Goal: Transaction & Acquisition: Book appointment/travel/reservation

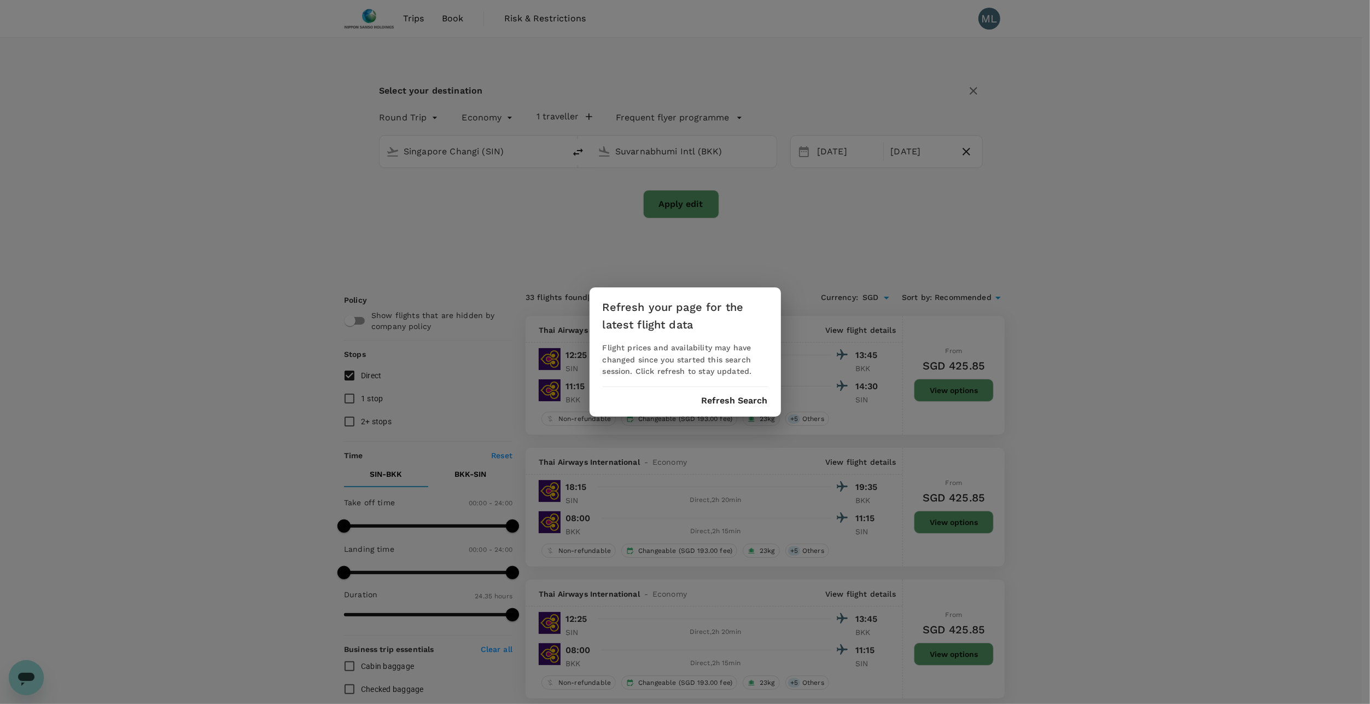
click at [711, 404] on button "Refresh Search" at bounding box center [735, 401] width 66 height 10
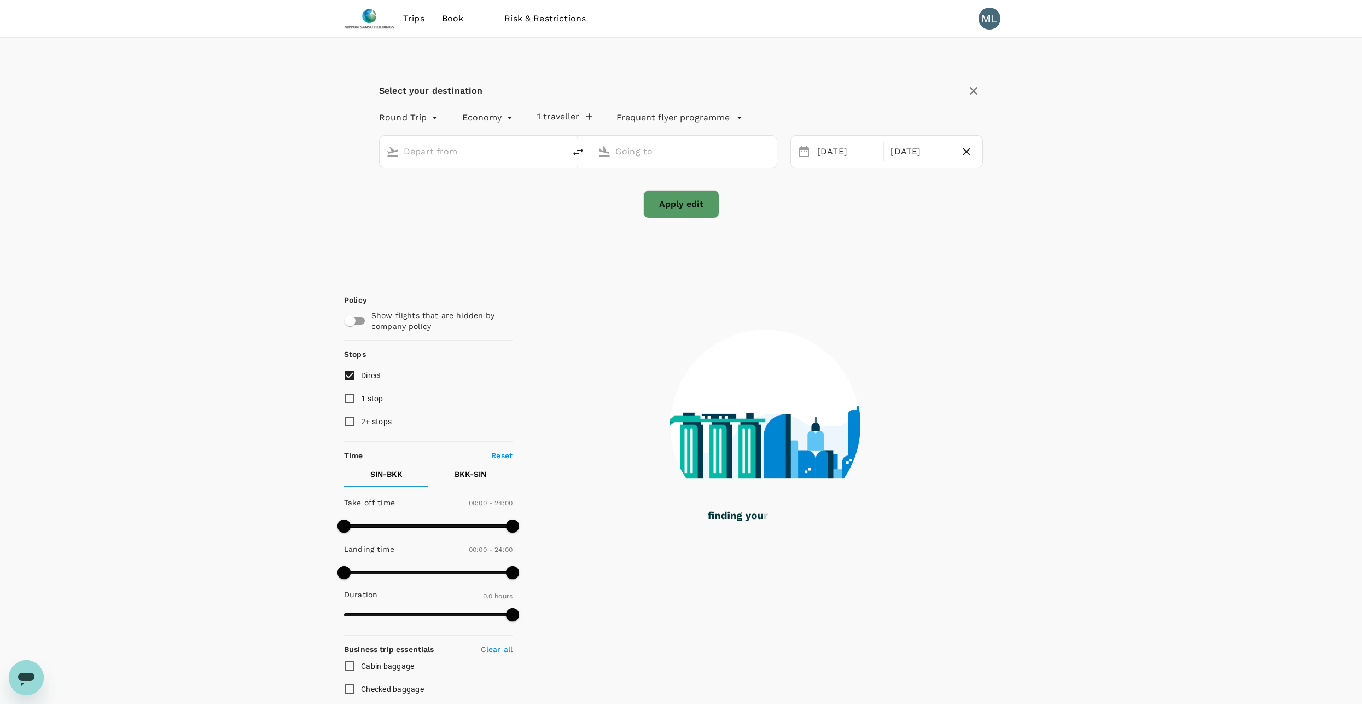
type input "Singapore Changi (SIN)"
type input "Suvarnabhumi Intl (BKK)"
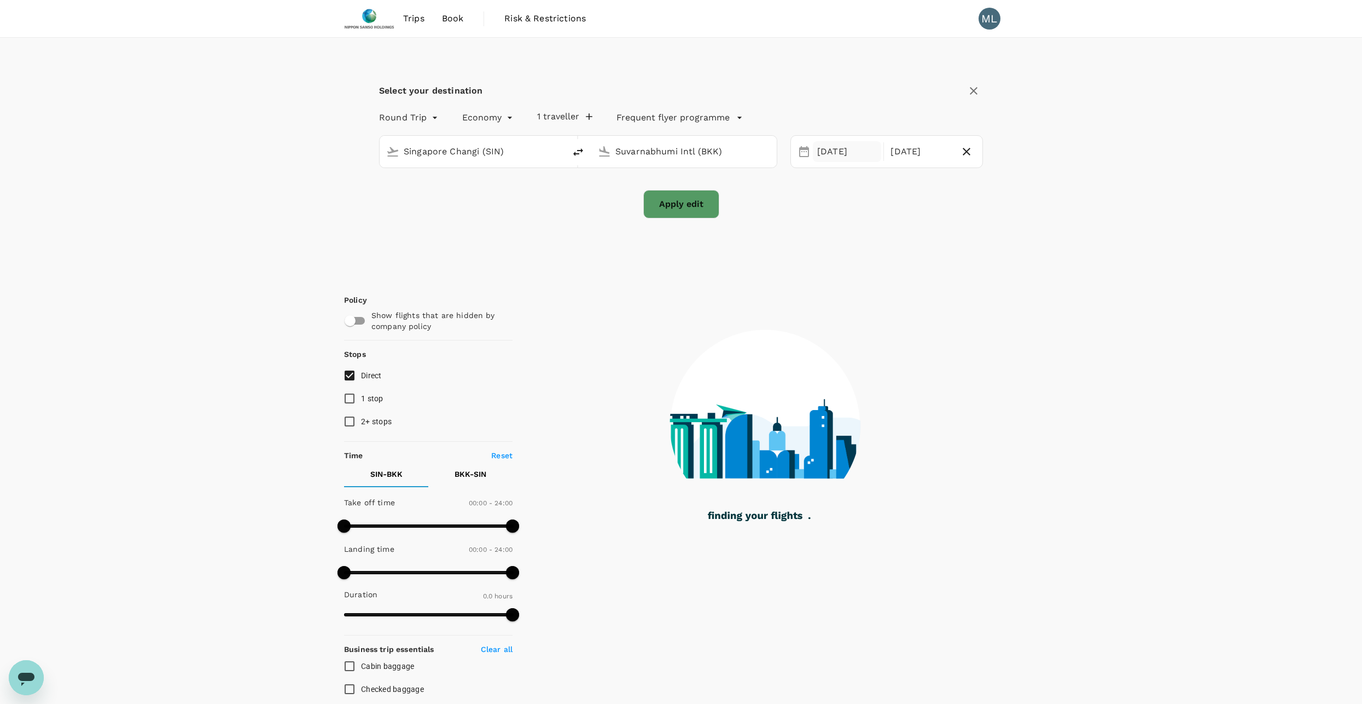
click at [841, 150] on div "10 Sep" at bounding box center [847, 151] width 68 height 21
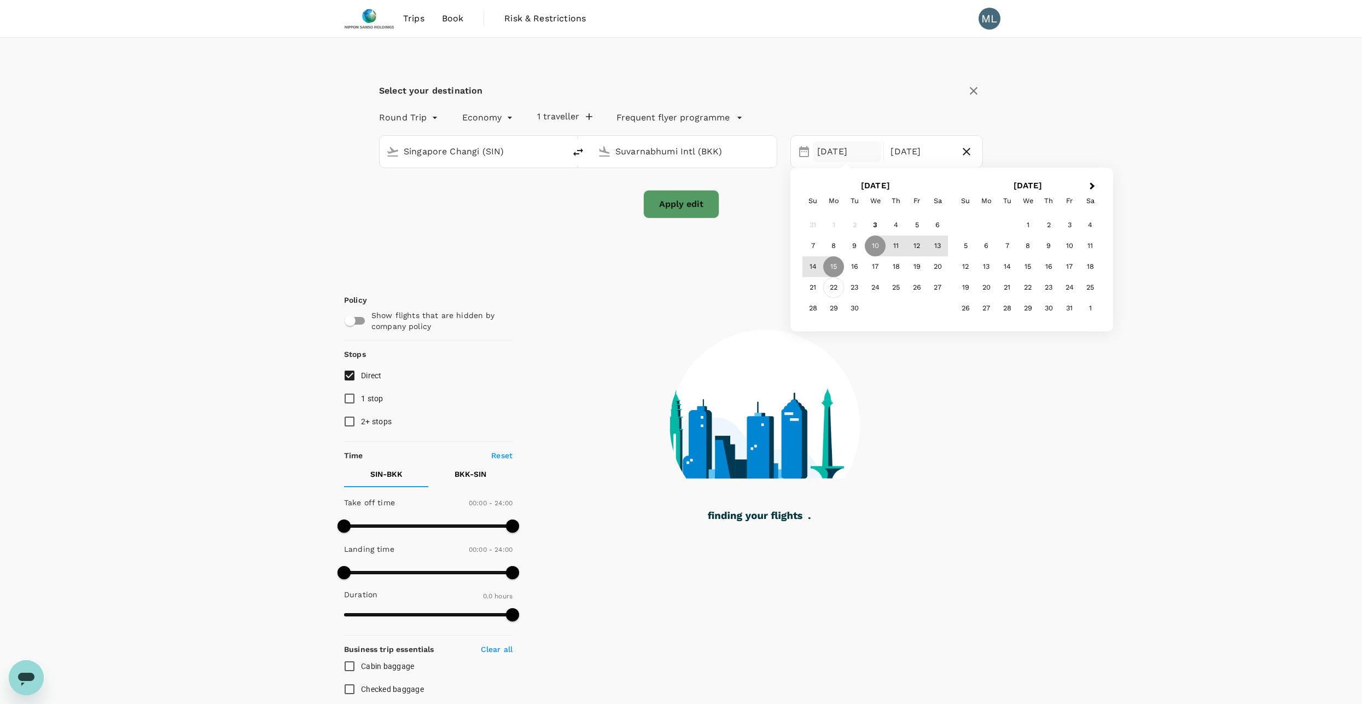
click at [839, 287] on div "22" at bounding box center [833, 287] width 21 height 21
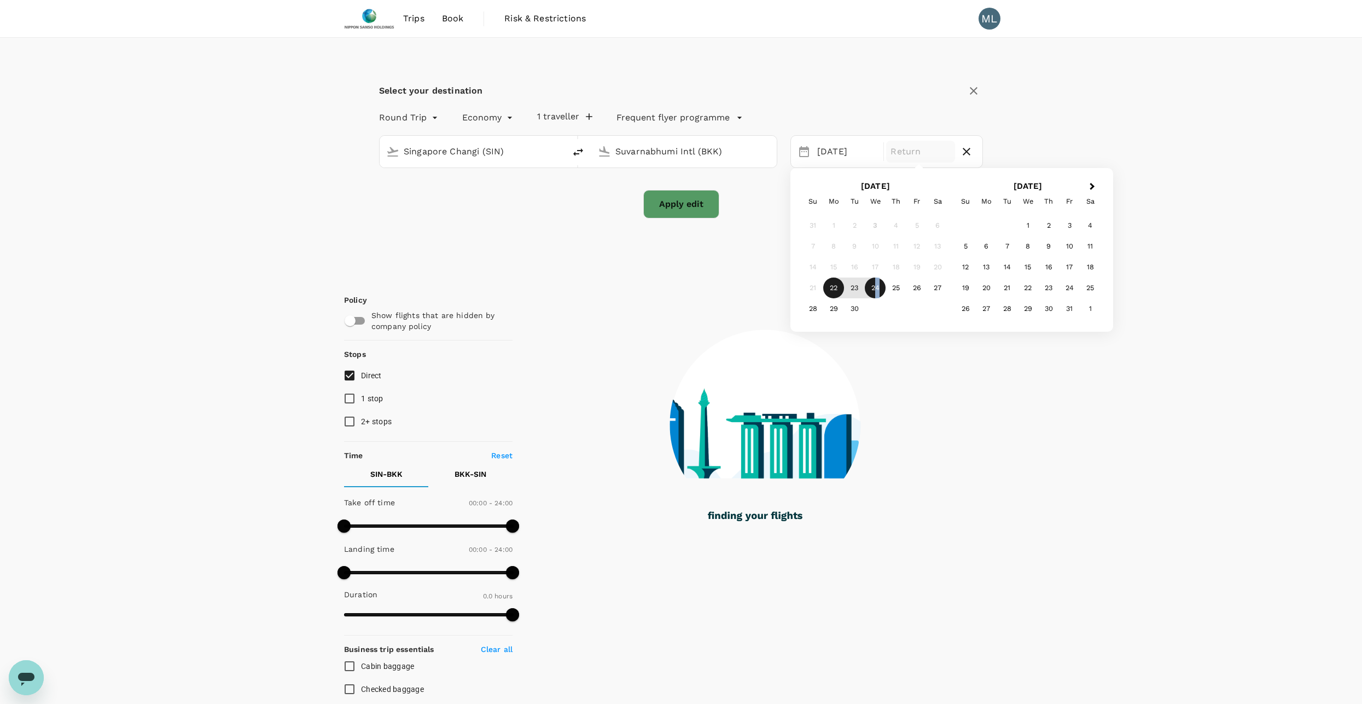
click at [878, 287] on div "24" at bounding box center [875, 287] width 21 height 21
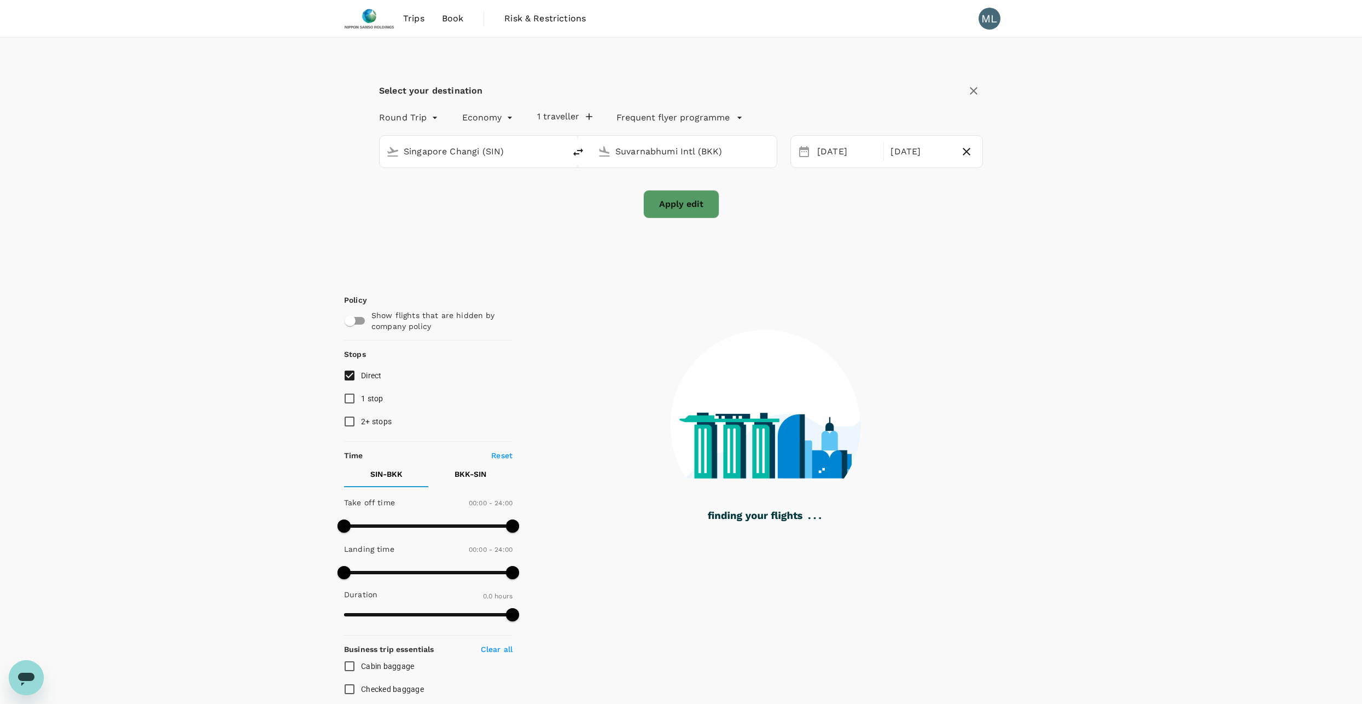
click at [685, 207] on button "Apply edit" at bounding box center [681, 204] width 76 height 28
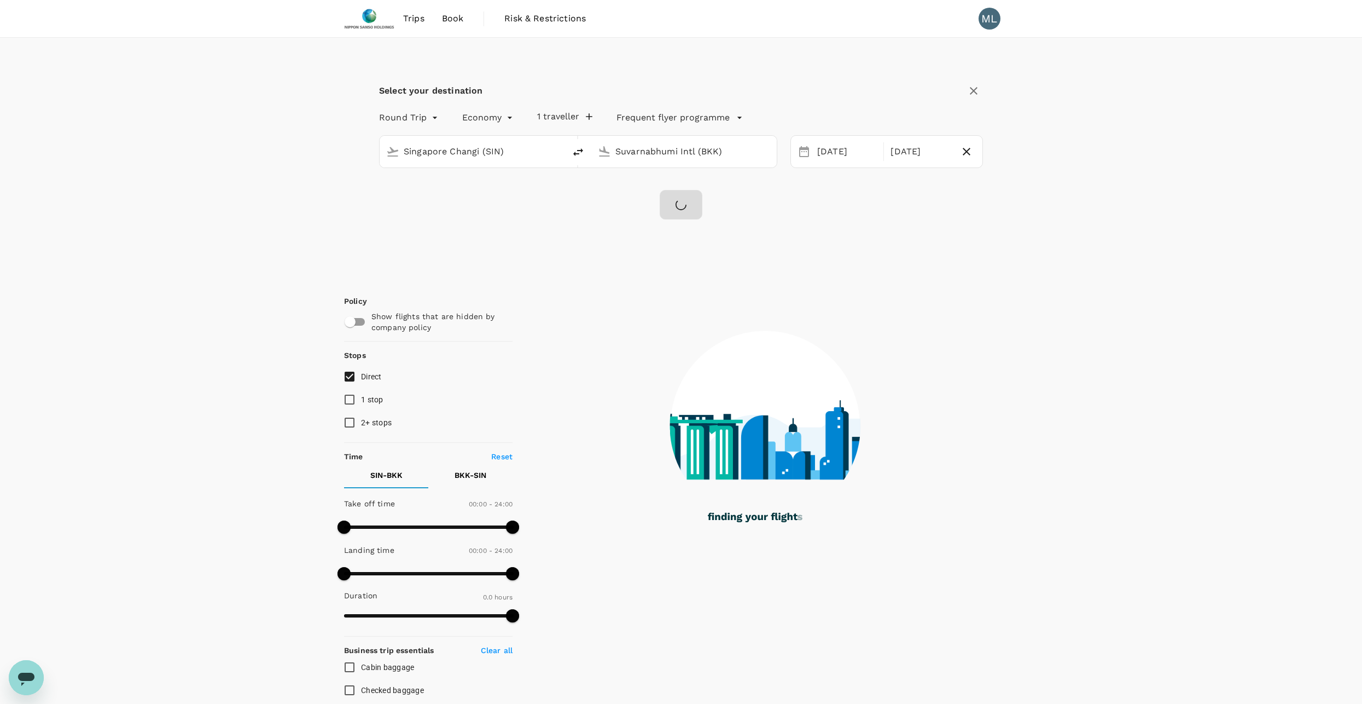
type input "155"
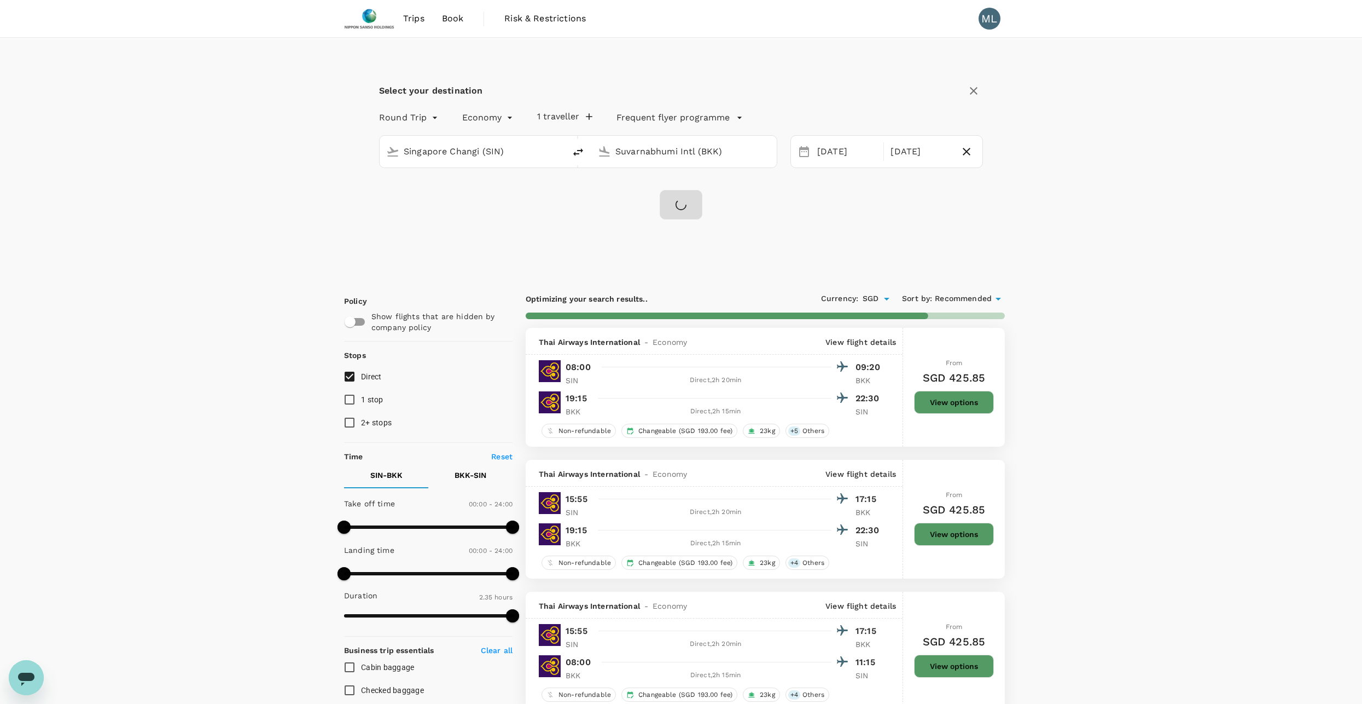
checkbox input "false"
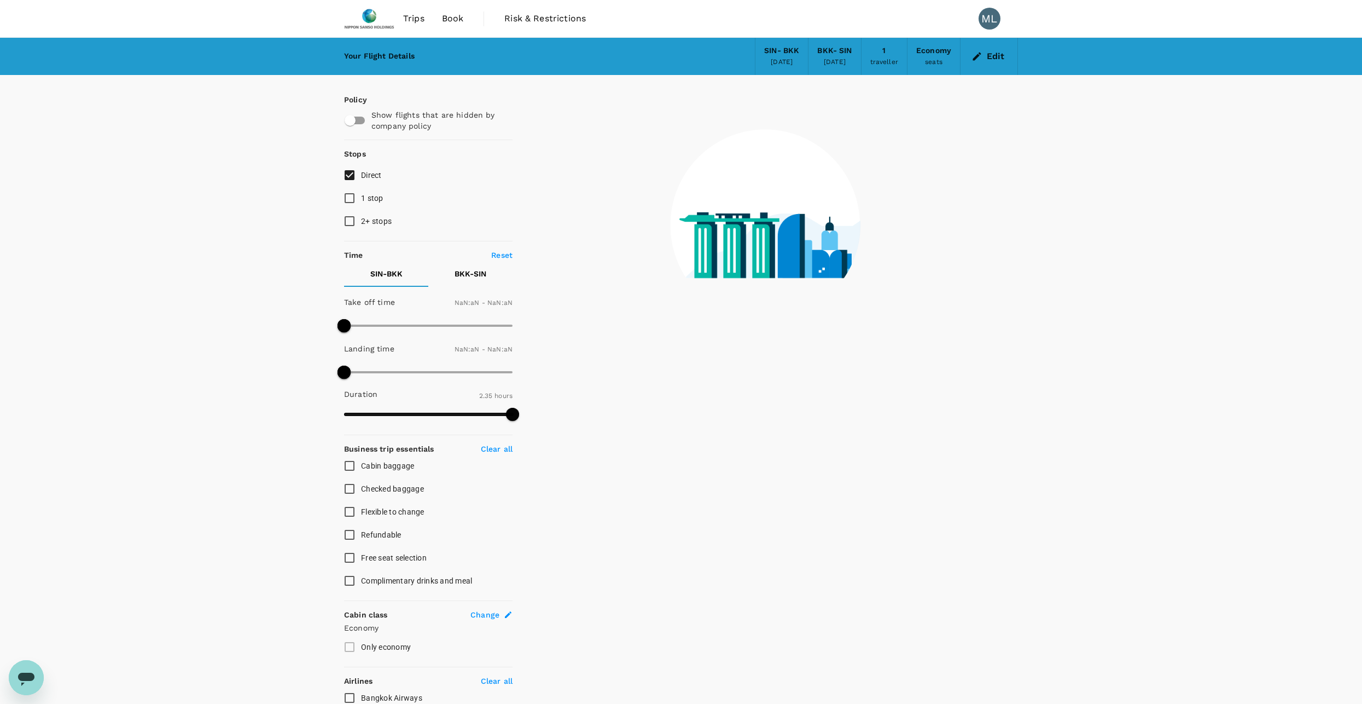
checkbox input "false"
type input "1440"
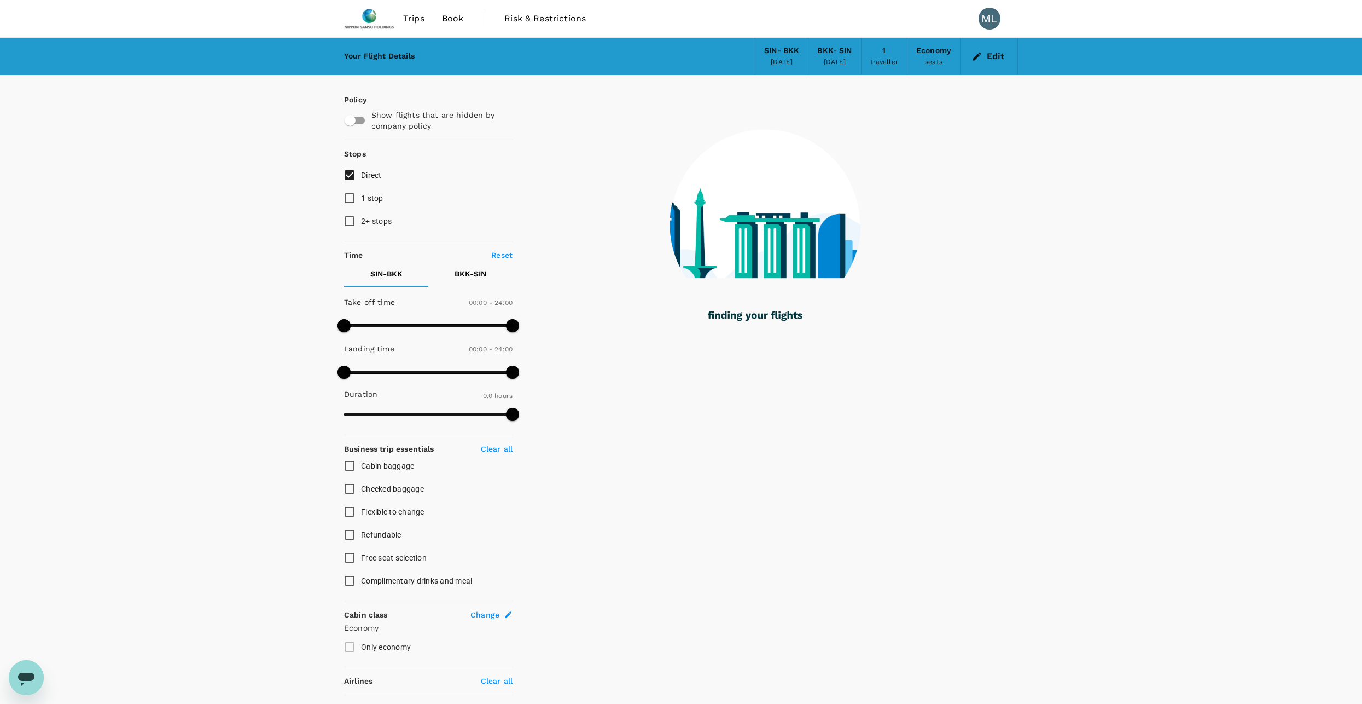
type input "270"
checkbox input "true"
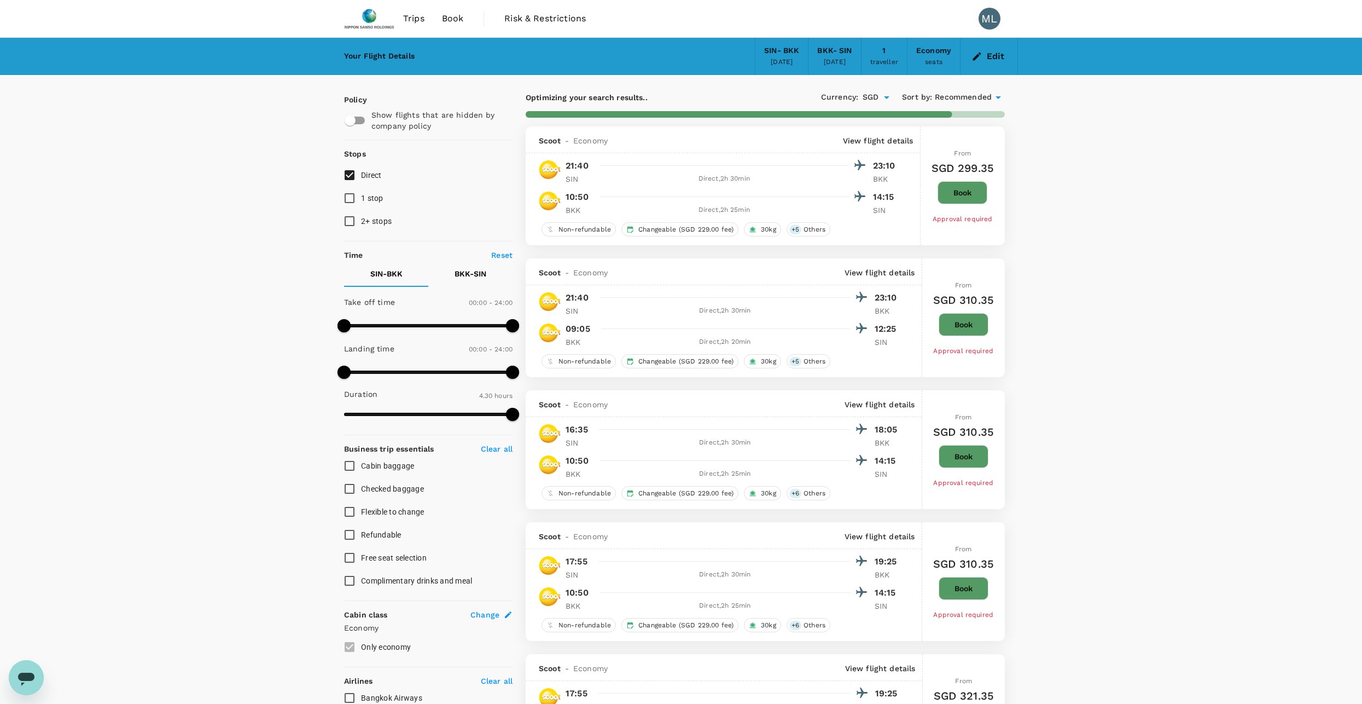
type input "505"
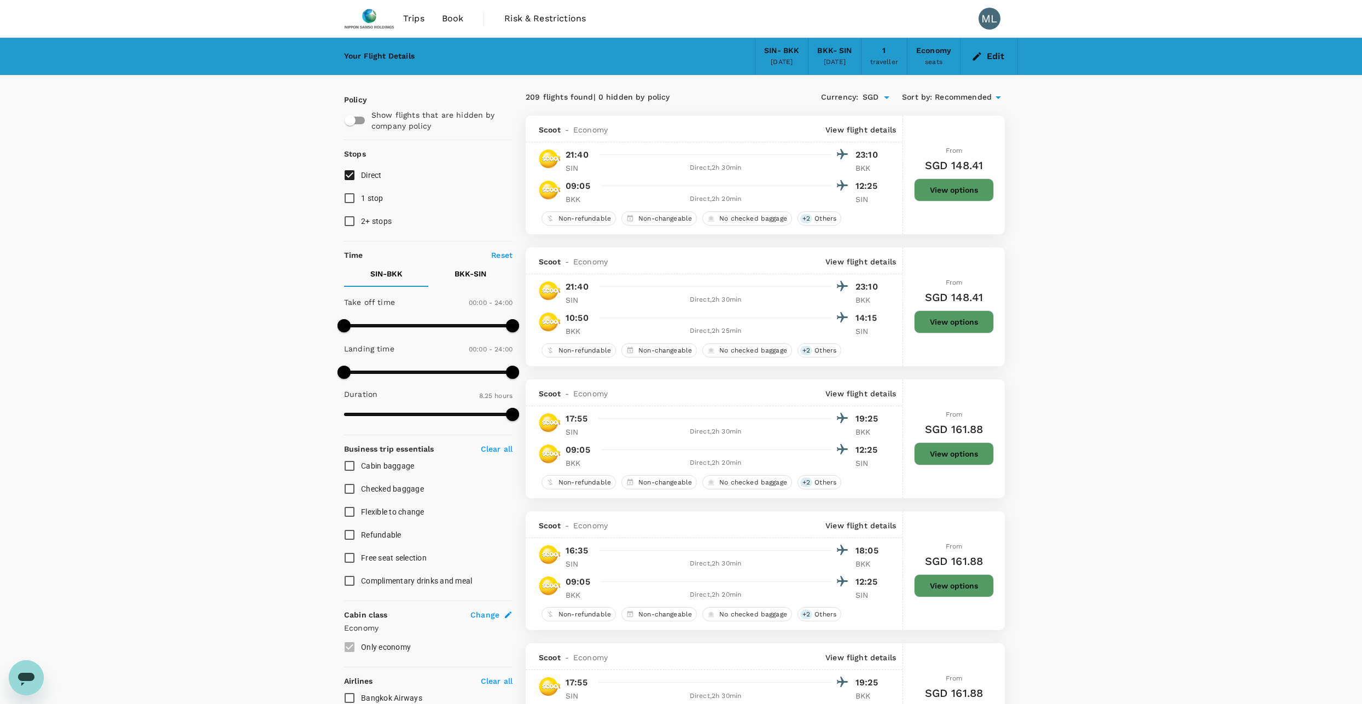
click at [775, 62] on div "22 Sep 2025" at bounding box center [782, 62] width 22 height 11
click at [979, 56] on icon "button" at bounding box center [977, 56] width 11 height 11
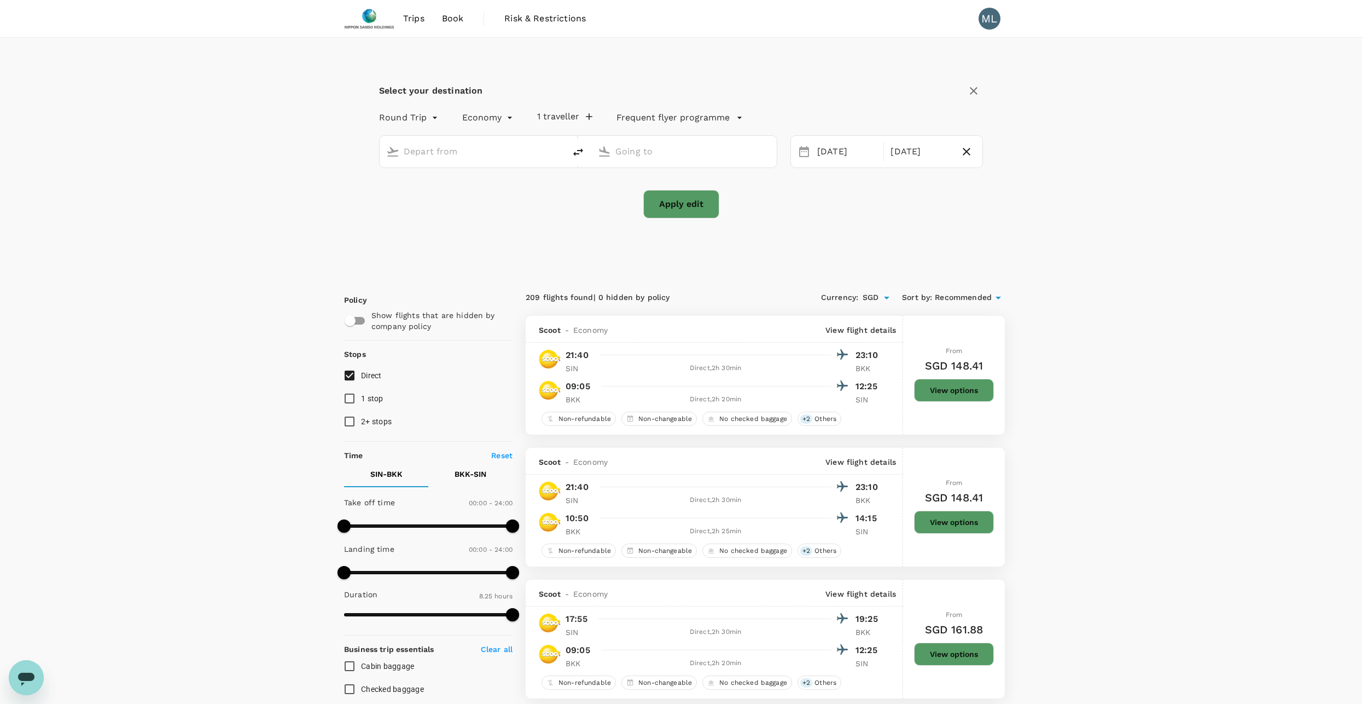
type input "Singapore Changi (SIN)"
type input "Suvarnabhumi Intl (BKK)"
click at [857, 156] on div "22 Sep" at bounding box center [847, 151] width 68 height 21
click at [935, 268] on div "20" at bounding box center [937, 267] width 21 height 21
click at [693, 212] on button "Apply edit" at bounding box center [681, 204] width 76 height 28
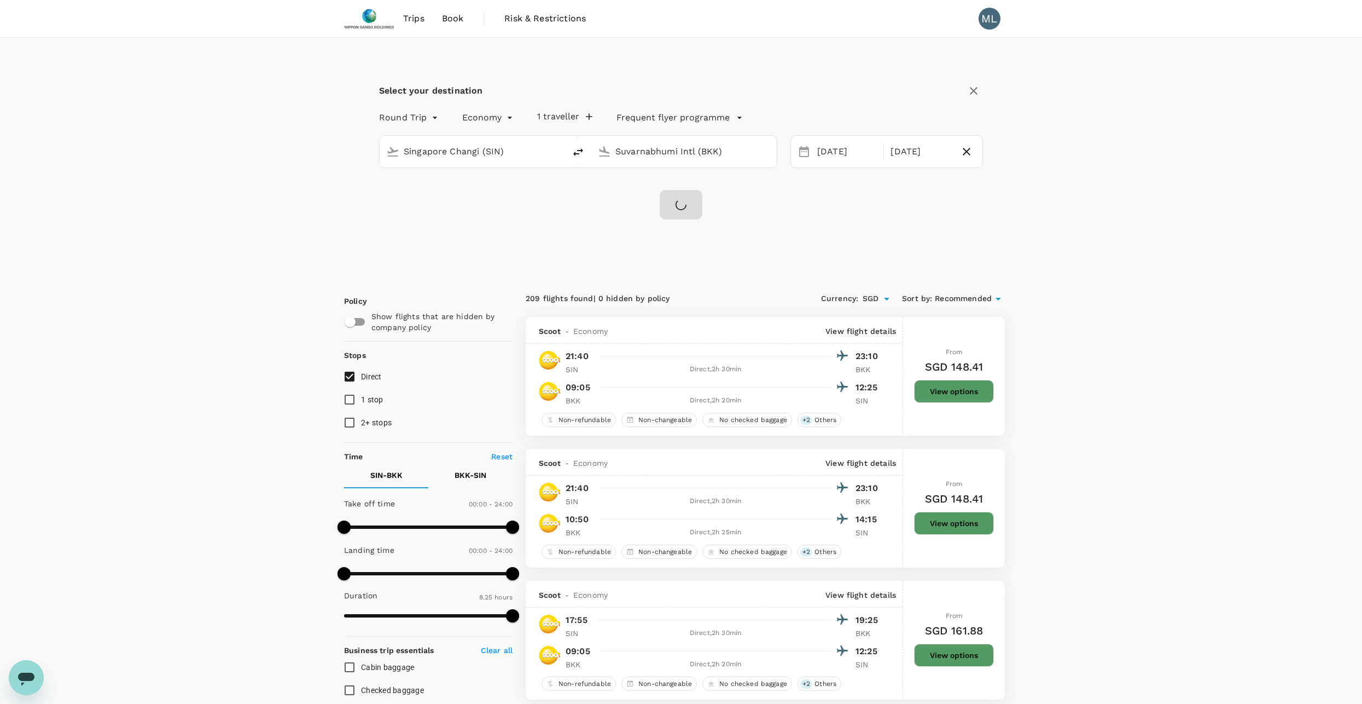
checkbox input "false"
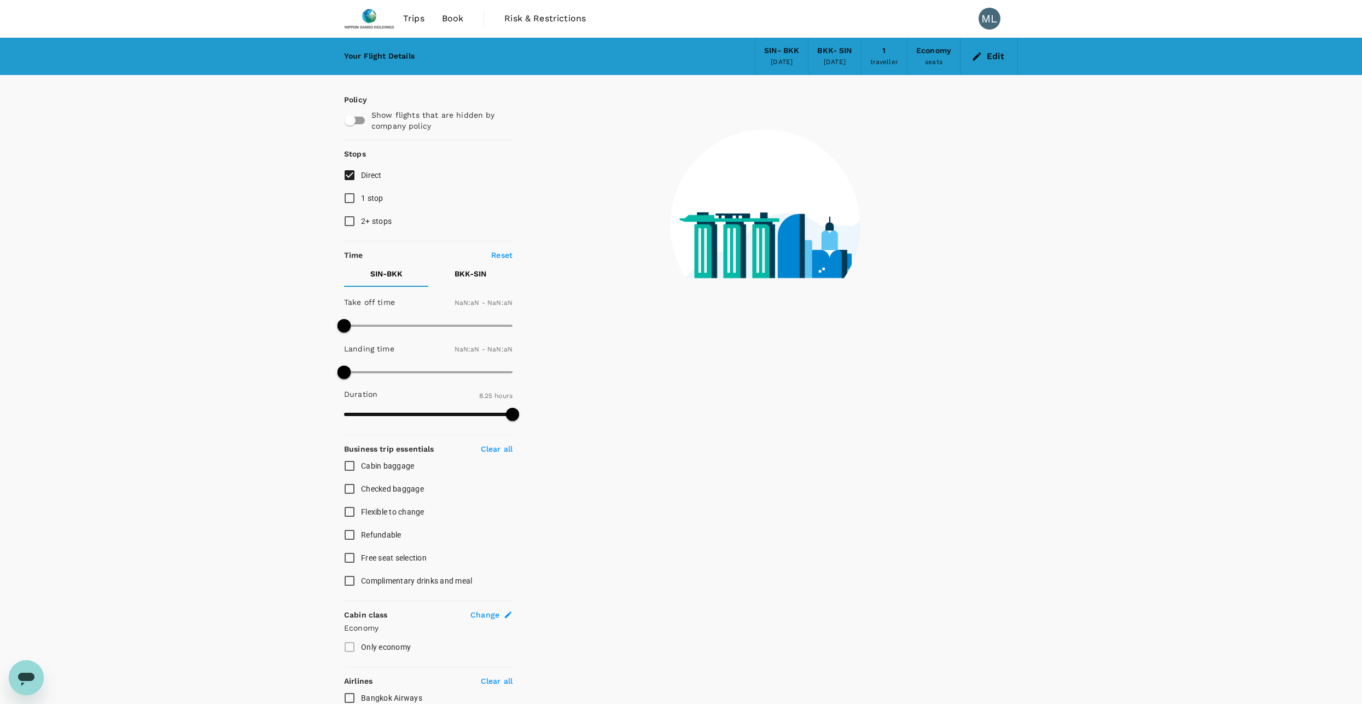
checkbox input "false"
type input "1440"
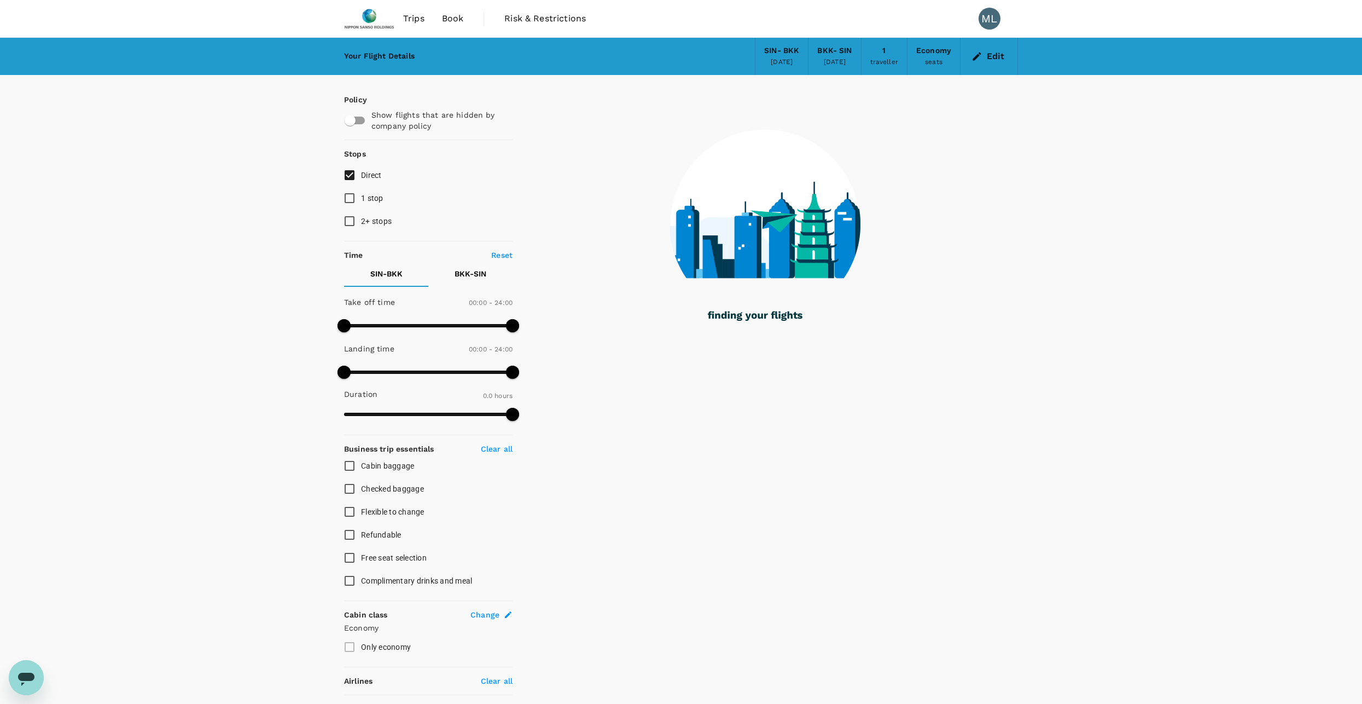
type input "375"
checkbox input "true"
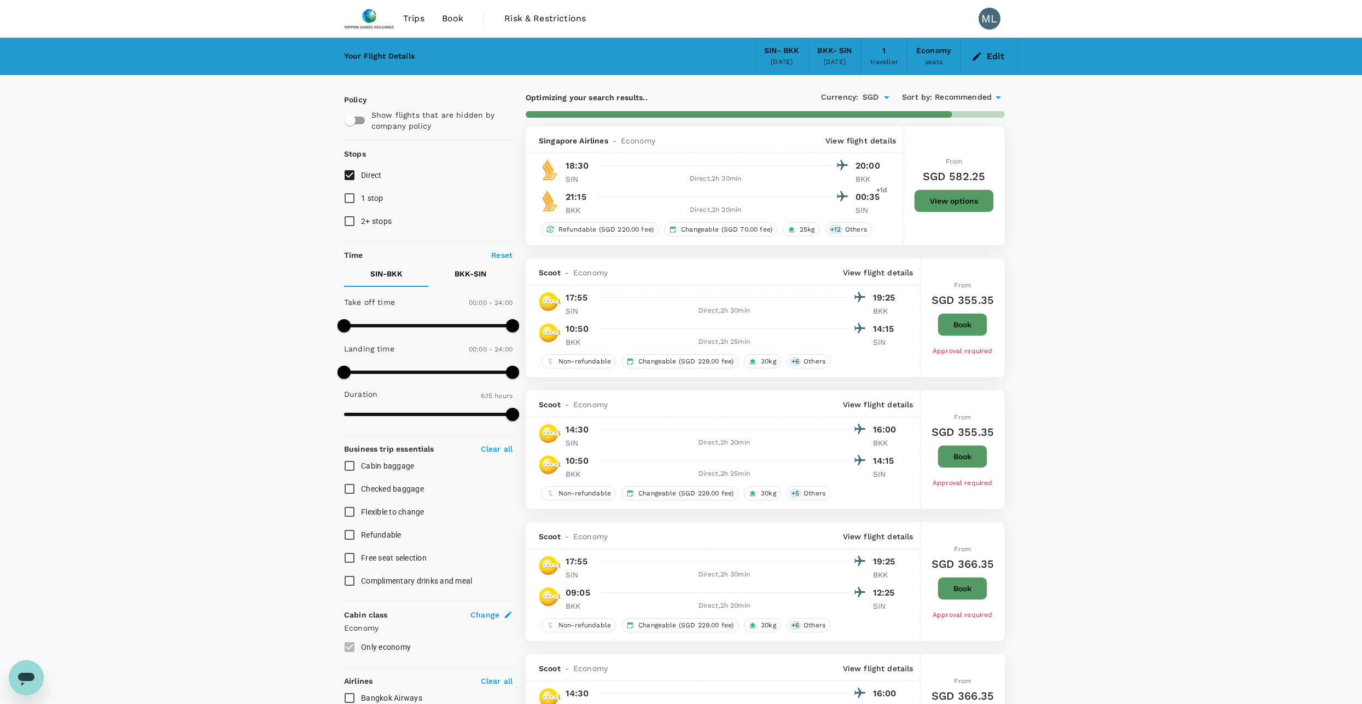
type input "505"
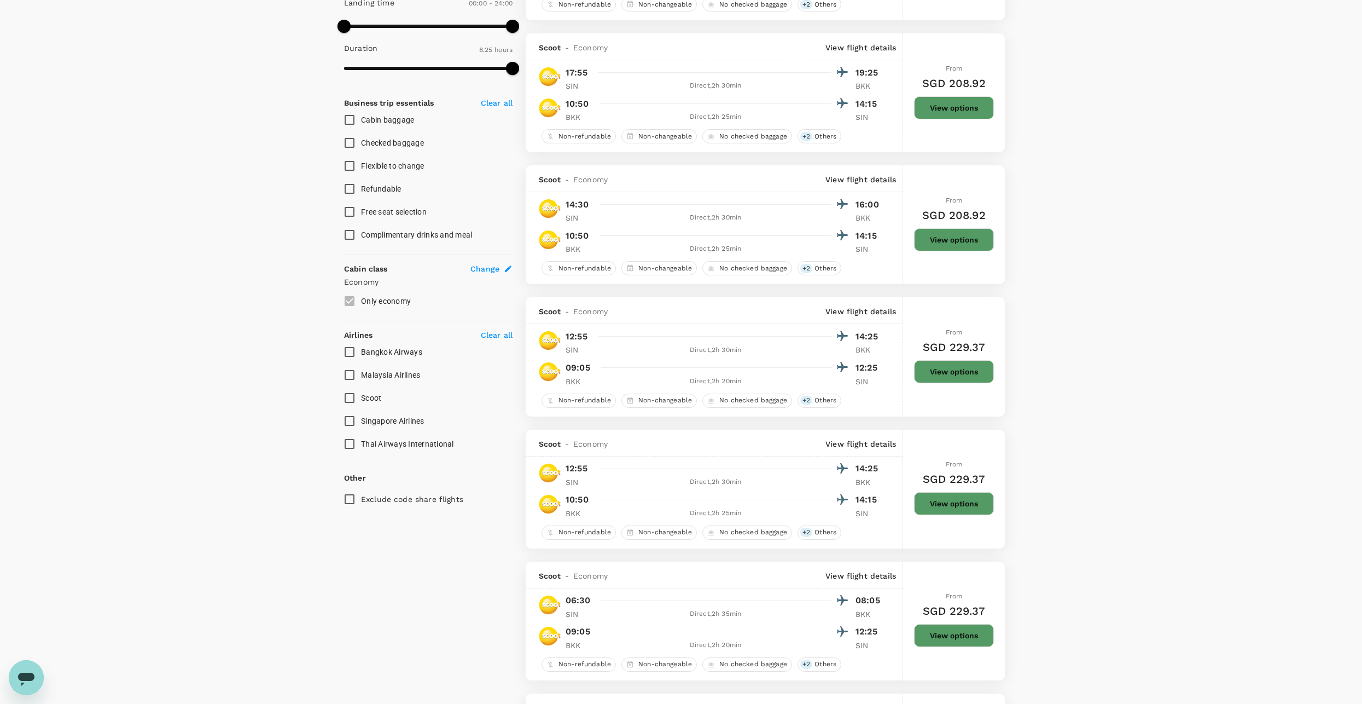
scroll to position [383, 0]
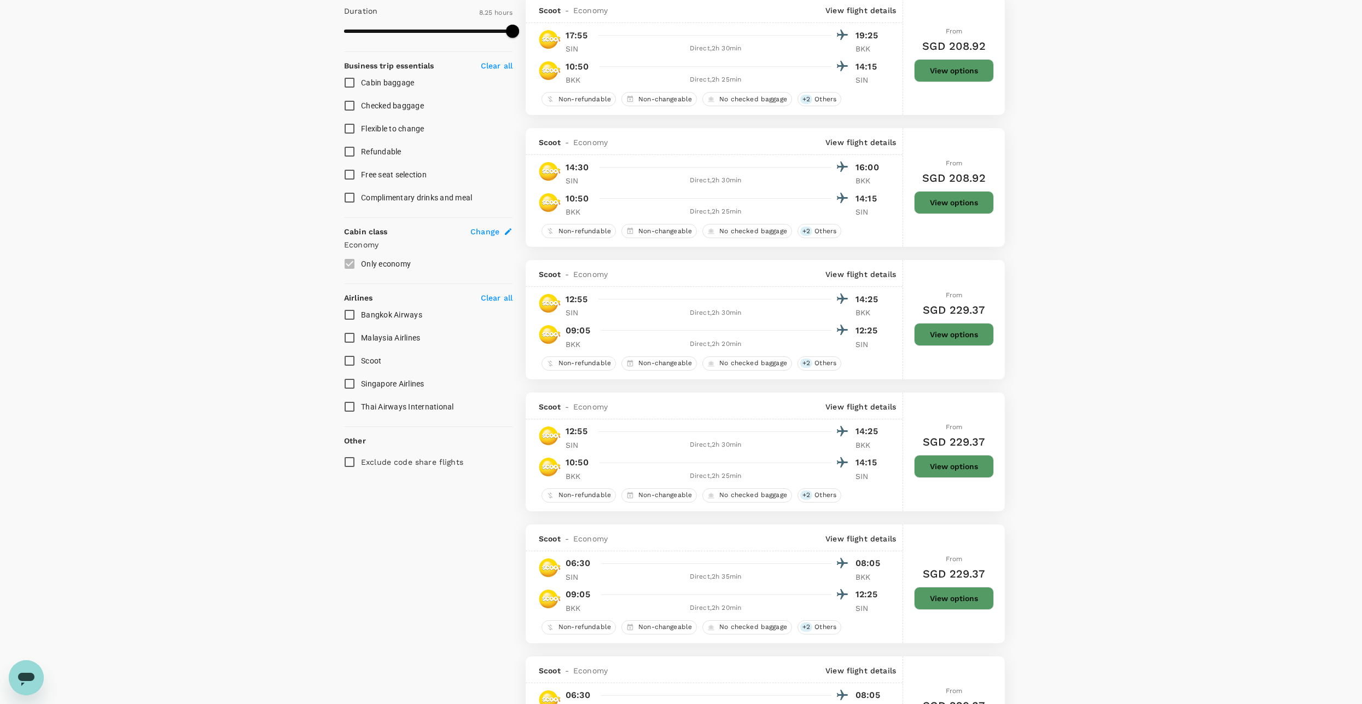
click at [381, 405] on span "Thai Airways International" at bounding box center [407, 406] width 93 height 9
click at [361, 405] on input "Thai Airways International" at bounding box center [349, 406] width 23 height 23
checkbox input "true"
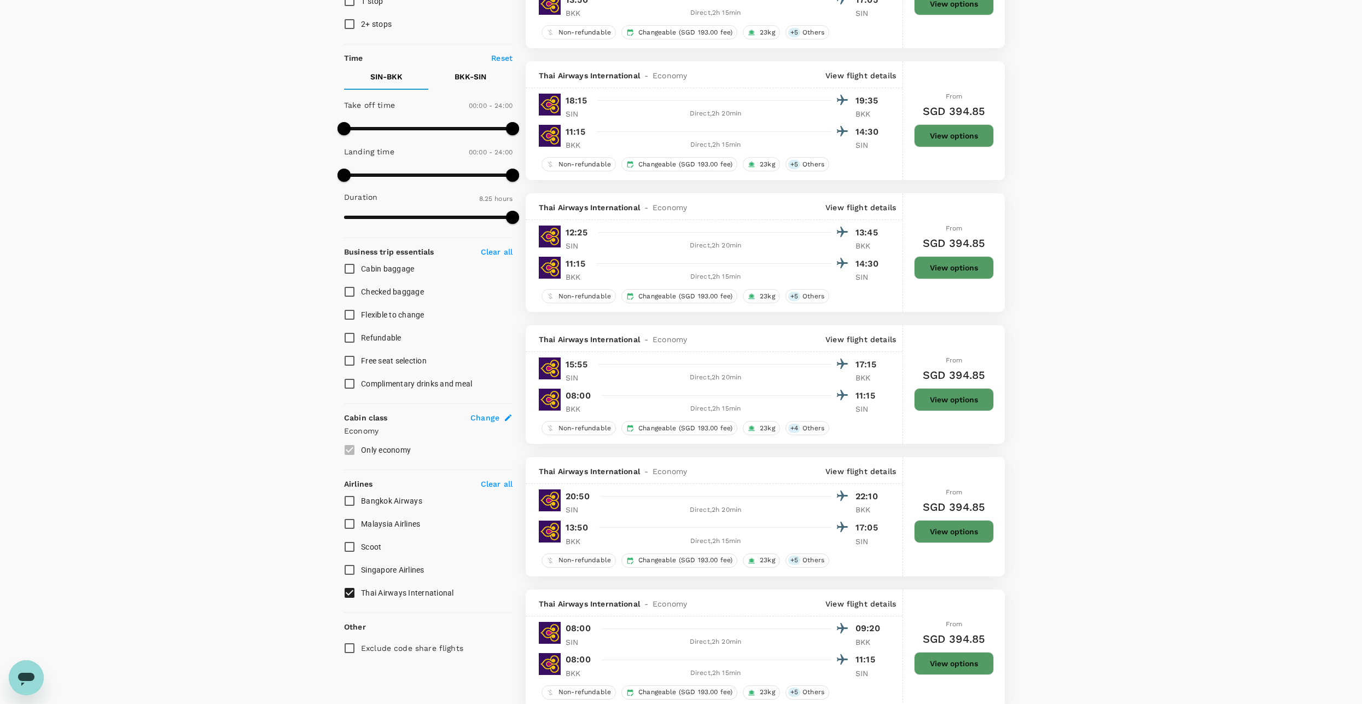
type input "SGD"
type input "875"
checkbox input "false"
checkbox input "true"
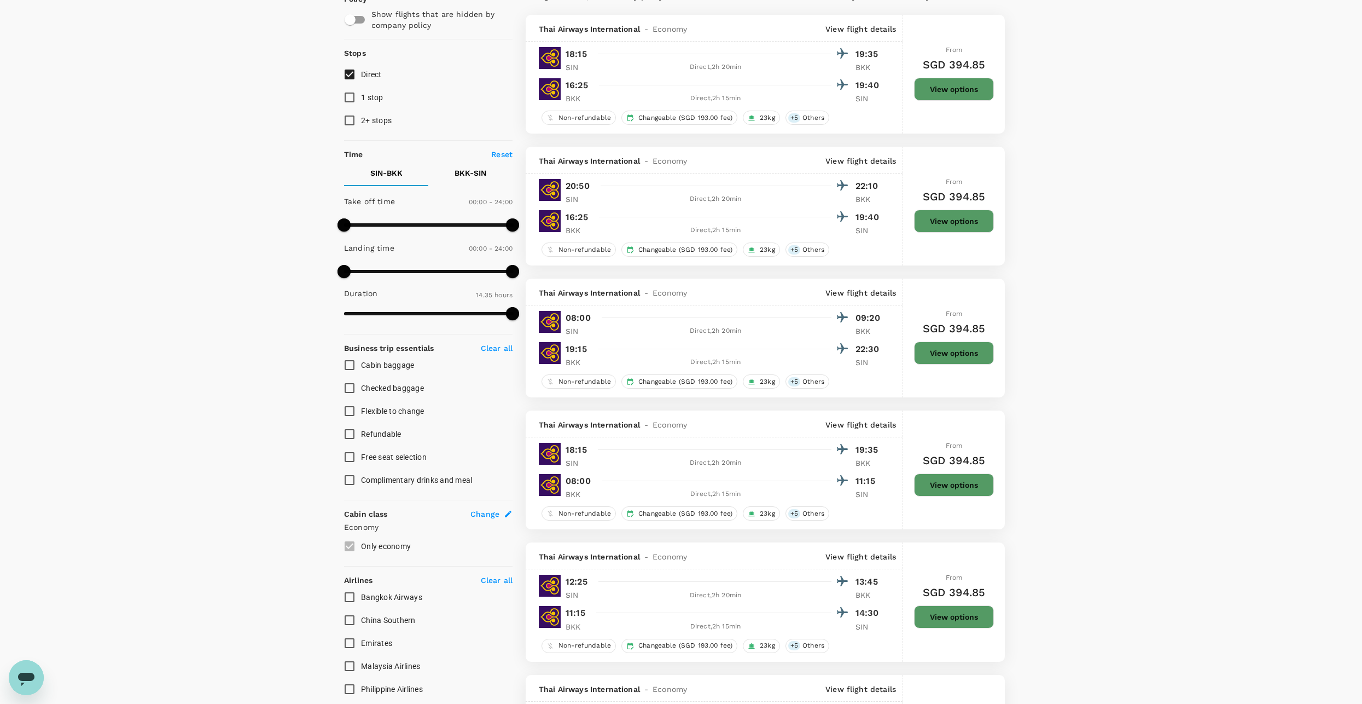
scroll to position [0, 0]
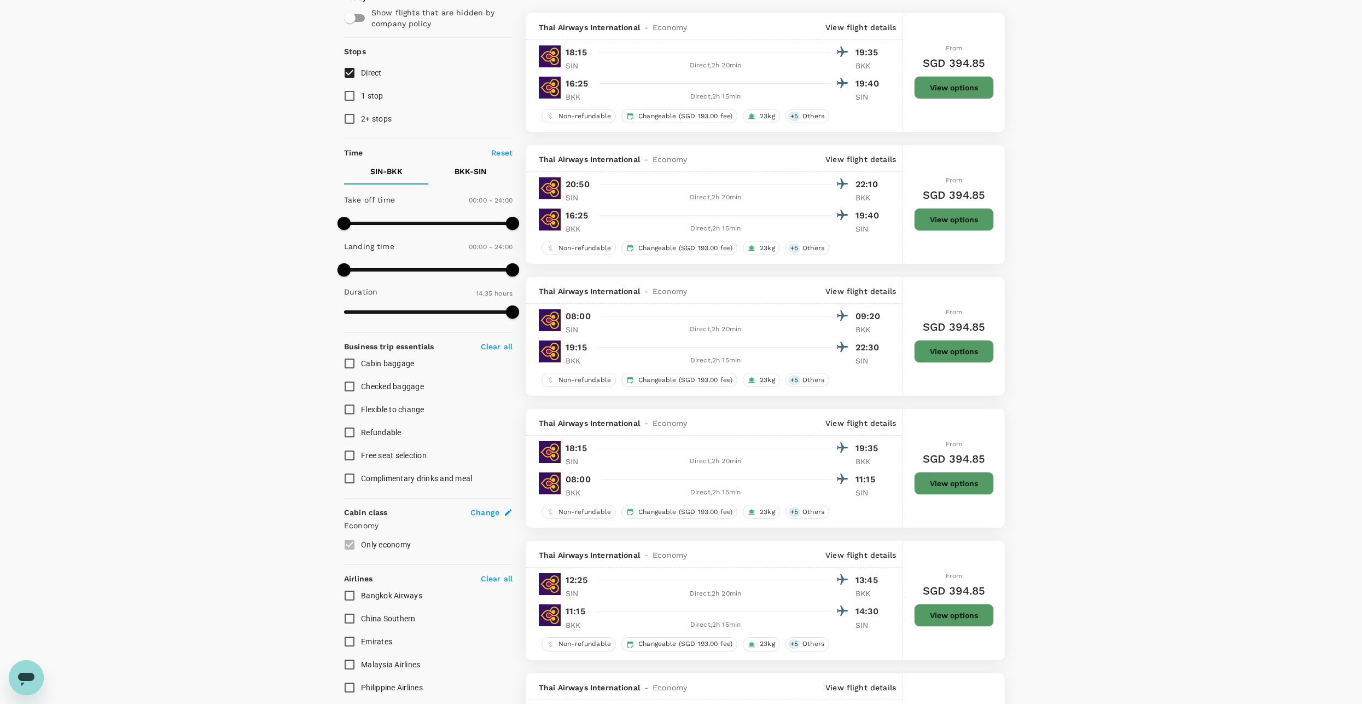
scroll to position [109, 0]
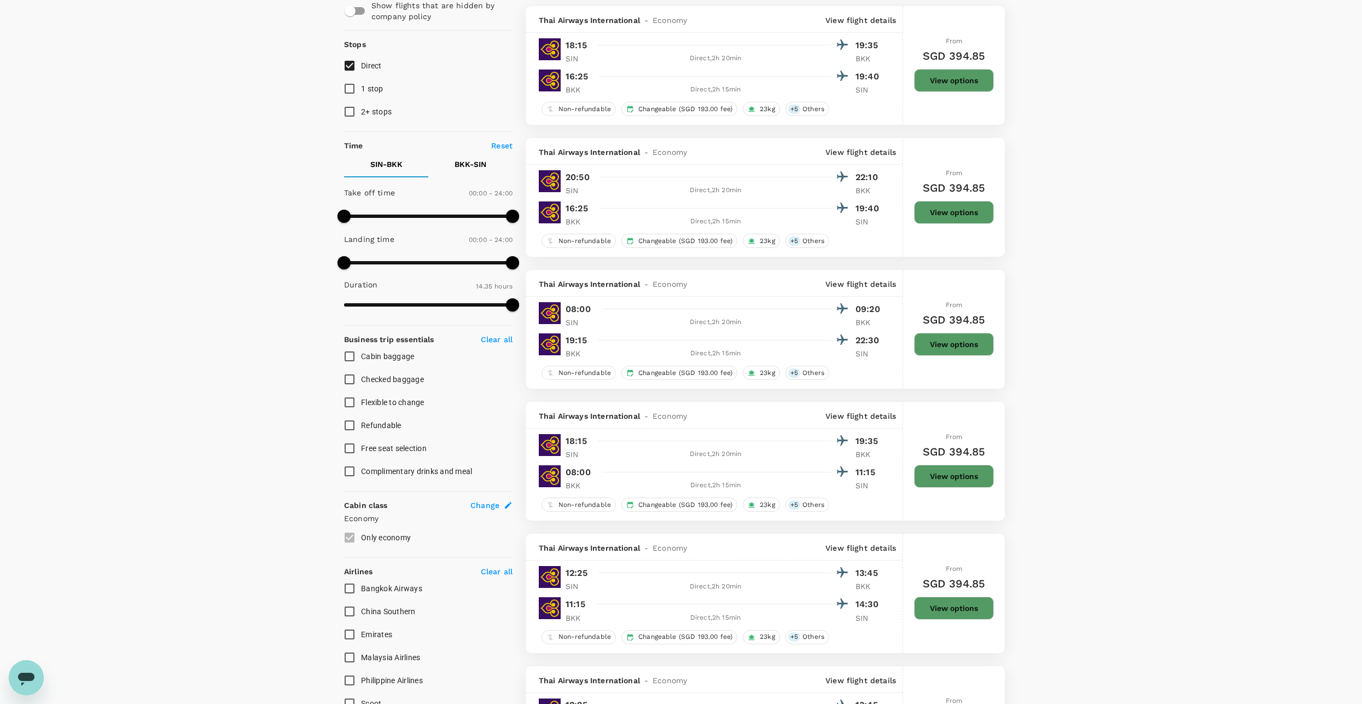
click at [977, 339] on button "View options" at bounding box center [954, 344] width 80 height 23
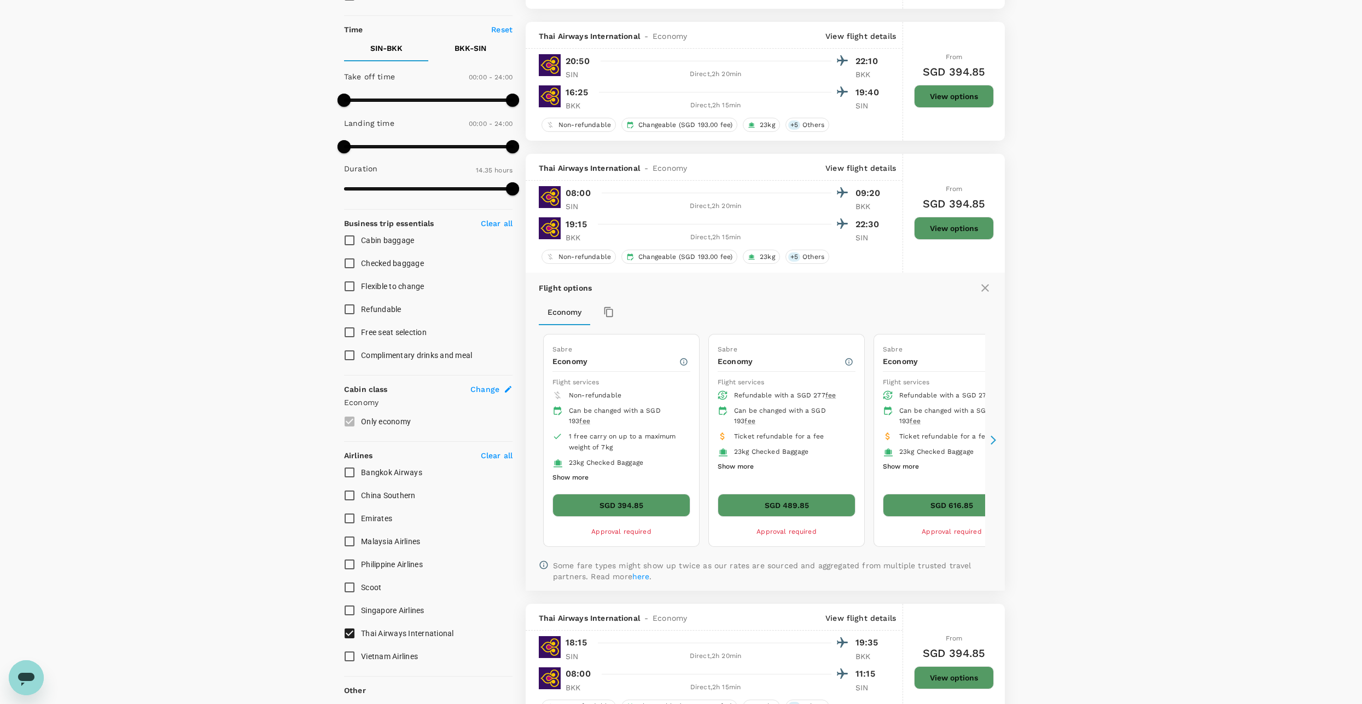
scroll to position [214, 0]
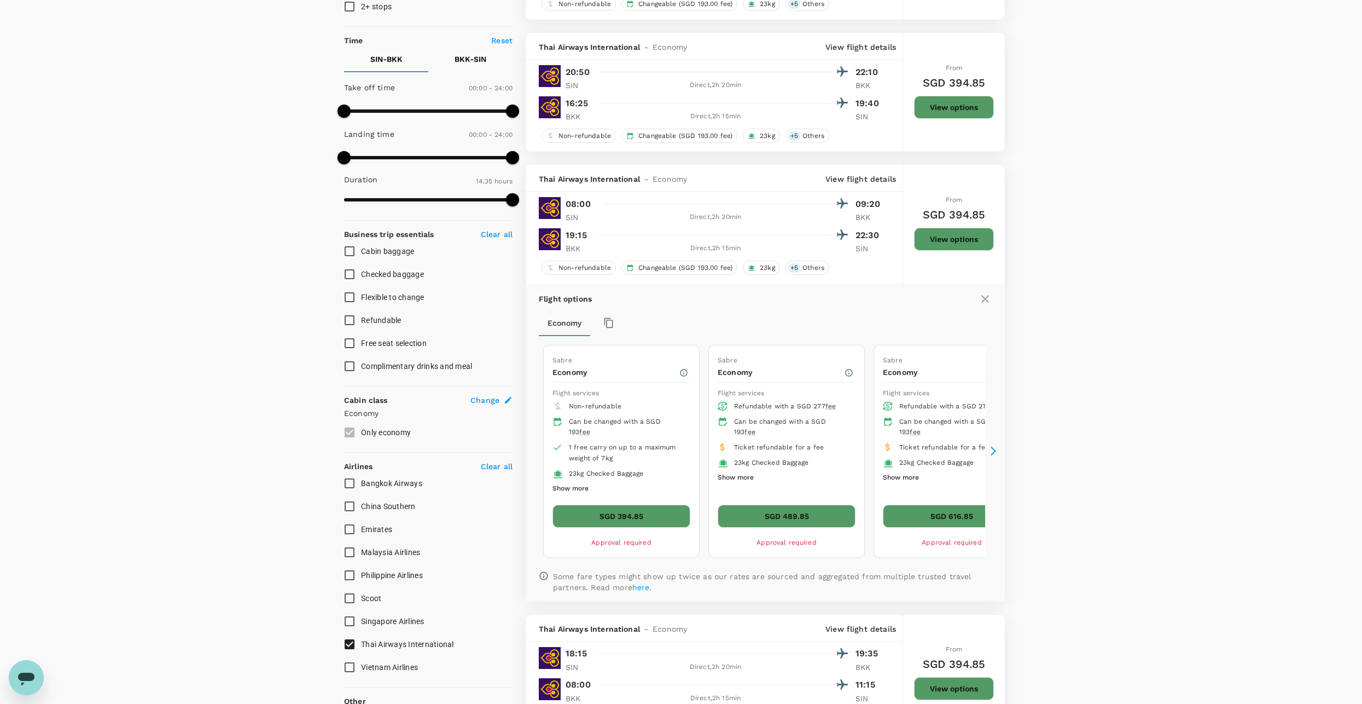
click at [658, 510] on button "SGD 394.85" at bounding box center [622, 515] width 138 height 23
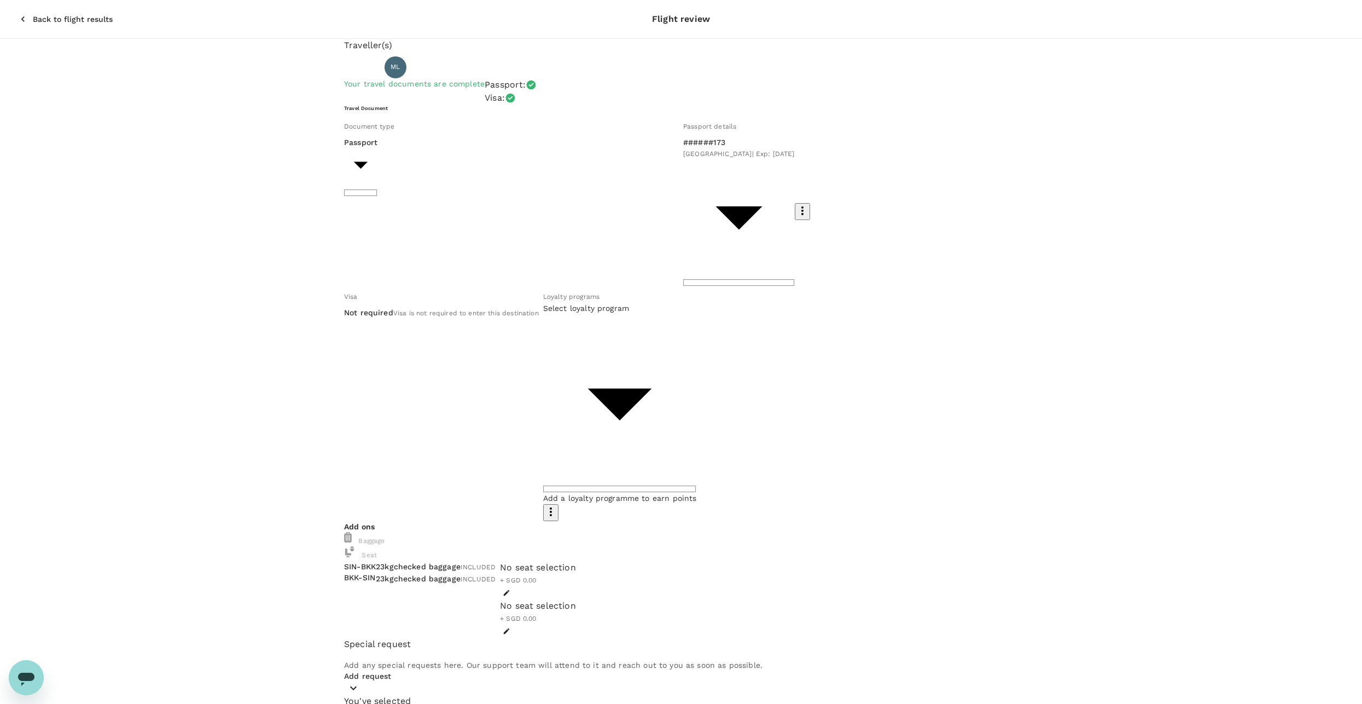
click at [670, 179] on body "Back to flight results Flight review Traveller(s) Traveller 1 : ML Mun Yee Lee …" at bounding box center [681, 559] width 1362 height 1119
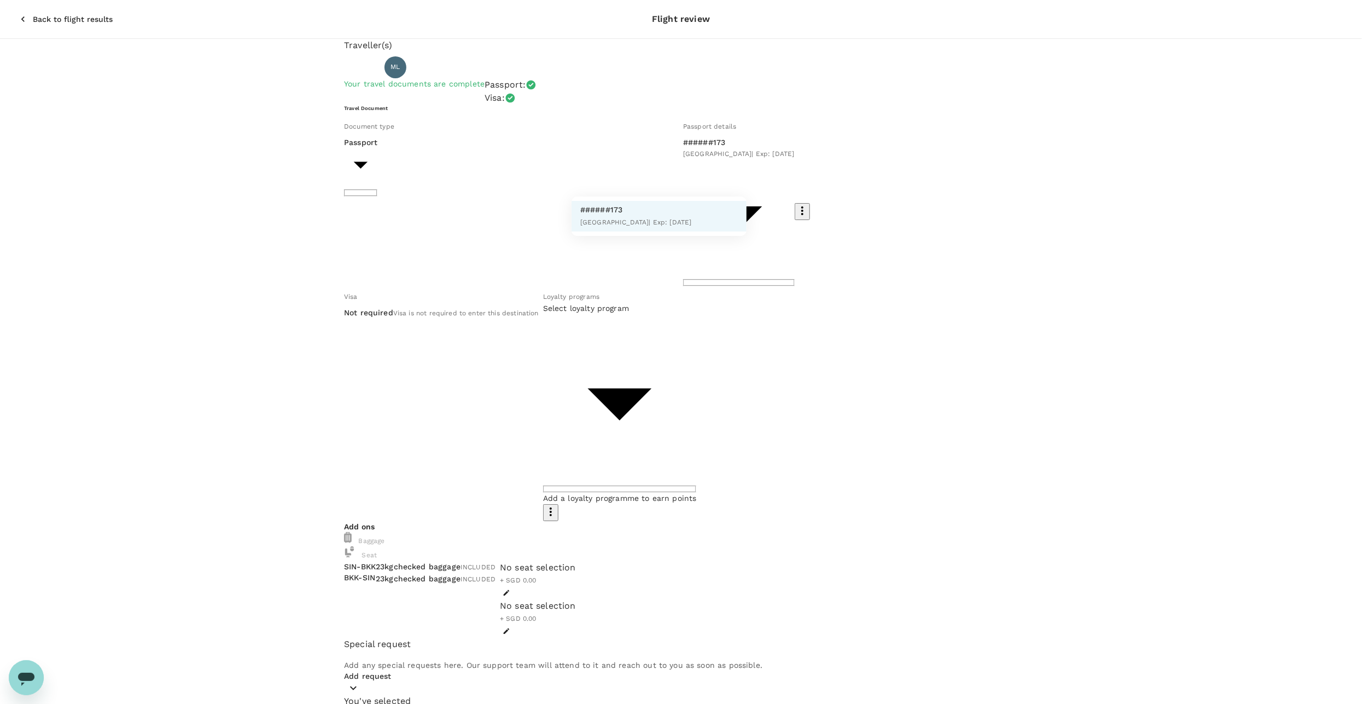
click at [670, 179] on div at bounding box center [685, 352] width 1370 height 704
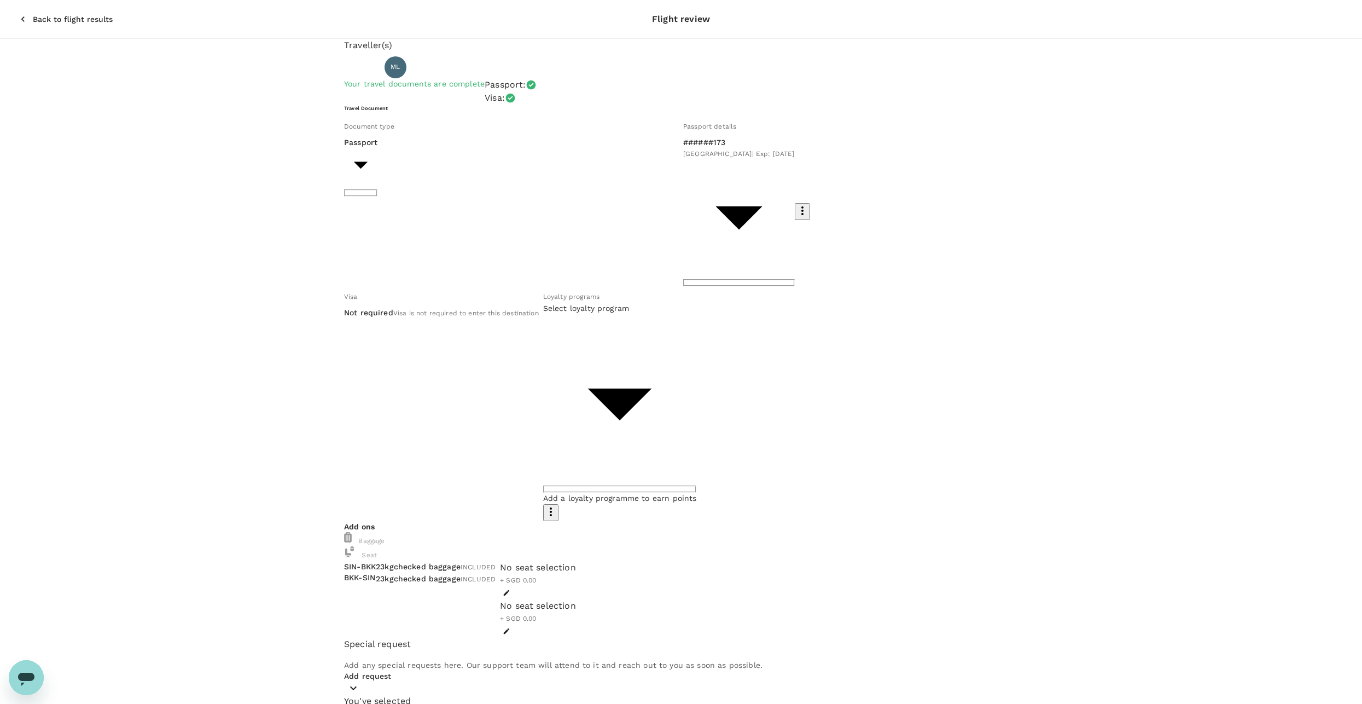
click at [576, 561] on div "No seat selection + SGD 0.00" at bounding box center [538, 580] width 76 height 38
click at [510, 589] on icon "button" at bounding box center [507, 593] width 8 height 8
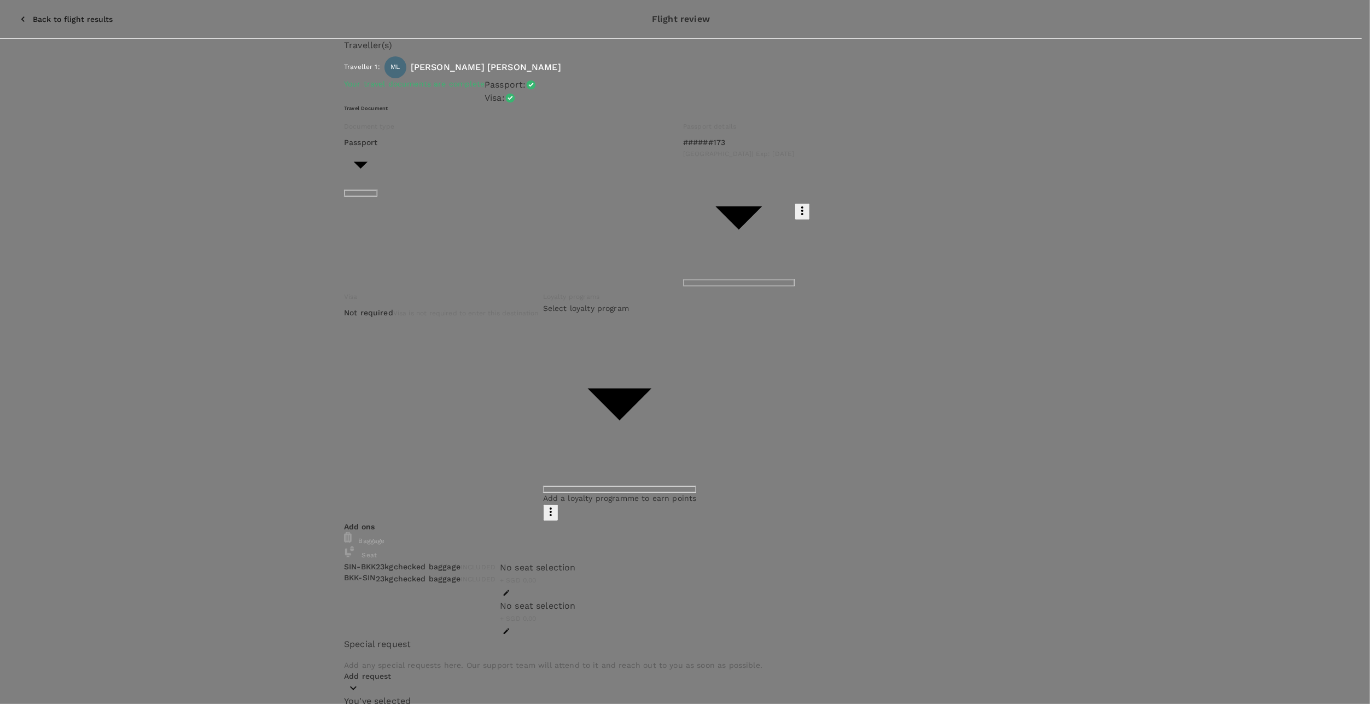
click at [277, 297] on p "Select" at bounding box center [212, 302] width 130 height 11
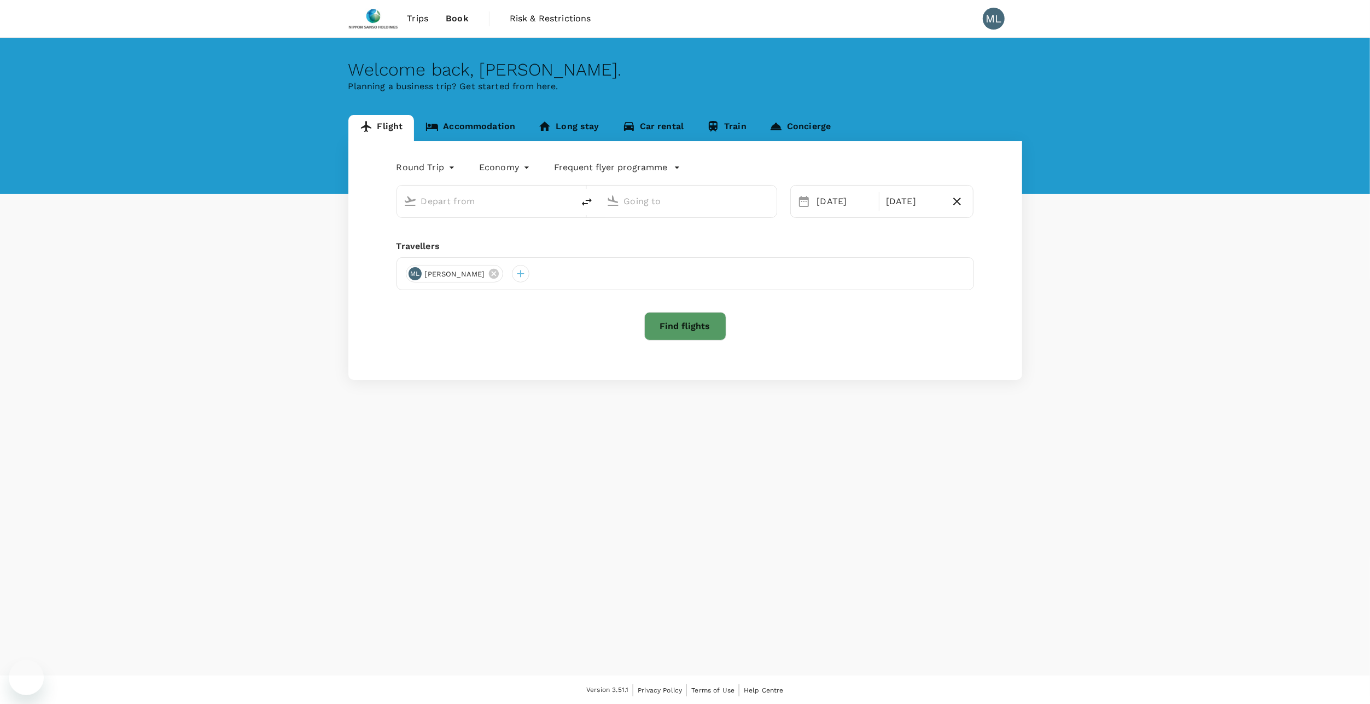
type input "Singapore Changi (SIN)"
type input "Suvarnabhumi Intl (BKK)"
type input "Singapore Changi (SIN)"
type input "Suvarnabhumi Intl (BKK)"
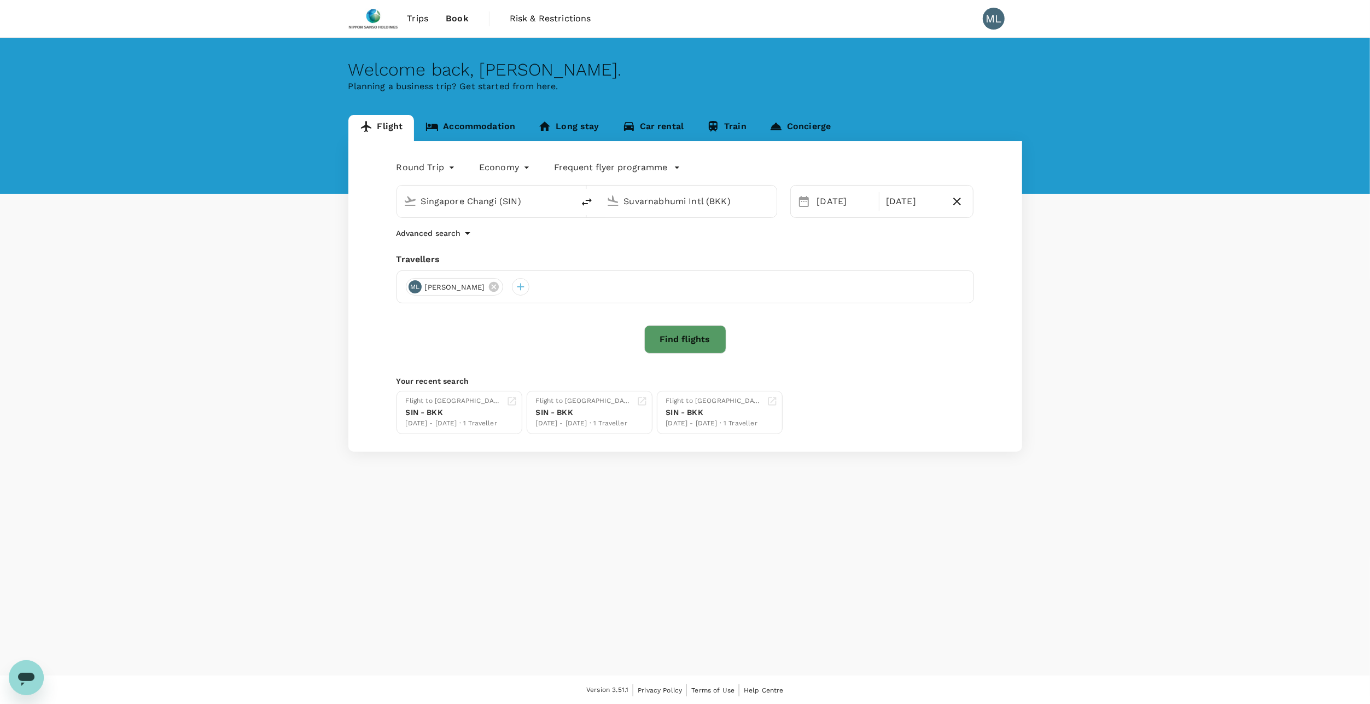
click at [255, 499] on div "Welcome back , Mun Yee . Planning a business trip? Get started from here. Fligh…" at bounding box center [685, 356] width 1370 height 637
click at [475, 129] on link "Accommodation" at bounding box center [470, 128] width 113 height 26
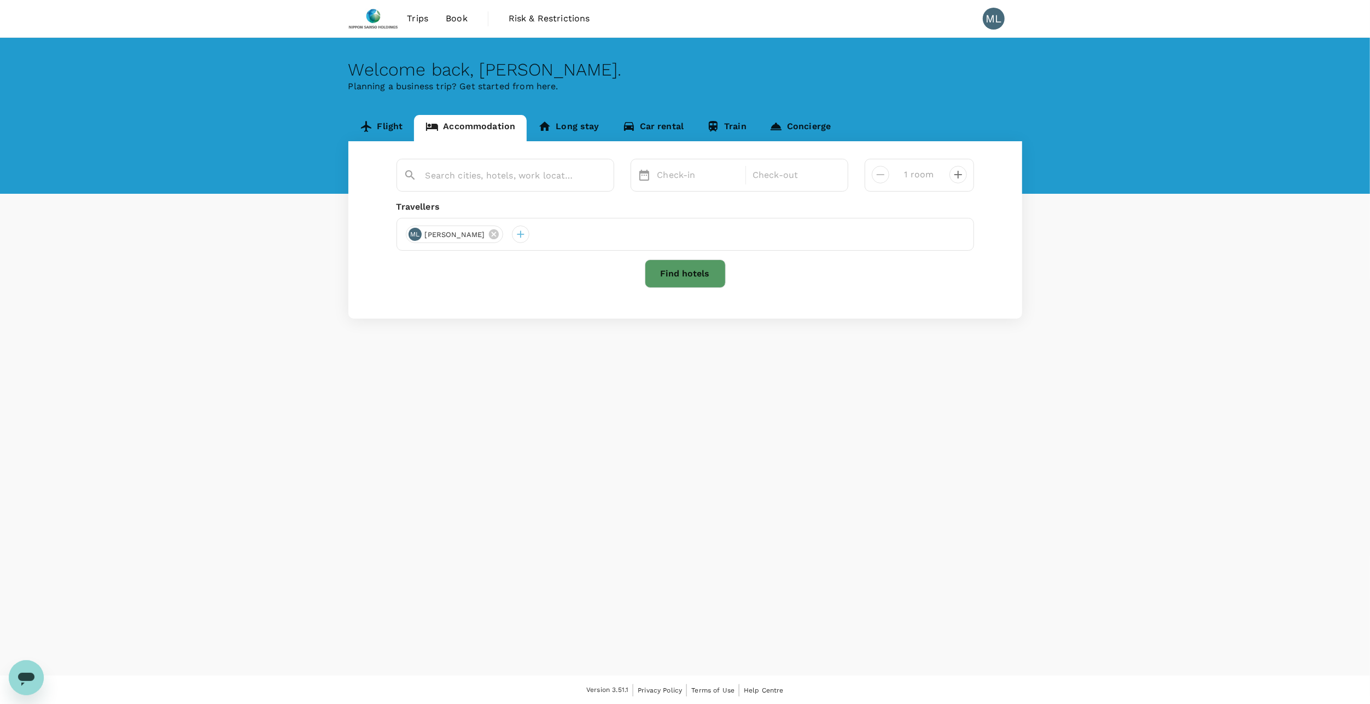
click at [545, 191] on div at bounding box center [506, 175] width 218 height 33
click at [517, 168] on input "text" at bounding box center [501, 175] width 151 height 17
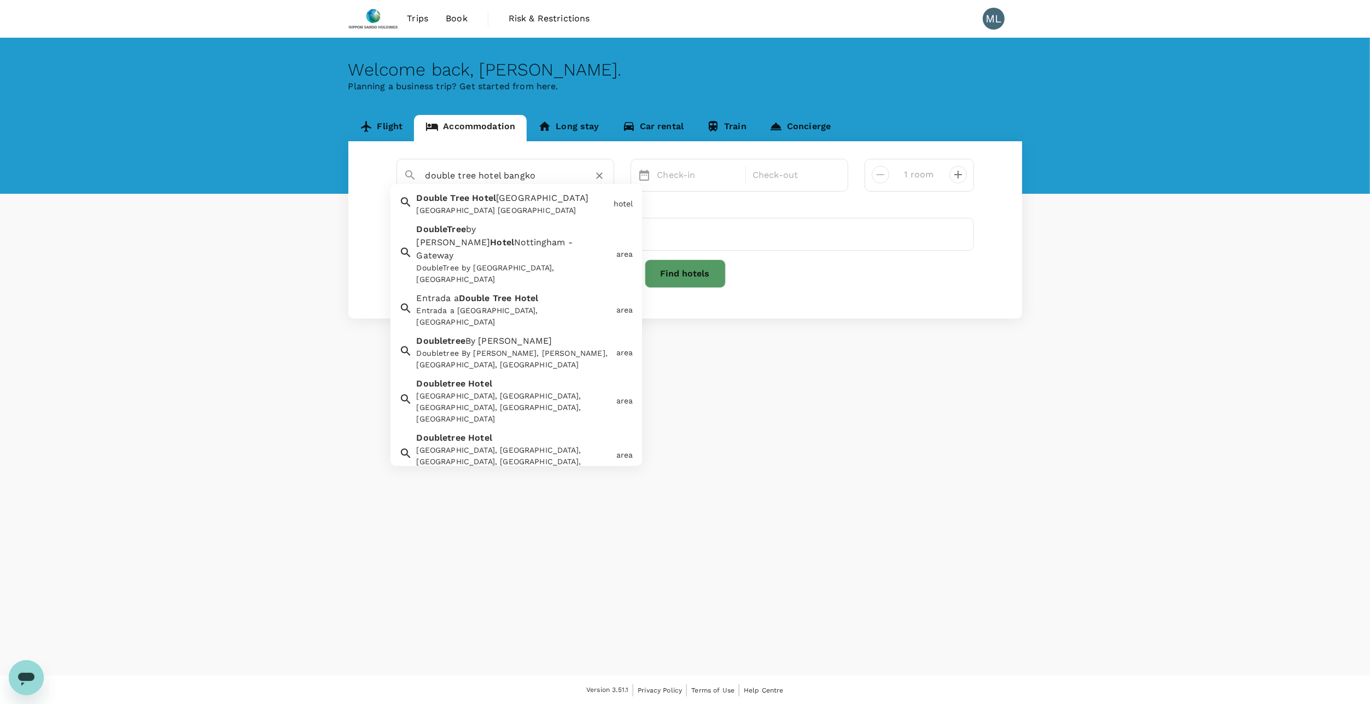
type input "double tree hotel bangkok"
click at [602, 174] on icon "Clear" at bounding box center [599, 175] width 11 height 11
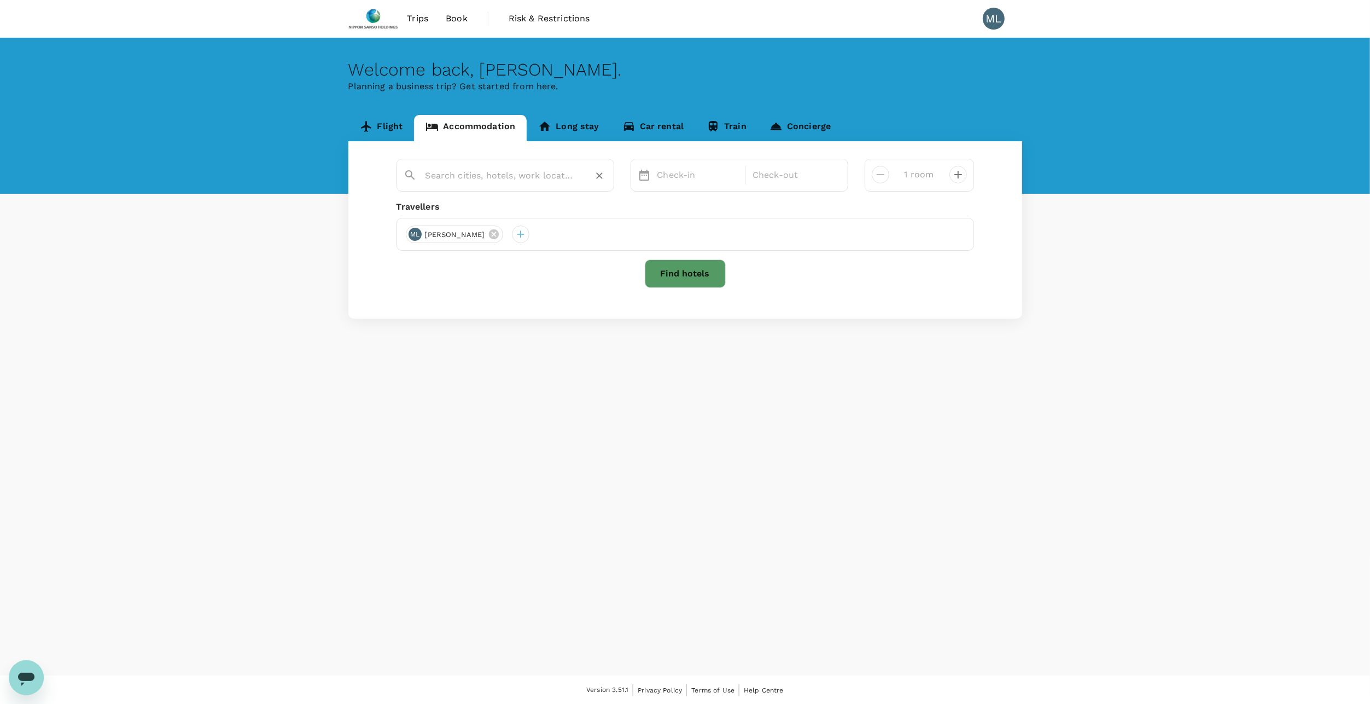
drag, startPoint x: 560, startPoint y: 173, endPoint x: 552, endPoint y: 173, distance: 7.7
click at [552, 173] on input "text" at bounding box center [501, 175] width 151 height 17
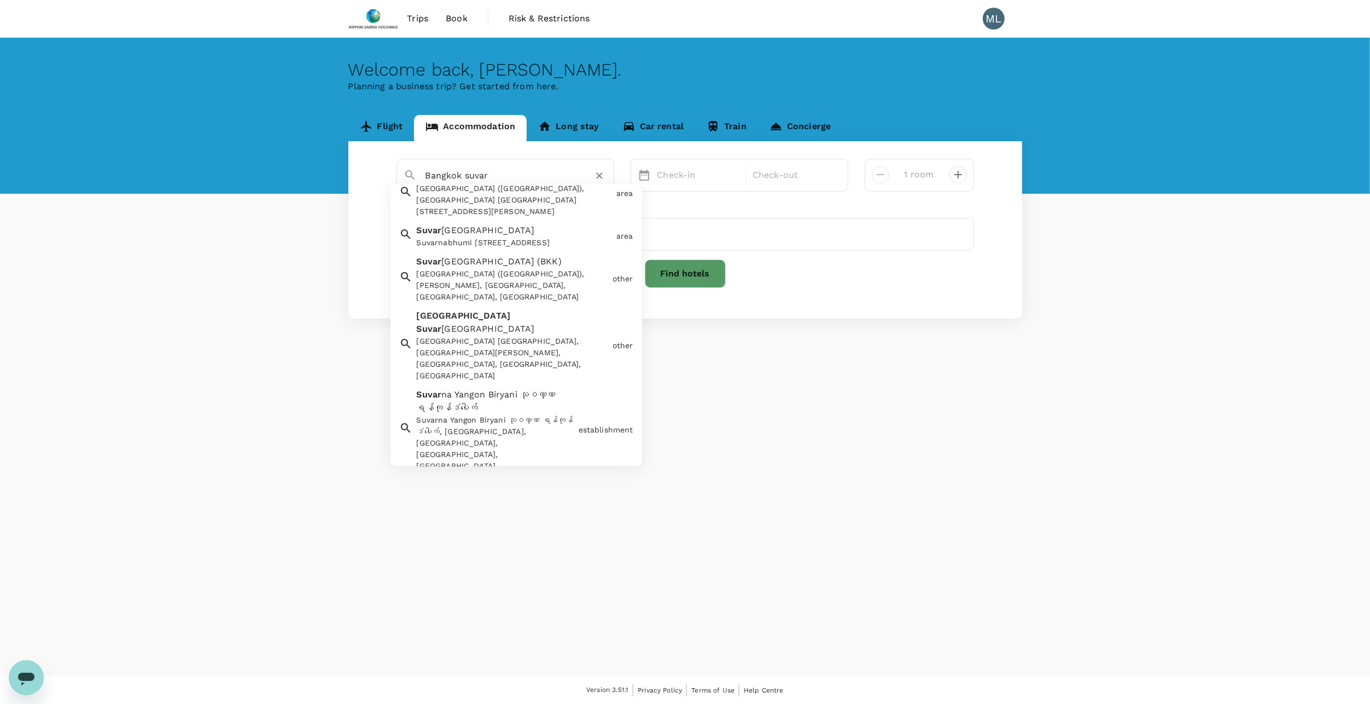
scroll to position [154, 0]
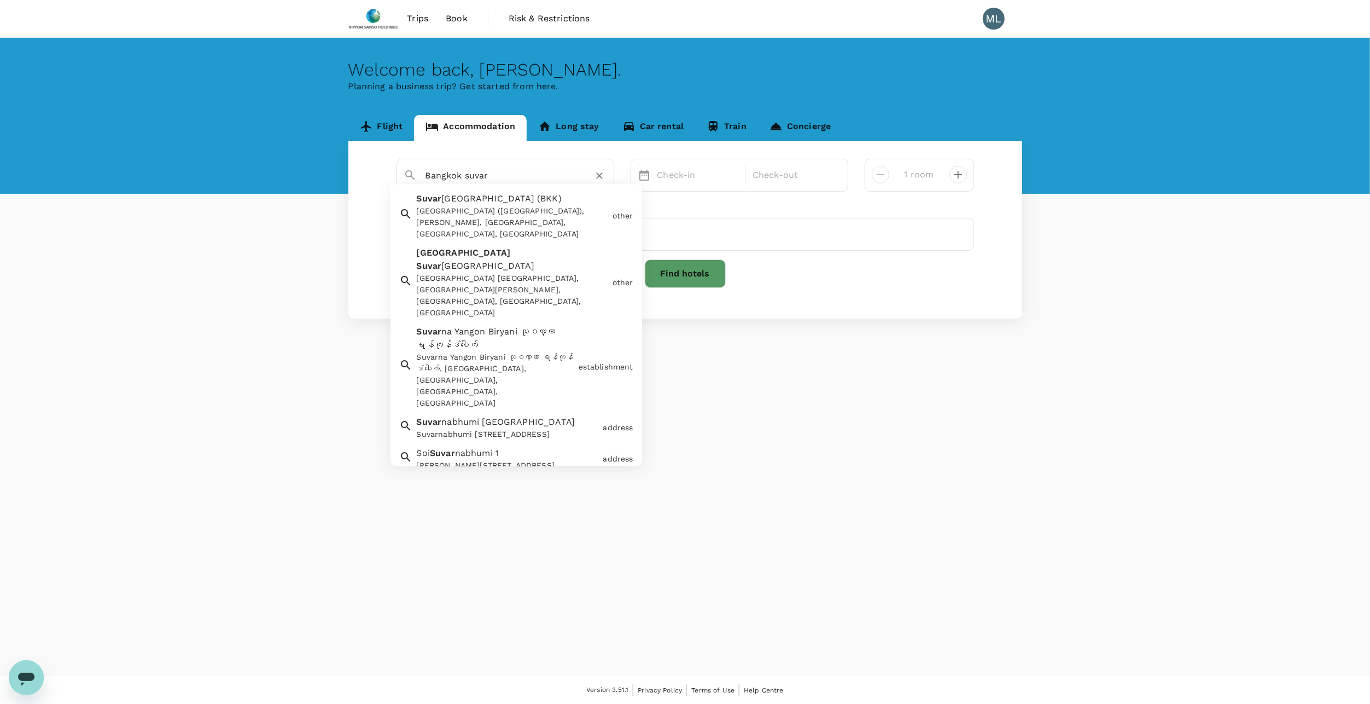
click at [543, 173] on input "Bangkok suvar" at bounding box center [501, 175] width 151 height 17
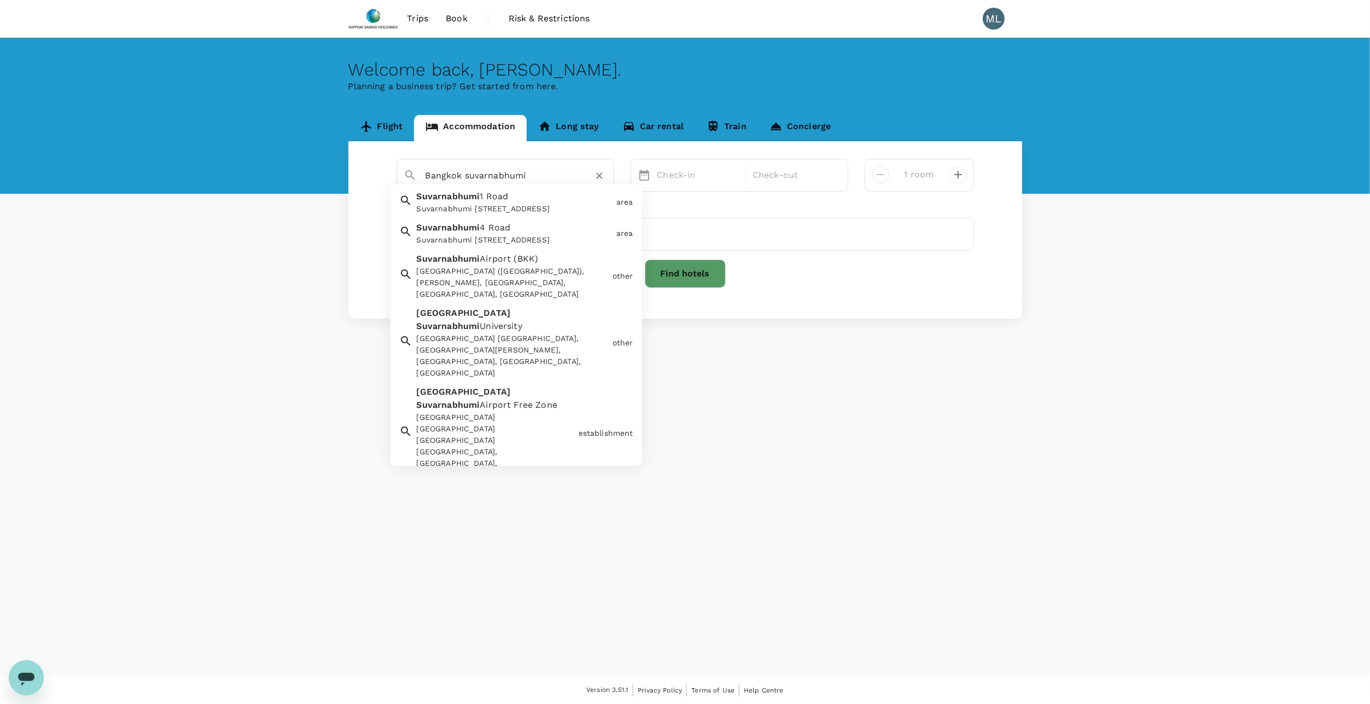
scroll to position [142, 0]
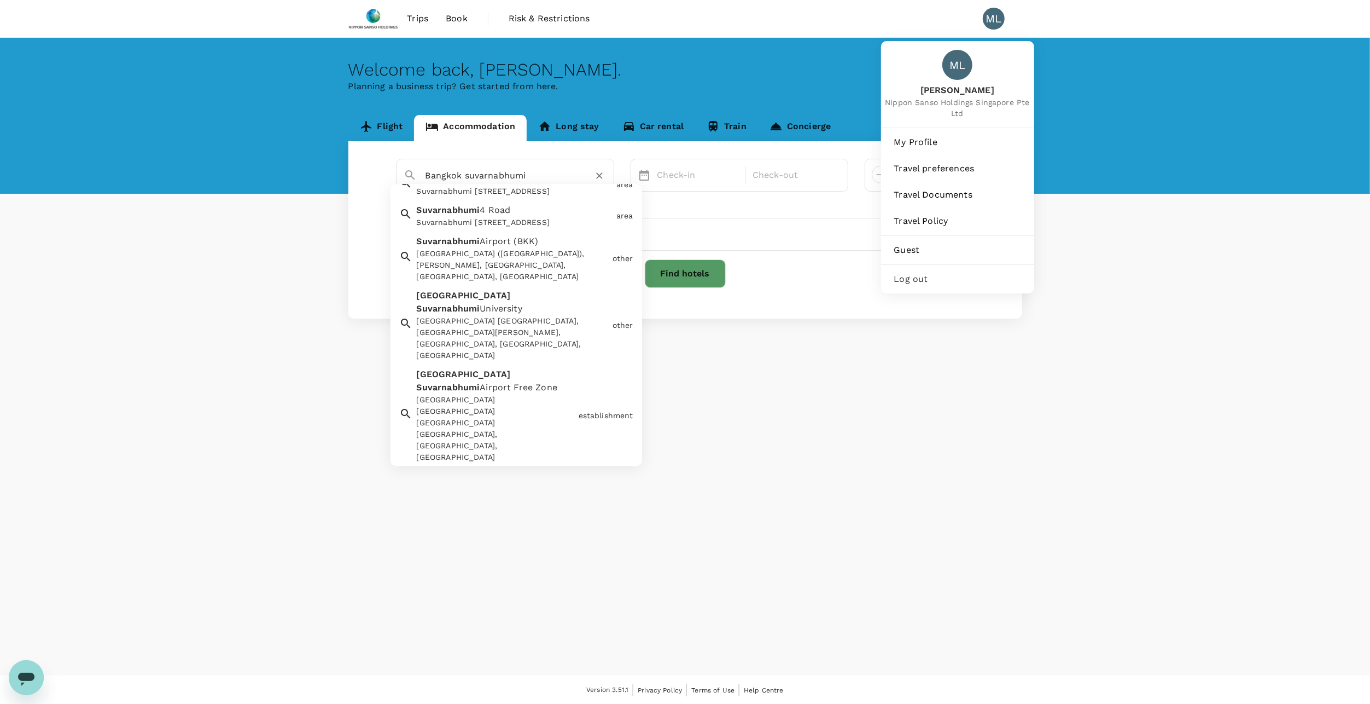
type input "Bangkok suvarnabhumi"
click at [996, 22] on div "ML" at bounding box center [994, 19] width 22 height 22
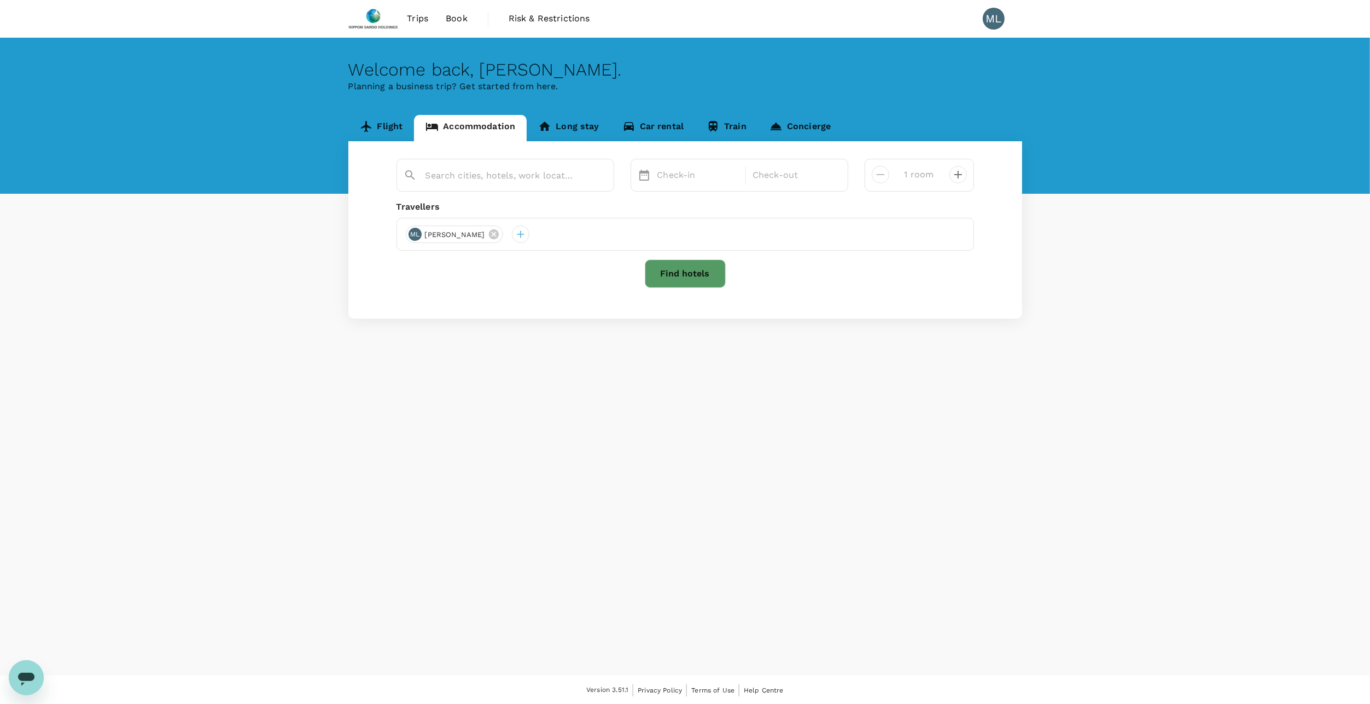
click at [995, 18] on div "ML" at bounding box center [994, 19] width 22 height 22
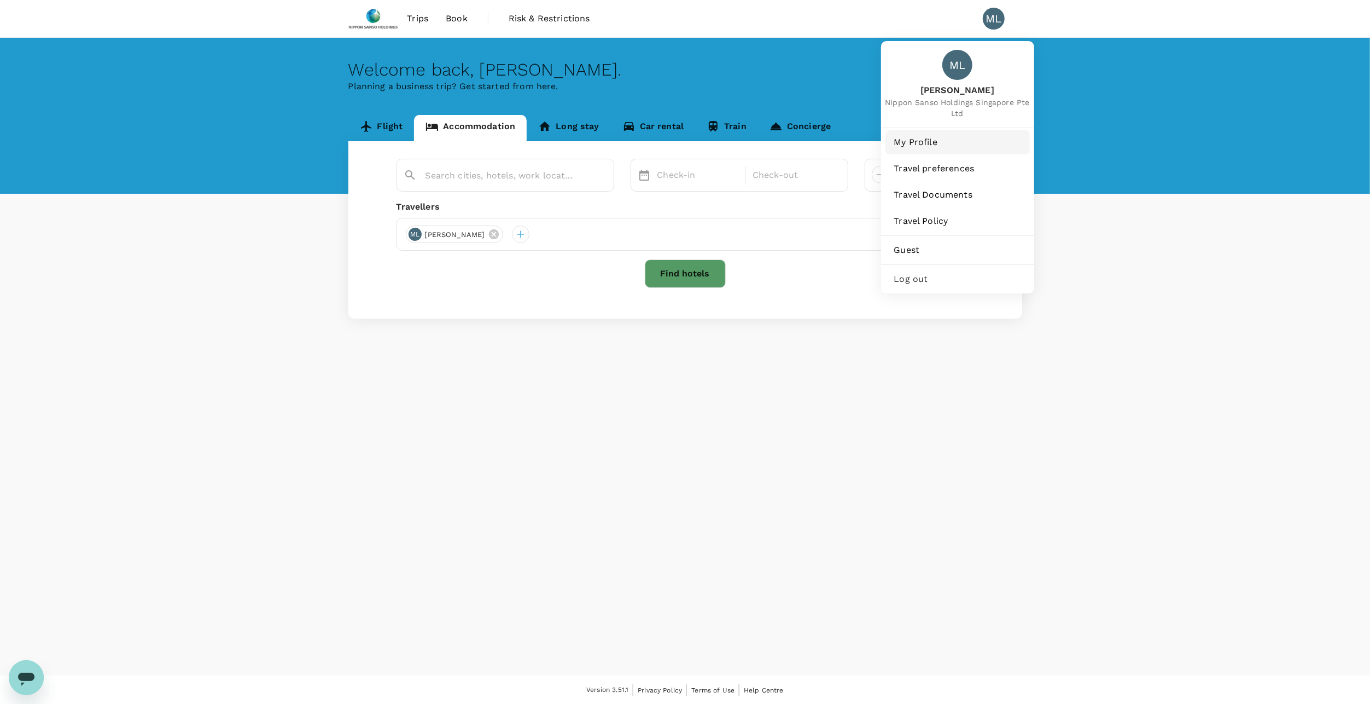
click at [936, 145] on span "My Profile" at bounding box center [957, 142] width 127 height 13
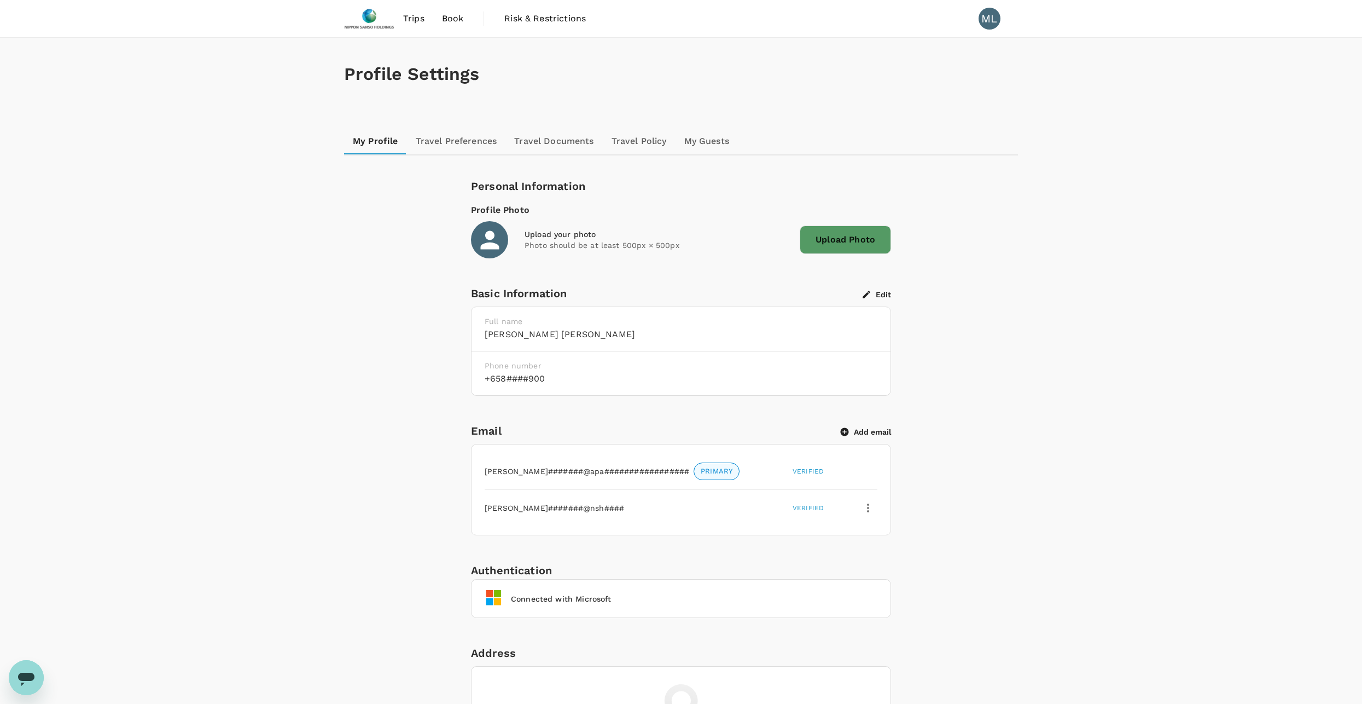
click at [413, 23] on span "Trips" at bounding box center [413, 18] width 21 height 13
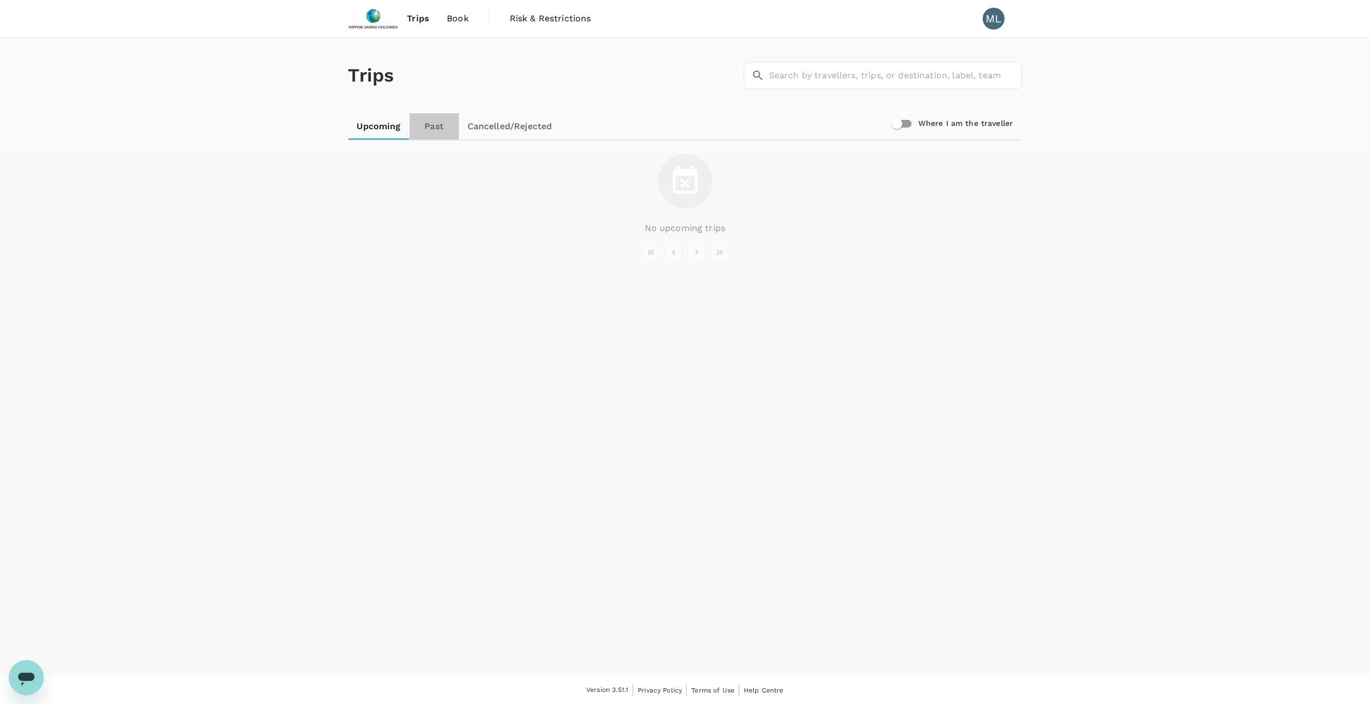
click at [433, 123] on link "Past" at bounding box center [434, 126] width 49 height 26
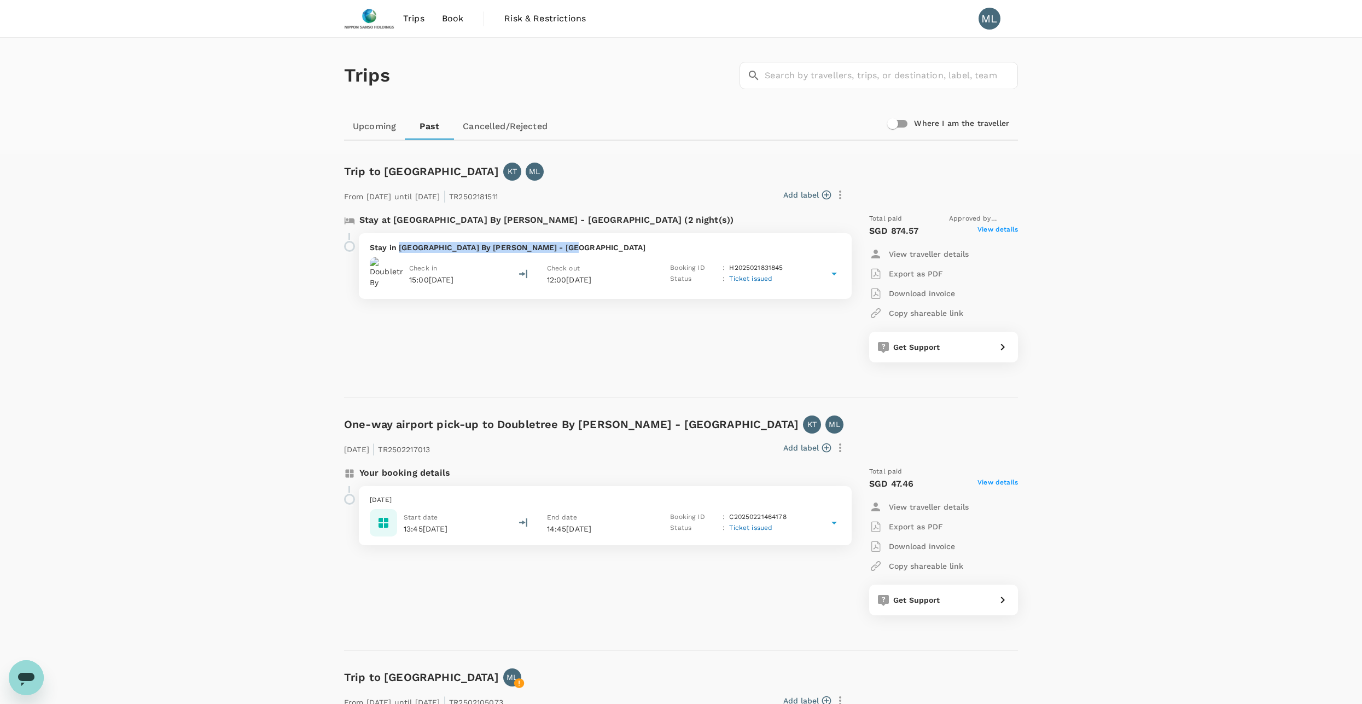
drag, startPoint x: 568, startPoint y: 247, endPoint x: 400, endPoint y: 252, distance: 168.0
click at [400, 252] on p "Stay in Doubletree By Hilton Sukhumvit - Bangkok" at bounding box center [605, 247] width 471 height 11
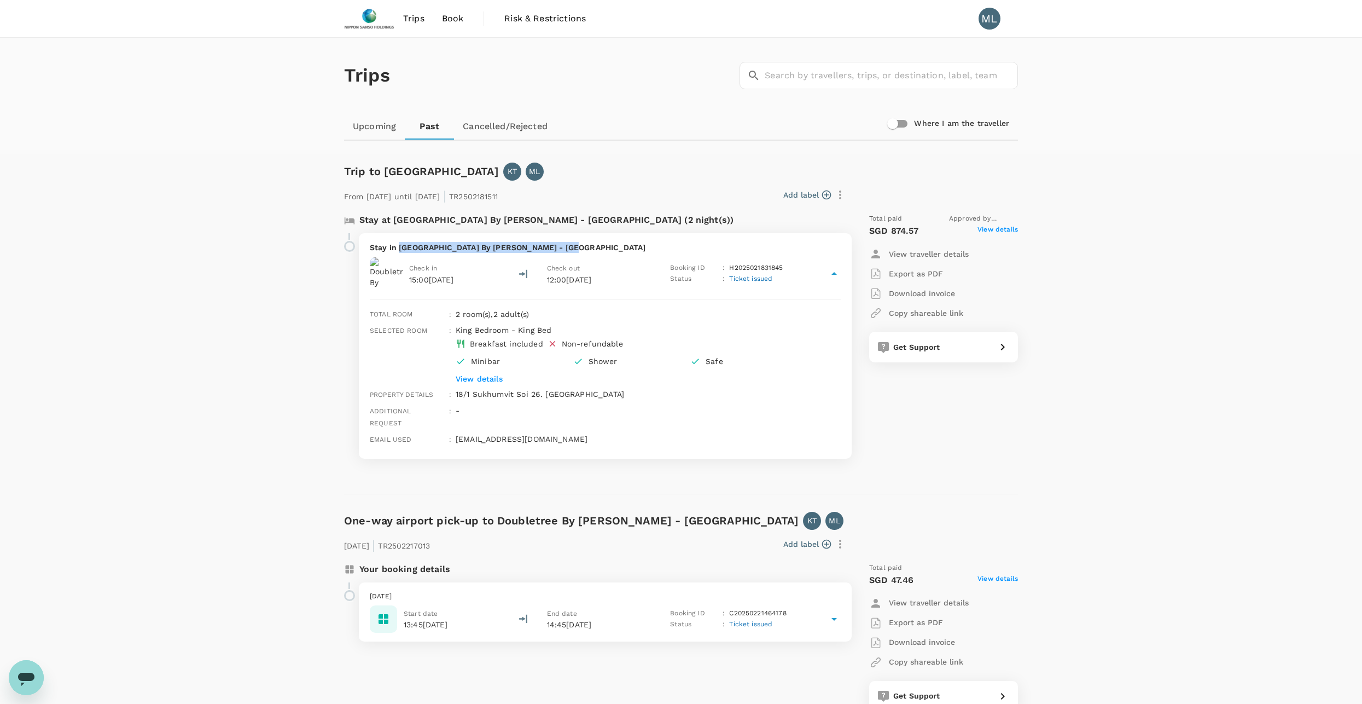
copy p "Doubletree By Hilton Sukhumvit - Bangkok"
click at [458, 22] on span "Book" at bounding box center [453, 18] width 22 height 13
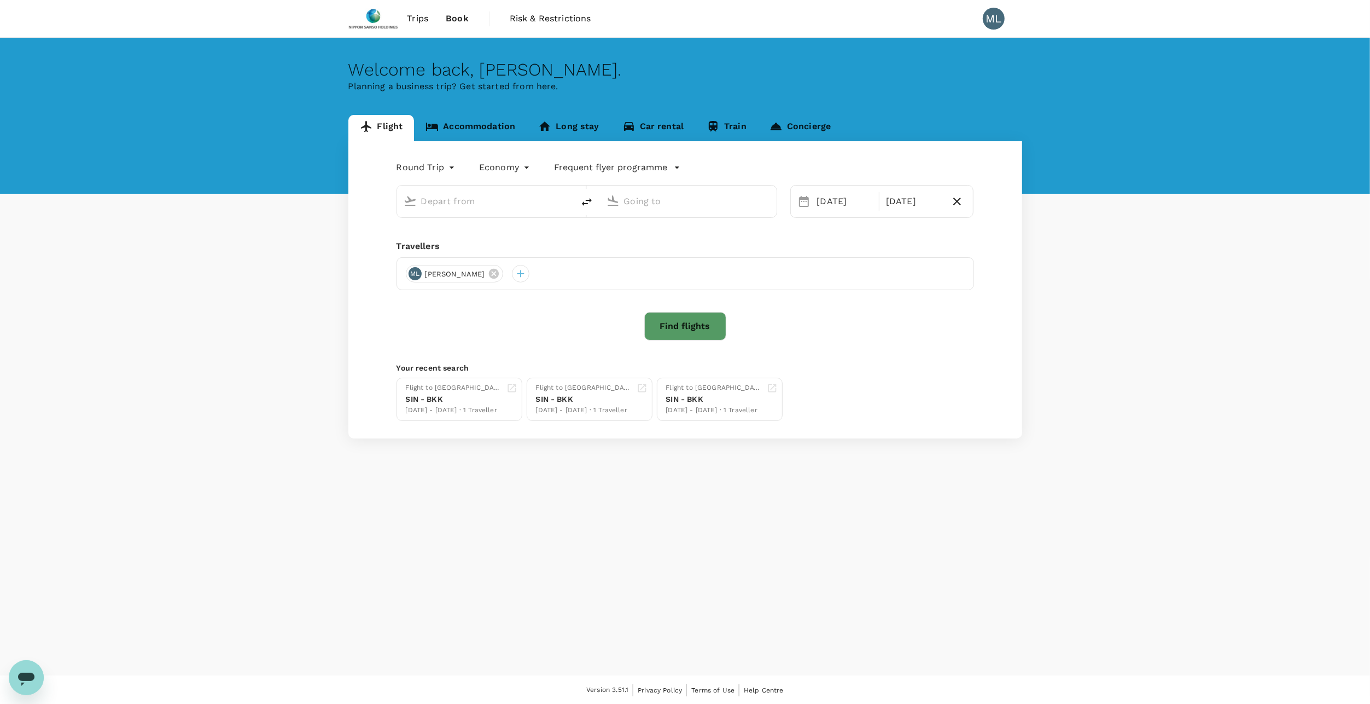
type input "Singapore Changi (SIN)"
type input "Suvarnabhumi Intl (BKK)"
type input "Singapore Changi (SIN)"
type input "Suvarnabhumi Intl (BKK)"
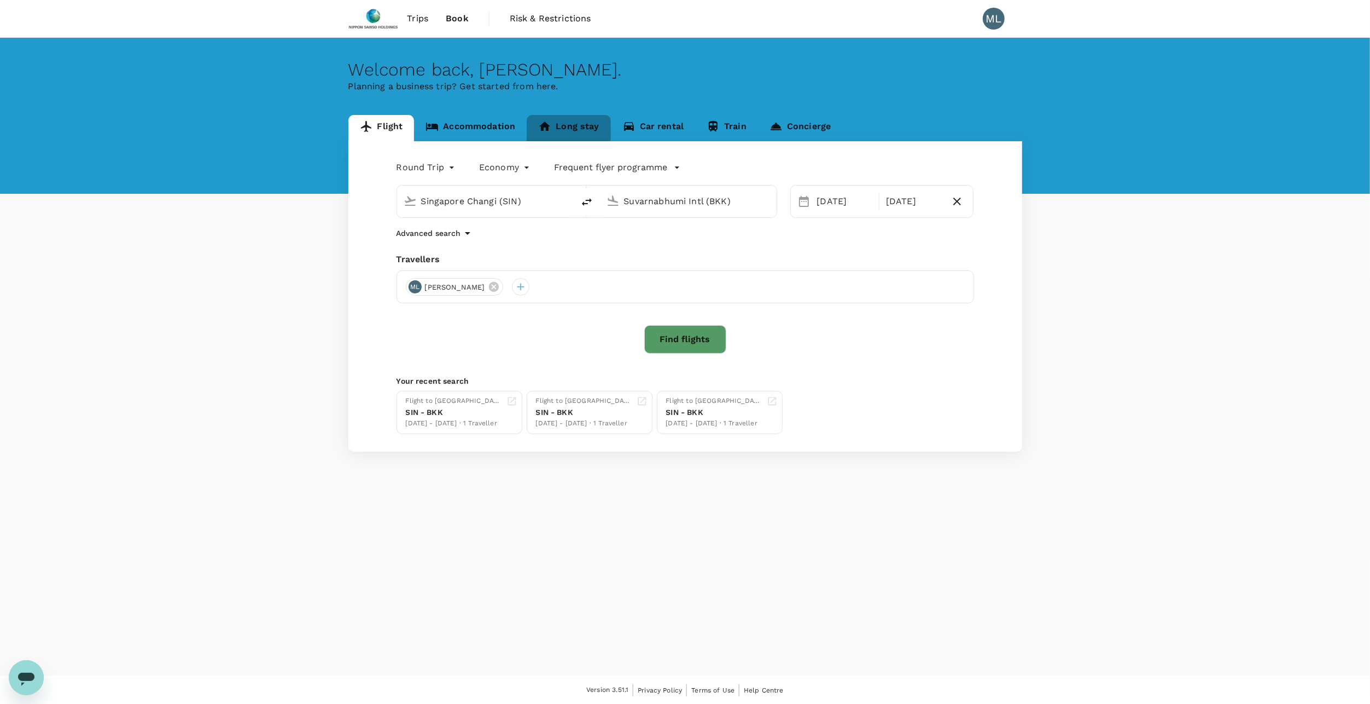
click at [549, 127] on icon at bounding box center [544, 126] width 13 height 13
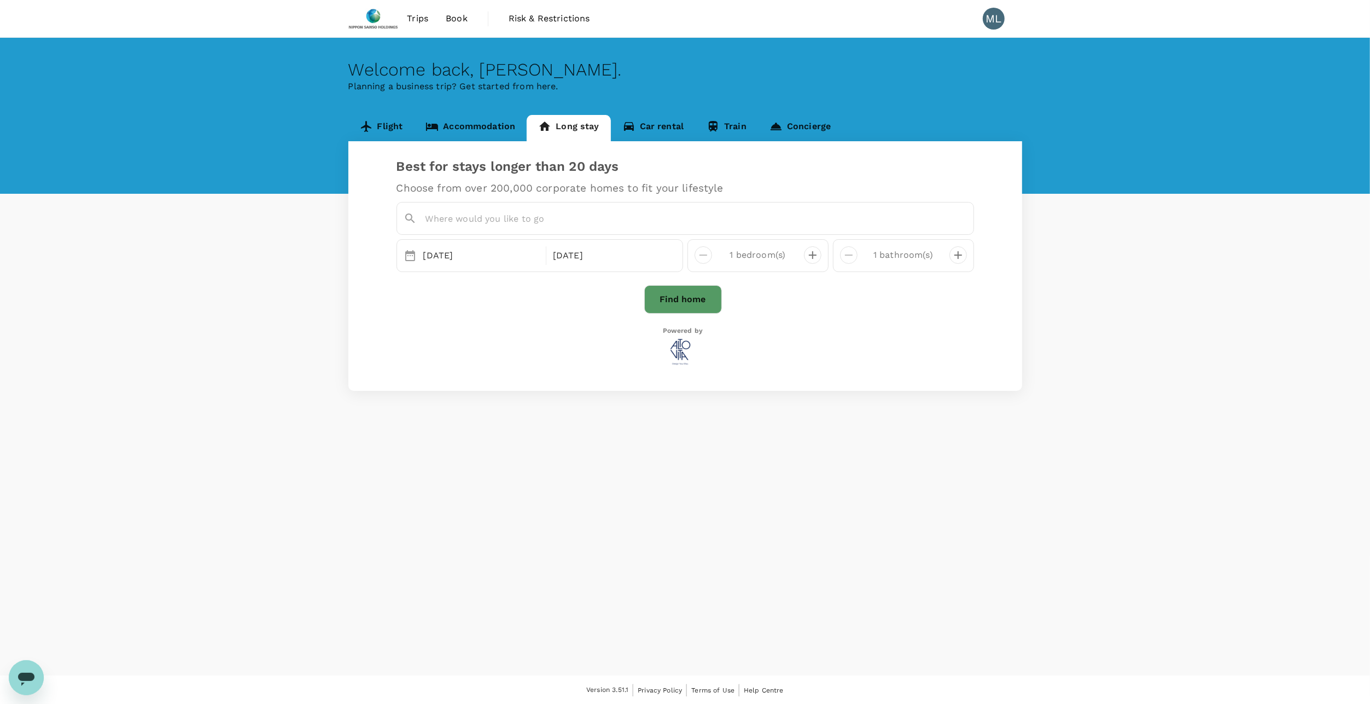
click at [518, 127] on link "Accommodation" at bounding box center [470, 128] width 113 height 26
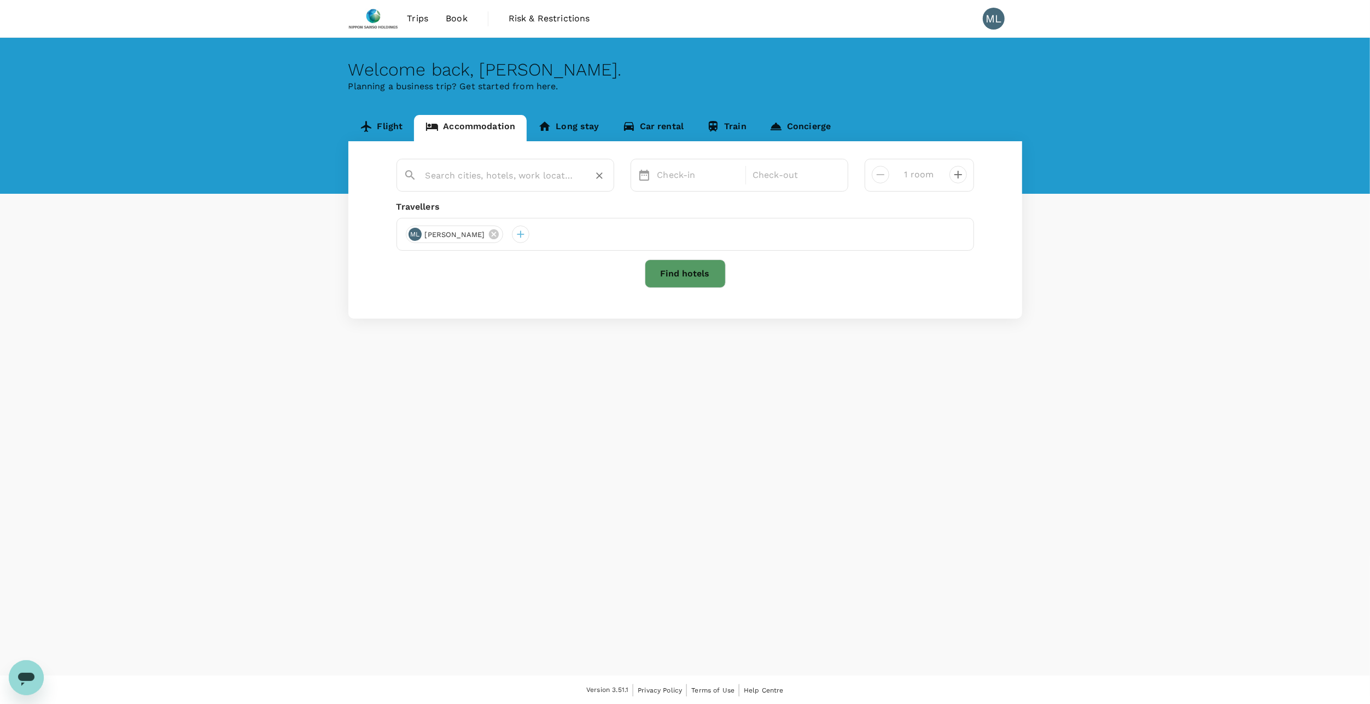
click at [498, 173] on input "text" at bounding box center [501, 175] width 151 height 17
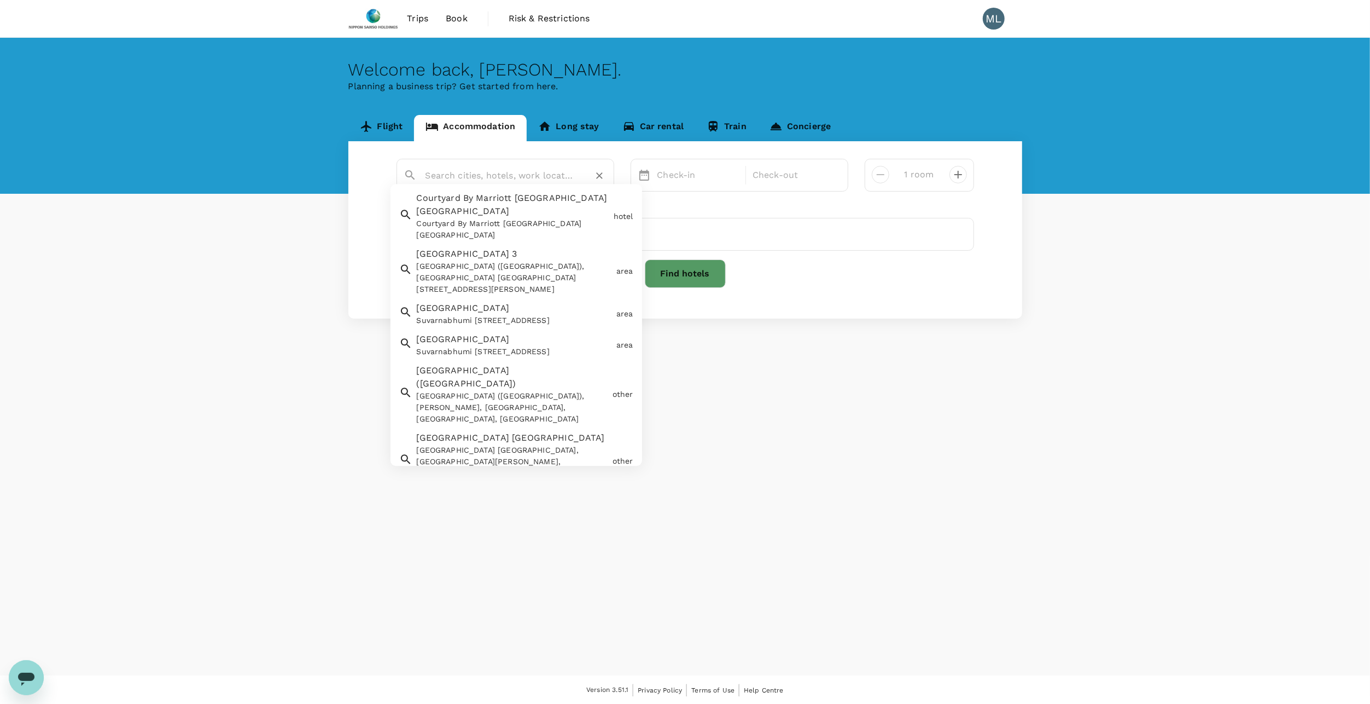
paste input "Doubletree By Hilton Sukhumvit - Bangkok"
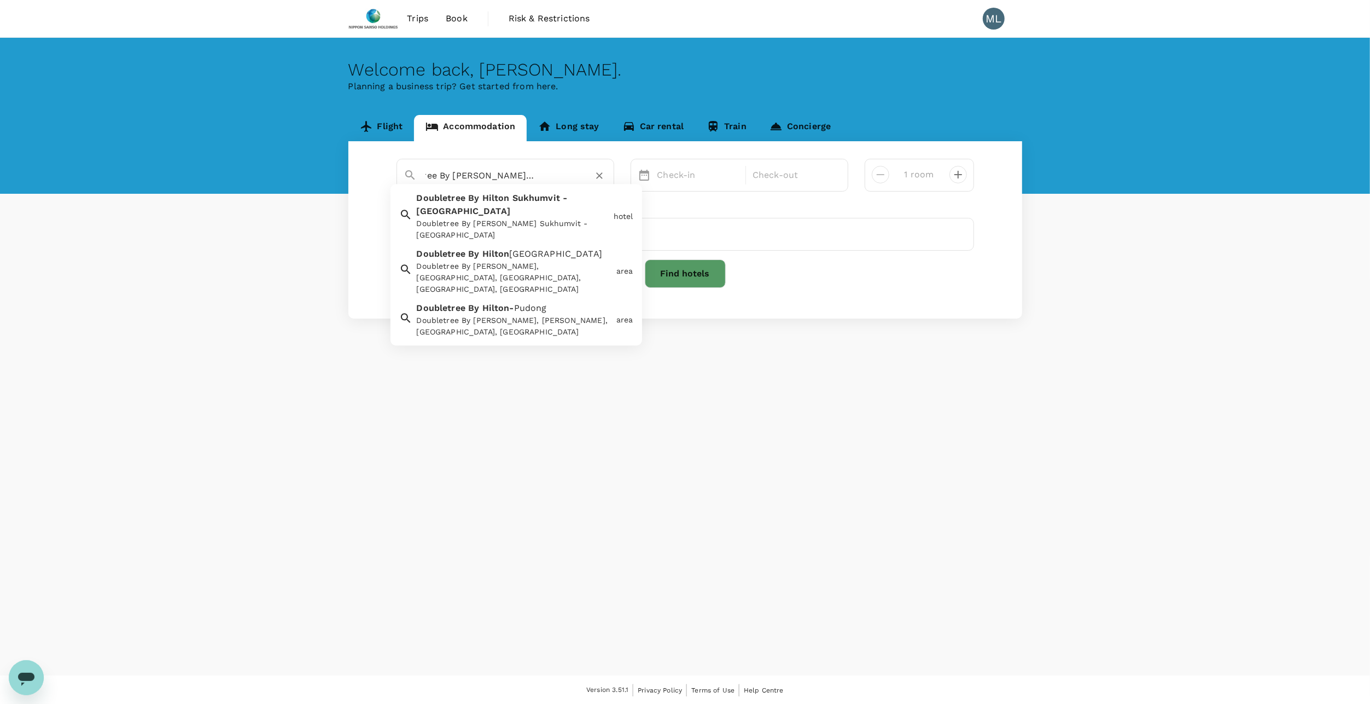
click at [547, 218] on div "Doubletree By Hilton Sukhumvit - Bangkok" at bounding box center [513, 229] width 193 height 23
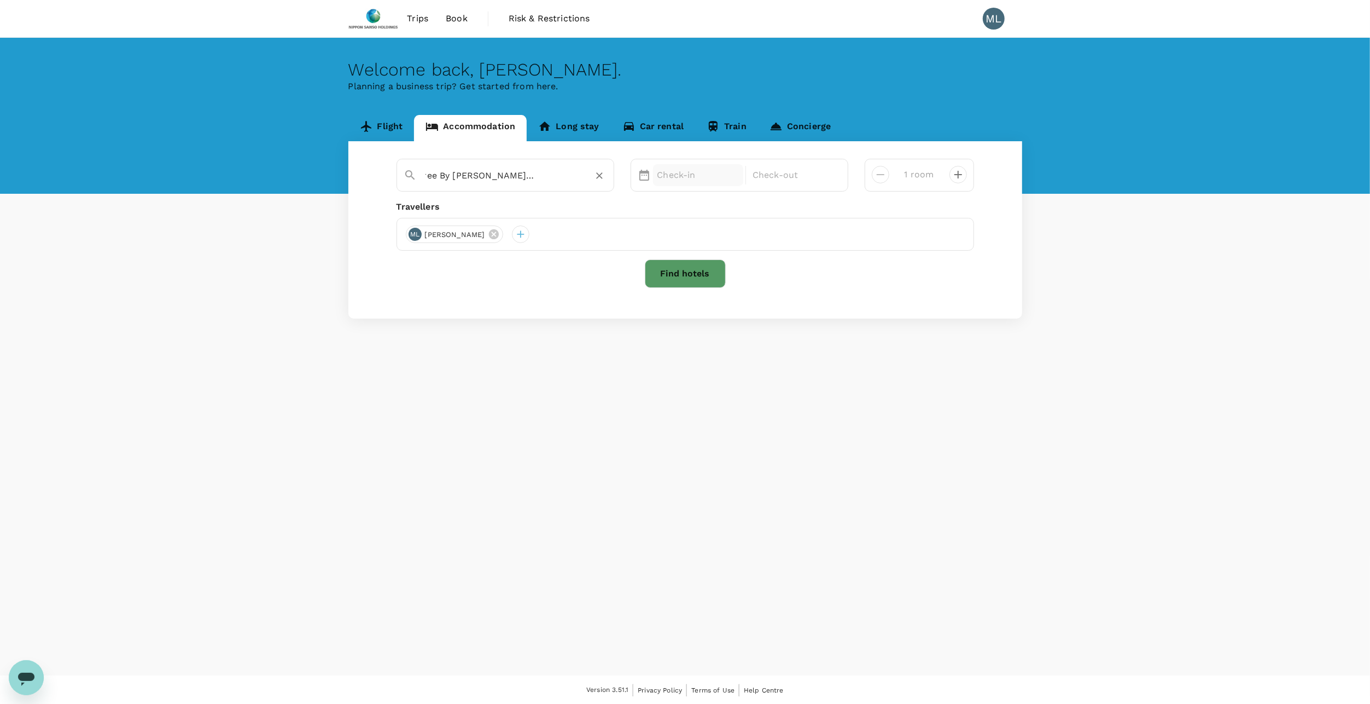
type input "Doubletree By Hilton Sukhumvit - Bangkok"
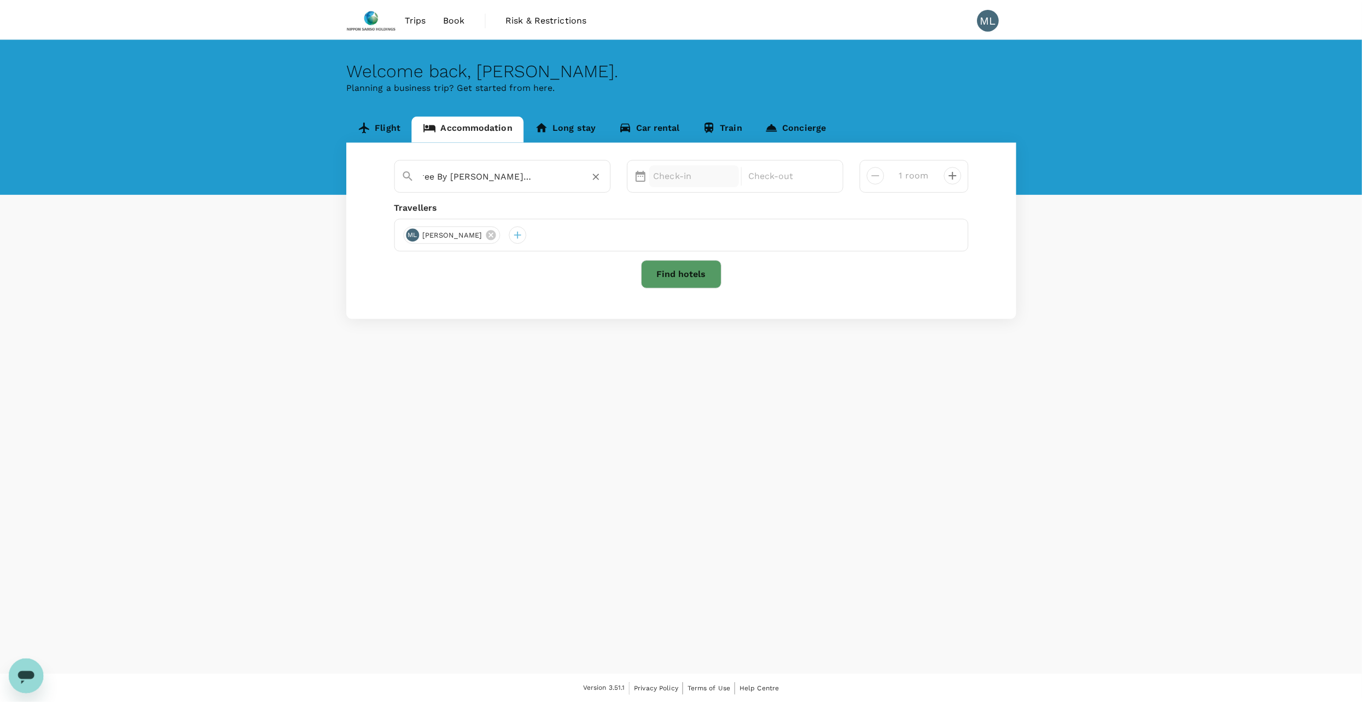
scroll to position [0, 0]
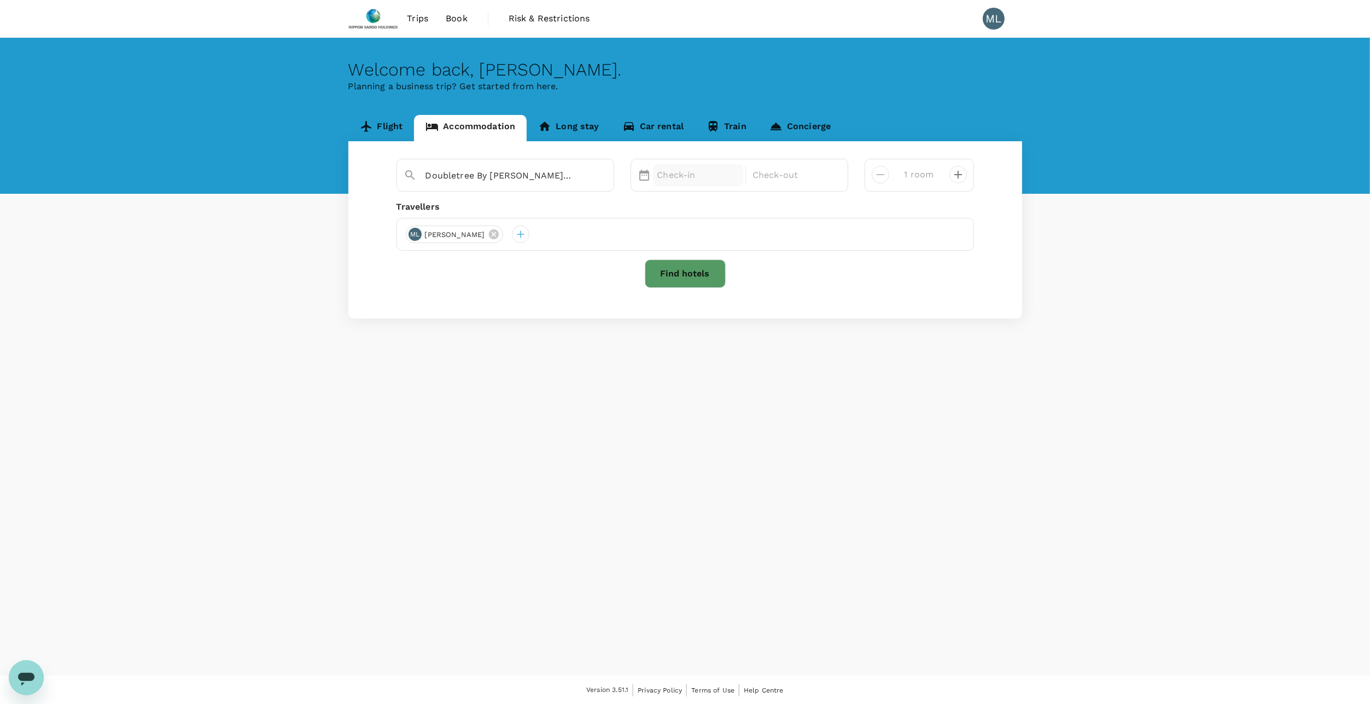
click at [692, 184] on div "Check-in" at bounding box center [698, 175] width 91 height 22
click at [652, 310] on div "21" at bounding box center [653, 311] width 21 height 21
click at [698, 313] on div "23" at bounding box center [694, 311] width 21 height 21
click at [678, 167] on div "21 Sep" at bounding box center [698, 175] width 91 height 22
click at [671, 307] on div "22" at bounding box center [674, 311] width 21 height 21
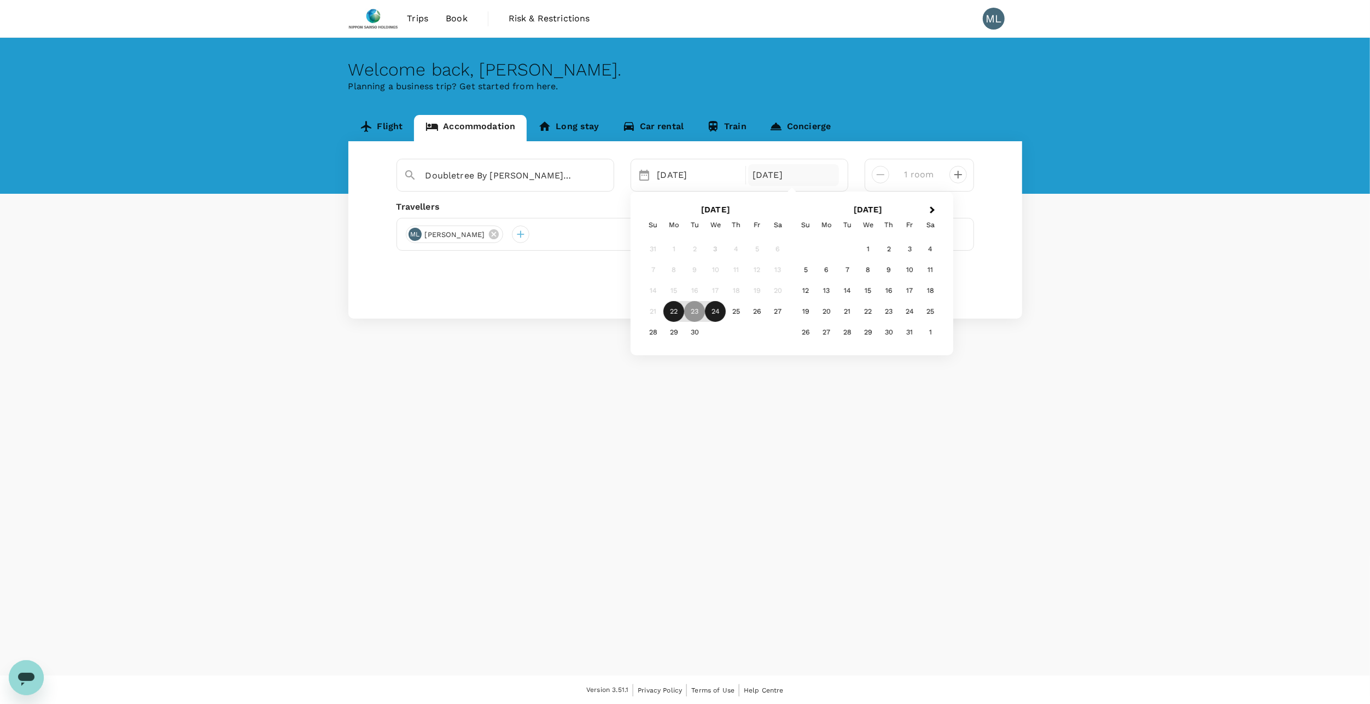
click at [712, 312] on div "24" at bounding box center [715, 311] width 21 height 21
click at [666, 163] on div "Selected date: Monday, September 22nd, 2025 22 Sep Selected date: Wednesday, Se…" at bounding box center [740, 175] width 218 height 33
click at [688, 268] on button "Find hotels" at bounding box center [685, 273] width 81 height 28
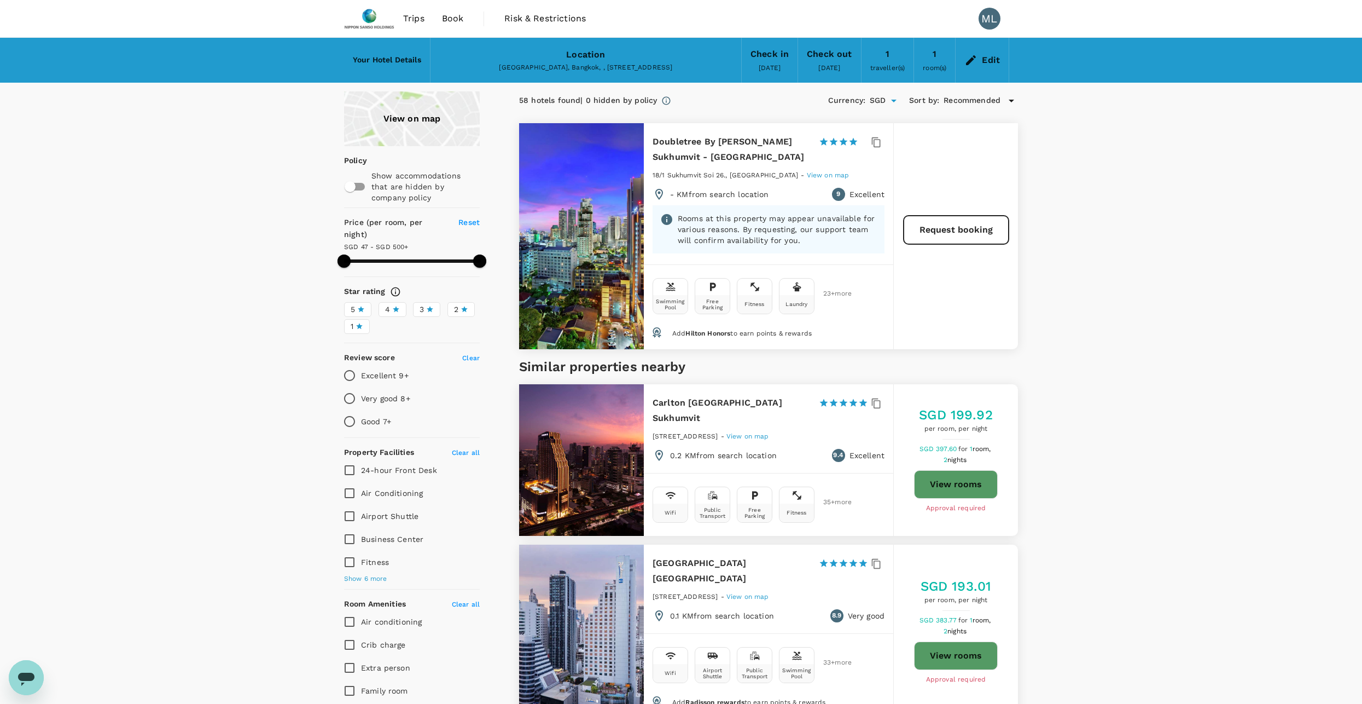
type input "499.77"
click at [951, 224] on button "Request booking" at bounding box center [956, 230] width 105 height 28
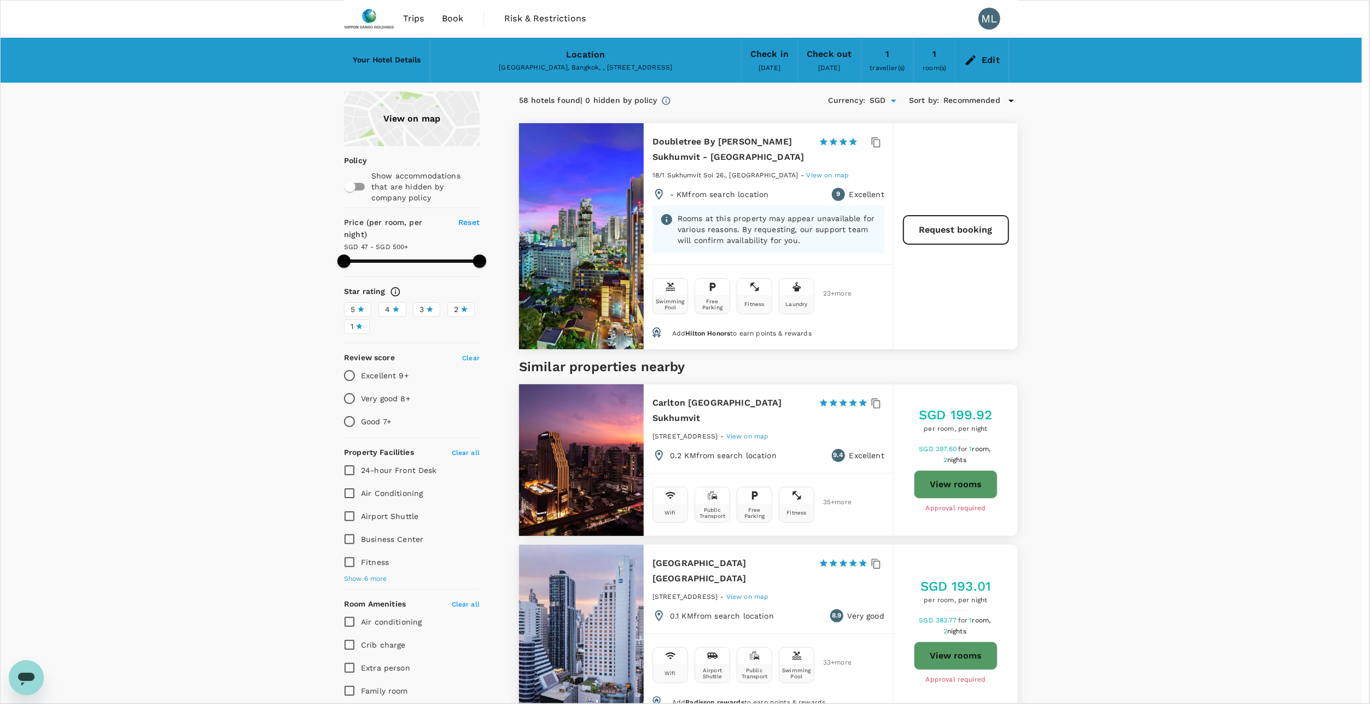
type input "65"
type input "88994900"
type input "[PERSON_NAME][EMAIL_ADDRESS][DOMAIN_NAME]"
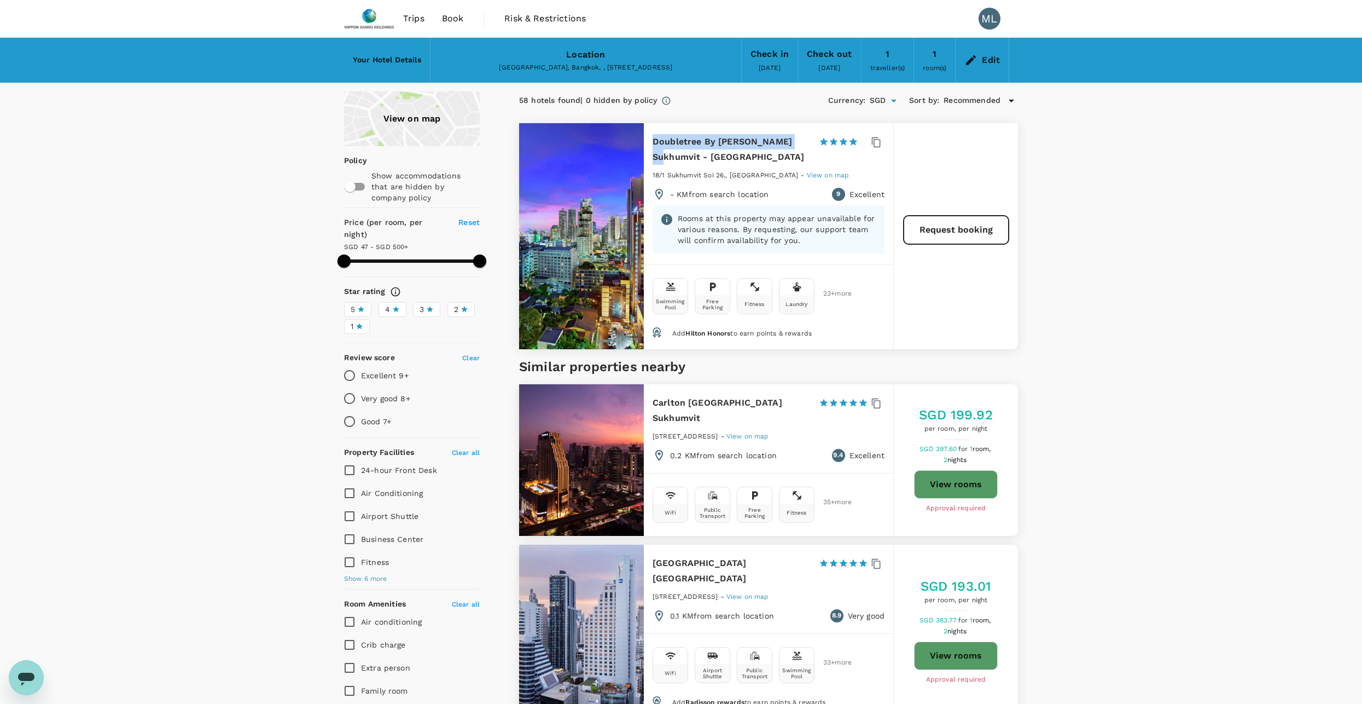
drag, startPoint x: 652, startPoint y: 136, endPoint x: 792, endPoint y: 142, distance: 140.7
click at [792, 142] on div "Doubletree By Hilton Sukhumvit - Bangkok 1 Star 2 Stars 3 Stars 4 Stars 5 Stars…" at bounding box center [768, 193] width 249 height 141
copy h6 "Doubletree By Hilton Sukhumvit"
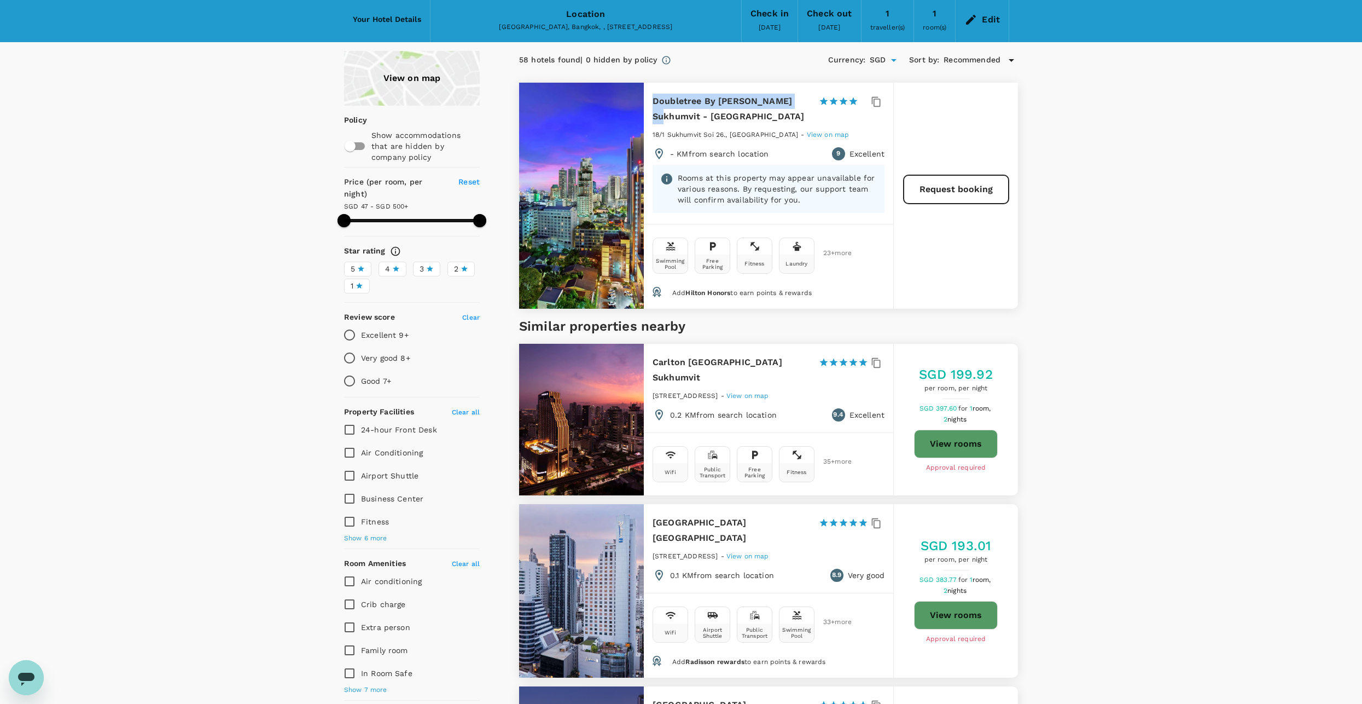
scroll to position [55, 0]
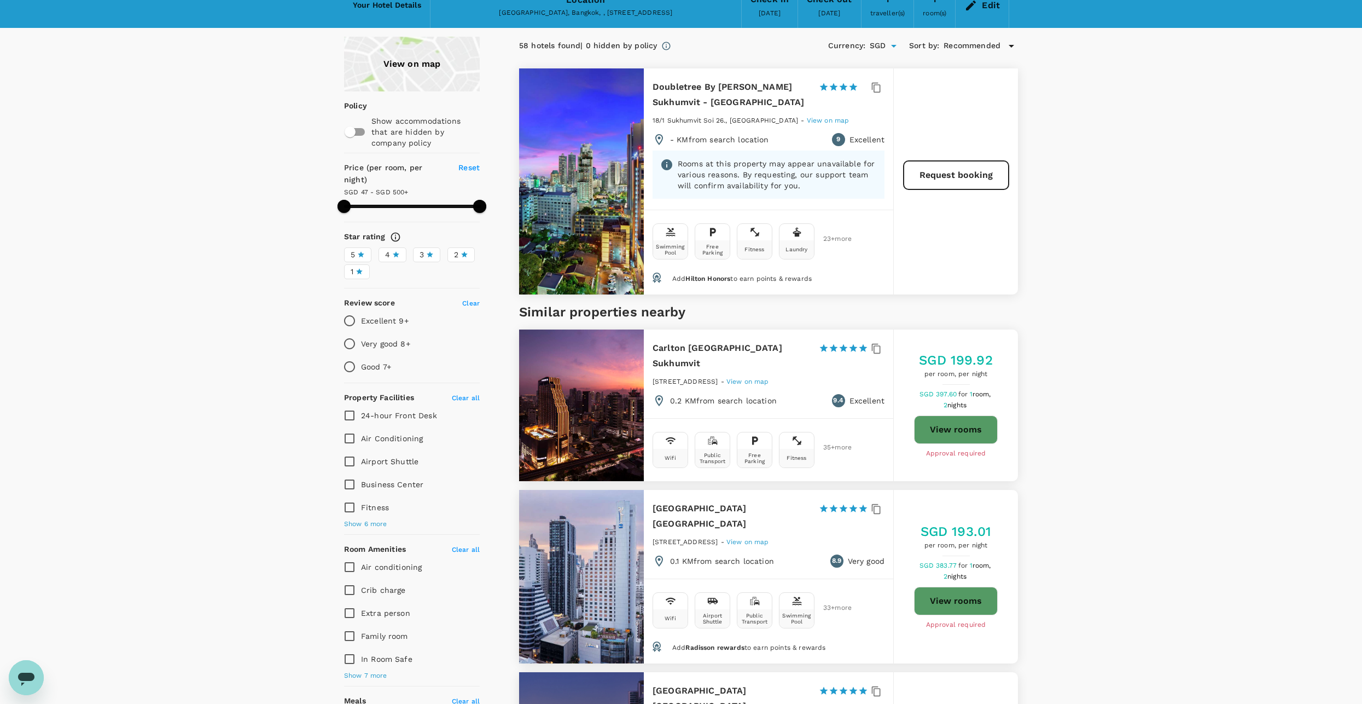
click at [382, 247] on label "4" at bounding box center [393, 254] width 28 height 15
click at [0, 0] on input "4" at bounding box center [0, 0] width 0 height 0
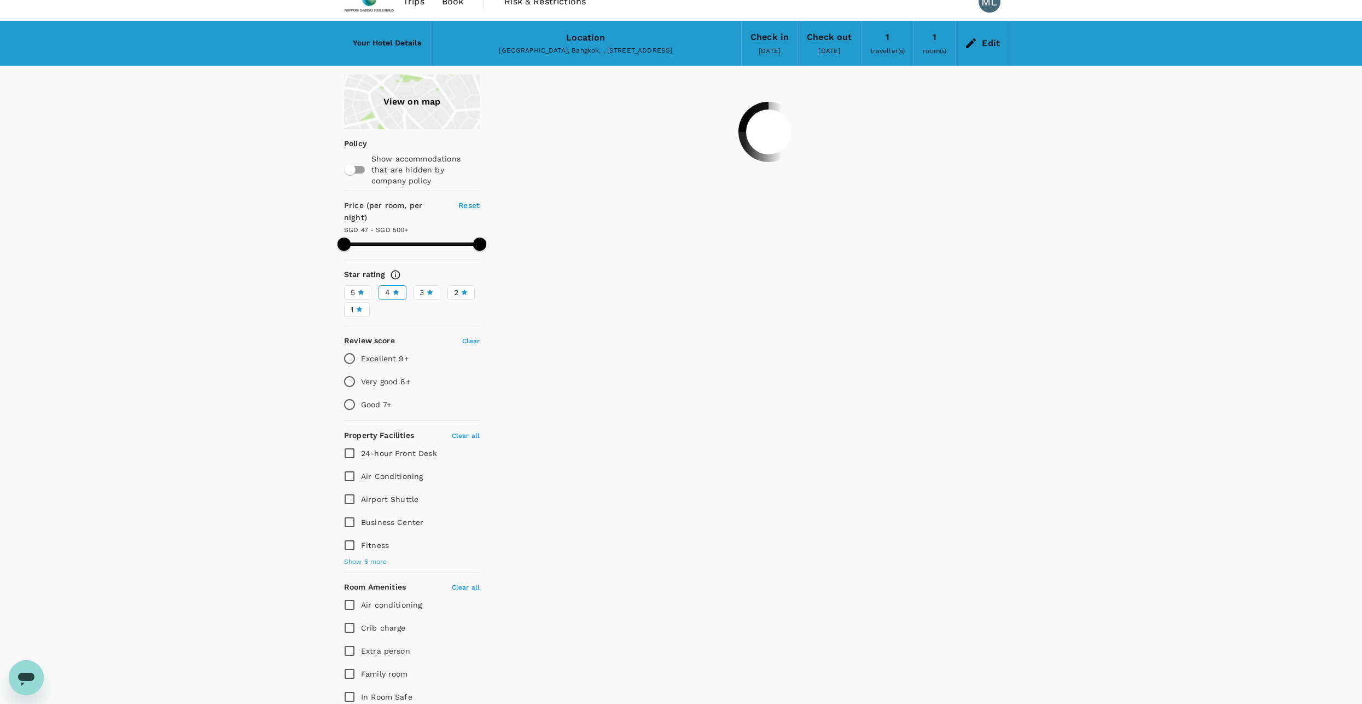
scroll to position [0, 0]
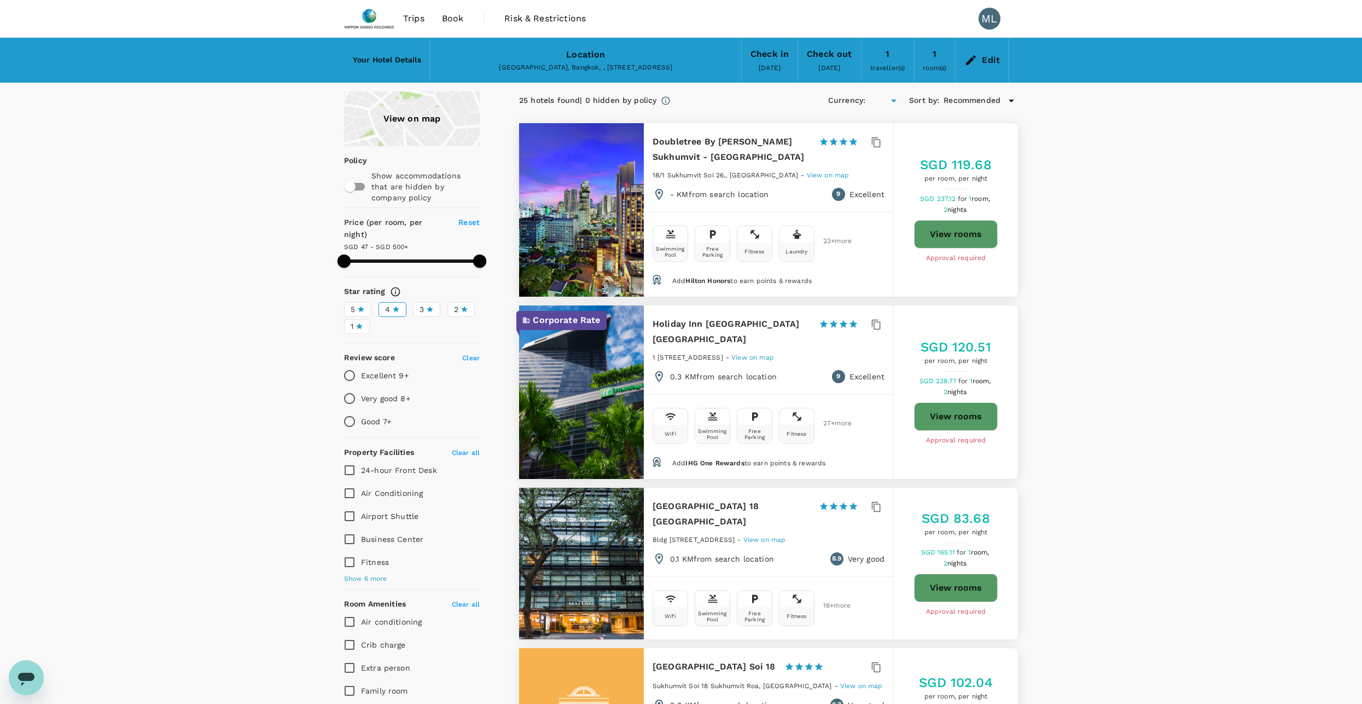
type input "499.77"
type input "SGD"
click at [959, 226] on button "View rooms" at bounding box center [956, 234] width 84 height 28
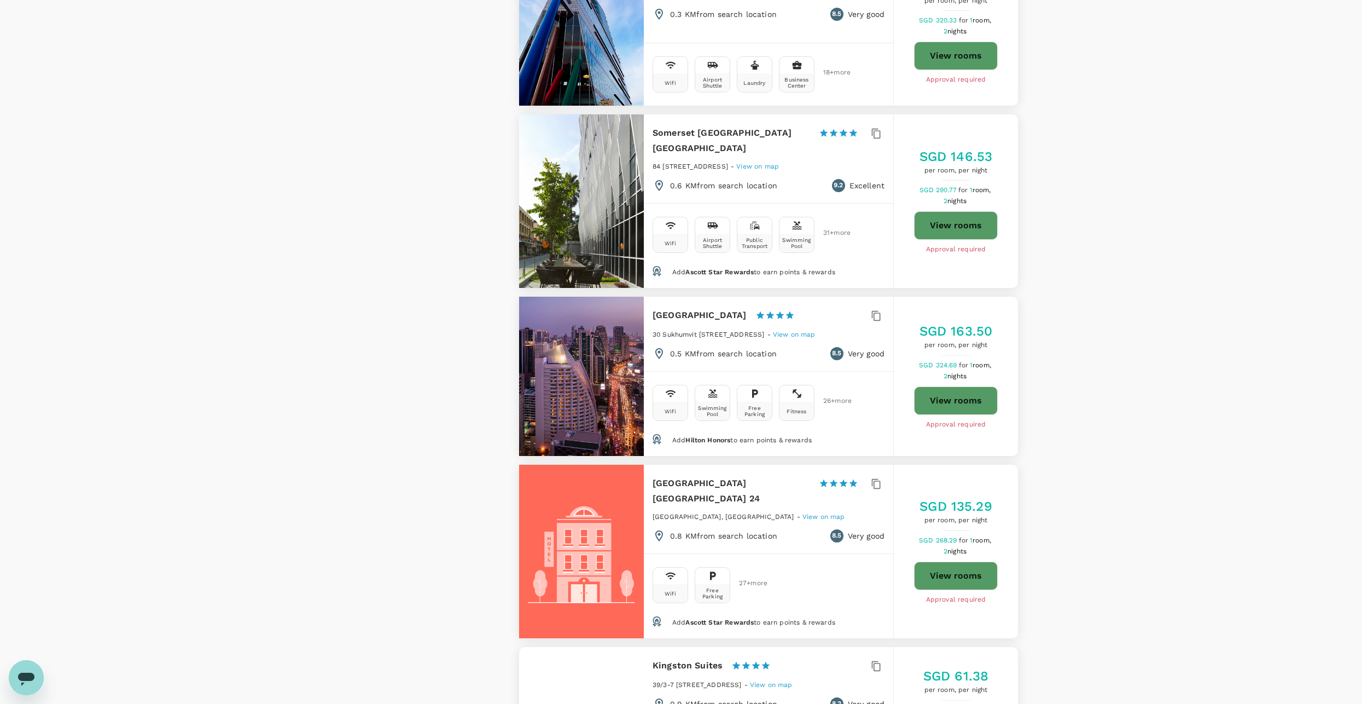
scroll to position [1969, 0]
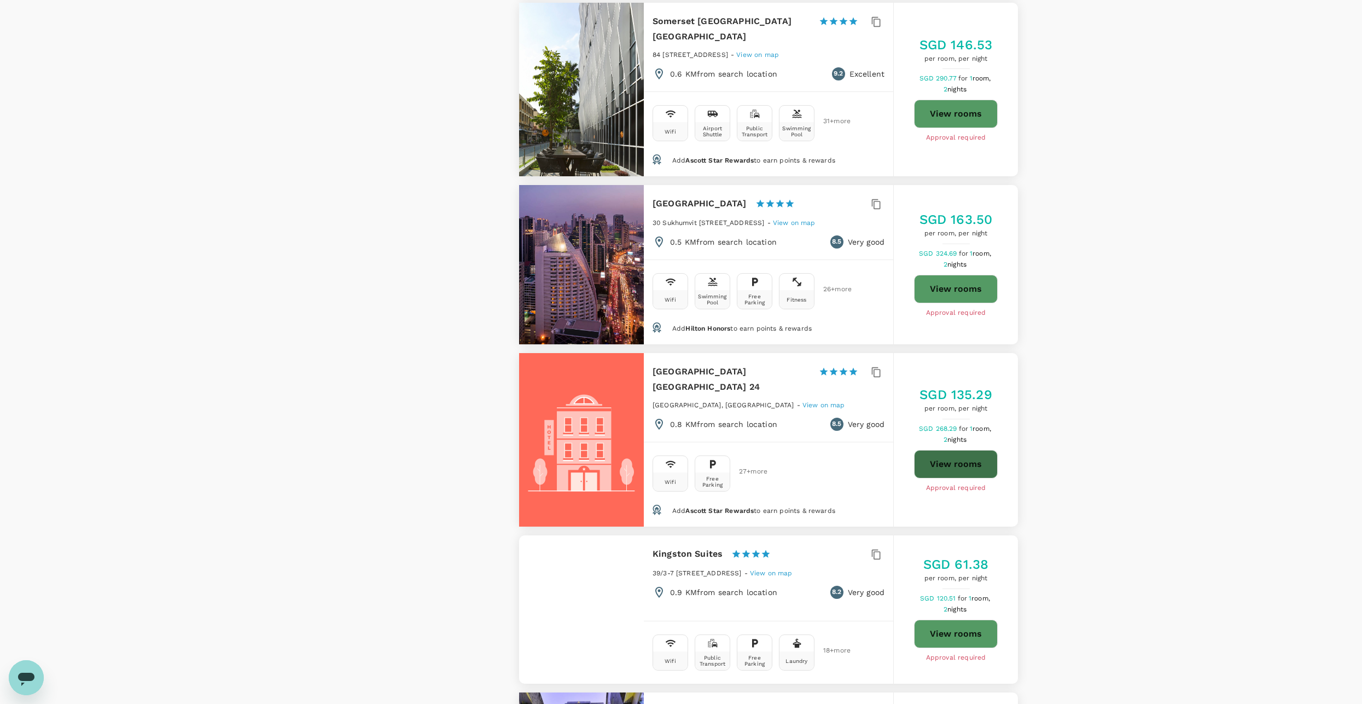
click at [941, 450] on button "View rooms" at bounding box center [956, 464] width 84 height 28
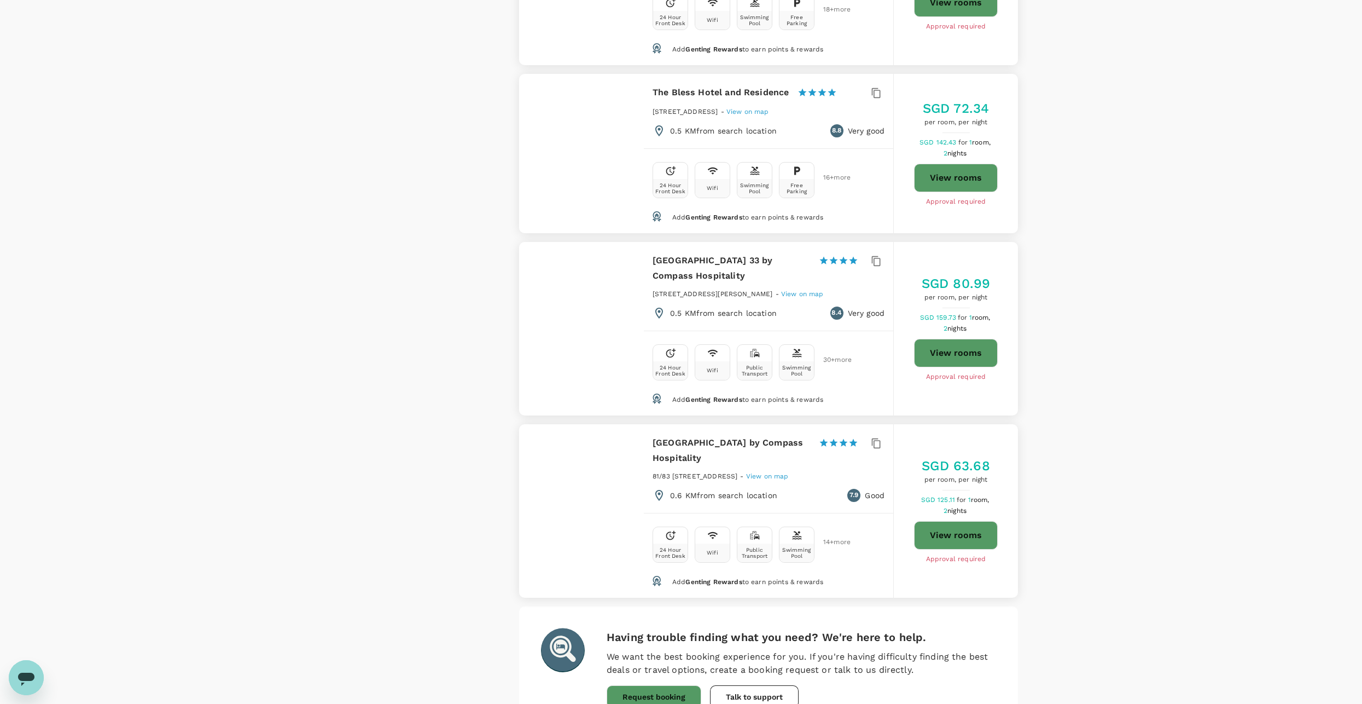
scroll to position [2955, 0]
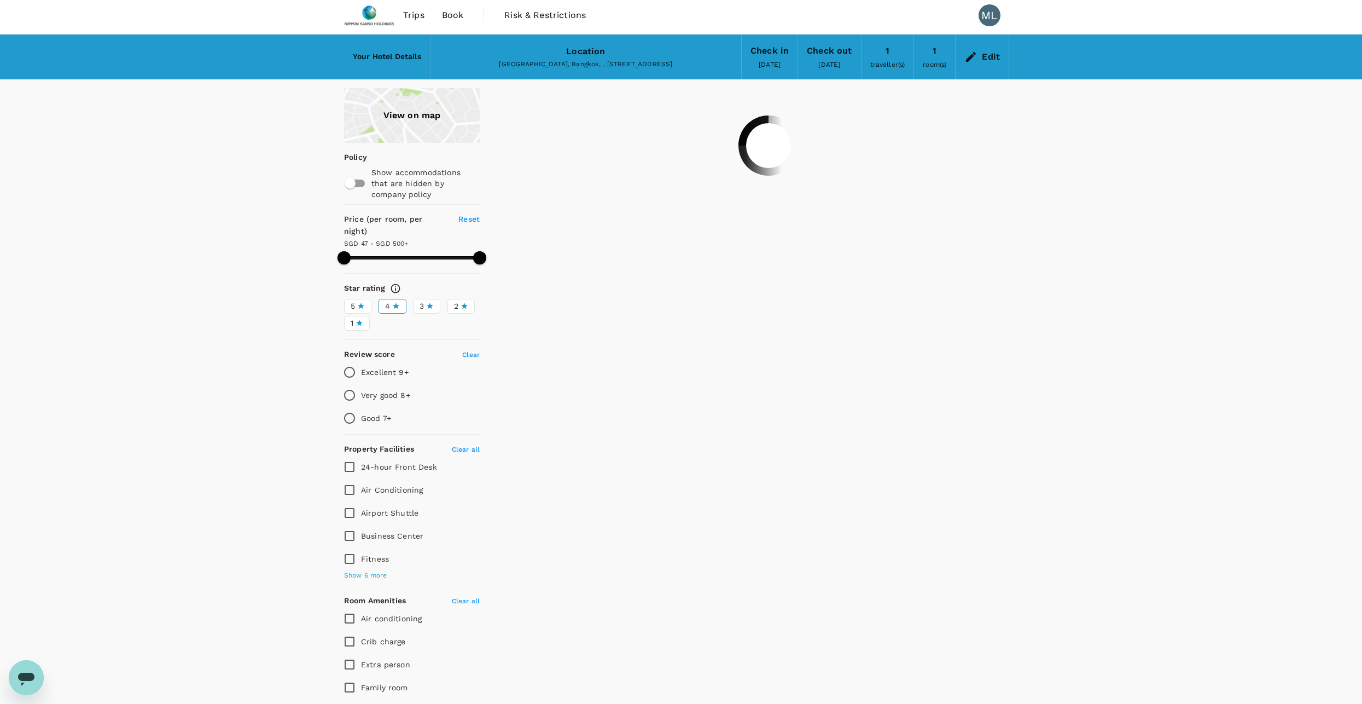
scroll to position [0, 0]
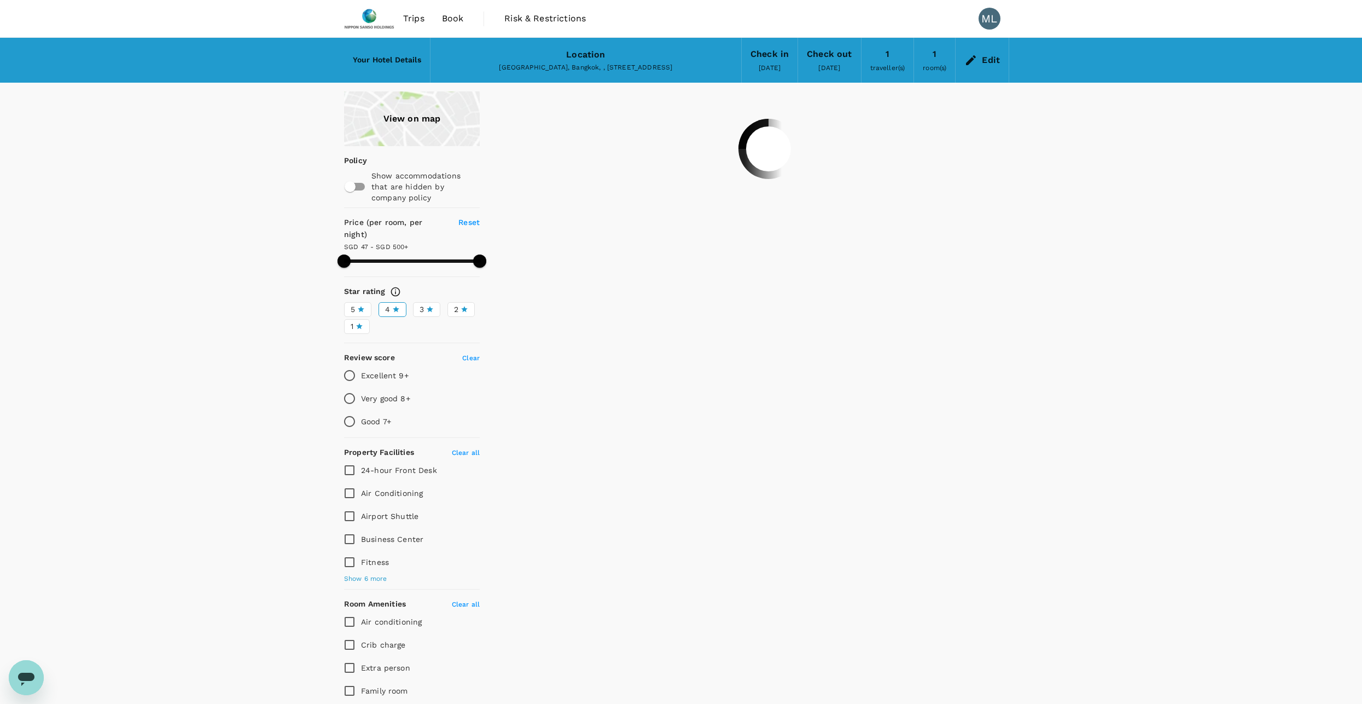
type input "499.77"
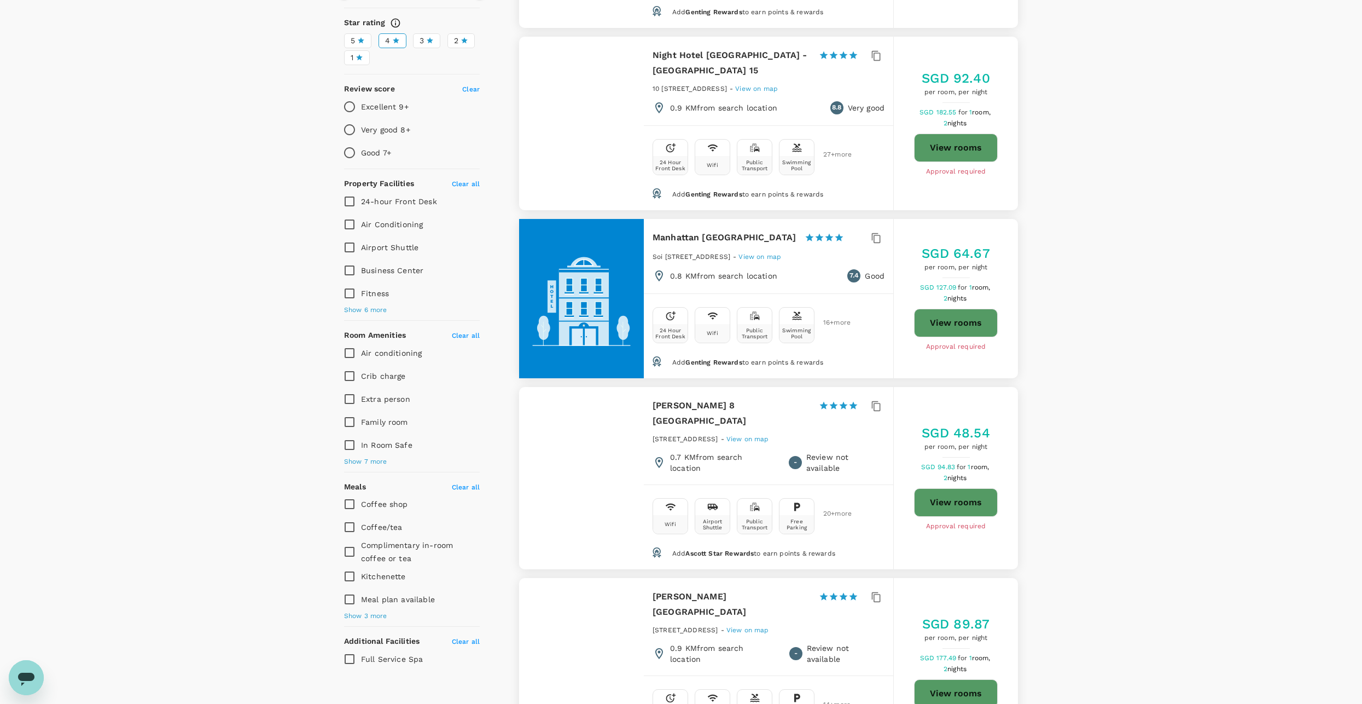
scroll to position [274, 0]
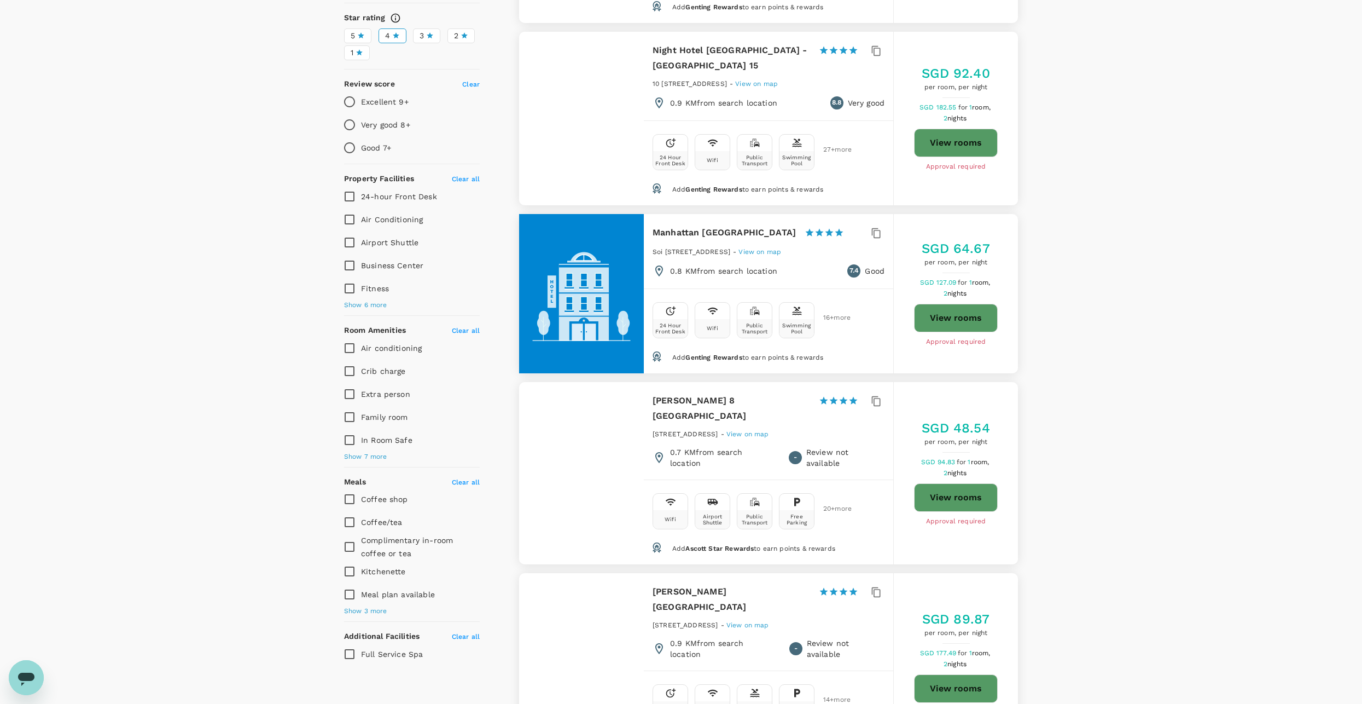
click at [367, 606] on span "Show 3 more" at bounding box center [365, 611] width 43 height 11
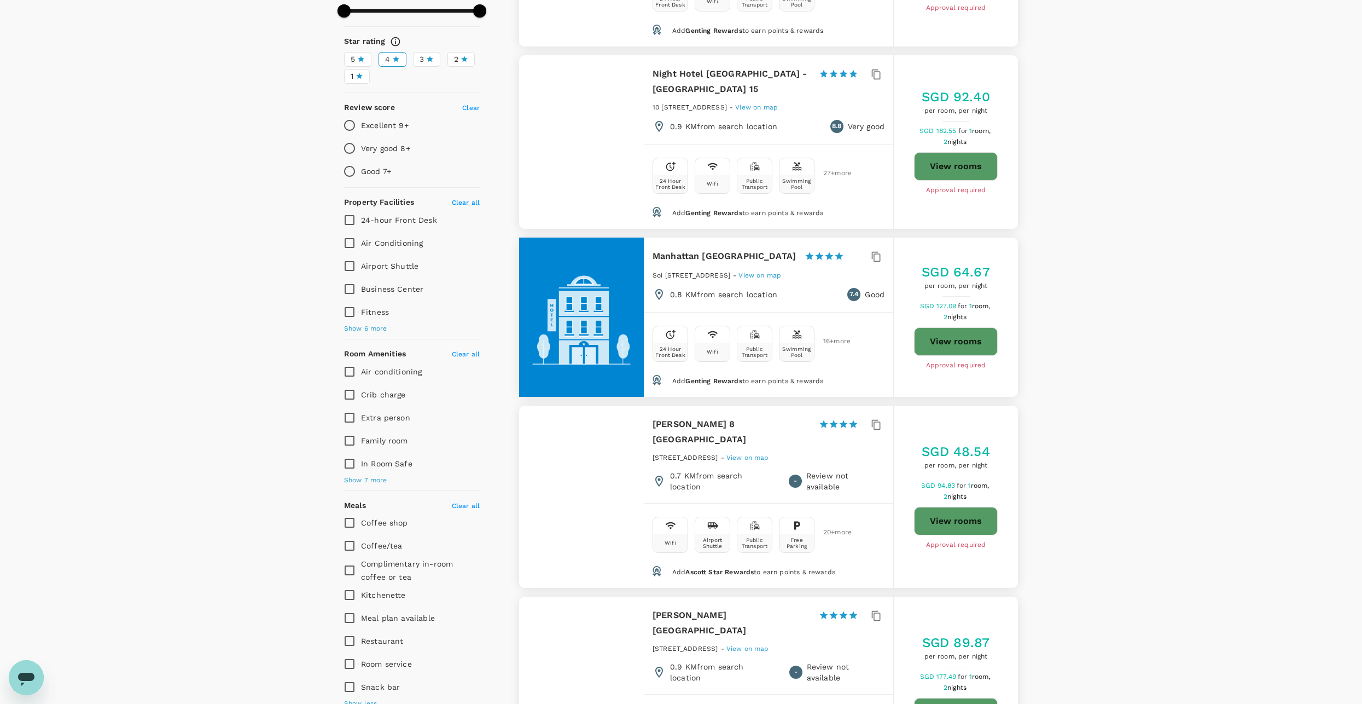
scroll to position [219, 0]
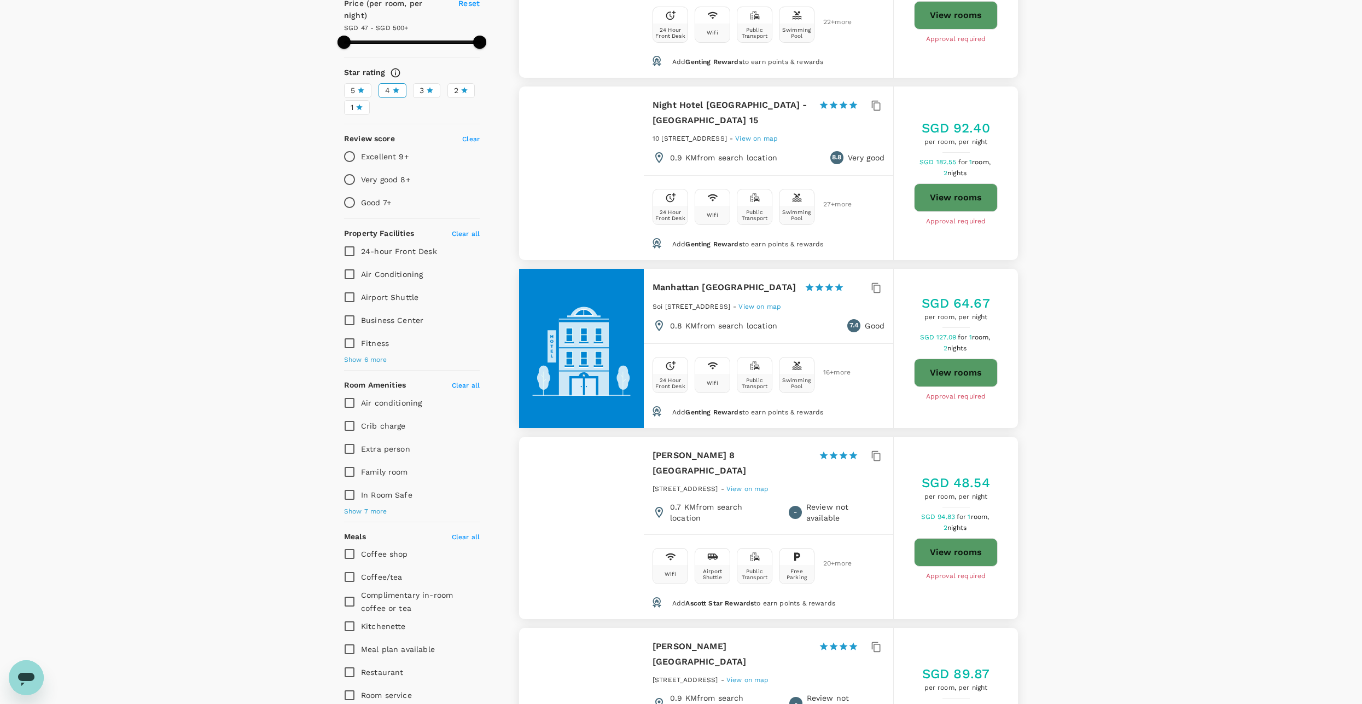
click at [366, 506] on span "Show 7 more" at bounding box center [365, 511] width 43 height 11
click at [359, 332] on input "Fitness" at bounding box center [349, 343] width 23 height 23
checkbox input "true"
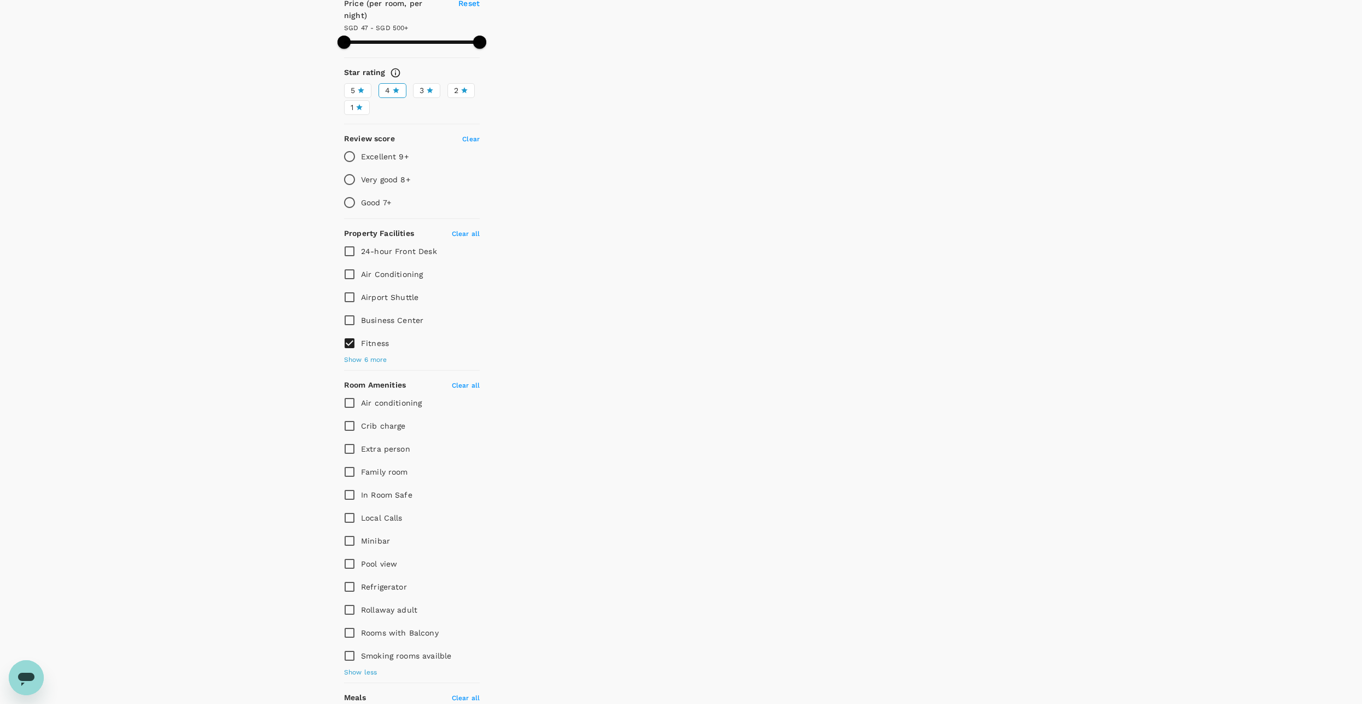
type input "499.77"
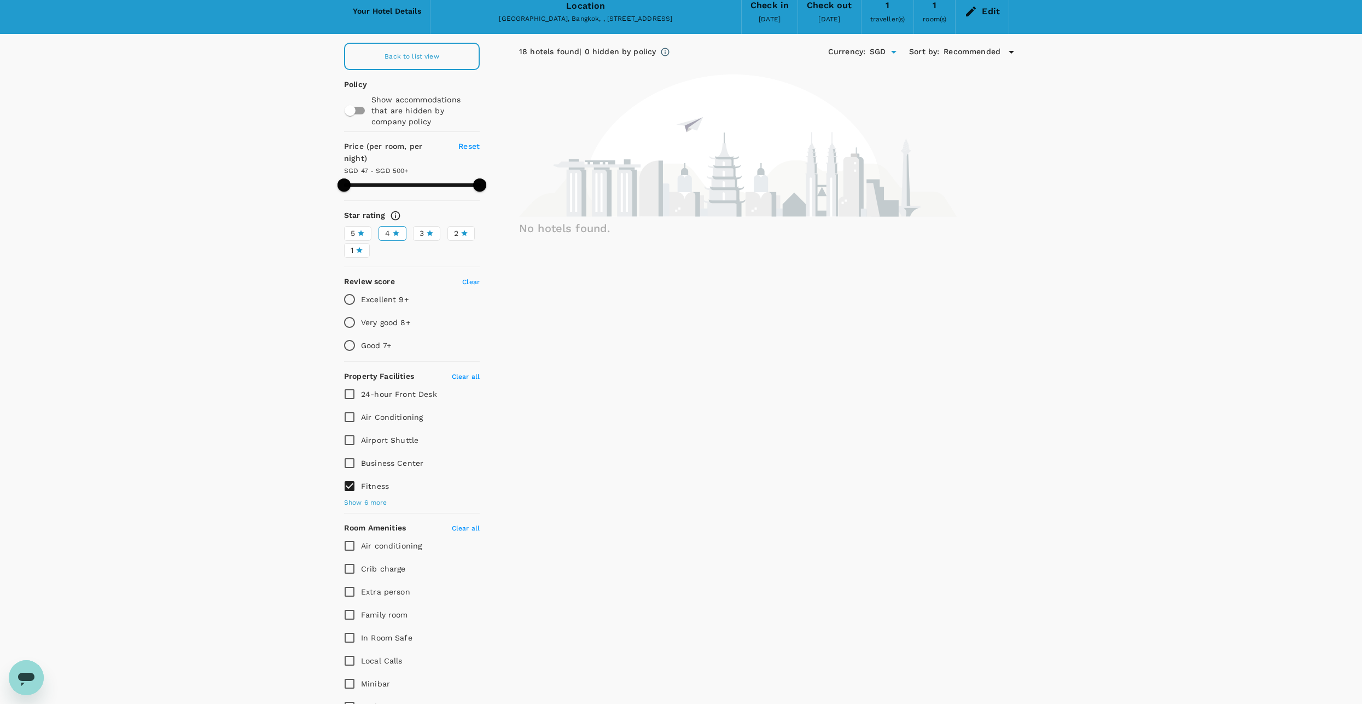
scroll to position [0, 0]
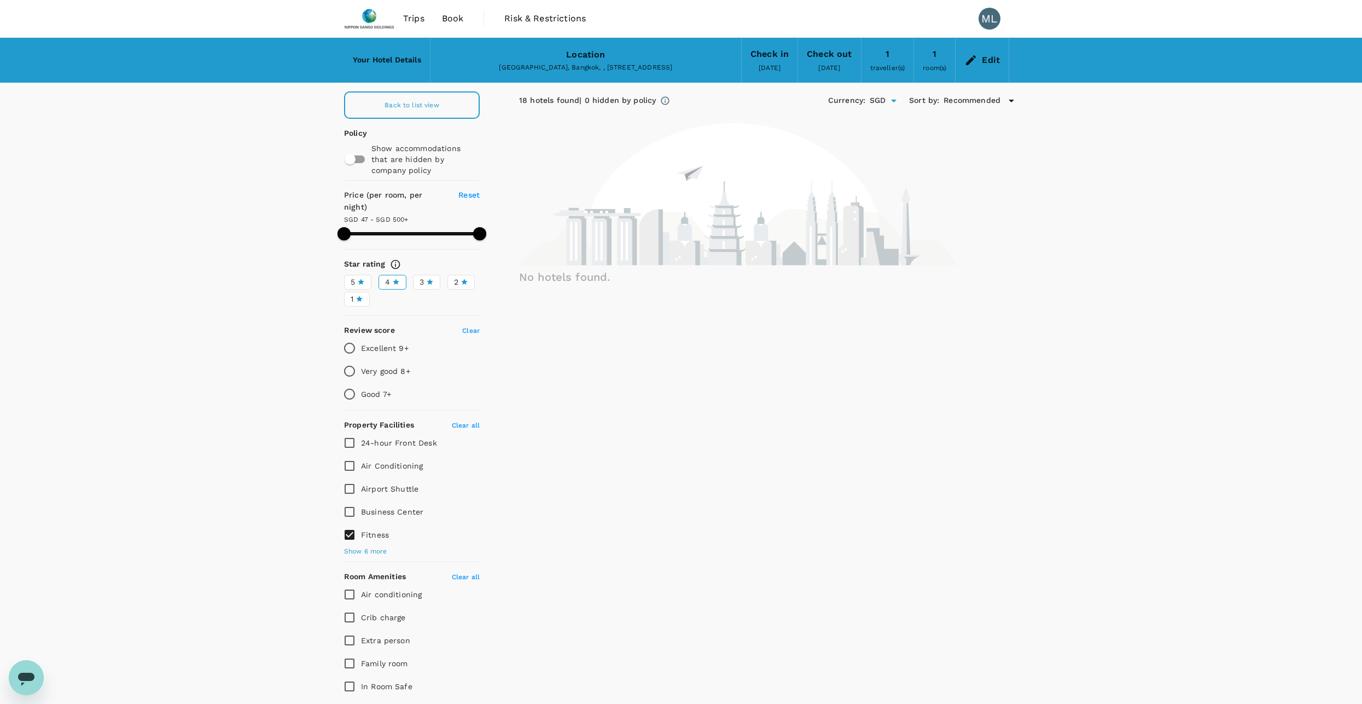
click at [359, 523] on input "Fitness" at bounding box center [349, 534] width 23 height 23
checkbox input "false"
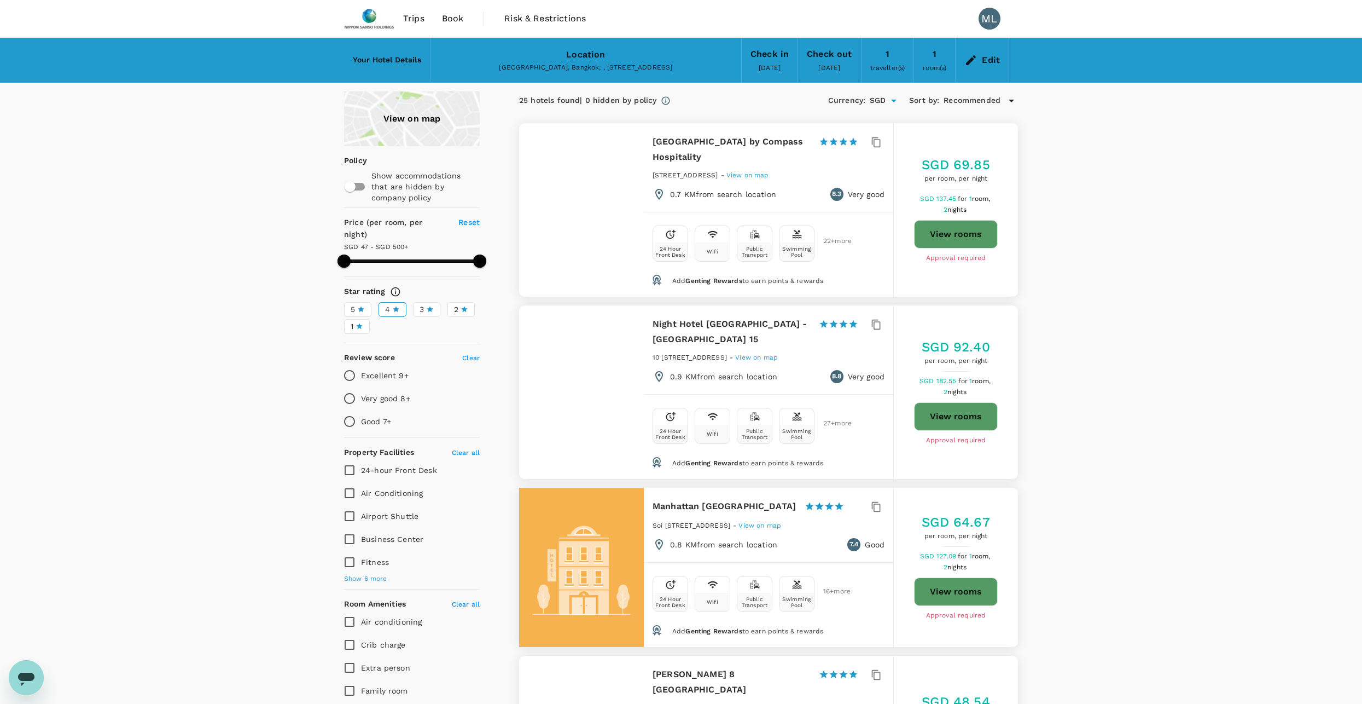
type input "499.77"
click at [976, 56] on icon at bounding box center [971, 60] width 10 height 10
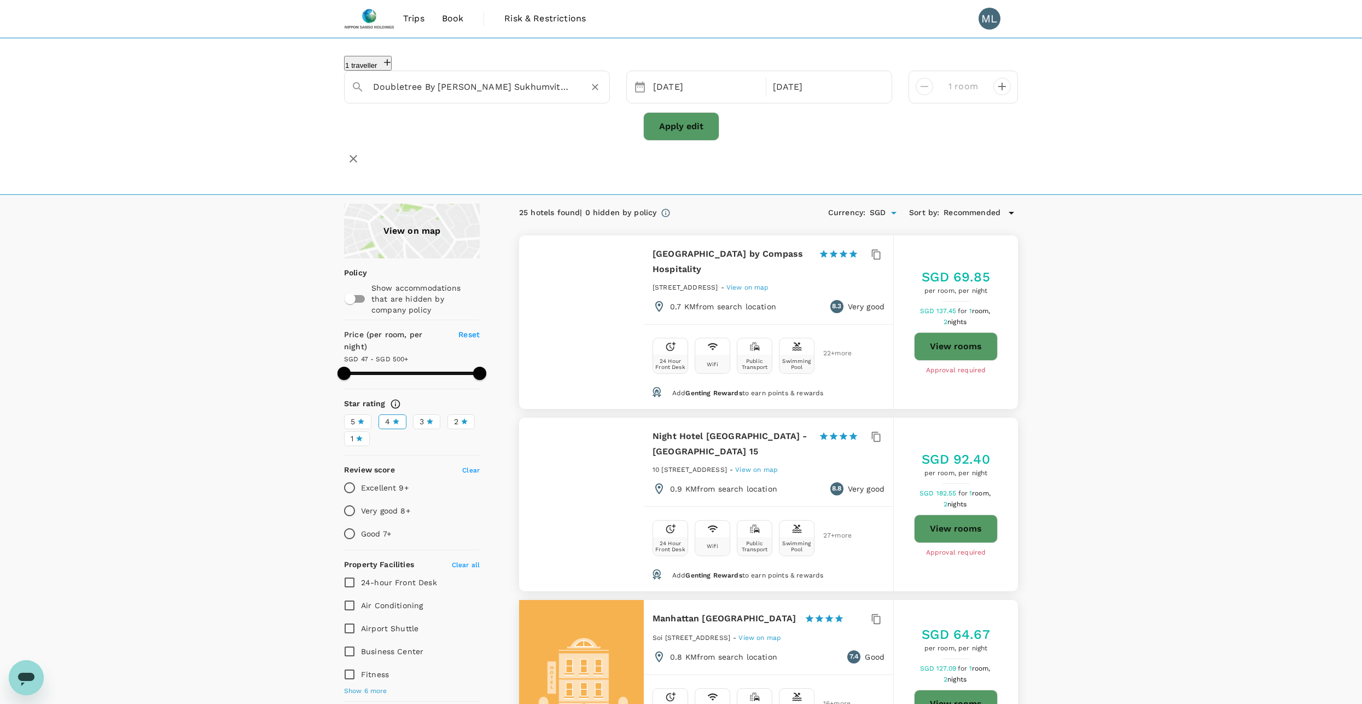
click at [498, 83] on input "Doubletree By Hilton Sukhumvit - Bangkok" at bounding box center [472, 86] width 199 height 17
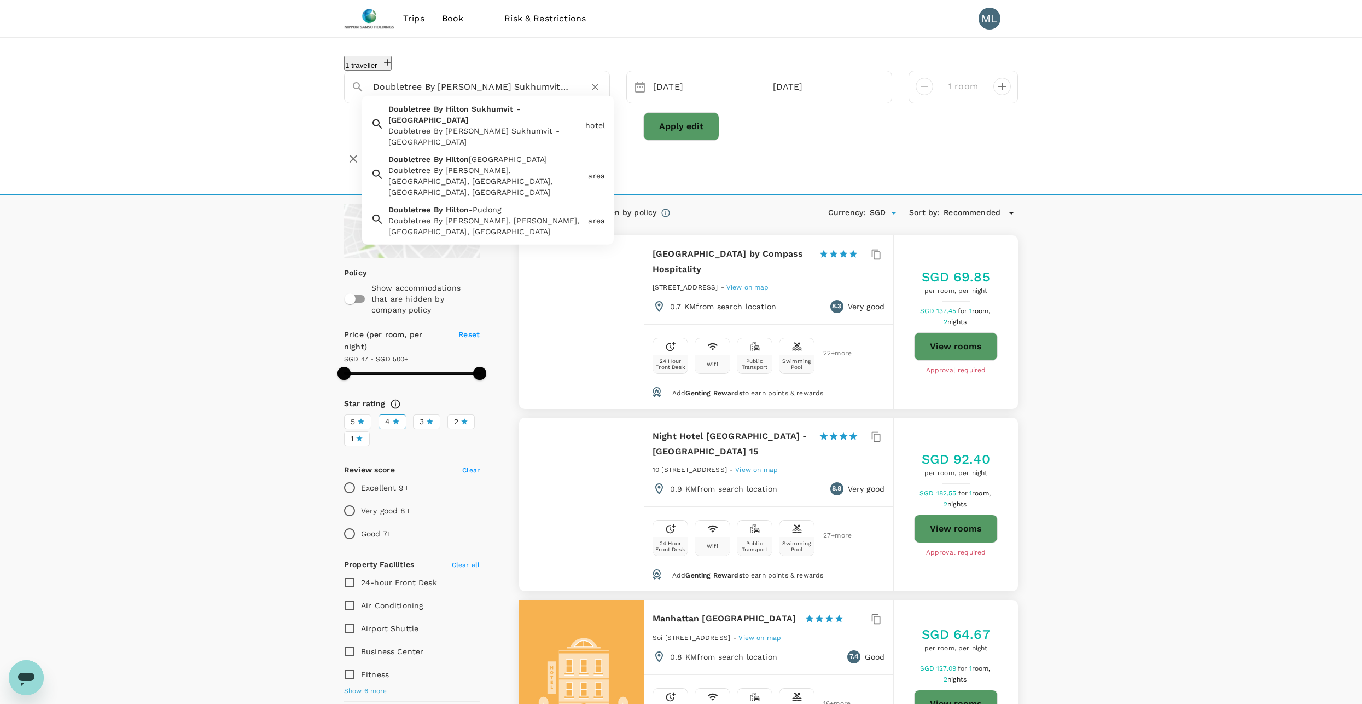
click at [475, 84] on input "Doubletree By Hilton Sukhumvit - Bangkok" at bounding box center [472, 86] width 199 height 17
drag, startPoint x: 469, startPoint y: 84, endPoint x: 66, endPoint y: 86, distance: 402.6
click at [69, 86] on div "1 traveller Doubletree By Hilton Sukhumvit - Bangkok Doubletree By Hilton Sukhu…" at bounding box center [681, 116] width 1362 height 157
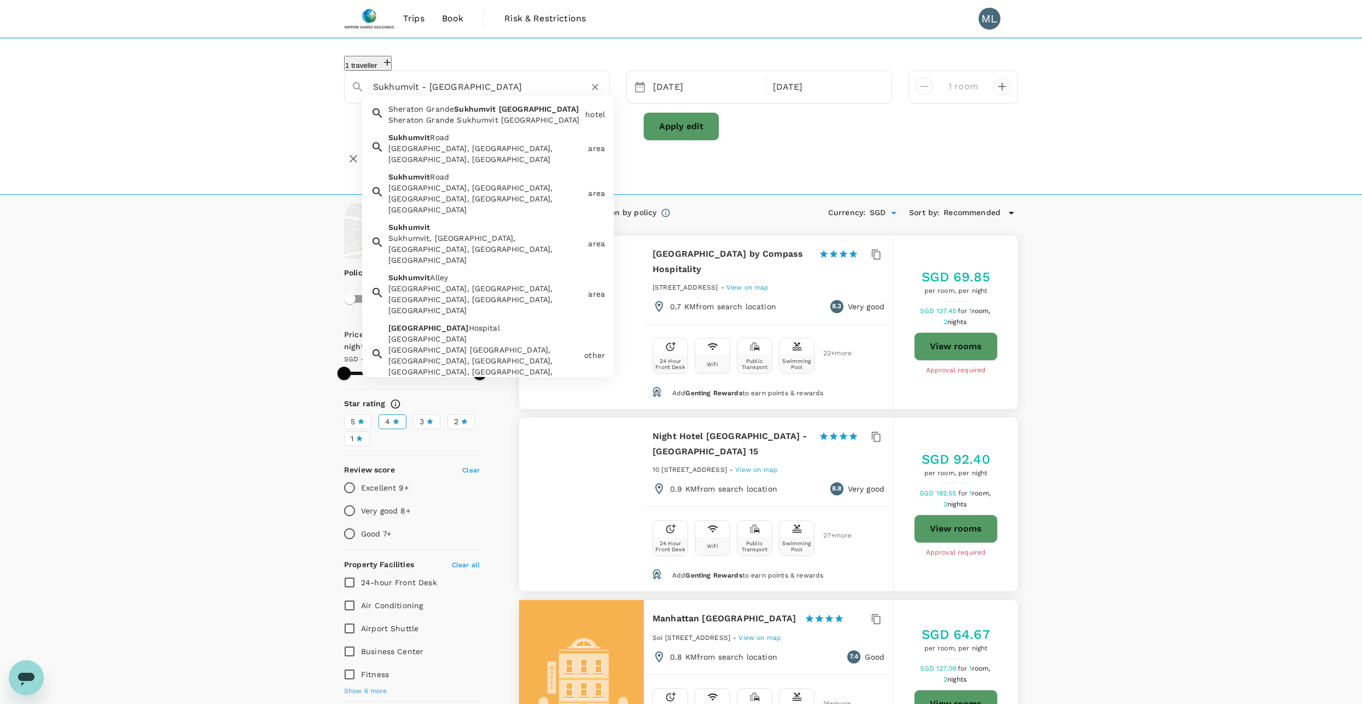
drag, startPoint x: 421, startPoint y: 85, endPoint x: 642, endPoint y: 83, distance: 221.6
click at [642, 83] on div "Sukhumvit - Bangkok Sheraton Grande Sukhumvit Bangkok Sheraton Grande Sukhumvit…" at bounding box center [681, 87] width 690 height 33
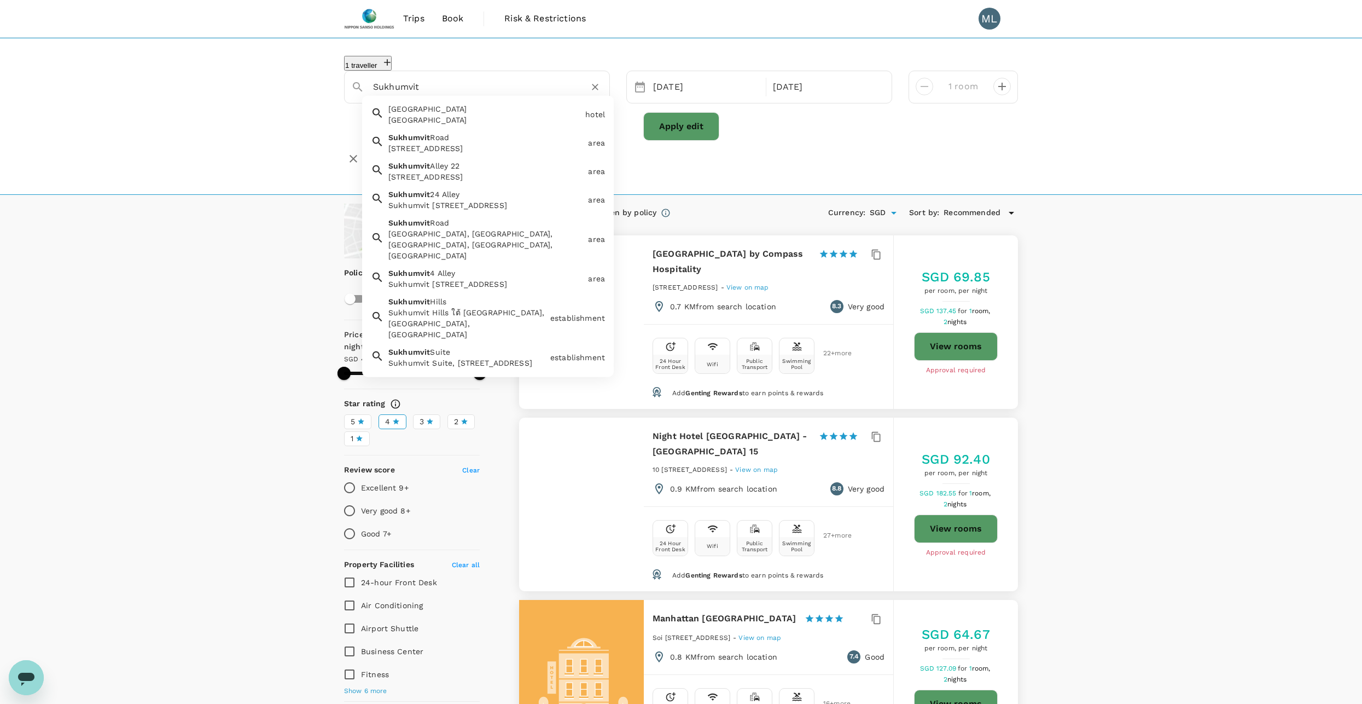
type input "Doubletree By Hilton Sukhumvit - Bangkok"
click at [681, 128] on button "Apply edit" at bounding box center [681, 126] width 76 height 28
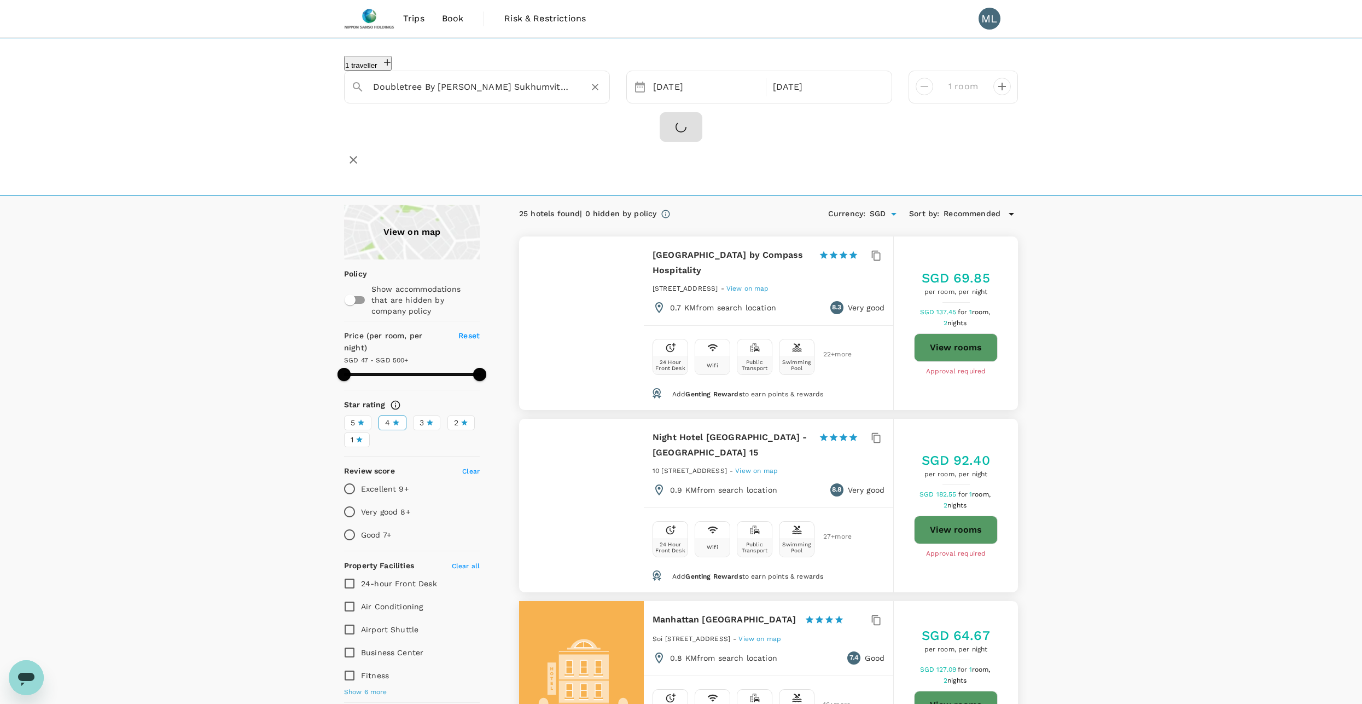
click at [520, 79] on input "Doubletree By Hilton Sukhumvit - Bangkok" at bounding box center [472, 86] width 199 height 17
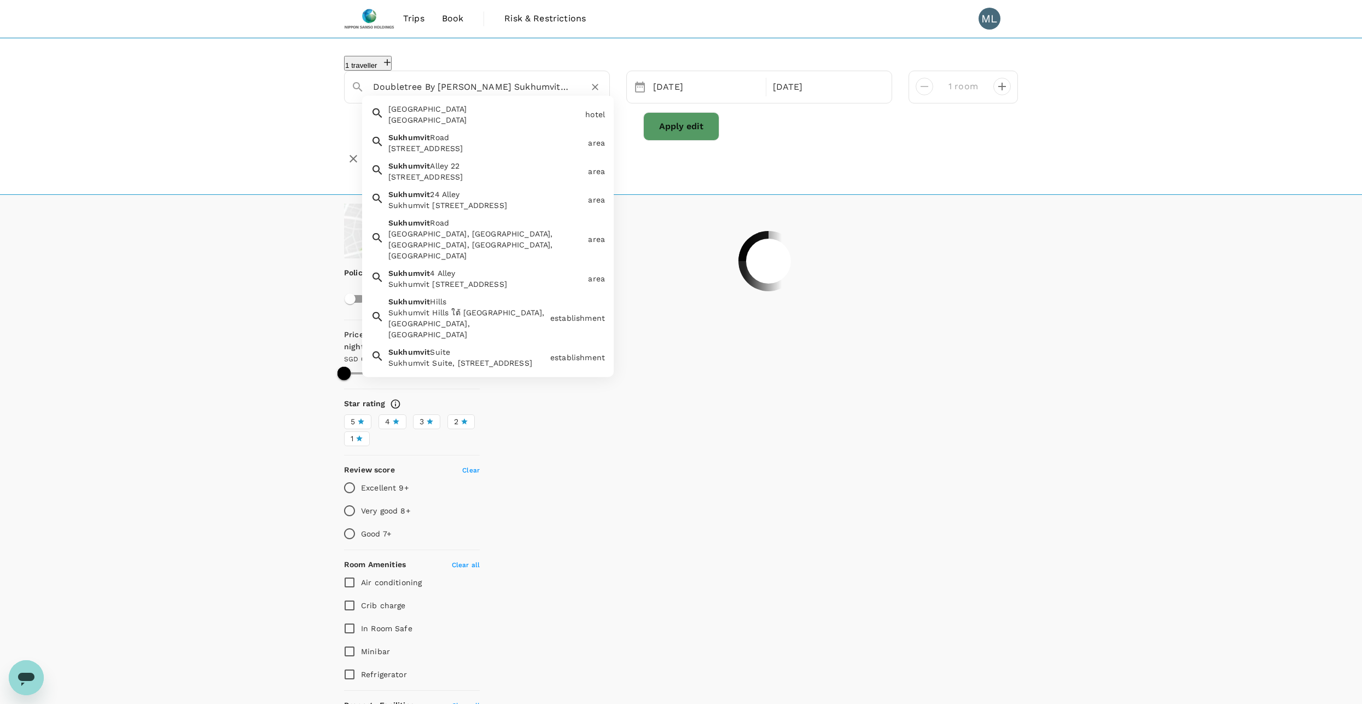
click at [507, 86] on input "Doubletree By Hilton Sukhumvit - Bangkok" at bounding box center [472, 86] width 199 height 17
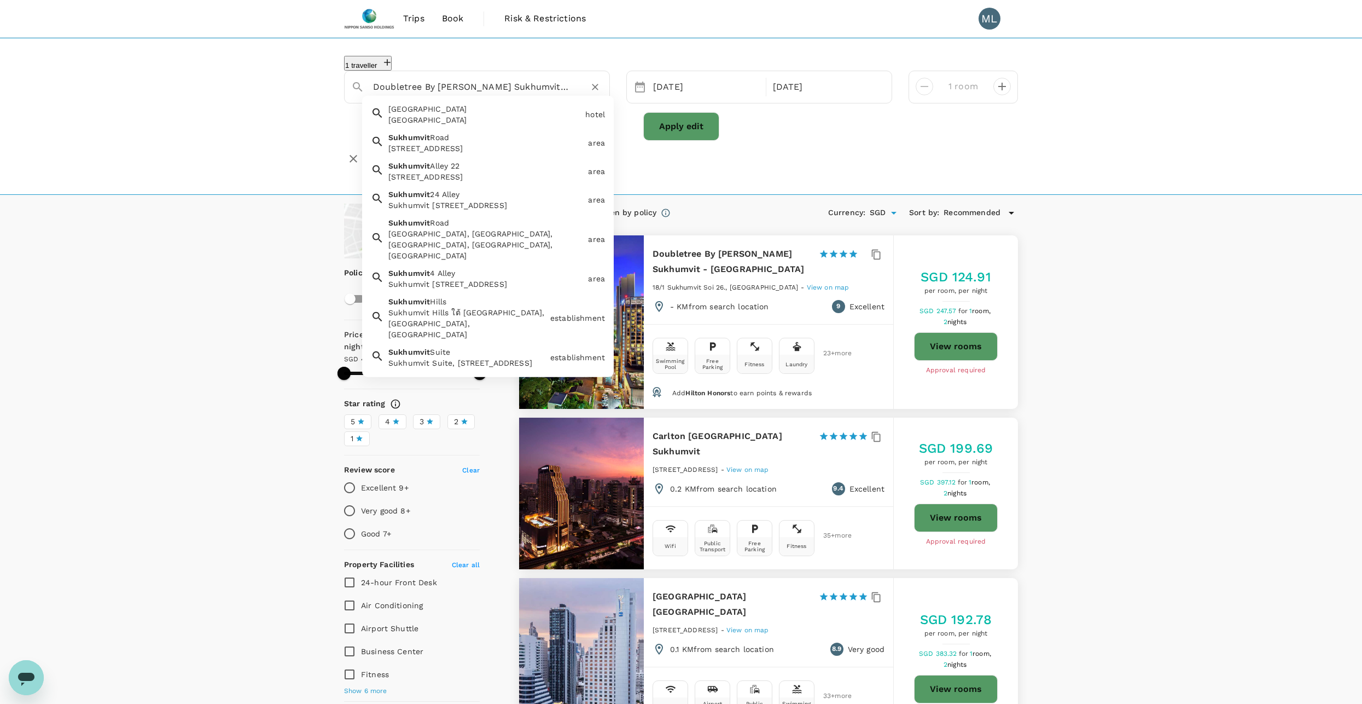
click at [807, 283] on span "View on map" at bounding box center [828, 287] width 43 height 8
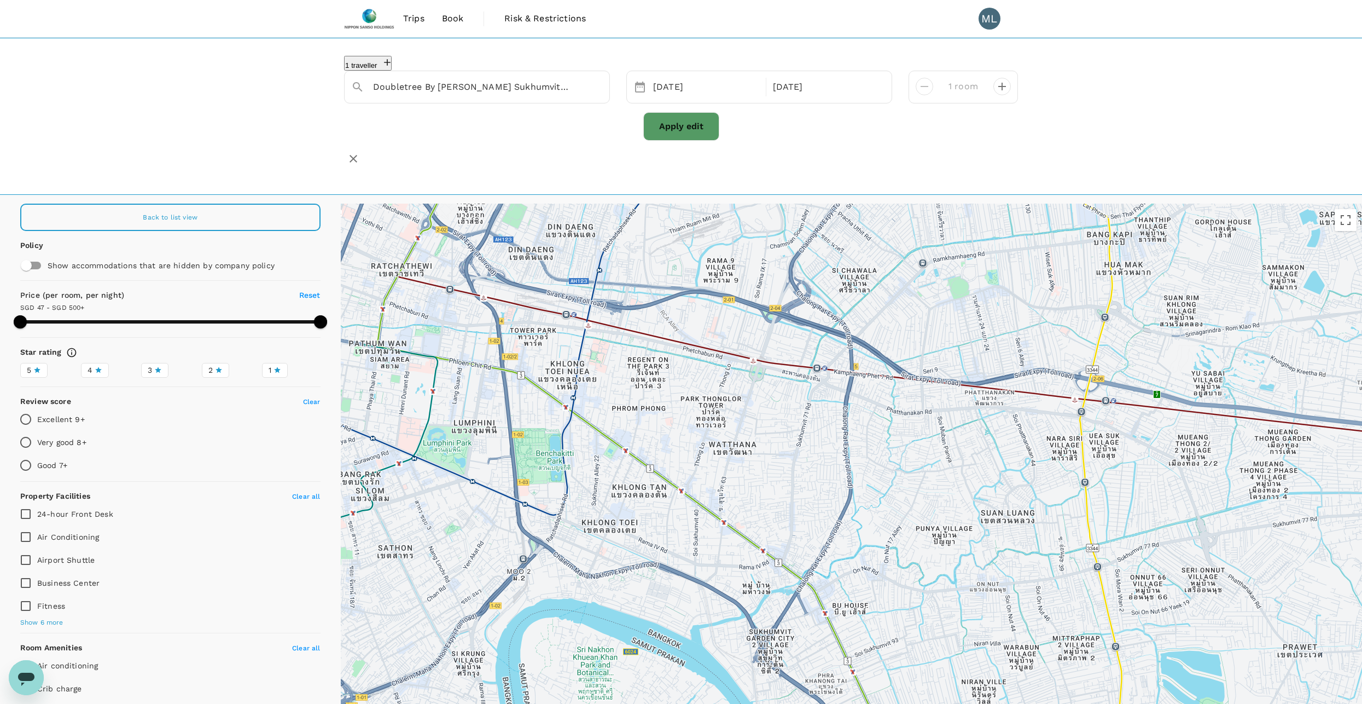
drag, startPoint x: 968, startPoint y: 475, endPoint x: 698, endPoint y: 399, distance: 280.1
click at [698, 399] on div at bounding box center [852, 501] width 1022 height 594
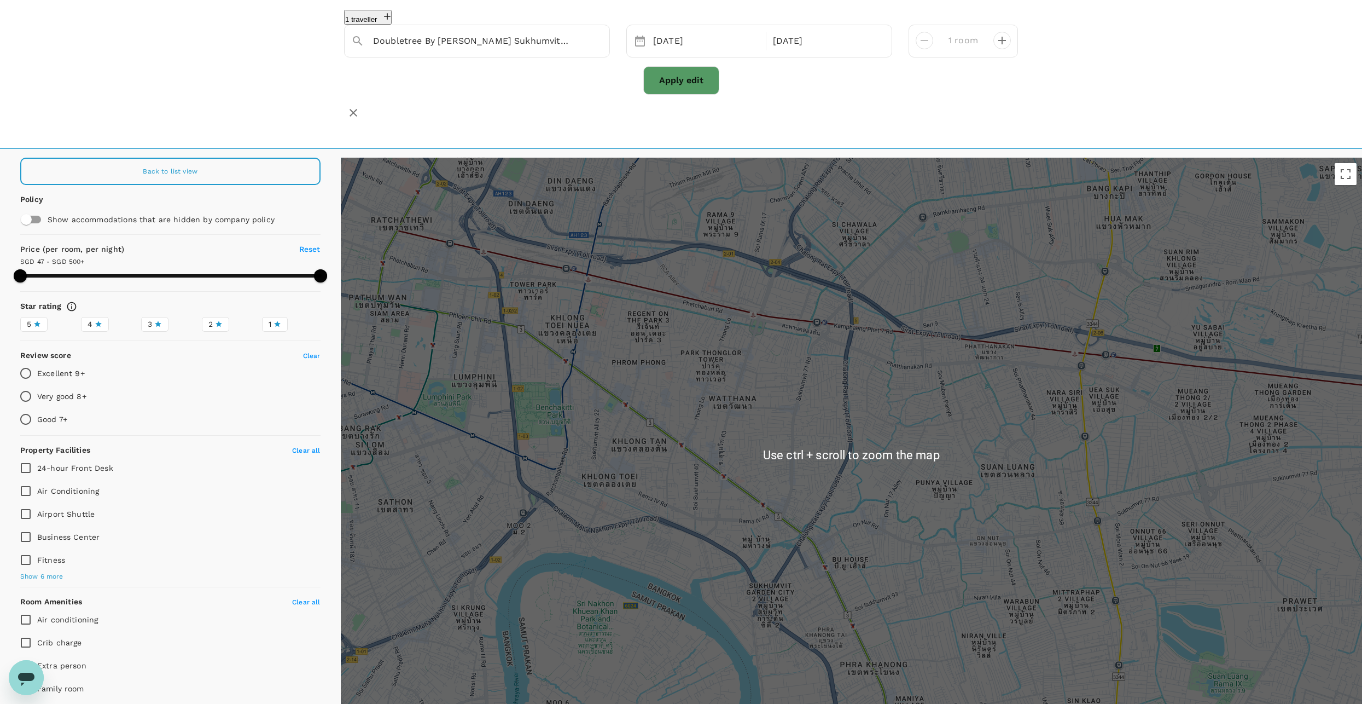
scroll to position [55, 0]
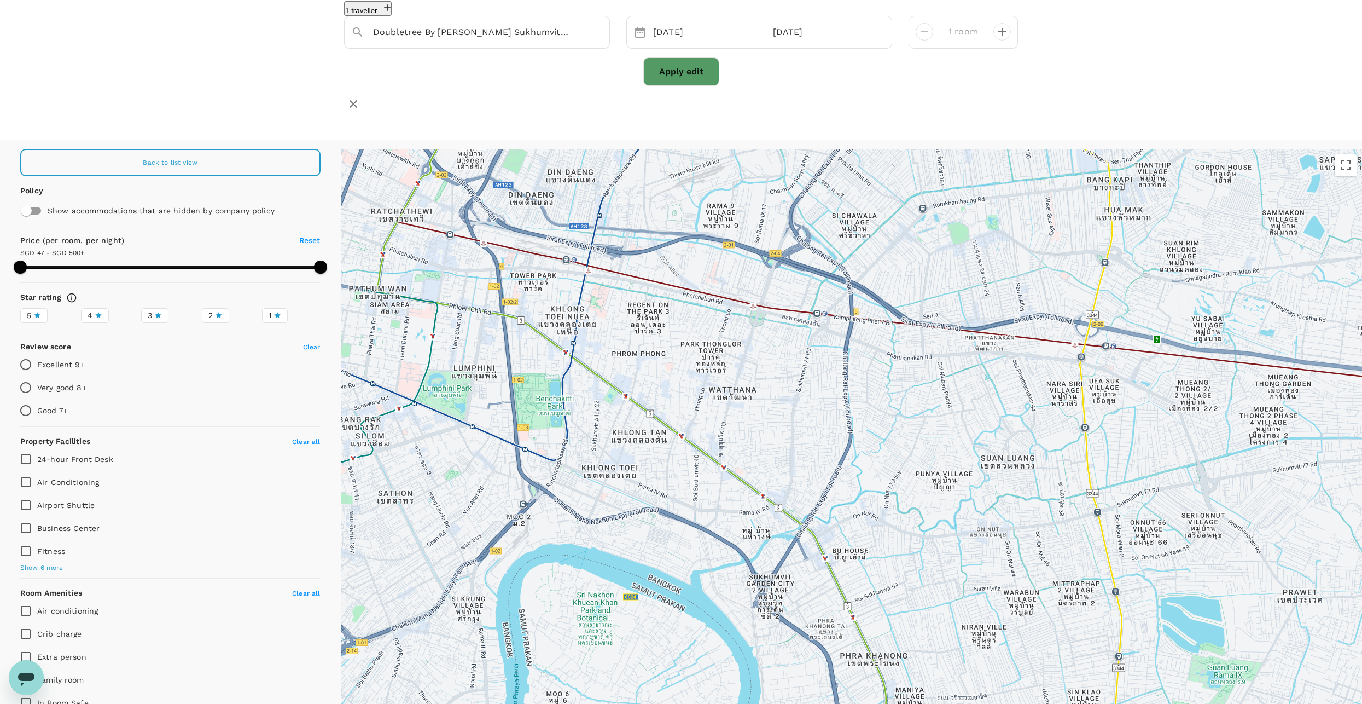
type input "499.77"
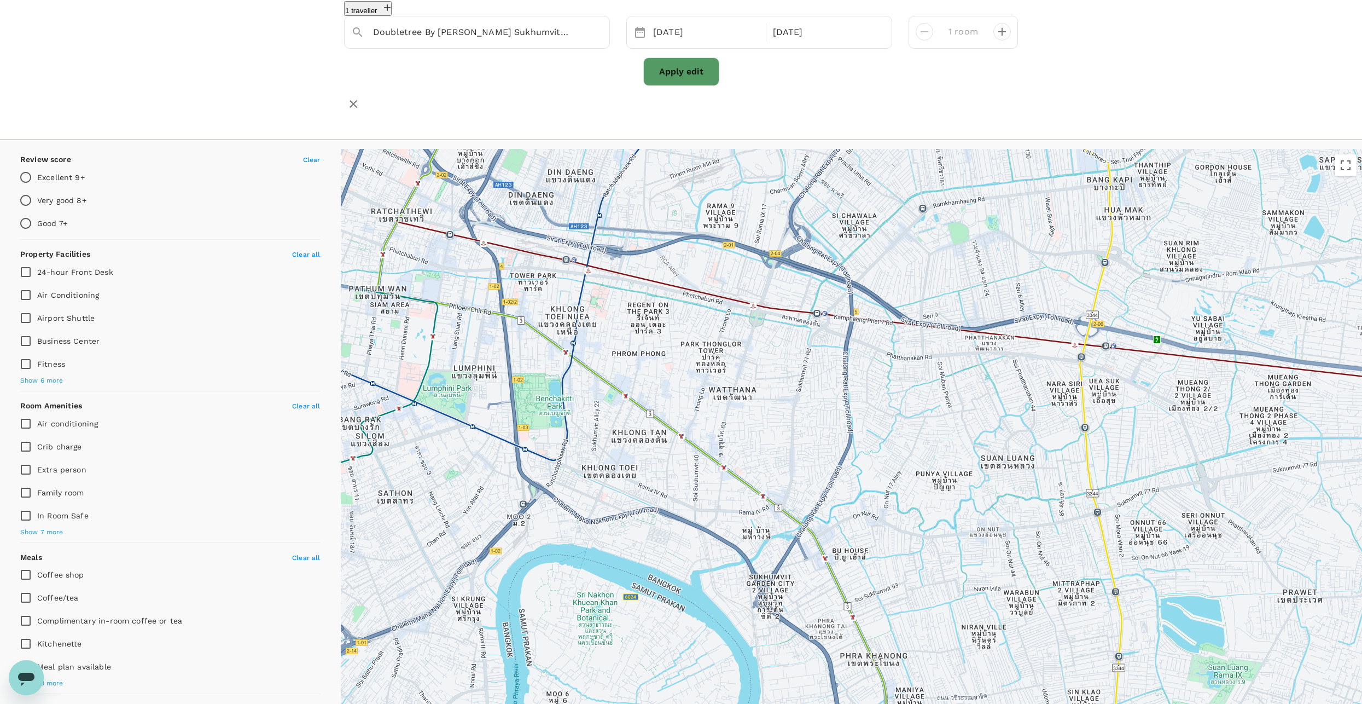
scroll to position [0, 0]
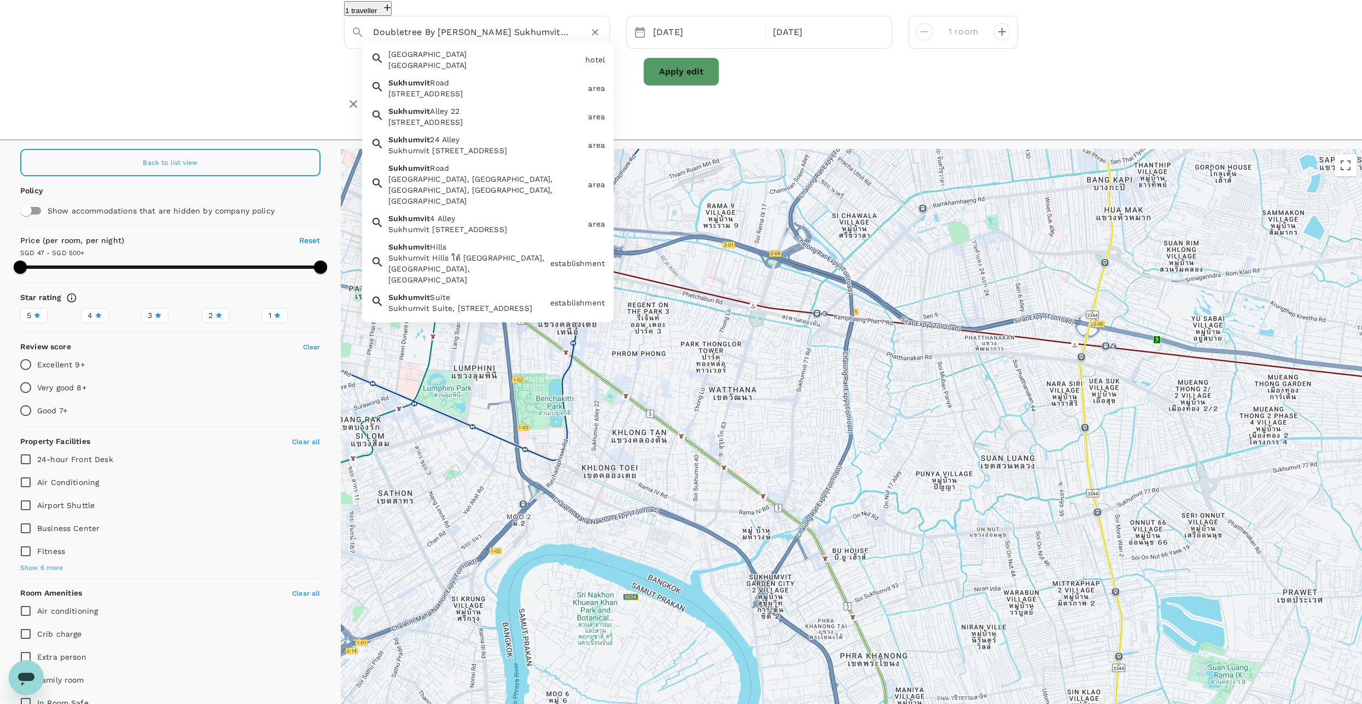
click at [538, 30] on input "Doubletree By Hilton Sukhumvit - Bangkok" at bounding box center [472, 32] width 199 height 17
drag, startPoint x: 468, startPoint y: 30, endPoint x: 288, endPoint y: 19, distance: 179.8
click at [289, 19] on div "1 traveller Doubletree By Hilton Sukhumvit - Bangkok Royal Garden Home Hotel Ro…" at bounding box center [681, 61] width 1362 height 157
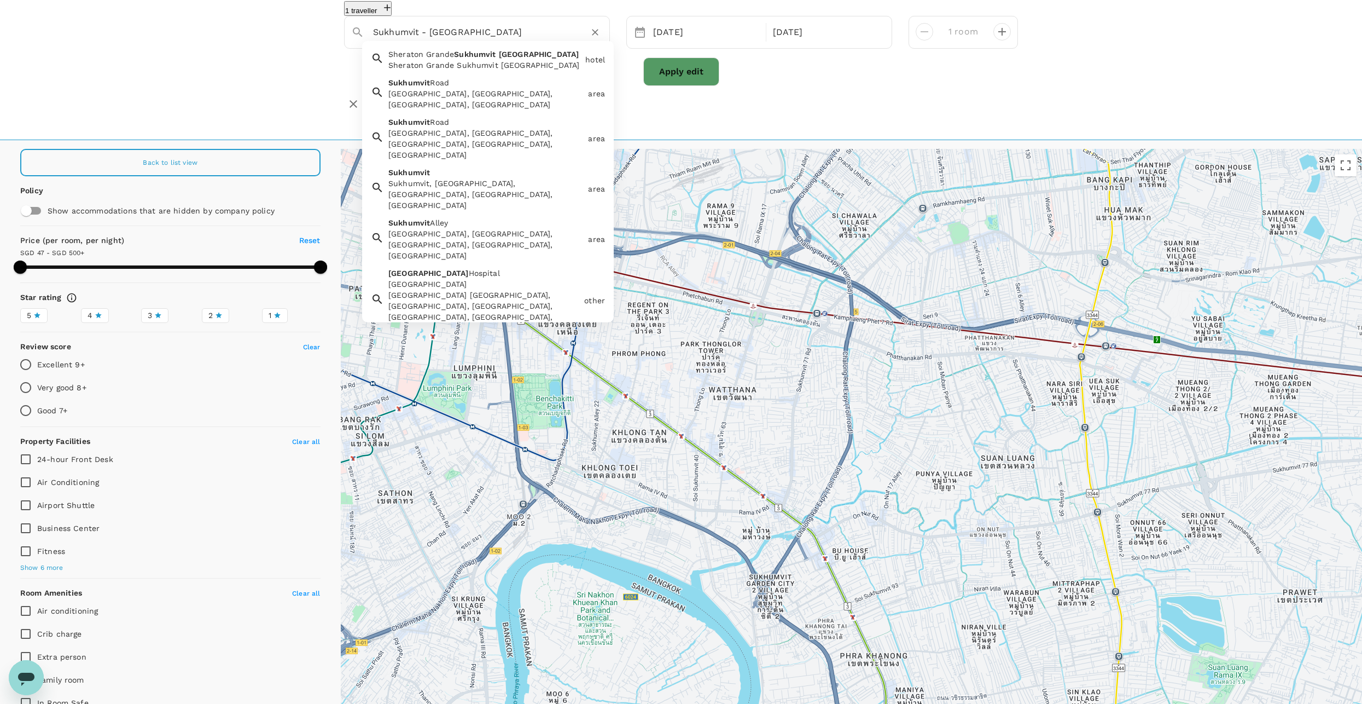
drag, startPoint x: 420, startPoint y: 30, endPoint x: 526, endPoint y: 32, distance: 106.2
click at [526, 32] on input "Sukhumvit - Bangkok" at bounding box center [472, 32] width 199 height 17
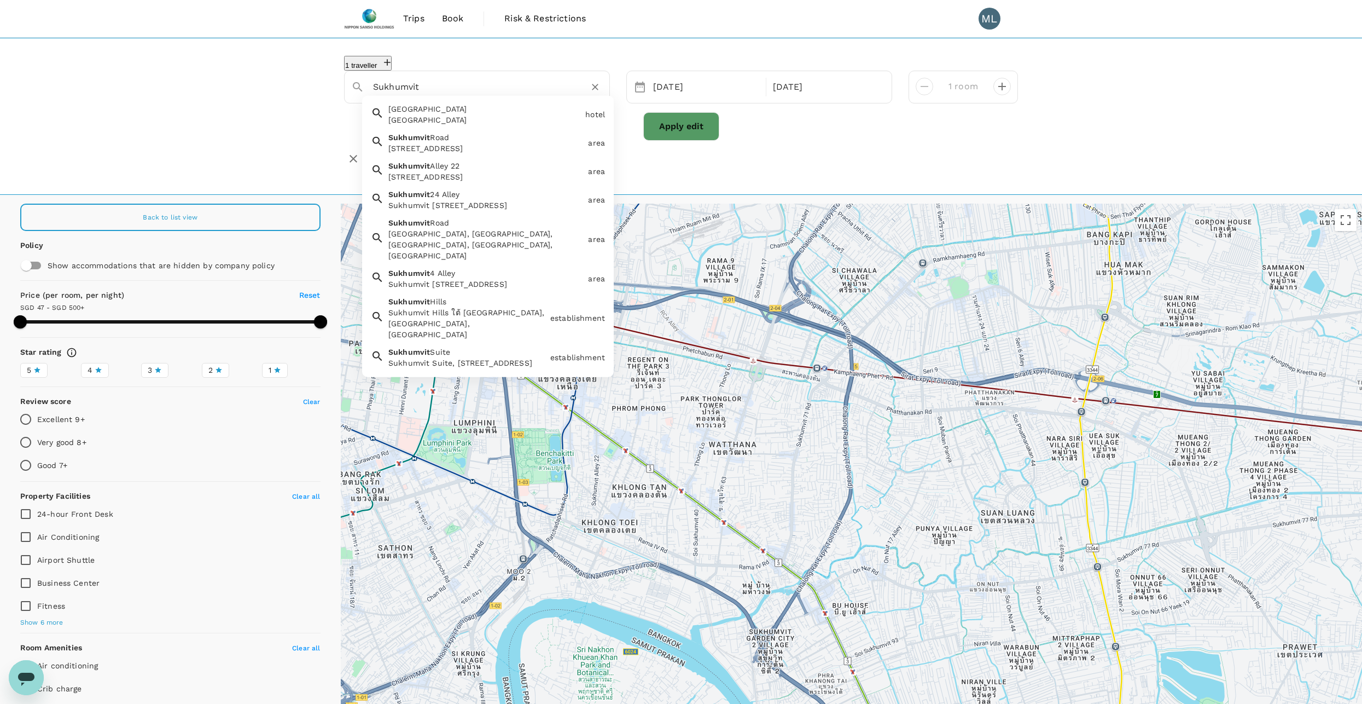
click at [501, 150] on div "Sukhumvit Road, Pattaya City, Bang Lamung District, Chon Buri, Thailand" at bounding box center [485, 148] width 195 height 11
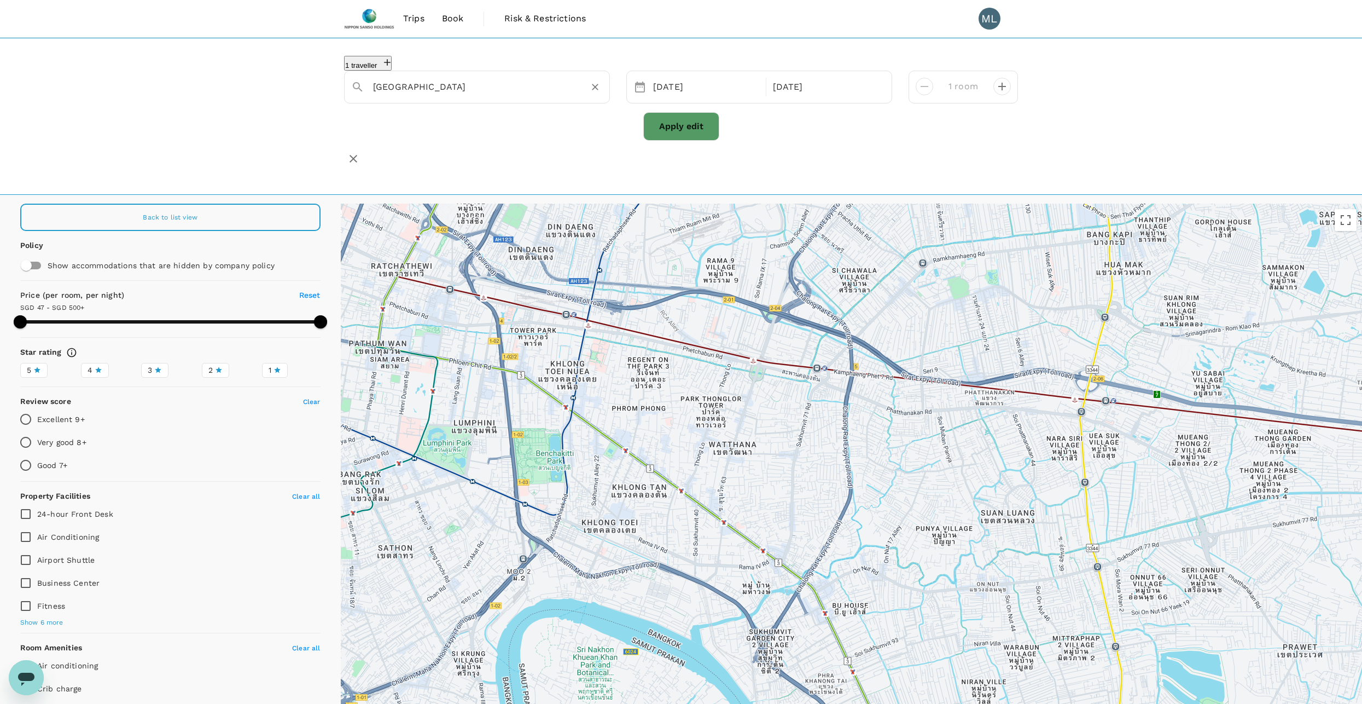
type input "Sukhumvit Road"
click at [712, 130] on button "Apply edit" at bounding box center [681, 126] width 76 height 28
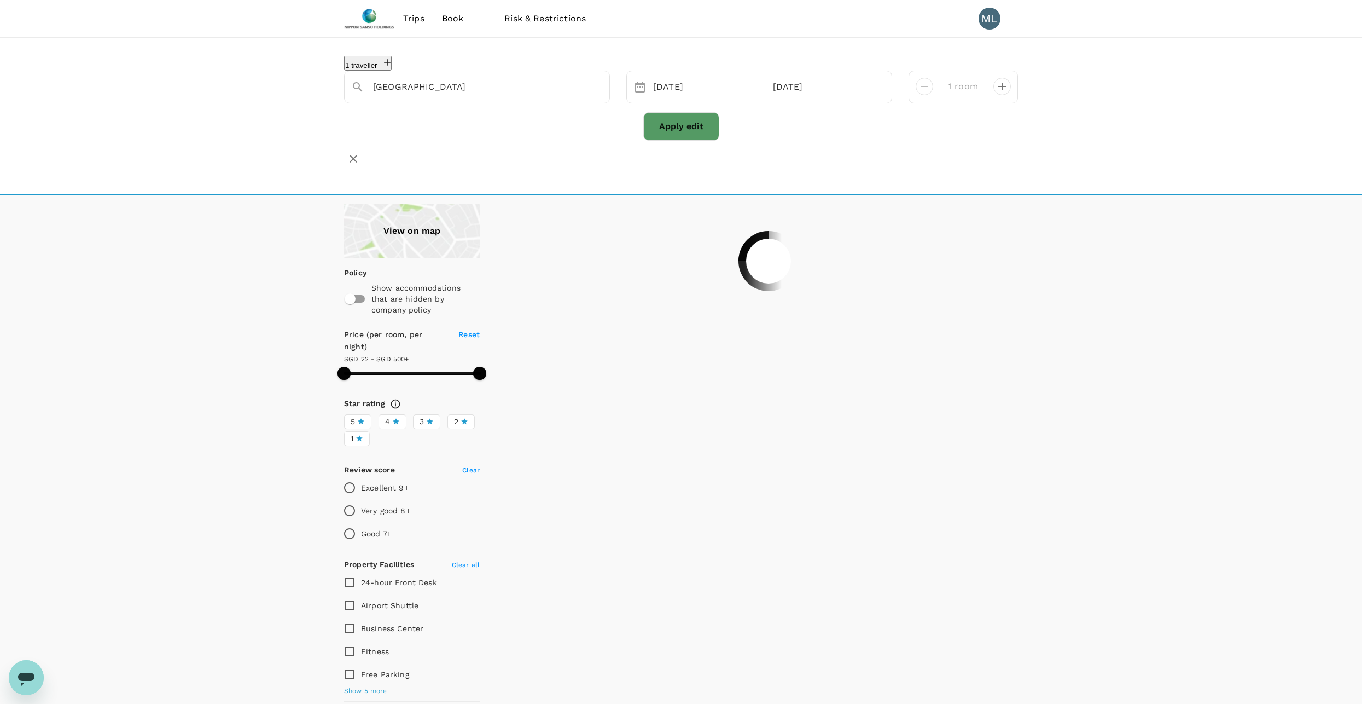
type input "499.96"
type input "13.96"
type input "499.96"
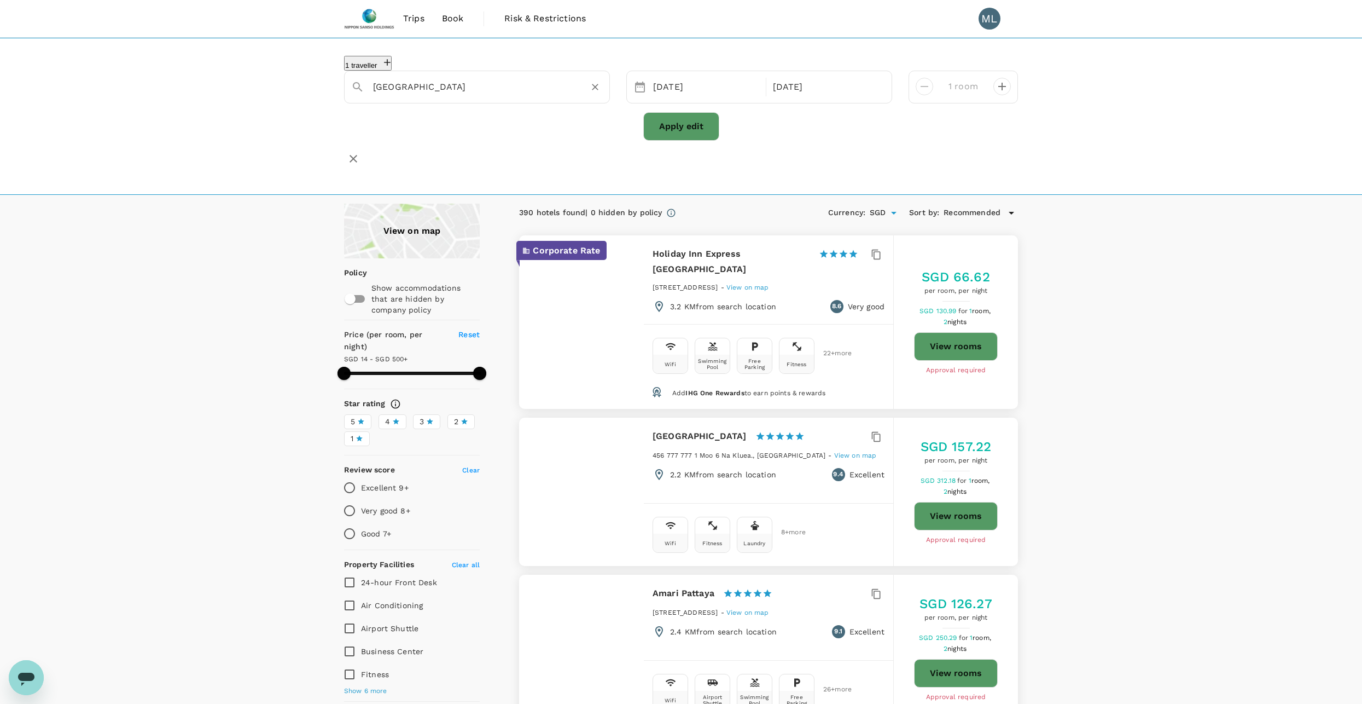
click at [469, 79] on input "Sukhumvit Road" at bounding box center [472, 86] width 199 height 17
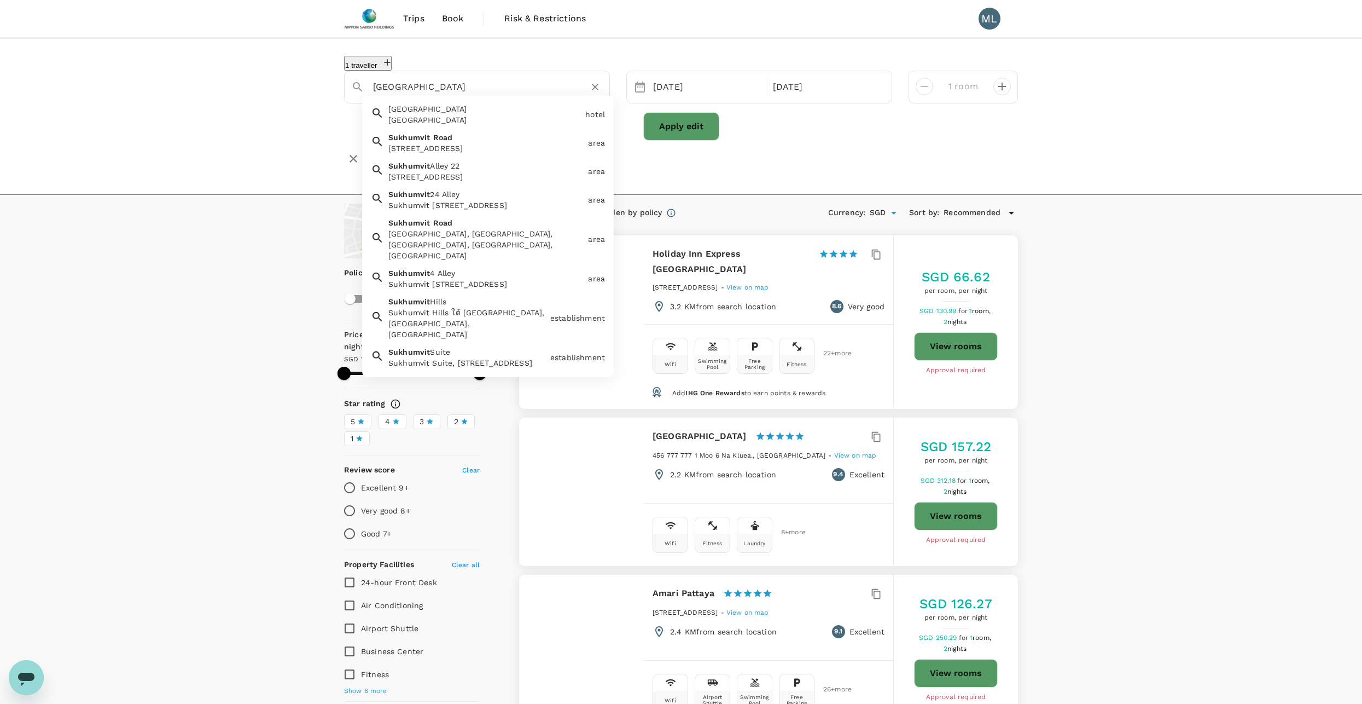
click at [469, 79] on input "Sukhumvit Road" at bounding box center [472, 86] width 199 height 17
click at [496, 211] on div "Sukhumvit 24 Alley Sukhumvit 24 Alley, Khlong Tan, Khlong Toei, Bangkok, Thaila…" at bounding box center [484, 197] width 200 height 26
type input "Sukhumvit 24 Alley"
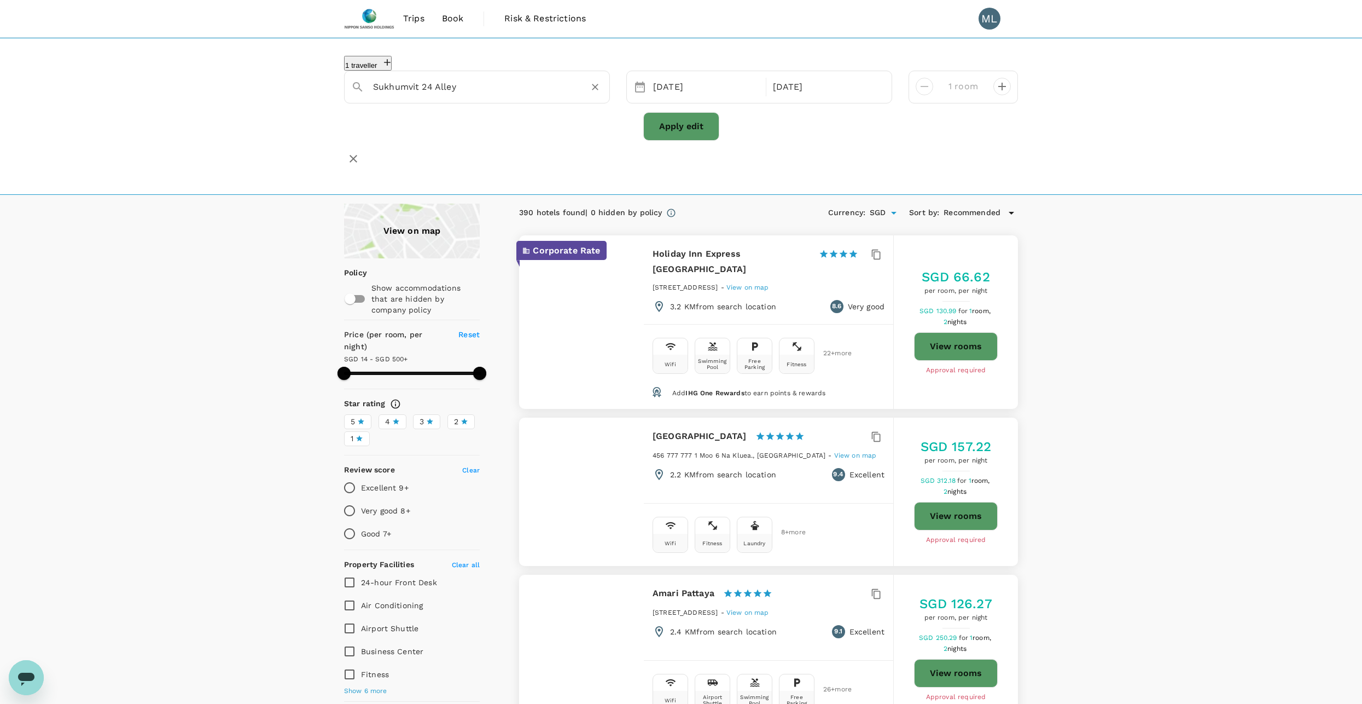
click at [675, 125] on button "Apply edit" at bounding box center [681, 126] width 76 height 28
type input "499.96"
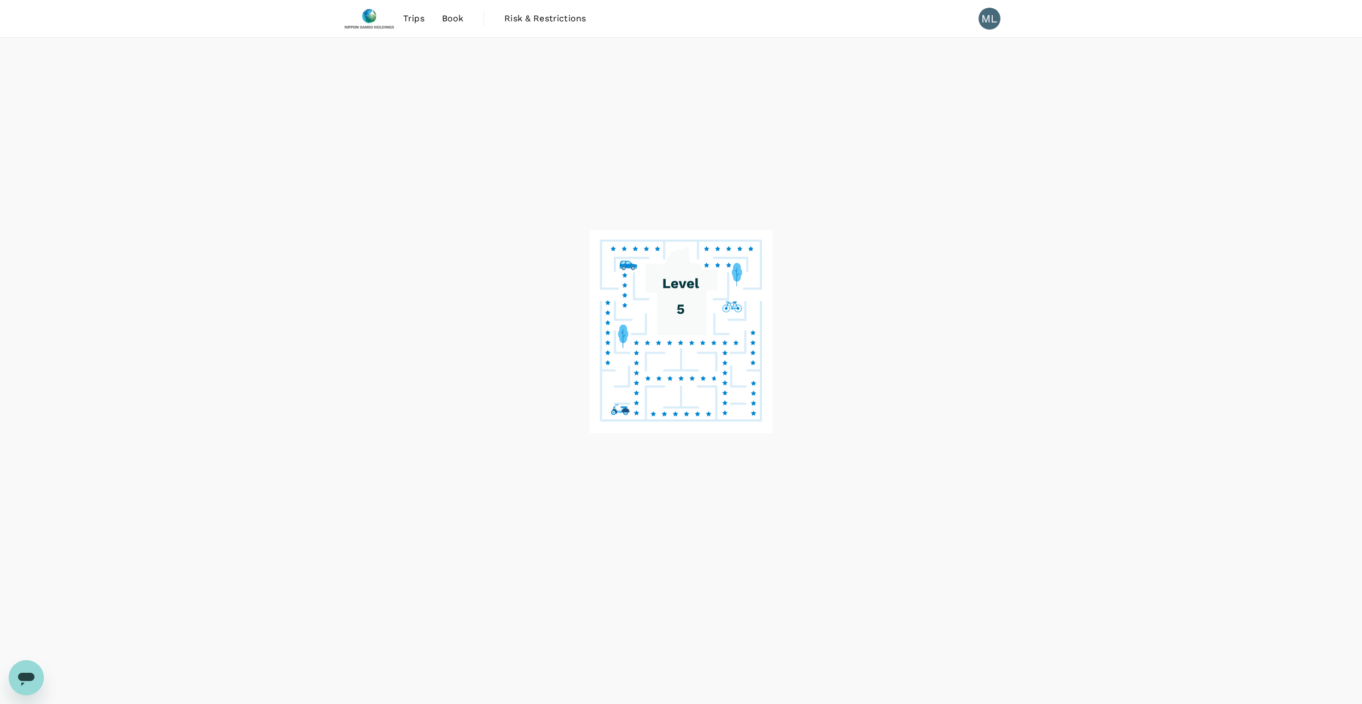
scroll to position [47, 0]
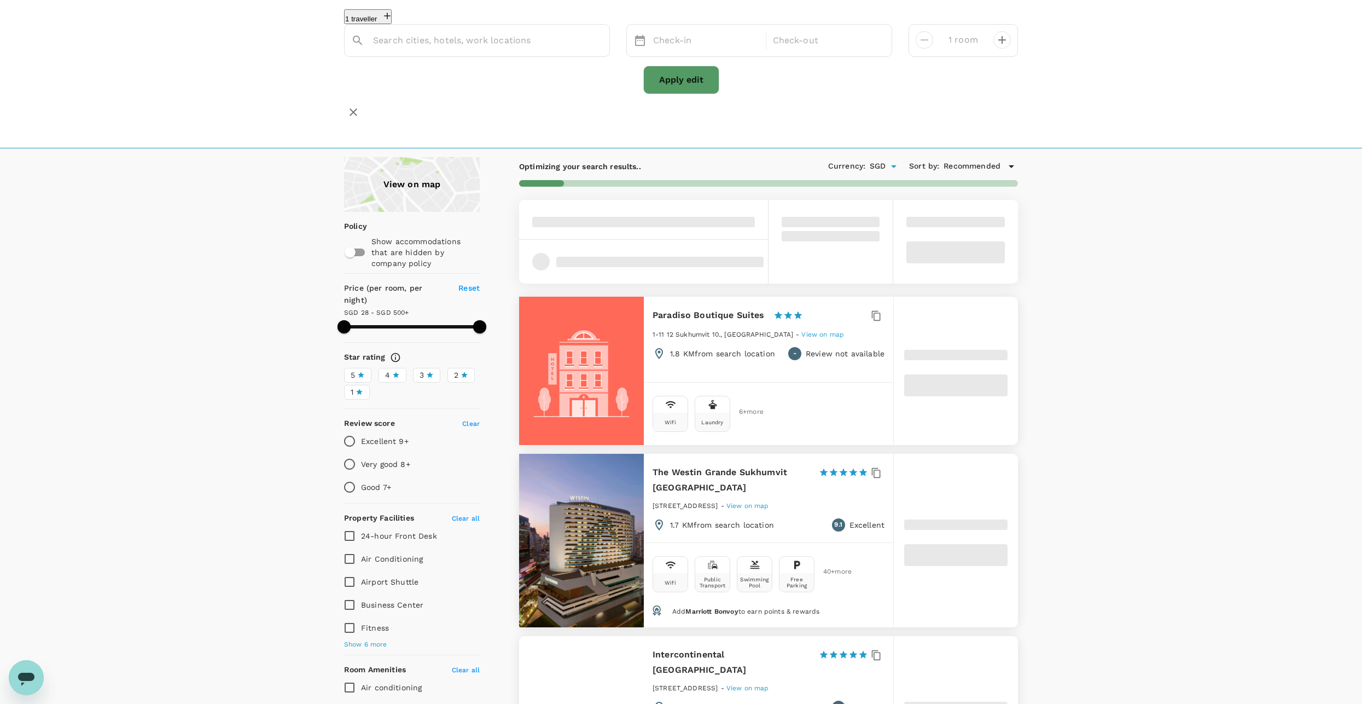
type input "Soi Sukhumvit 24"
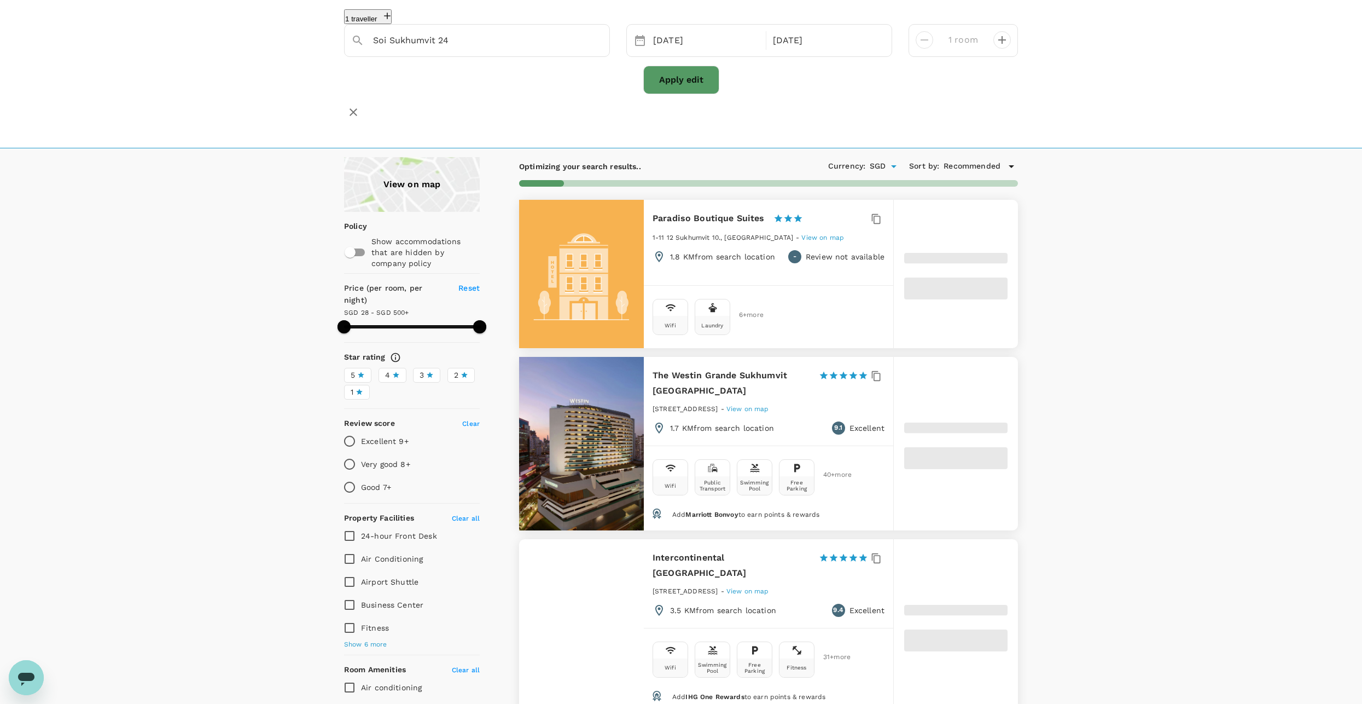
type input "499.63"
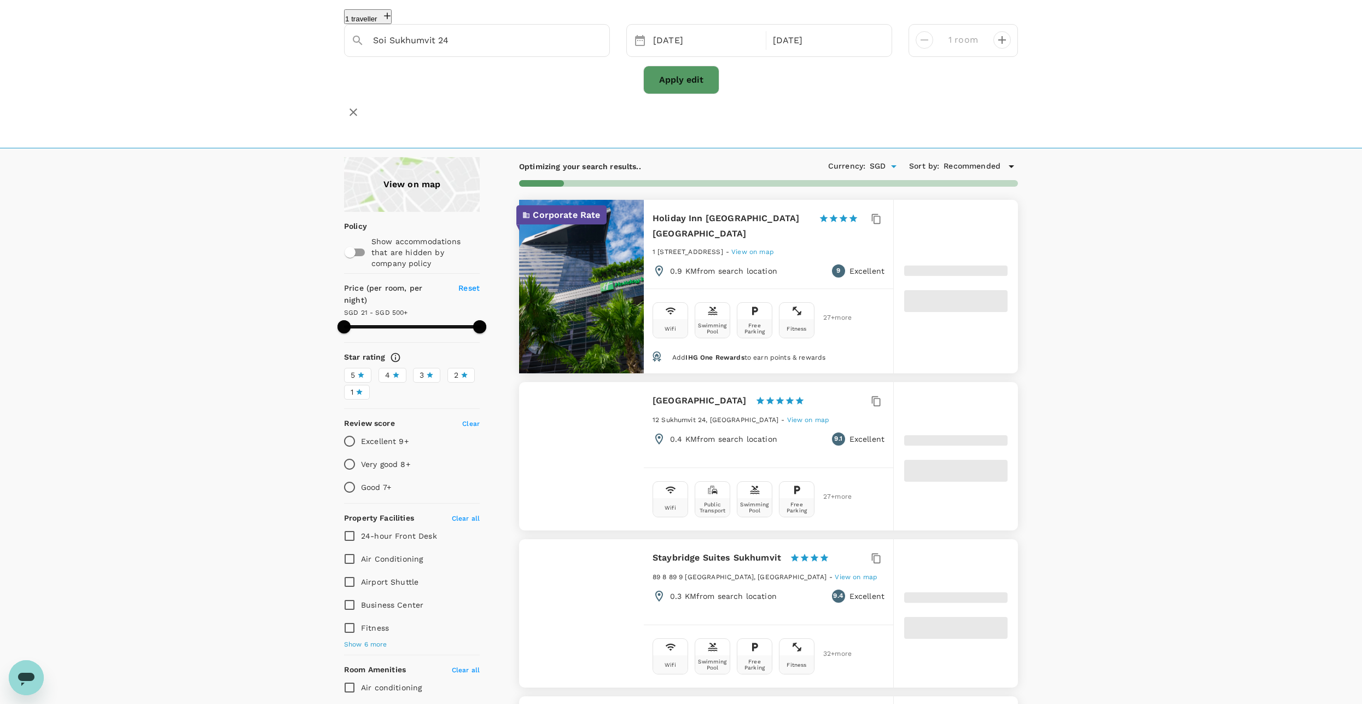
type input "20.63"
type input "499.85"
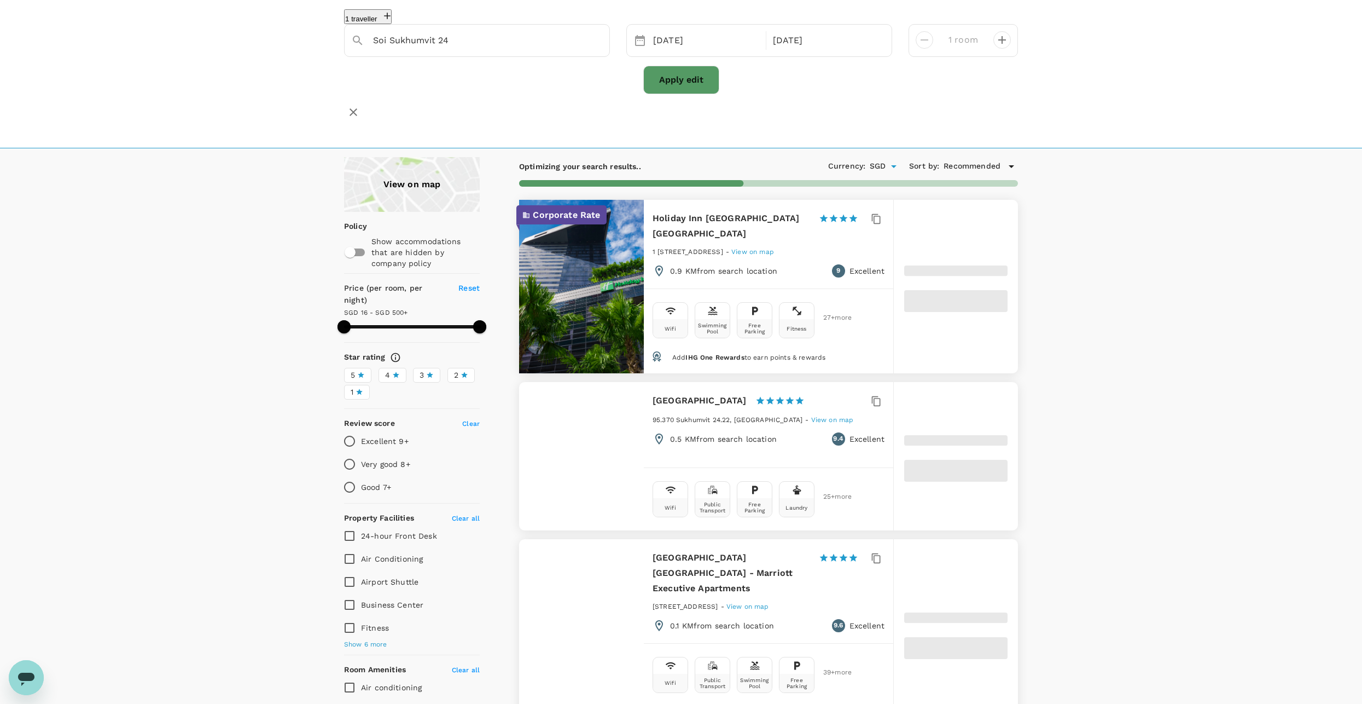
type input "15.85"
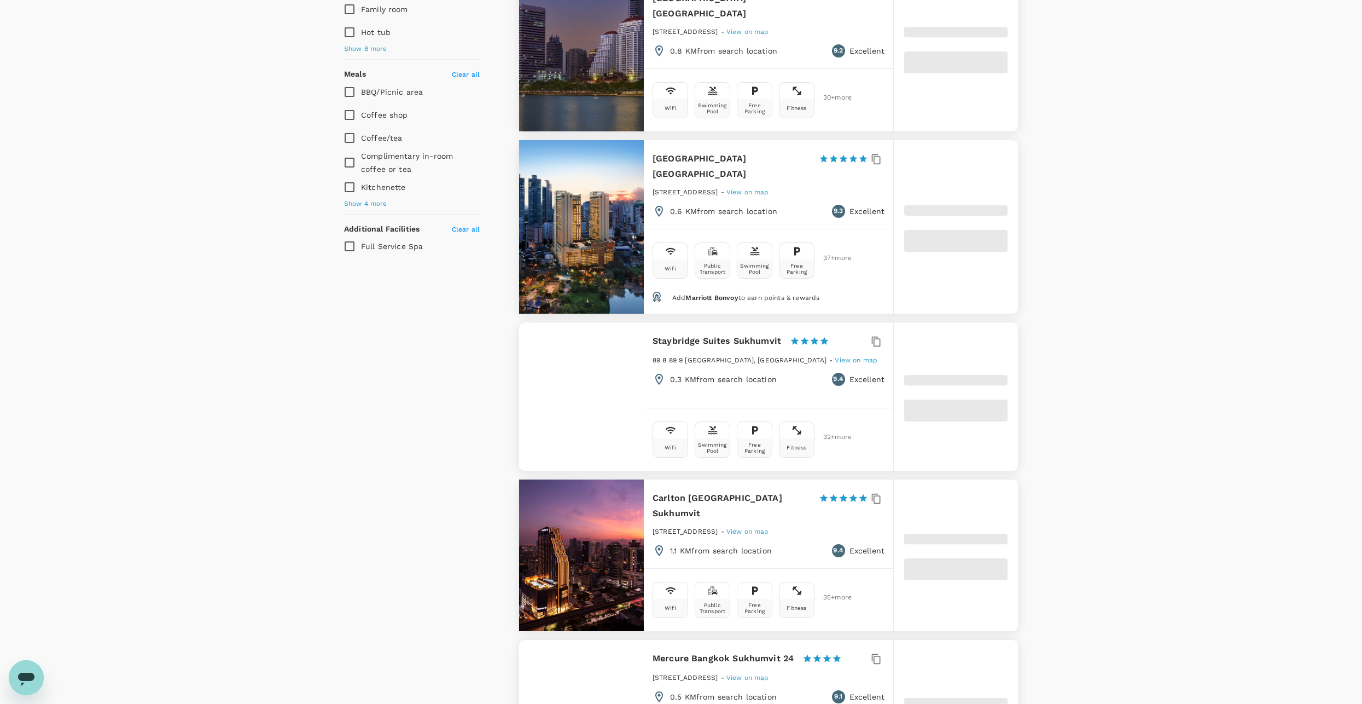
scroll to position [236, 0]
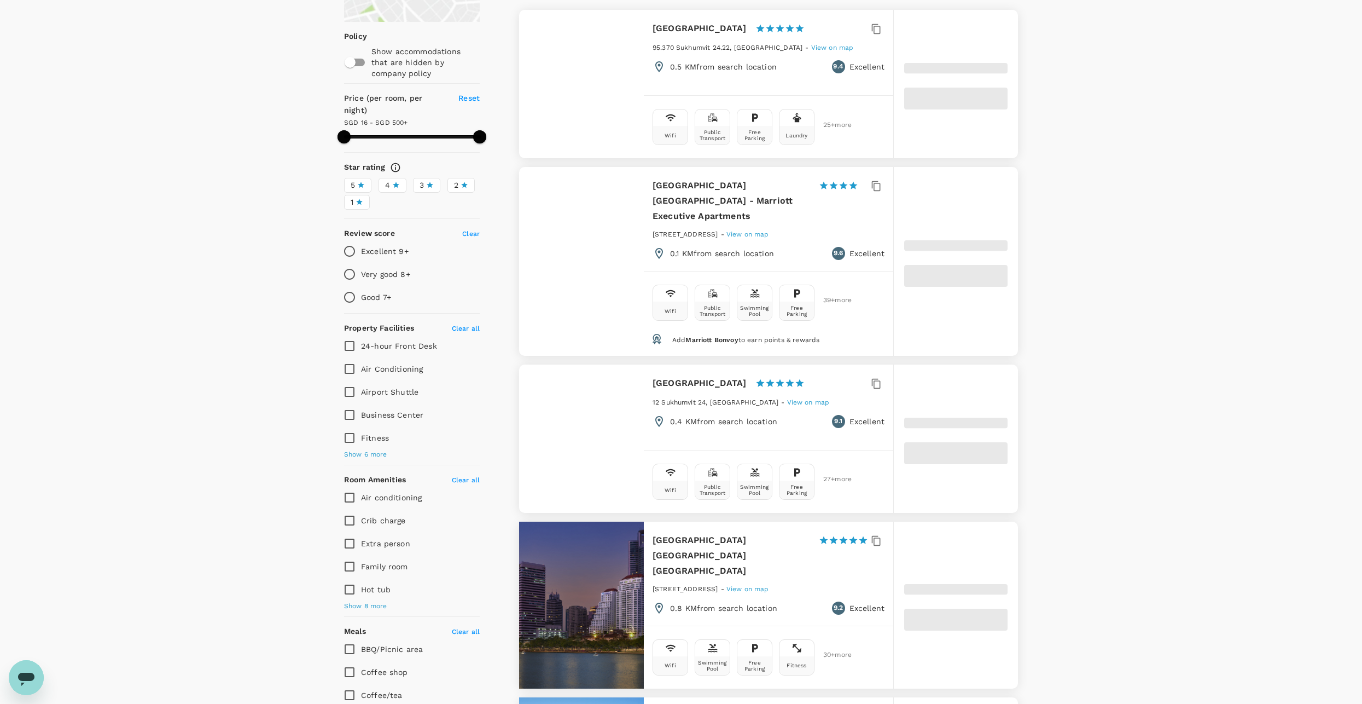
type input "499.51"
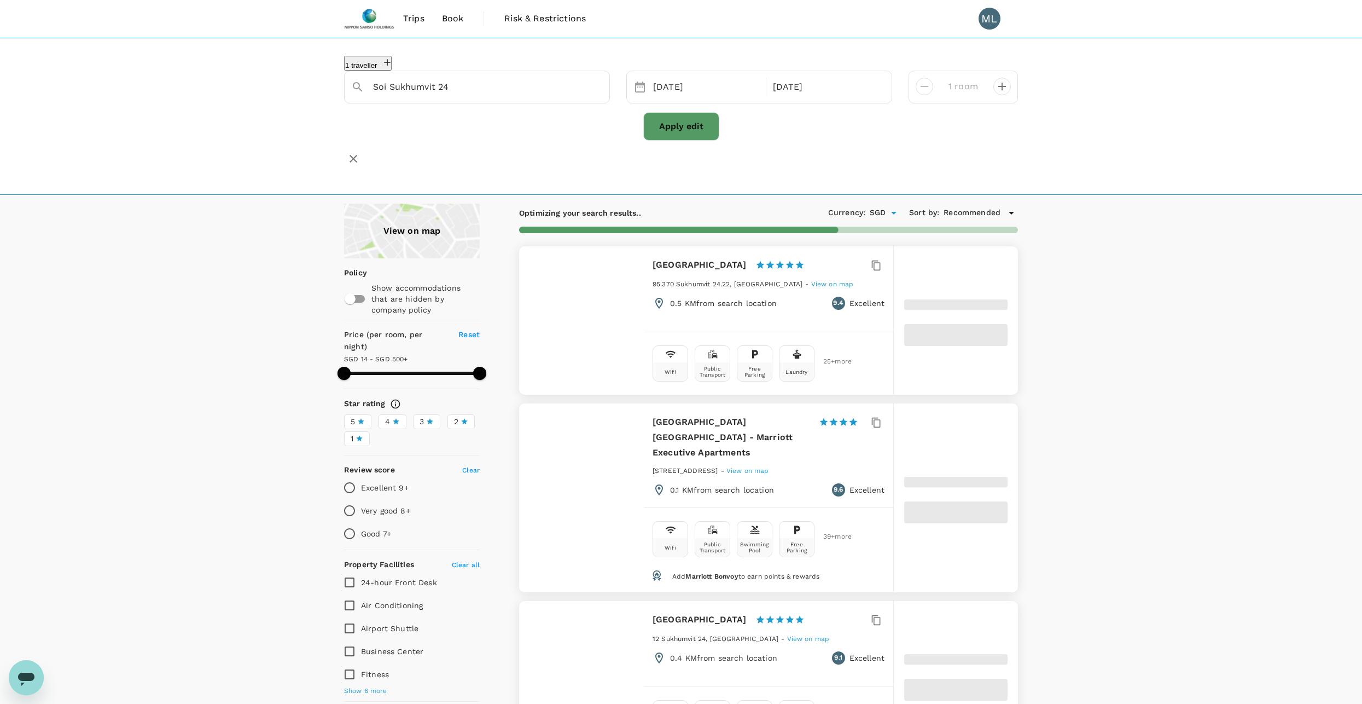
type input "13.51"
type input "499.51"
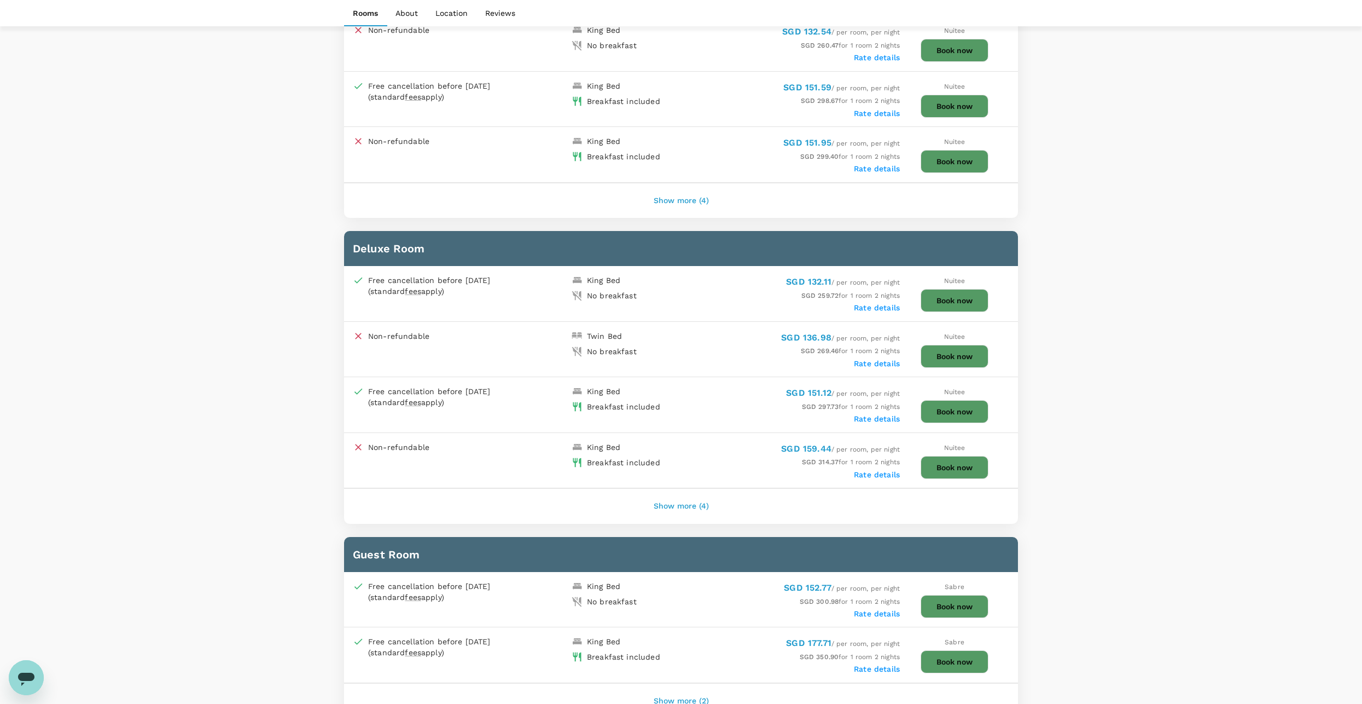
scroll to position [1149, 0]
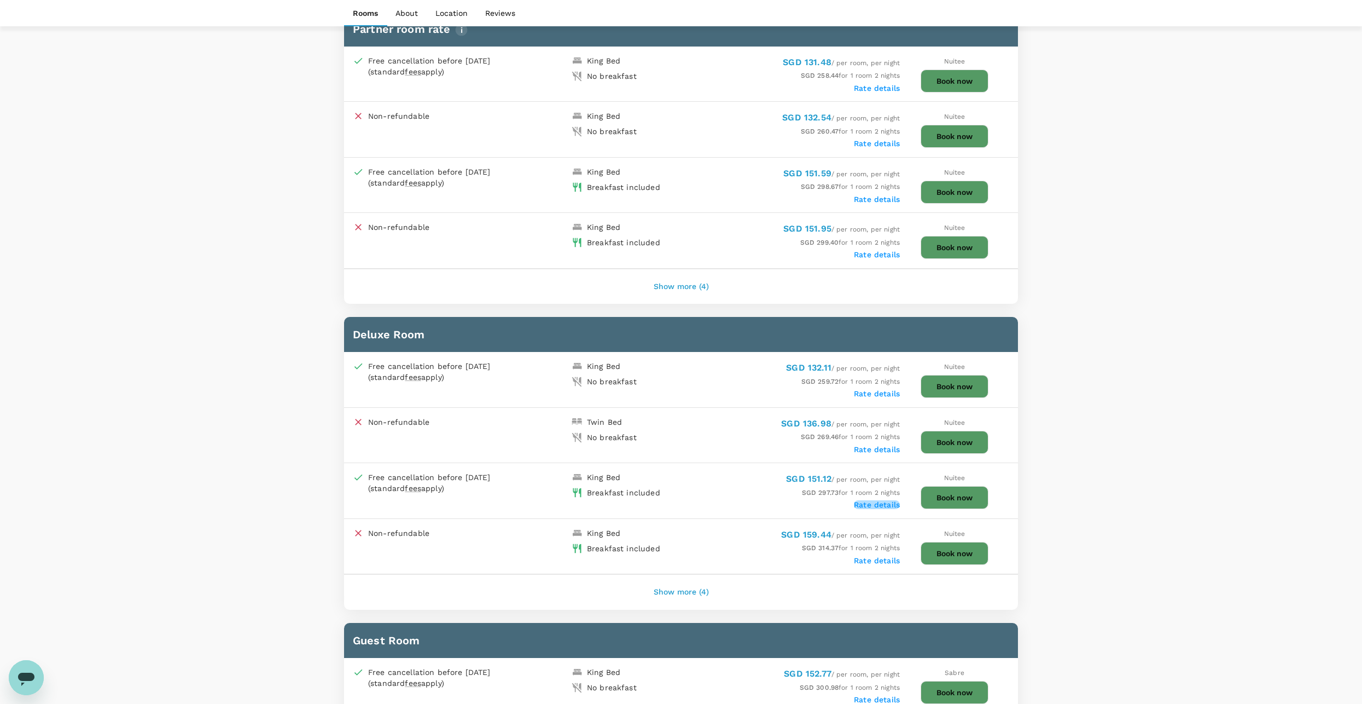
click at [867, 500] on label "Rate details" at bounding box center [877, 504] width 46 height 9
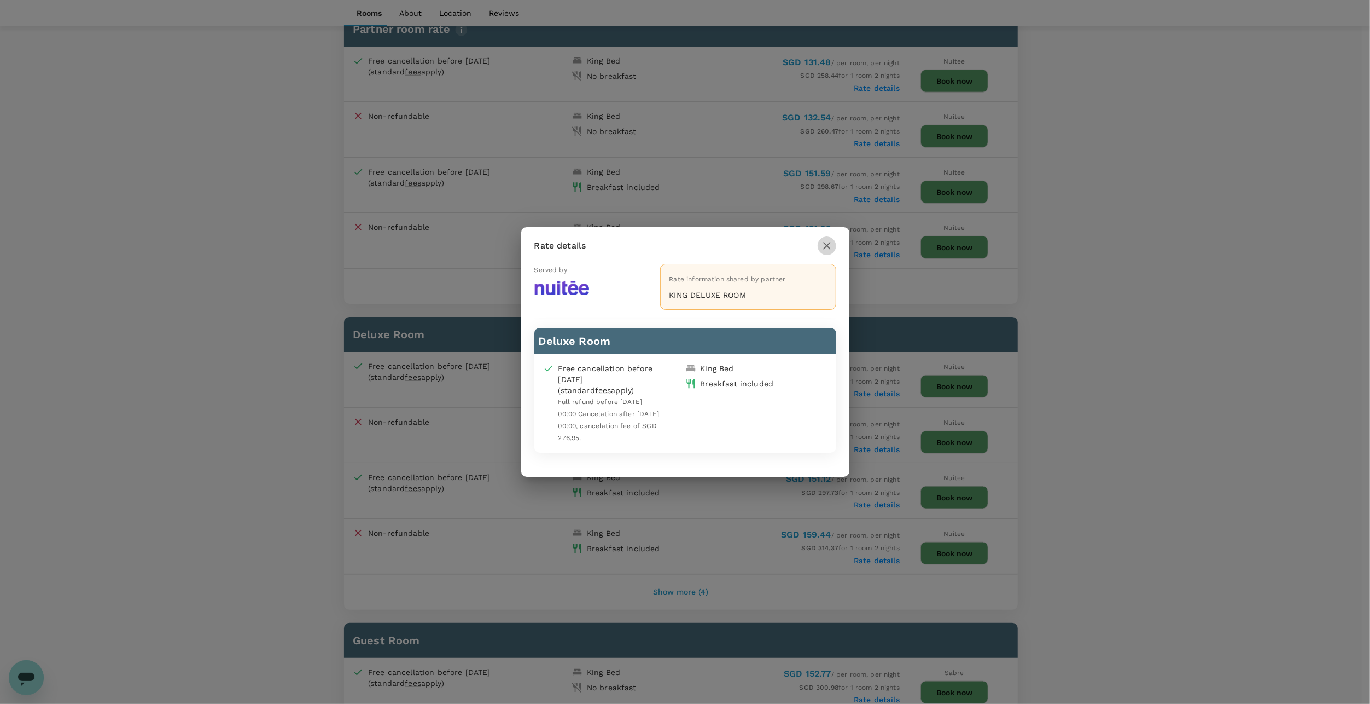
click at [825, 245] on icon "button" at bounding box center [827, 245] width 13 height 13
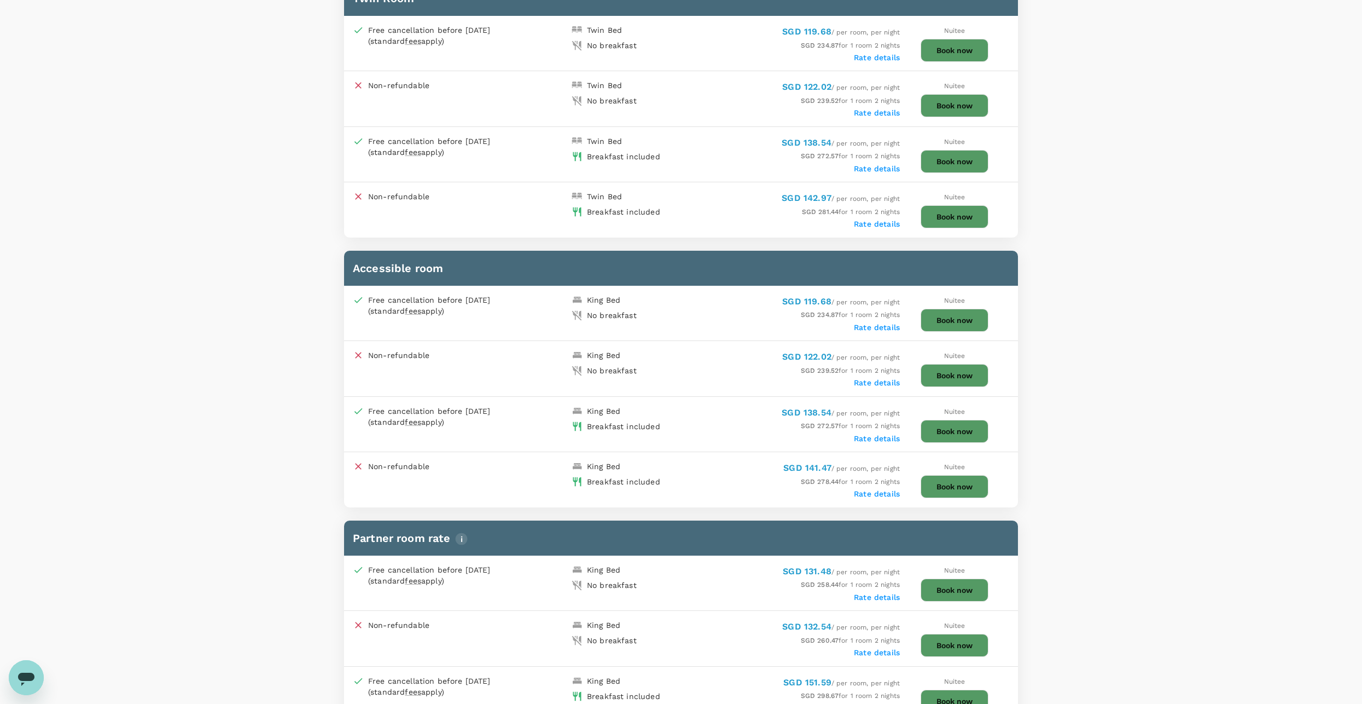
scroll to position [0, 0]
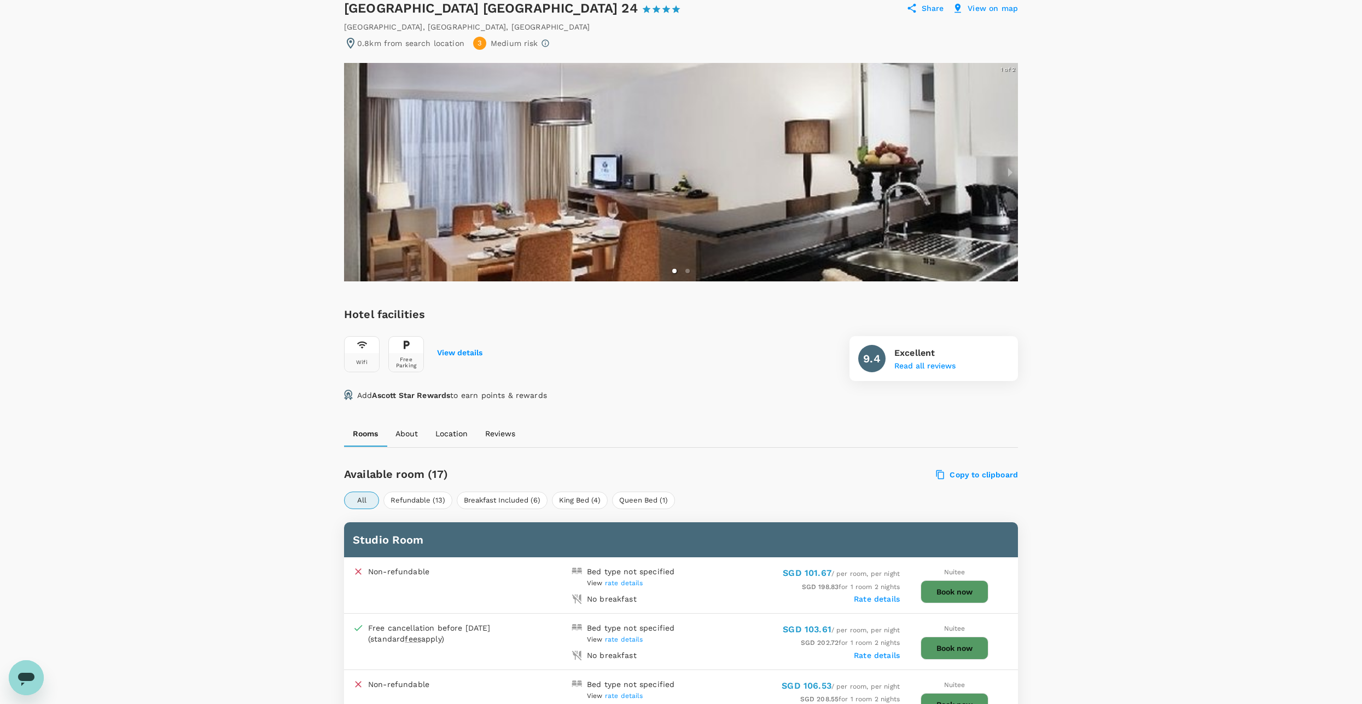
scroll to position [164, 0]
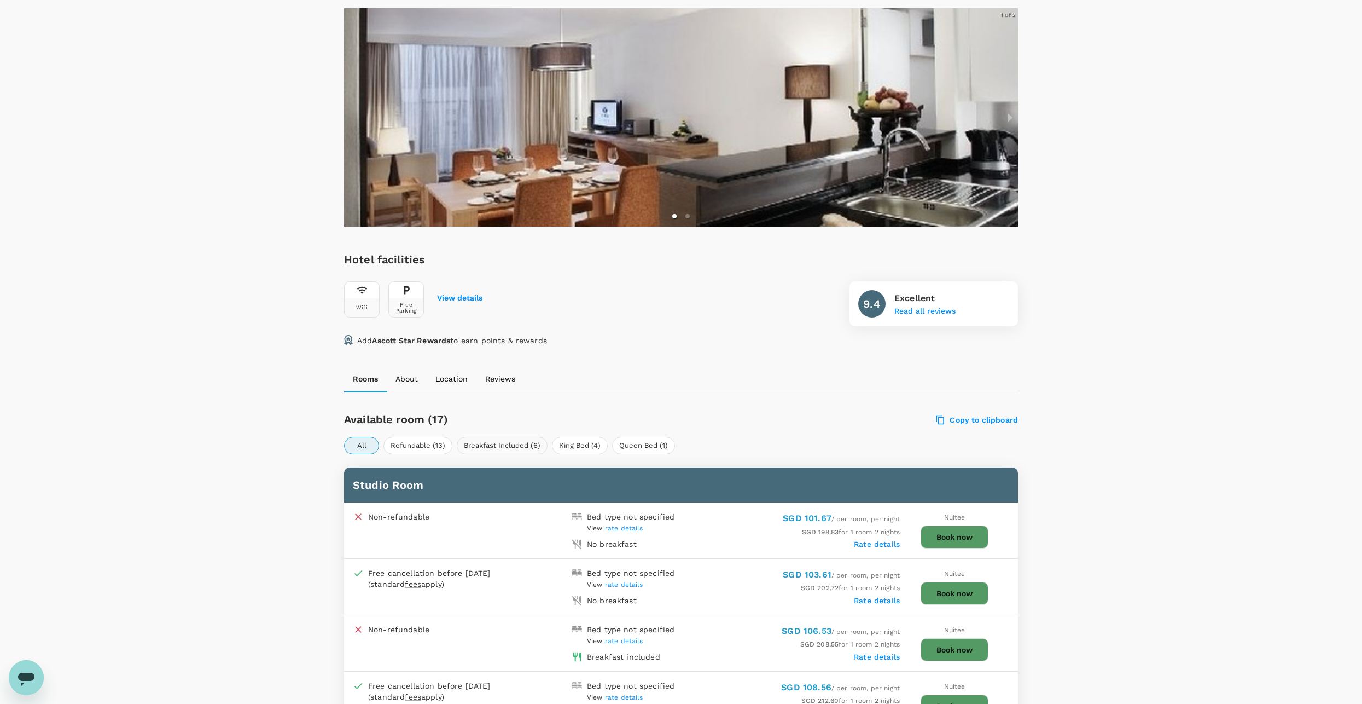
click at [513, 440] on button "Breakfast Included (6)" at bounding box center [502, 446] width 91 height 18
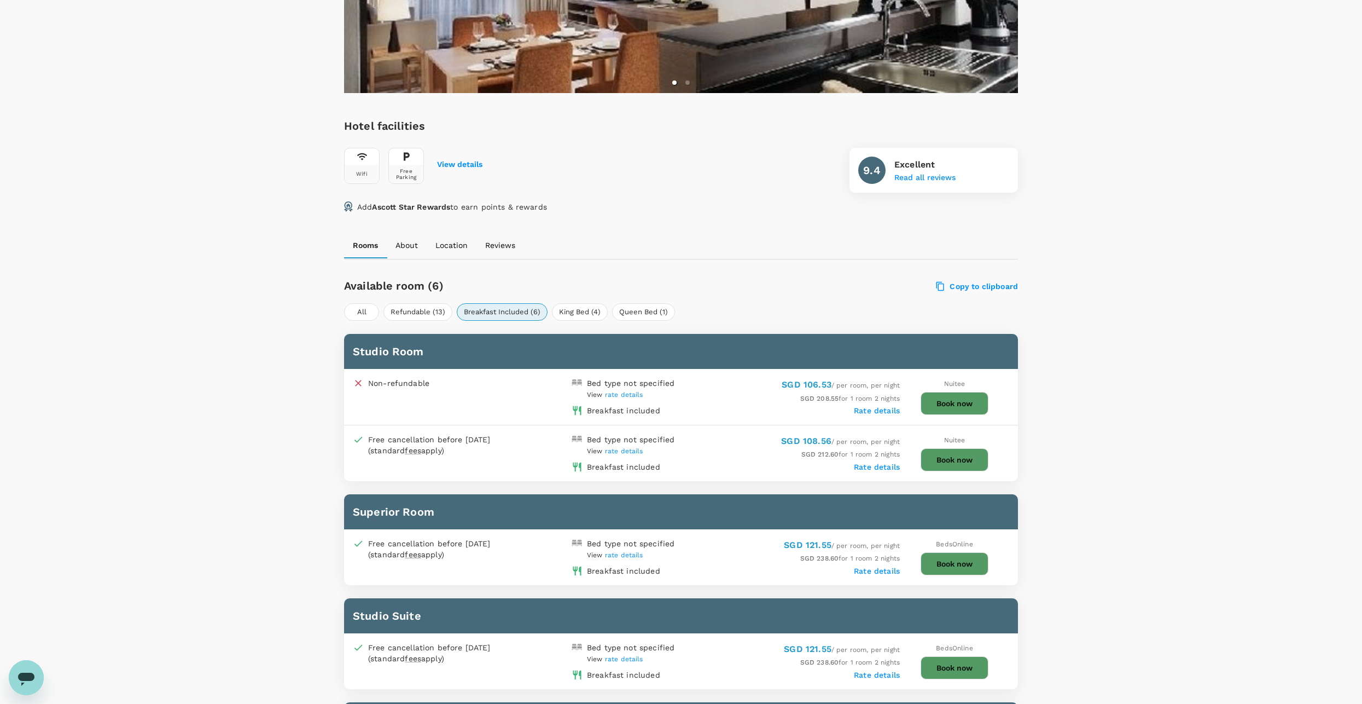
scroll to position [352, 0]
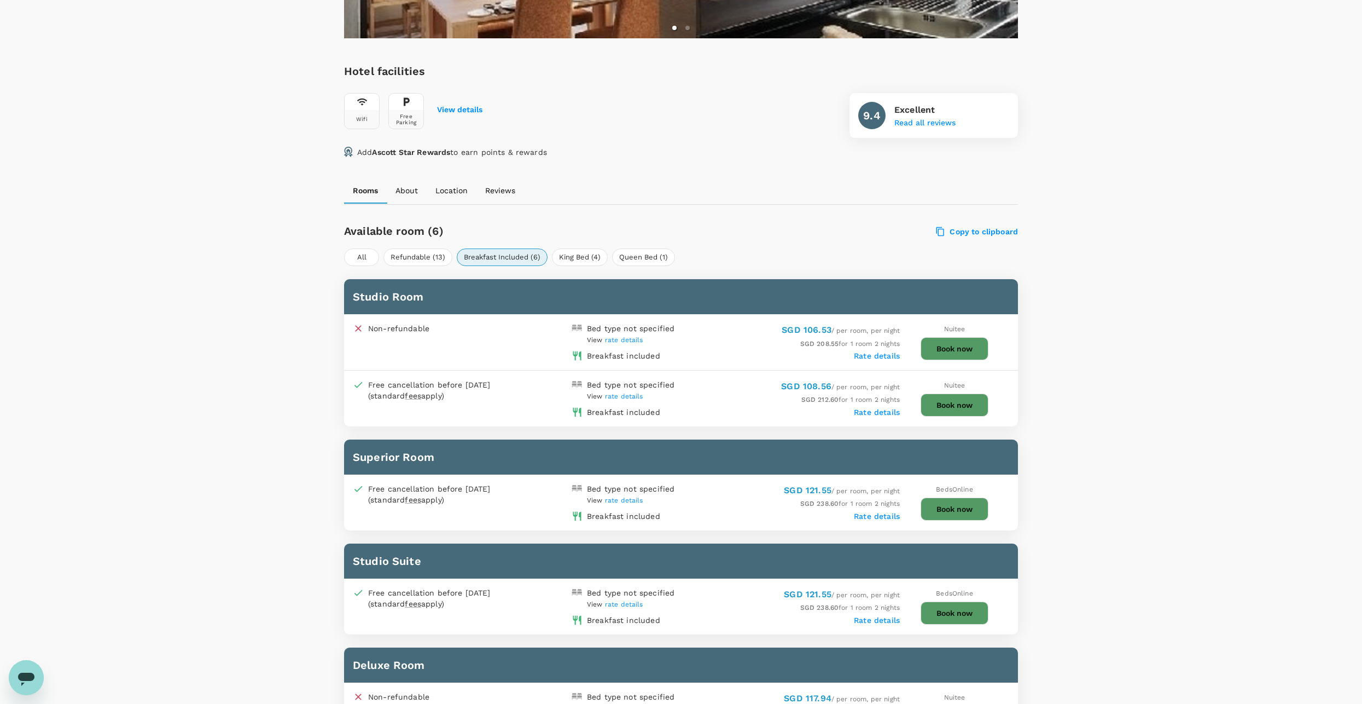
click at [629, 392] on span "rate details" at bounding box center [624, 396] width 38 height 8
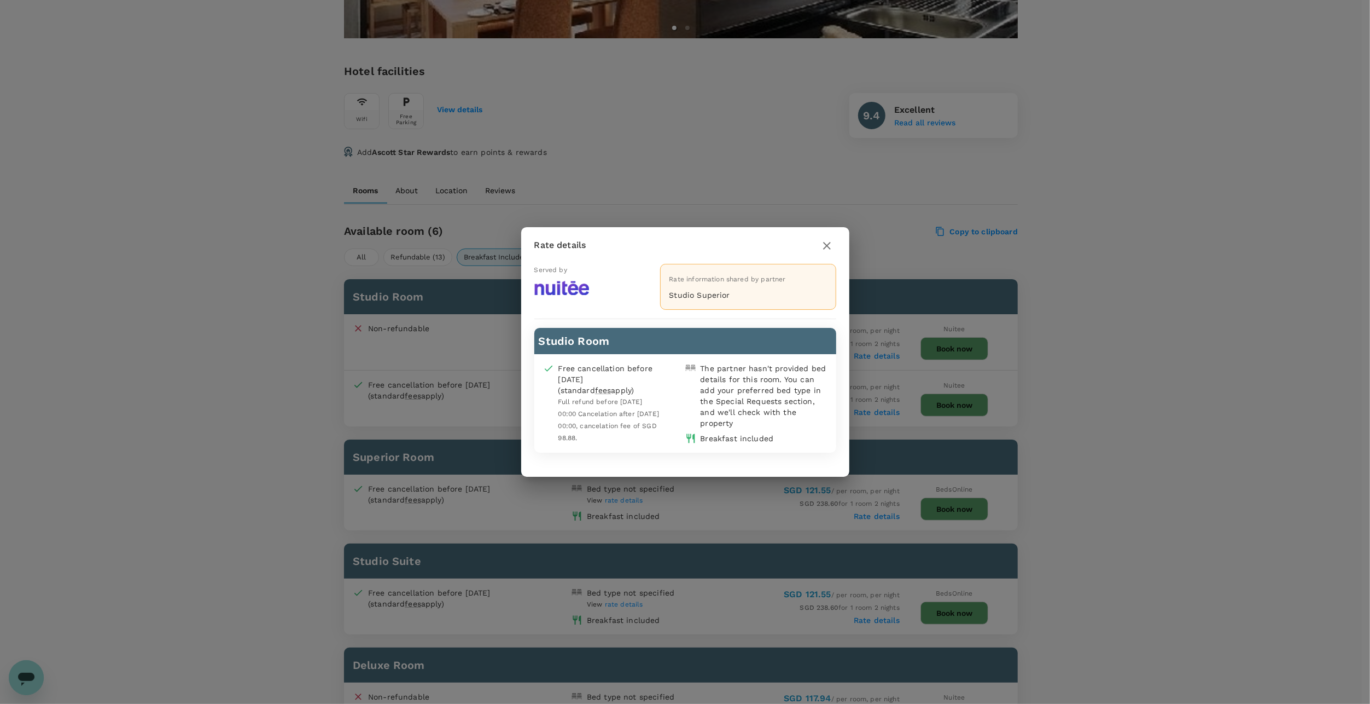
click at [828, 238] on button "button" at bounding box center [827, 245] width 19 height 19
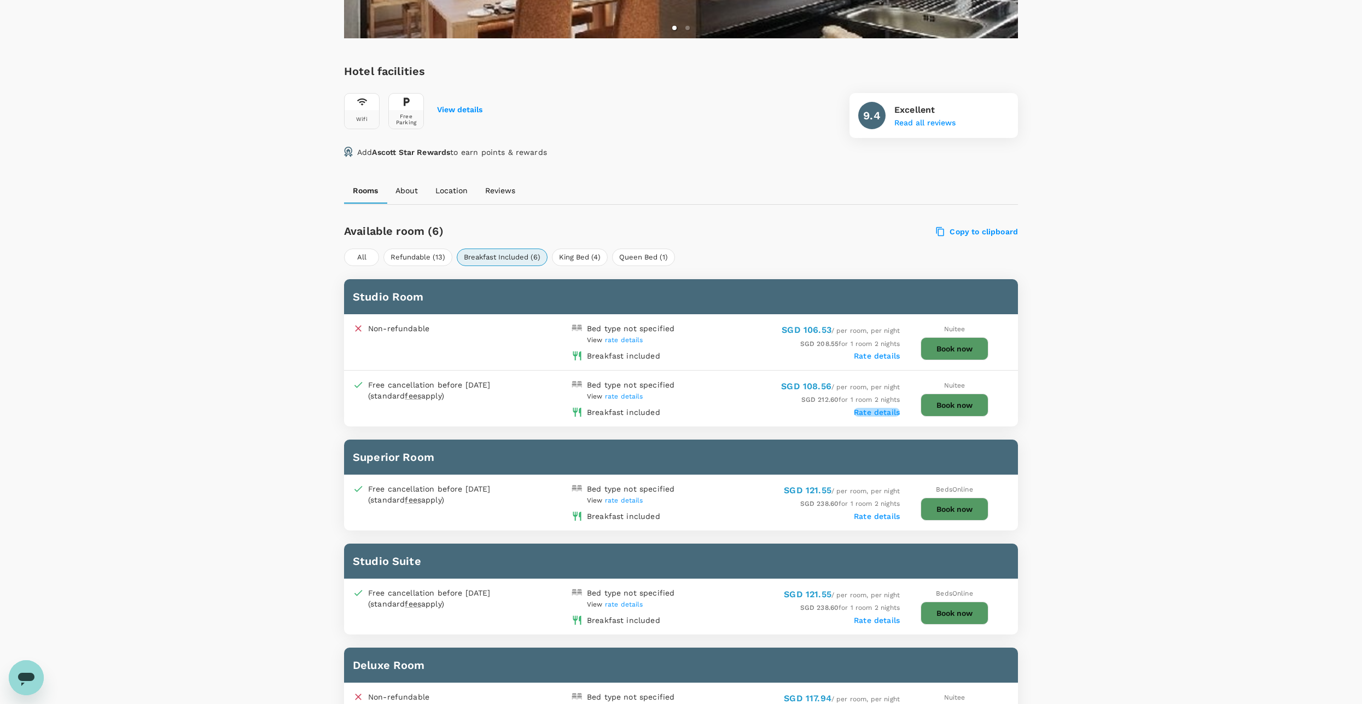
click at [874, 408] on label "Rate details" at bounding box center [877, 412] width 46 height 9
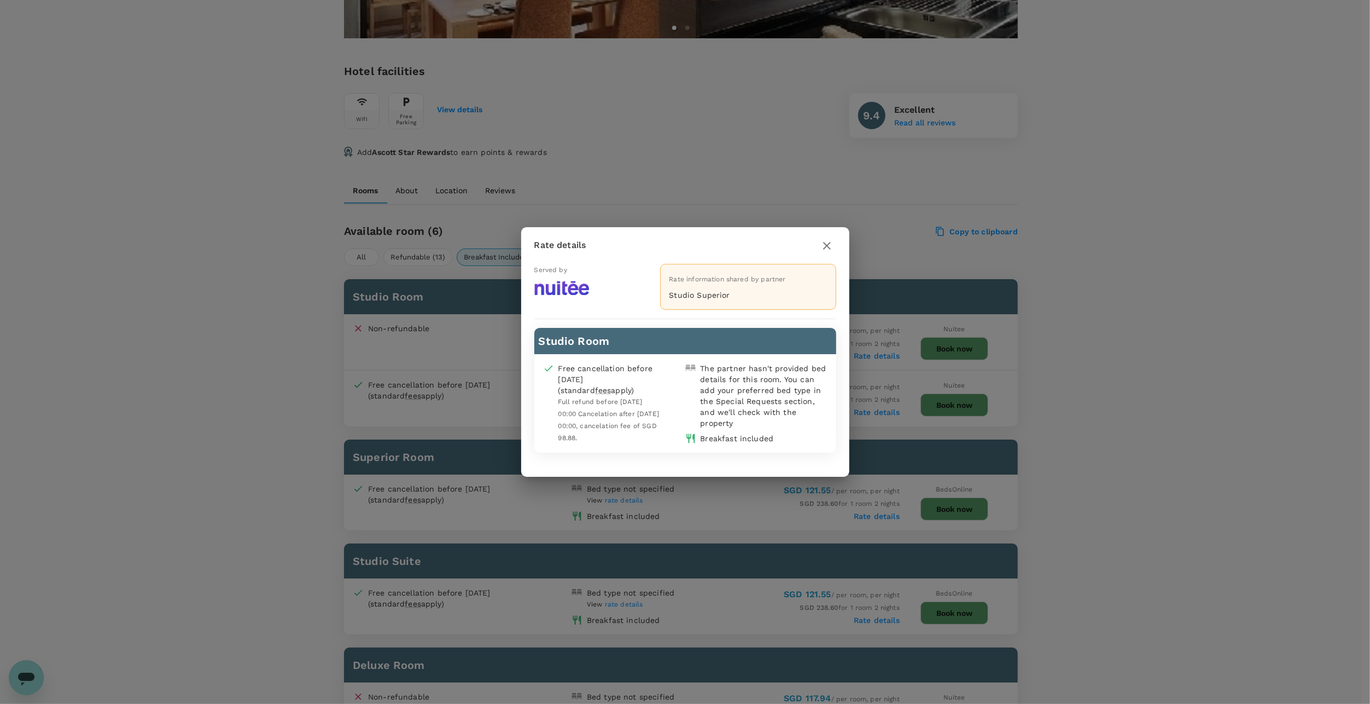
click at [832, 245] on icon "button" at bounding box center [827, 245] width 13 height 13
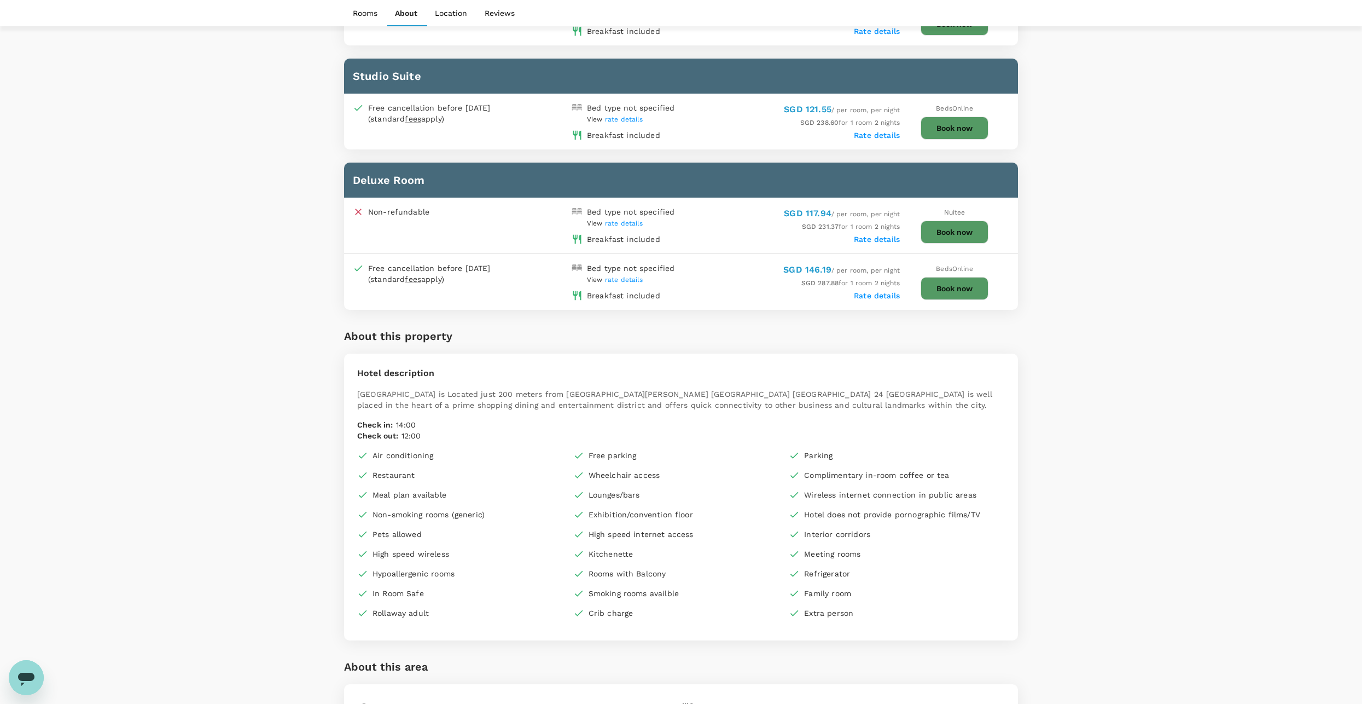
scroll to position [899, 0]
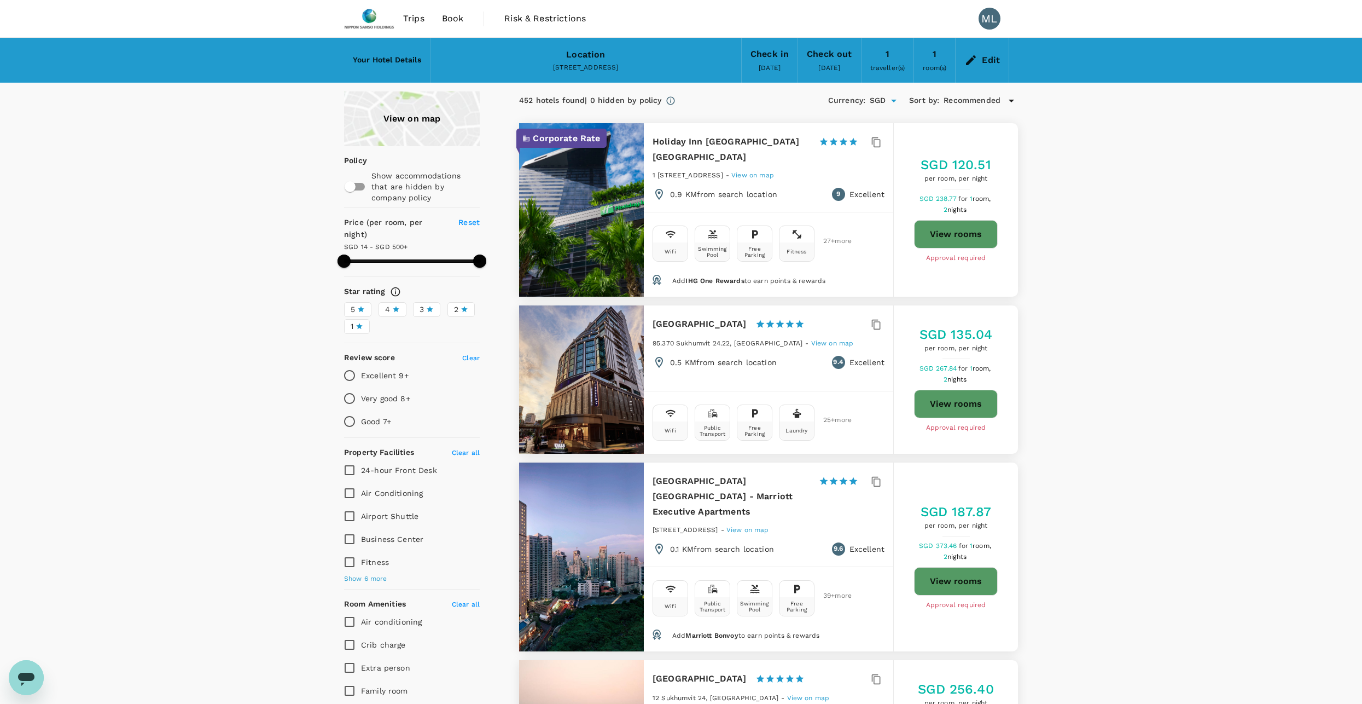
type input "499.51"
type input "SGD"
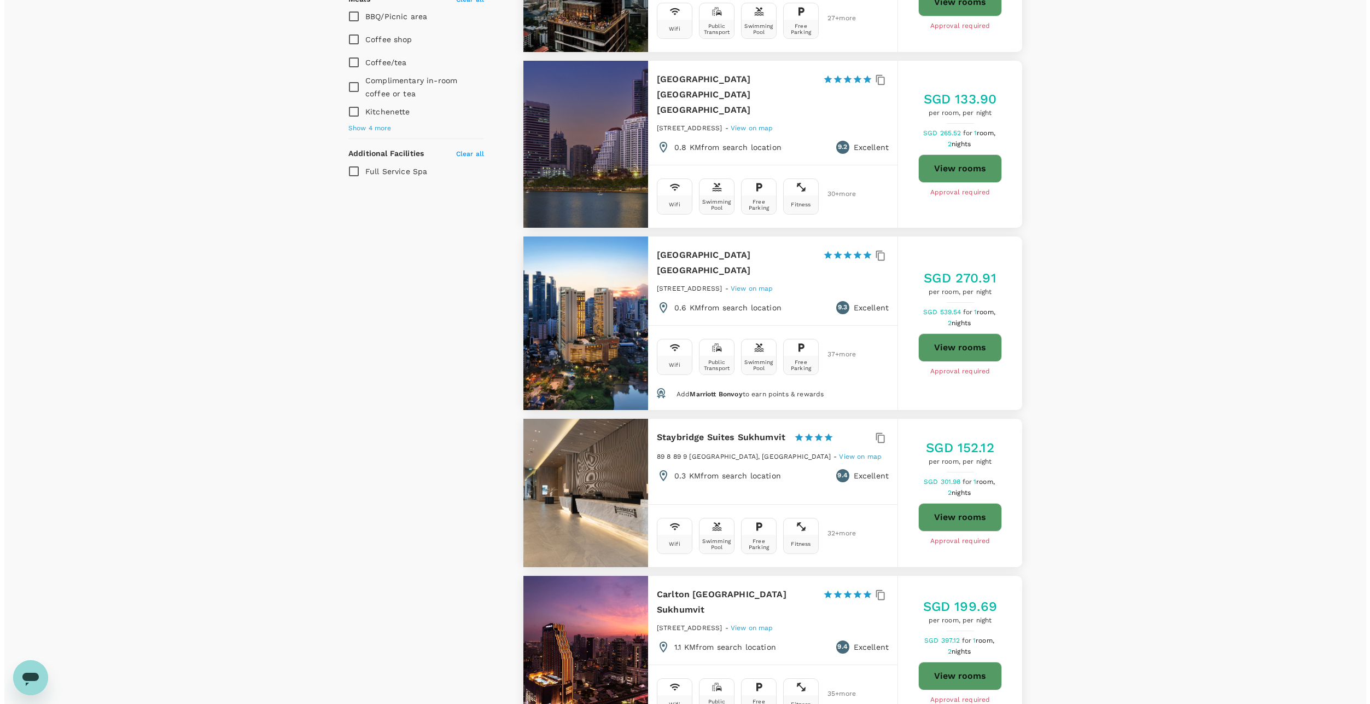
scroll to position [875, 0]
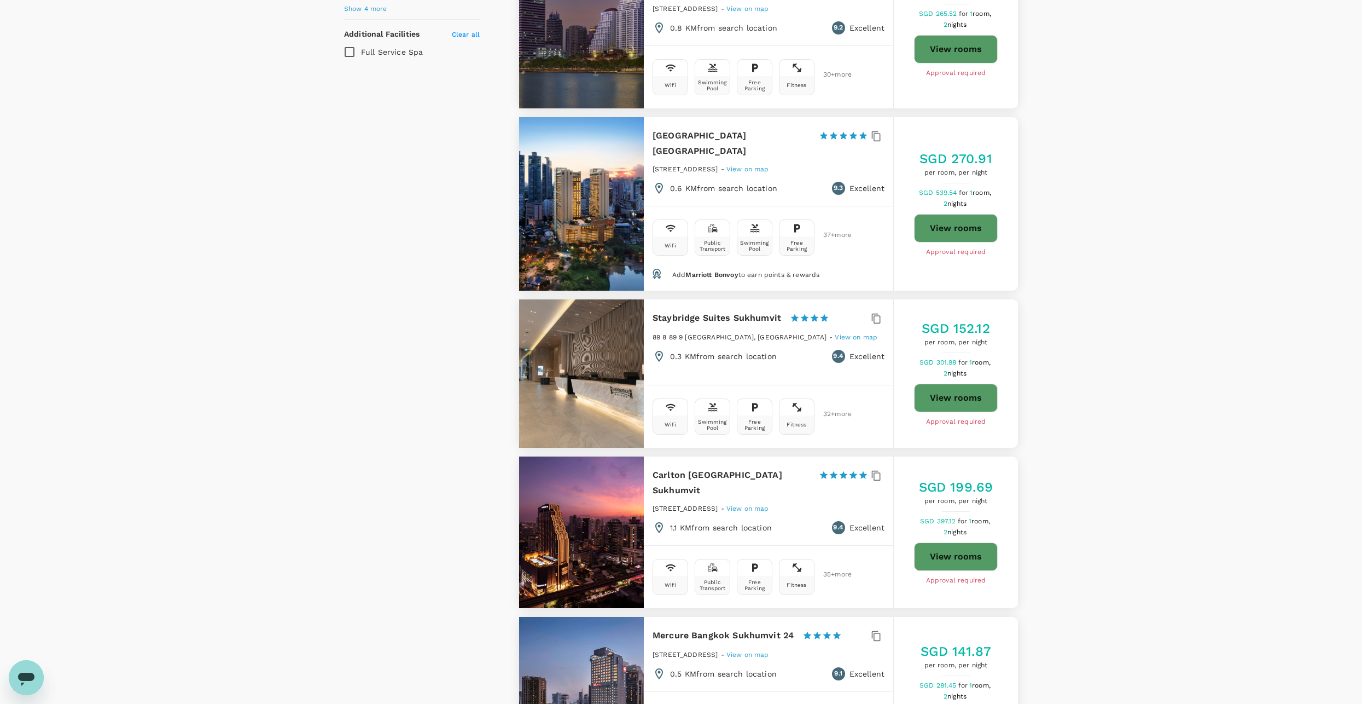
type input "499.51"
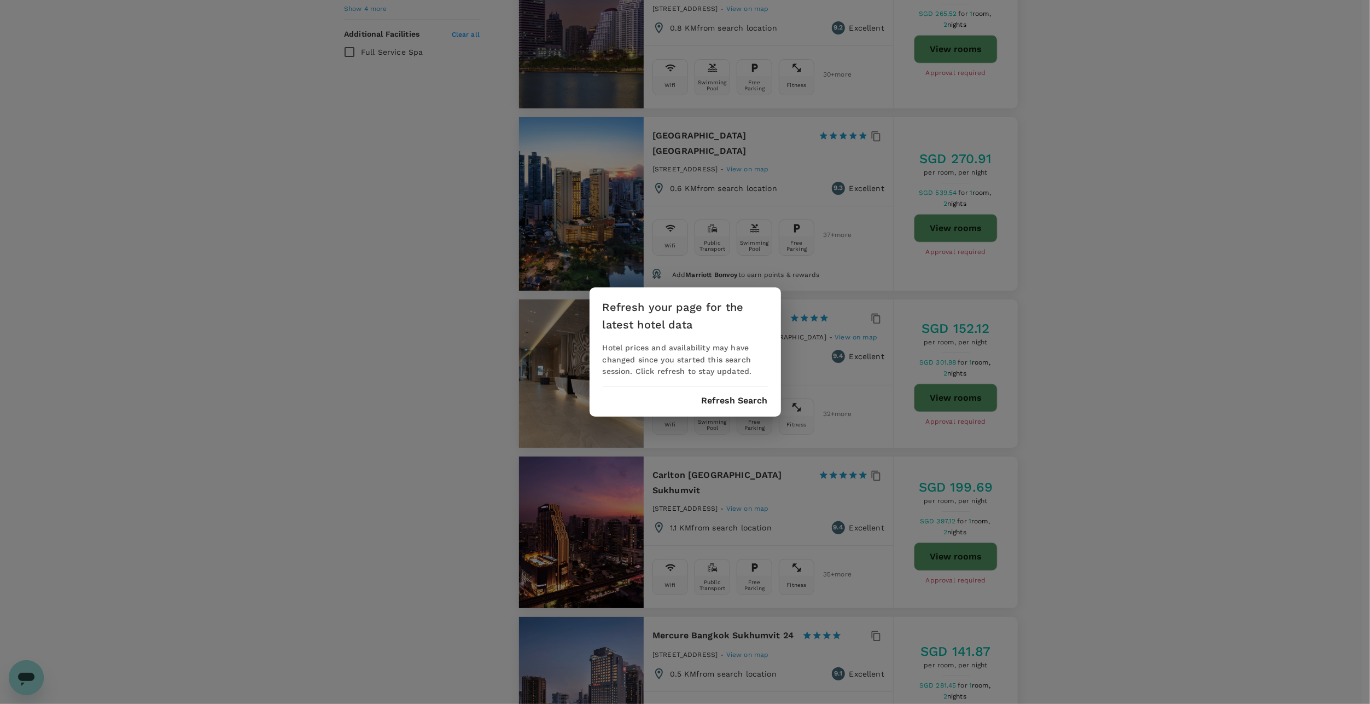
click at [727, 399] on button "Refresh Search" at bounding box center [735, 401] width 66 height 10
click at [740, 393] on div "Refresh your page for the latest hotel data Hotel prices and availability may h…" at bounding box center [685, 352] width 191 height 130
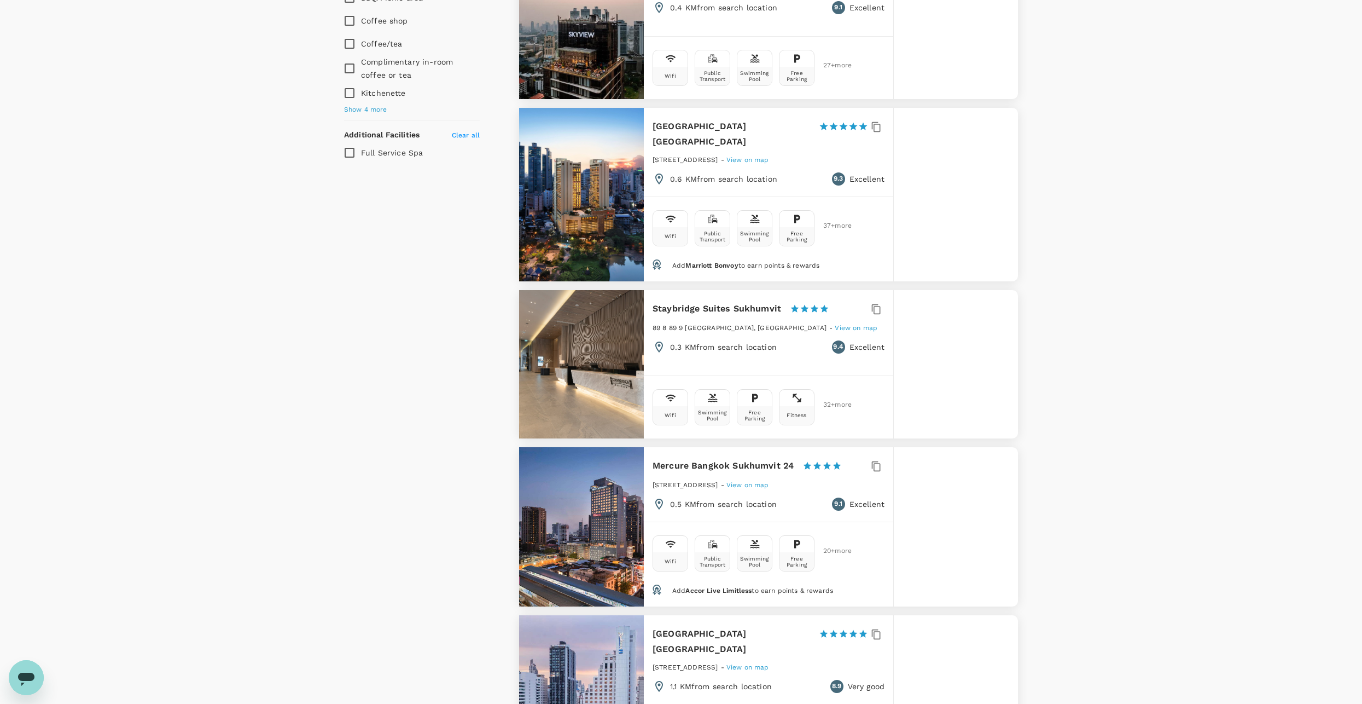
scroll to position [821, 0]
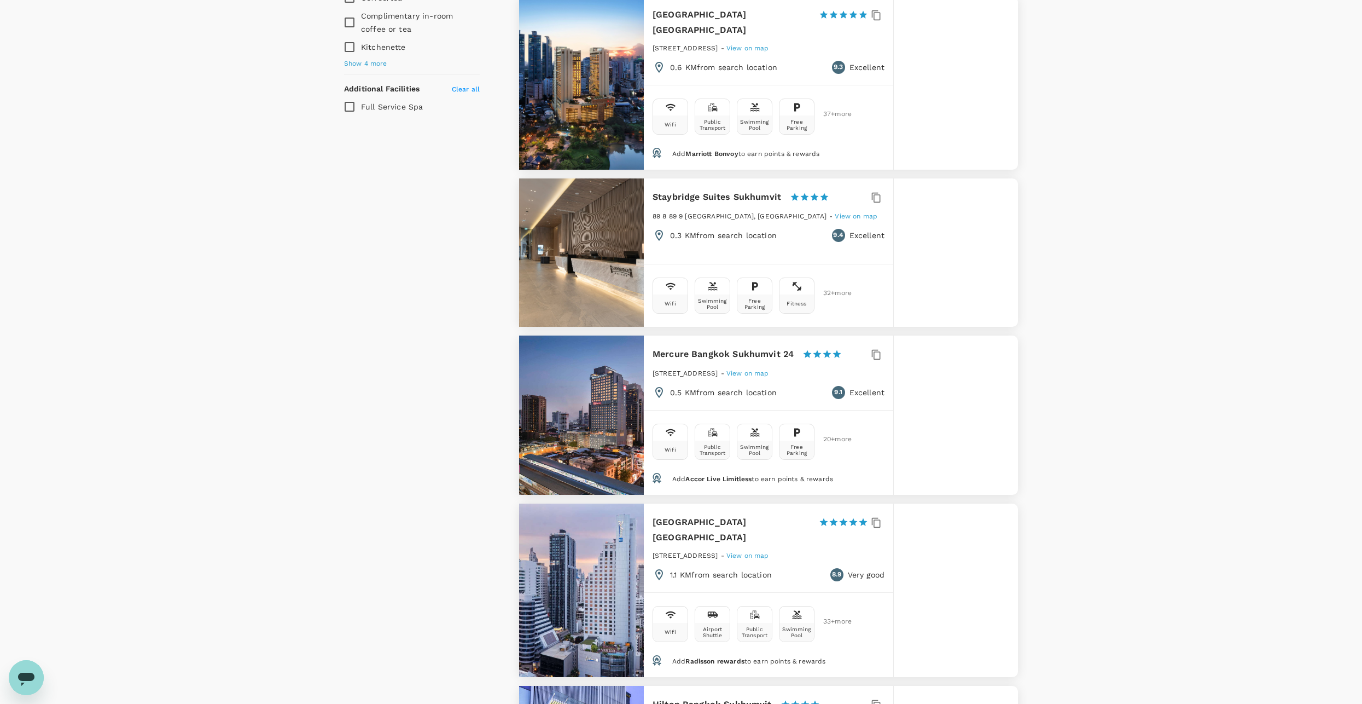
type input "499.85"
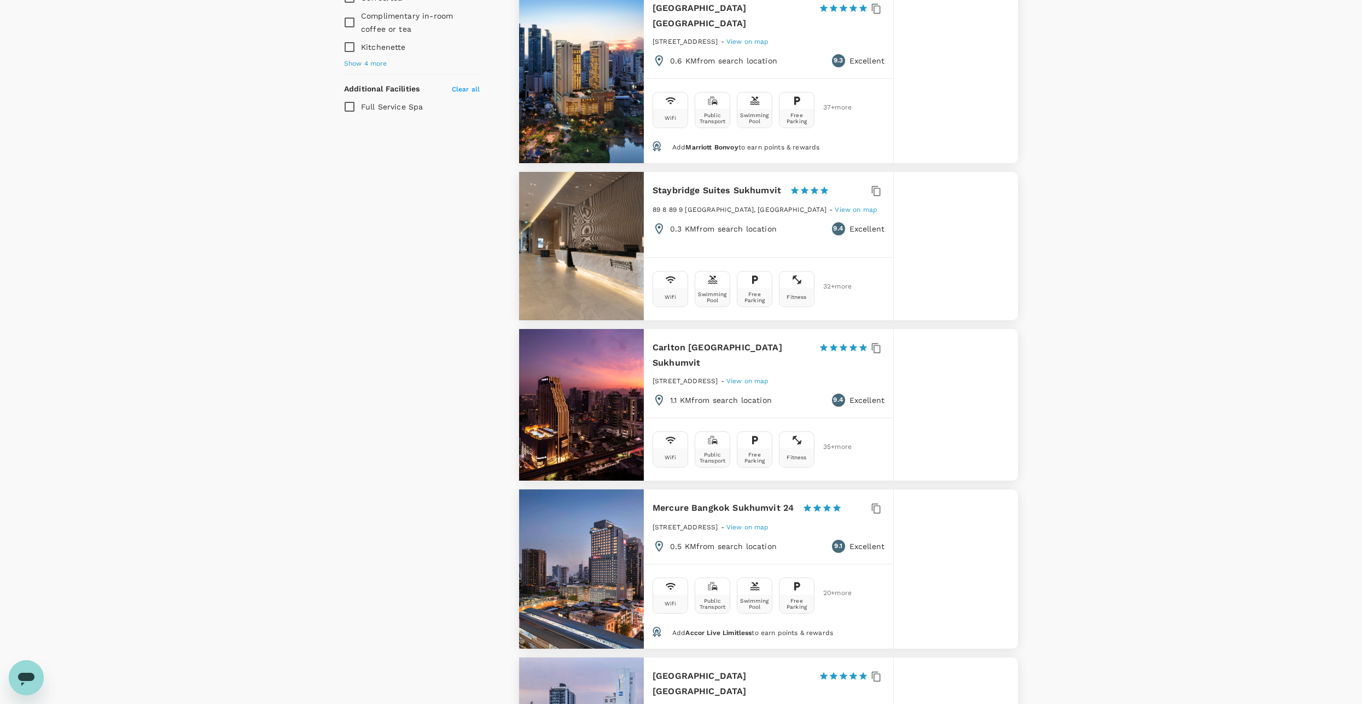
type input "15.85"
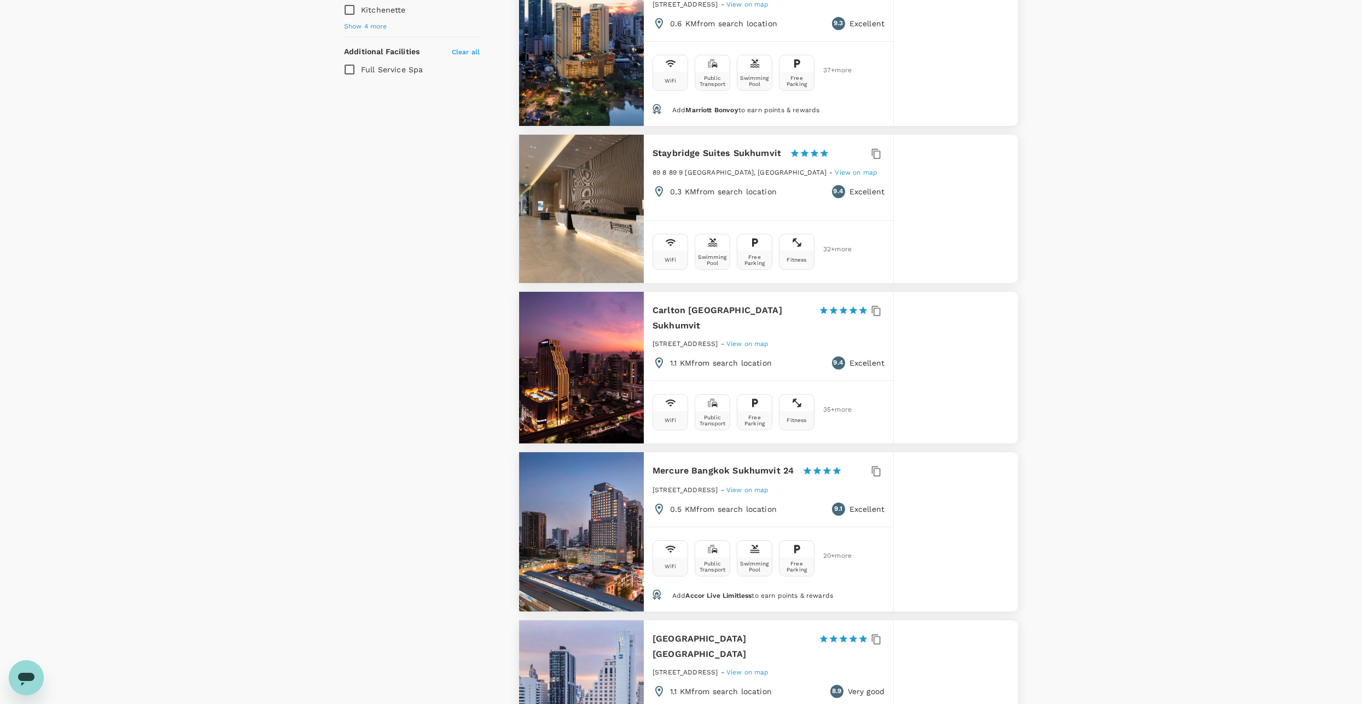
scroll to position [875, 0]
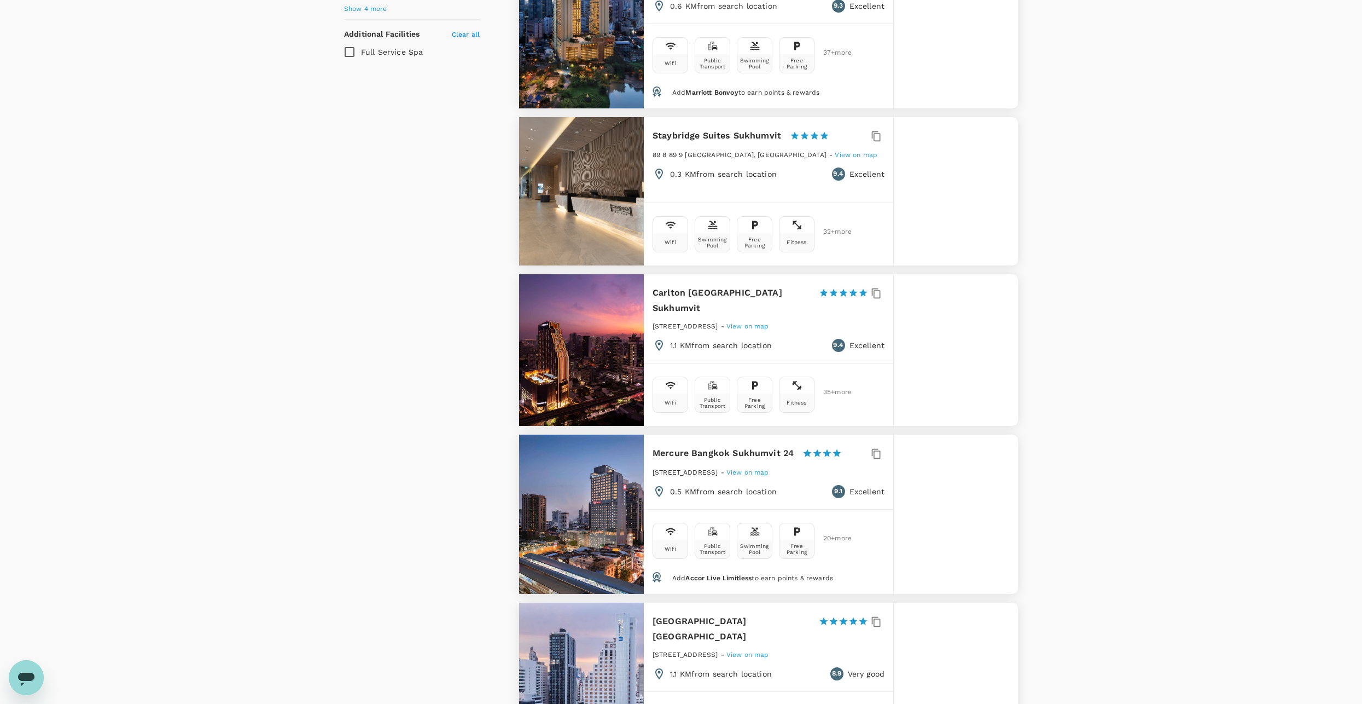
type input "499.51"
type input "13.51"
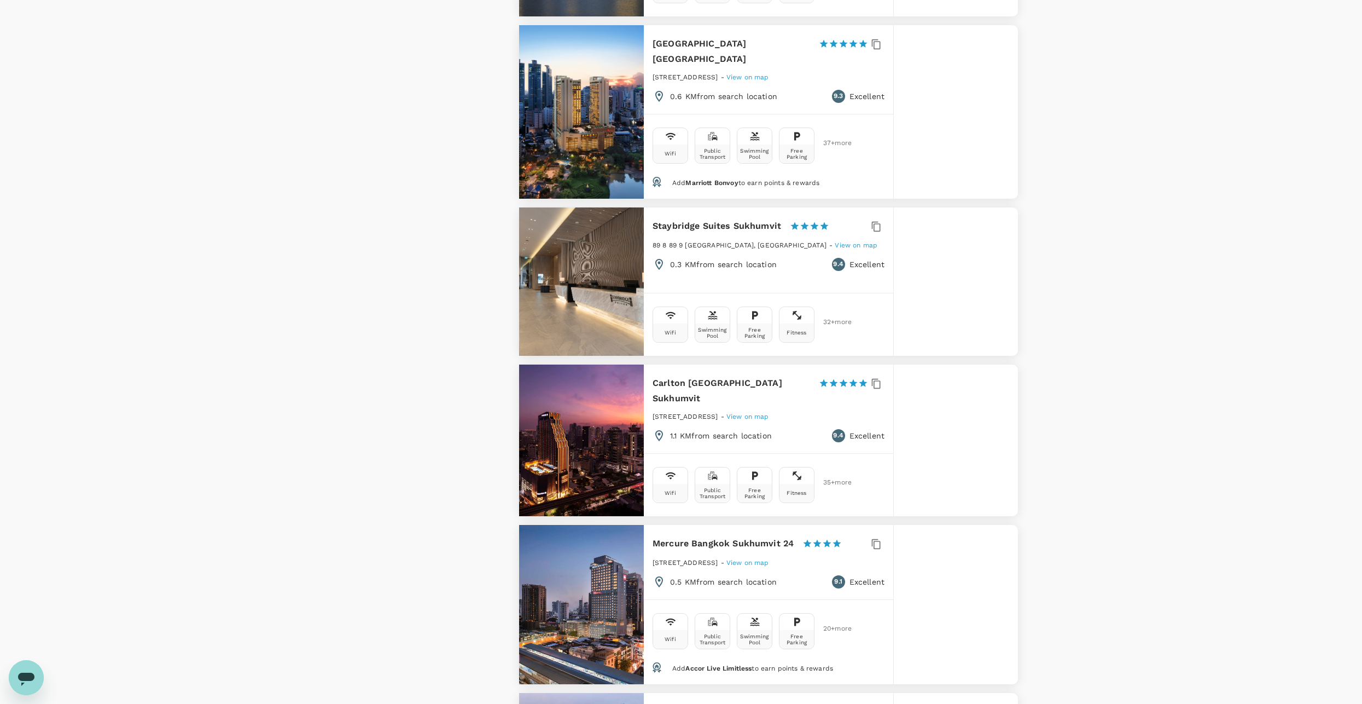
scroll to position [985, 0]
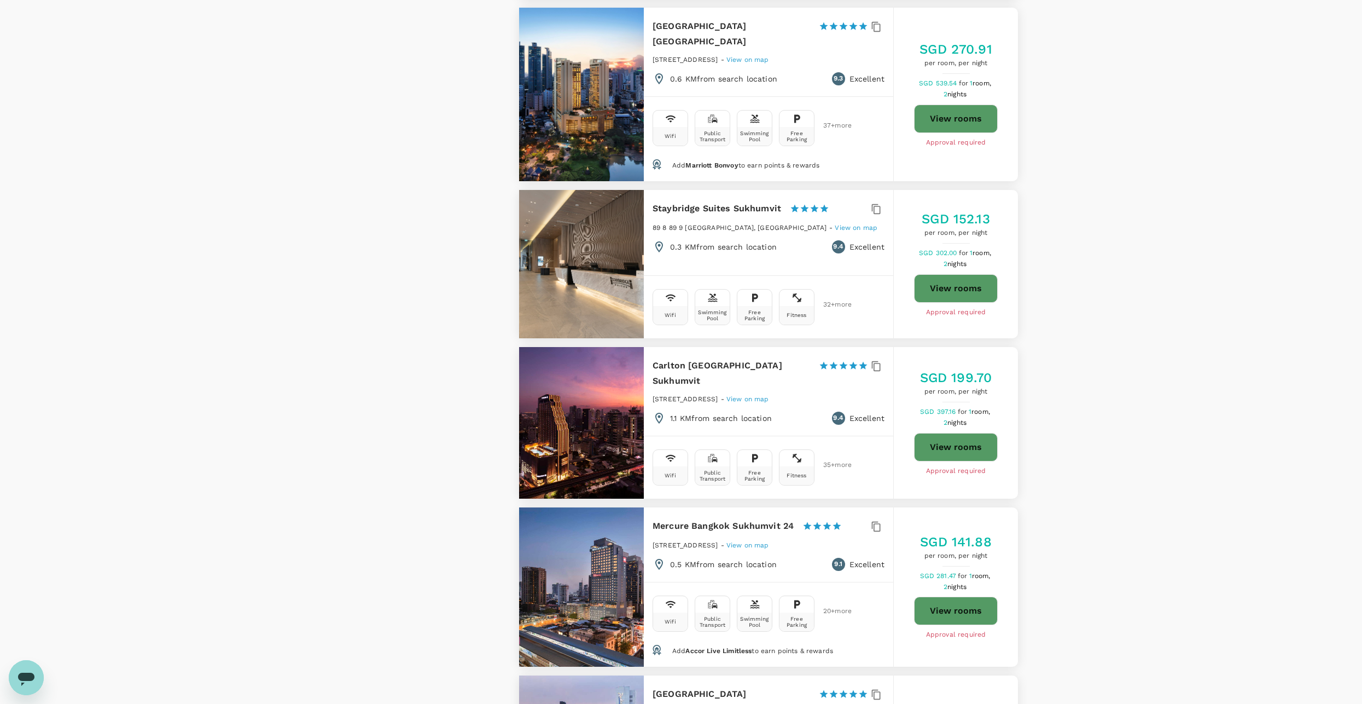
click at [950, 596] on button "View rooms" at bounding box center [956, 610] width 84 height 28
click at [968, 596] on button "View rooms" at bounding box center [956, 610] width 84 height 28
click at [987, 596] on button "View rooms" at bounding box center [956, 610] width 84 height 28
type input "499.51"
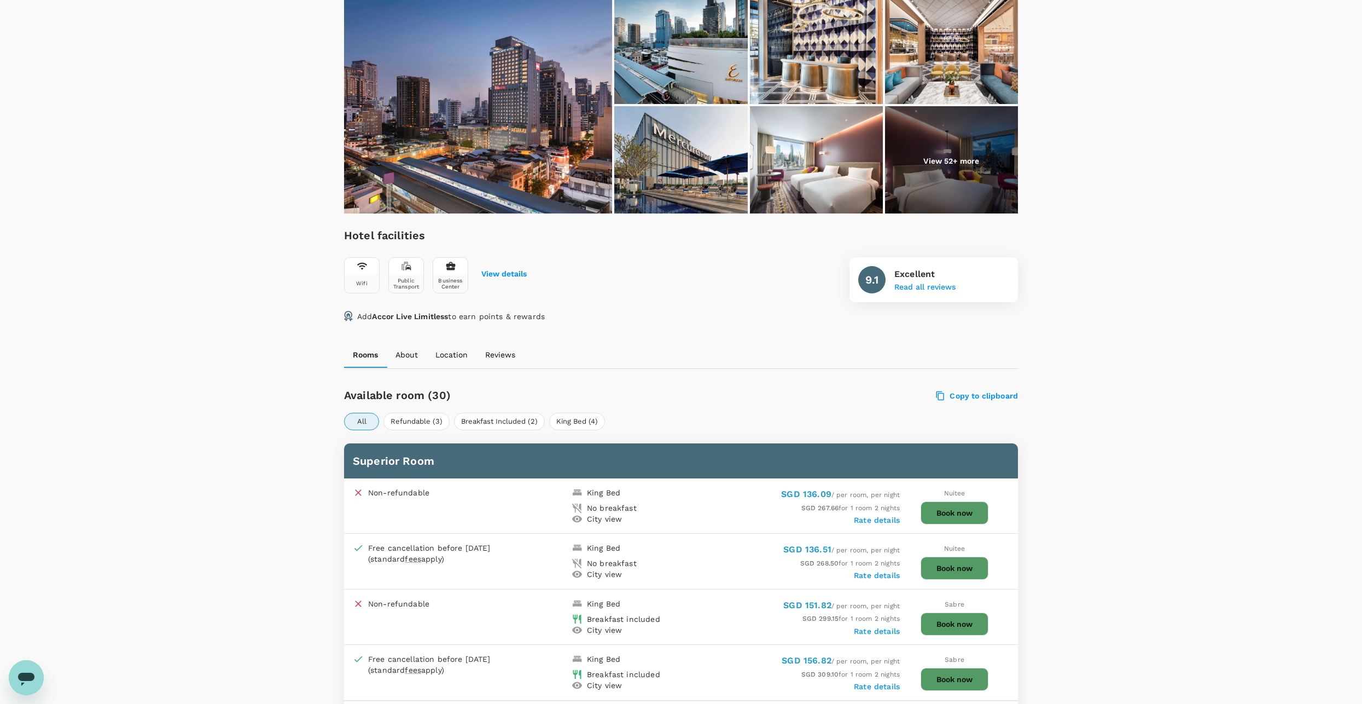
scroll to position [55, 0]
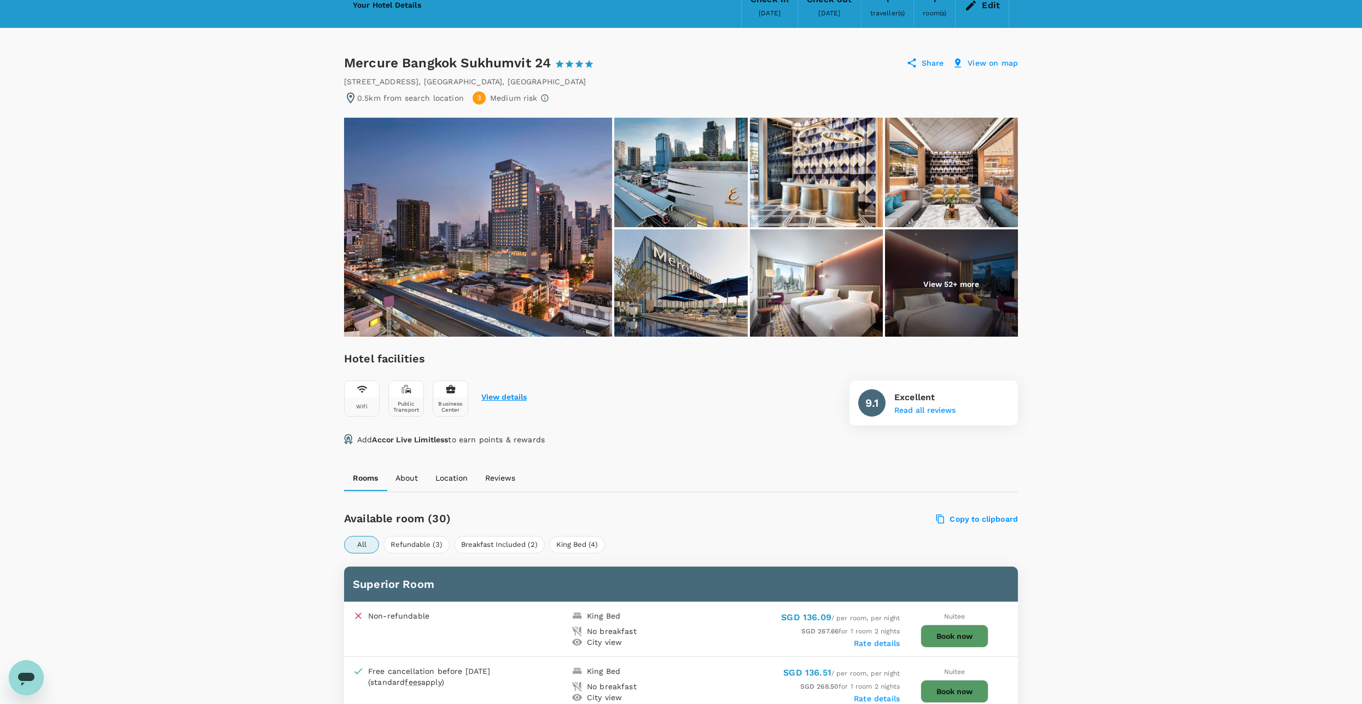
click at [505, 398] on button "View details" at bounding box center [503, 397] width 45 height 9
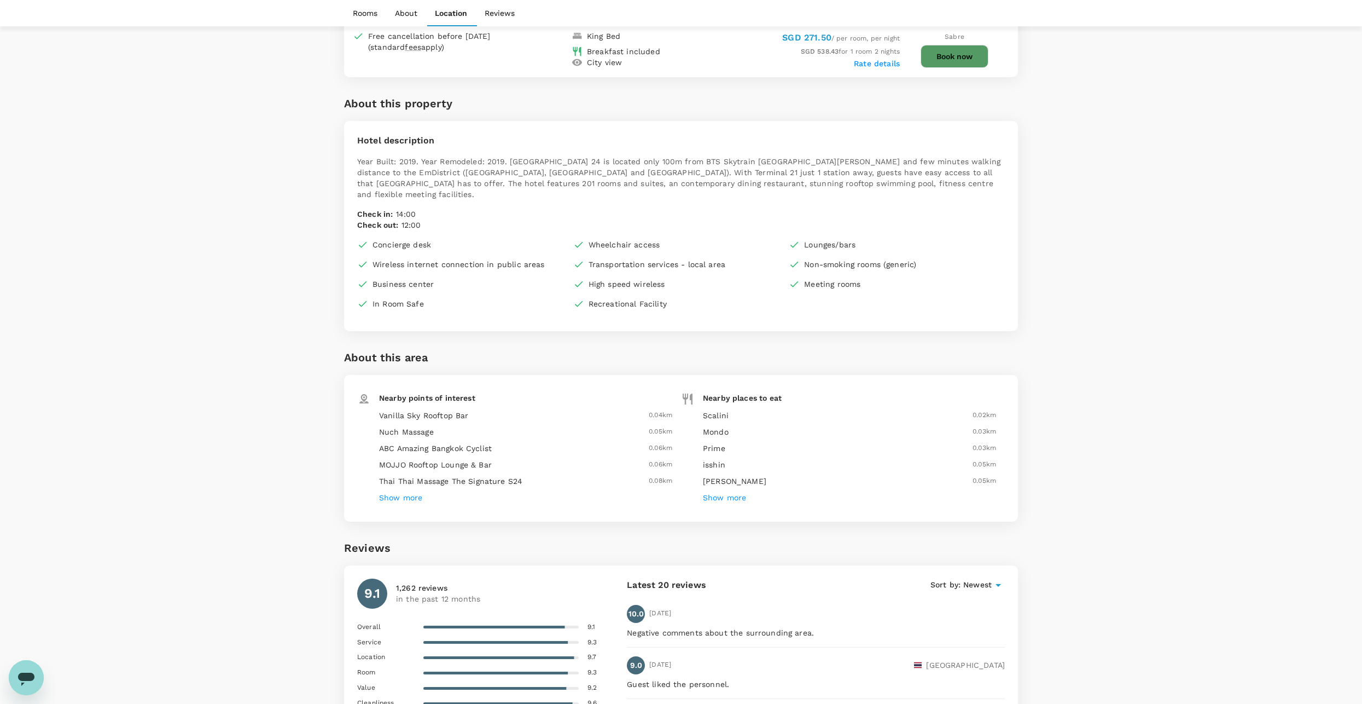
scroll to position [1789, 0]
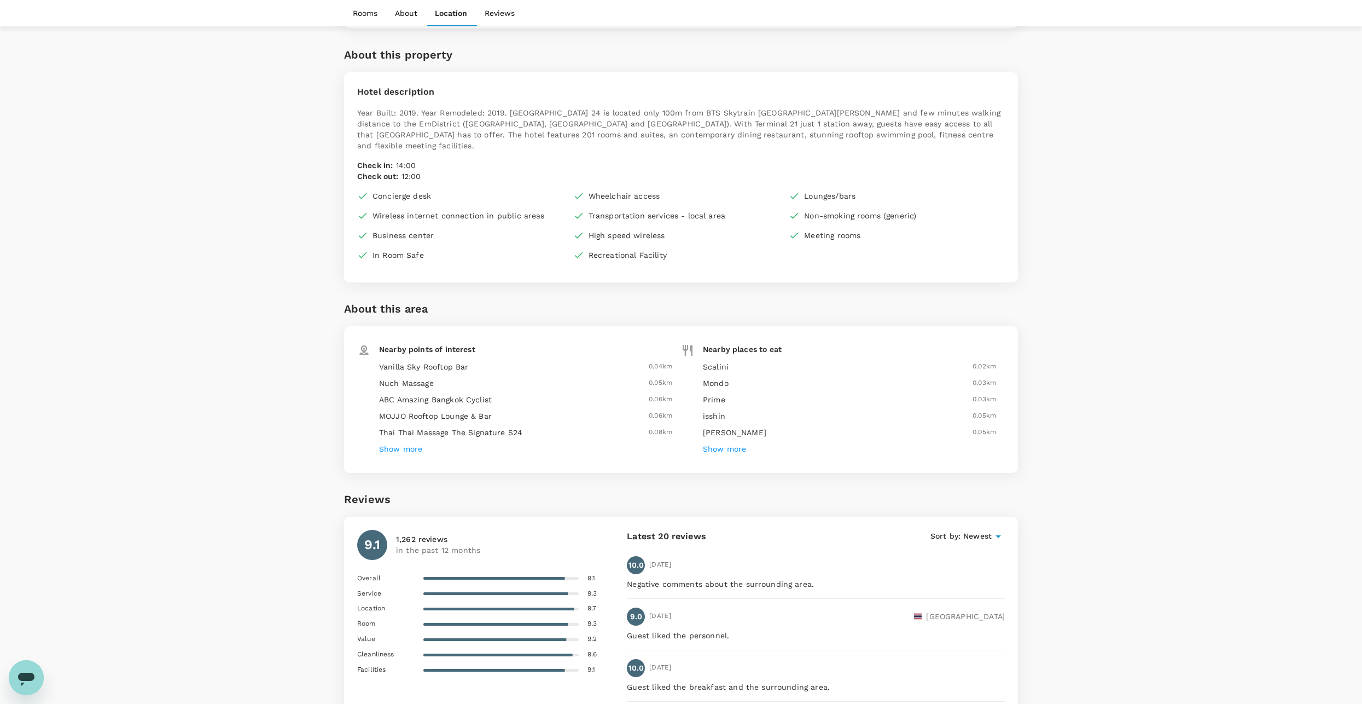
click at [415, 443] on h6 "Show more" at bounding box center [400, 449] width 43 height 12
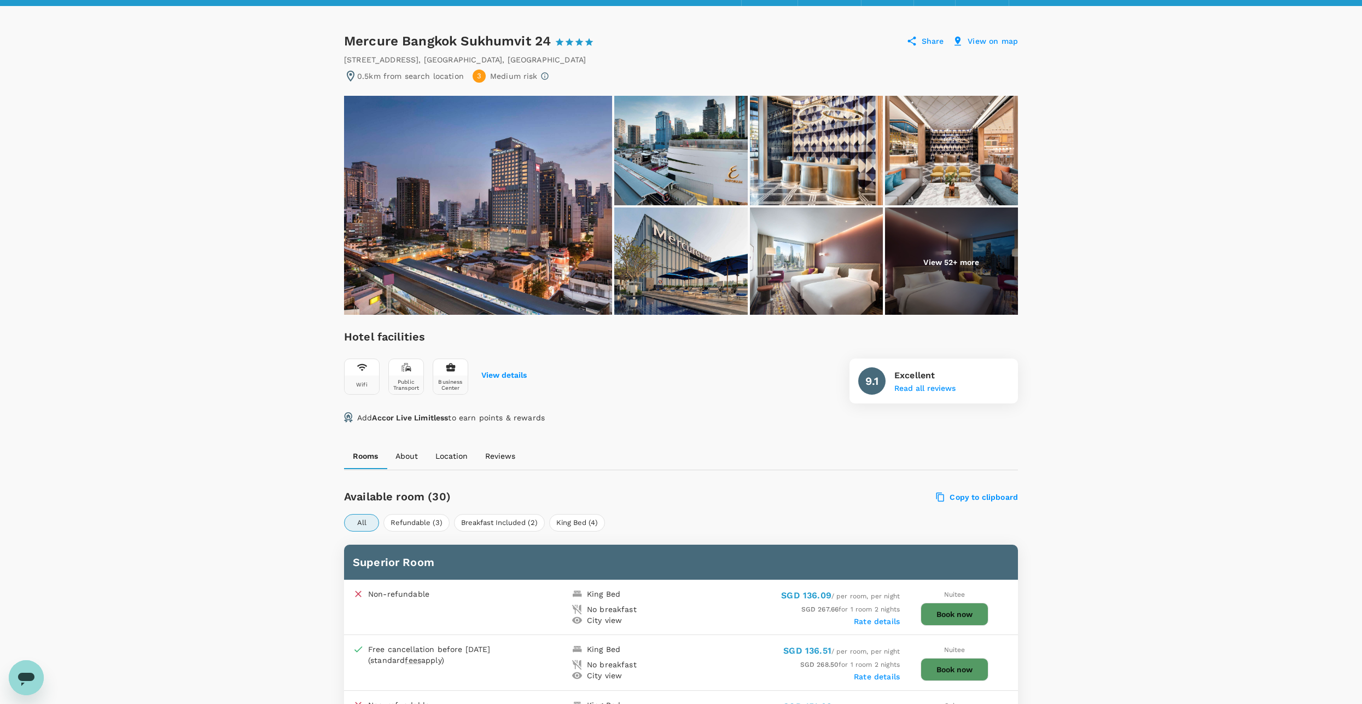
scroll to position [94, 0]
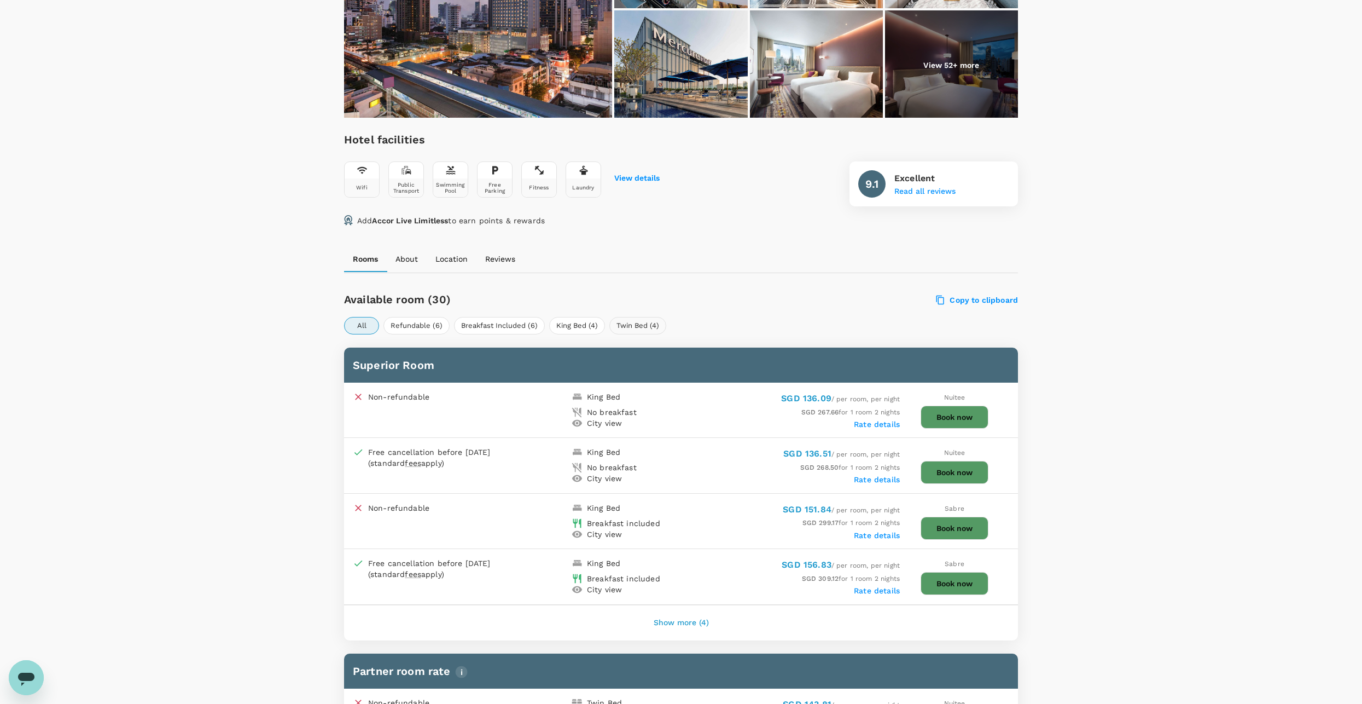
scroll to position [383, 0]
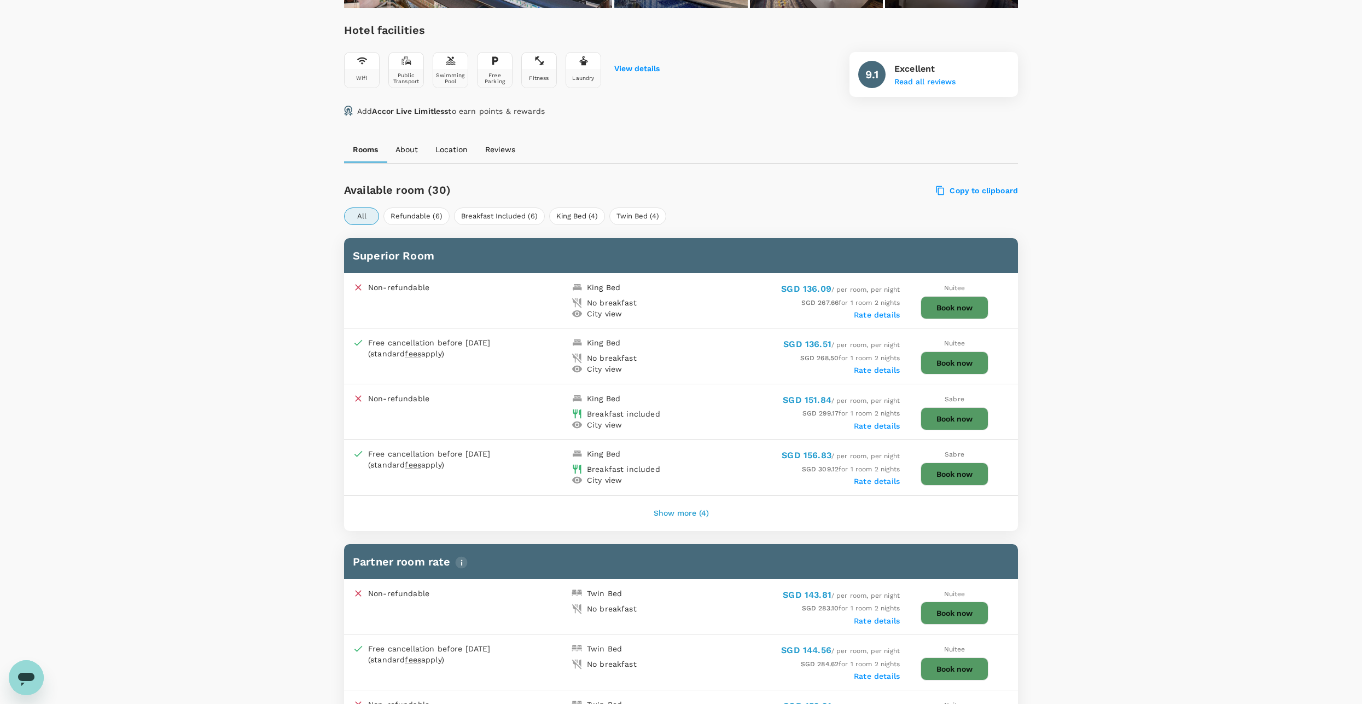
click at [964, 410] on button "Book now" at bounding box center [955, 418] width 68 height 23
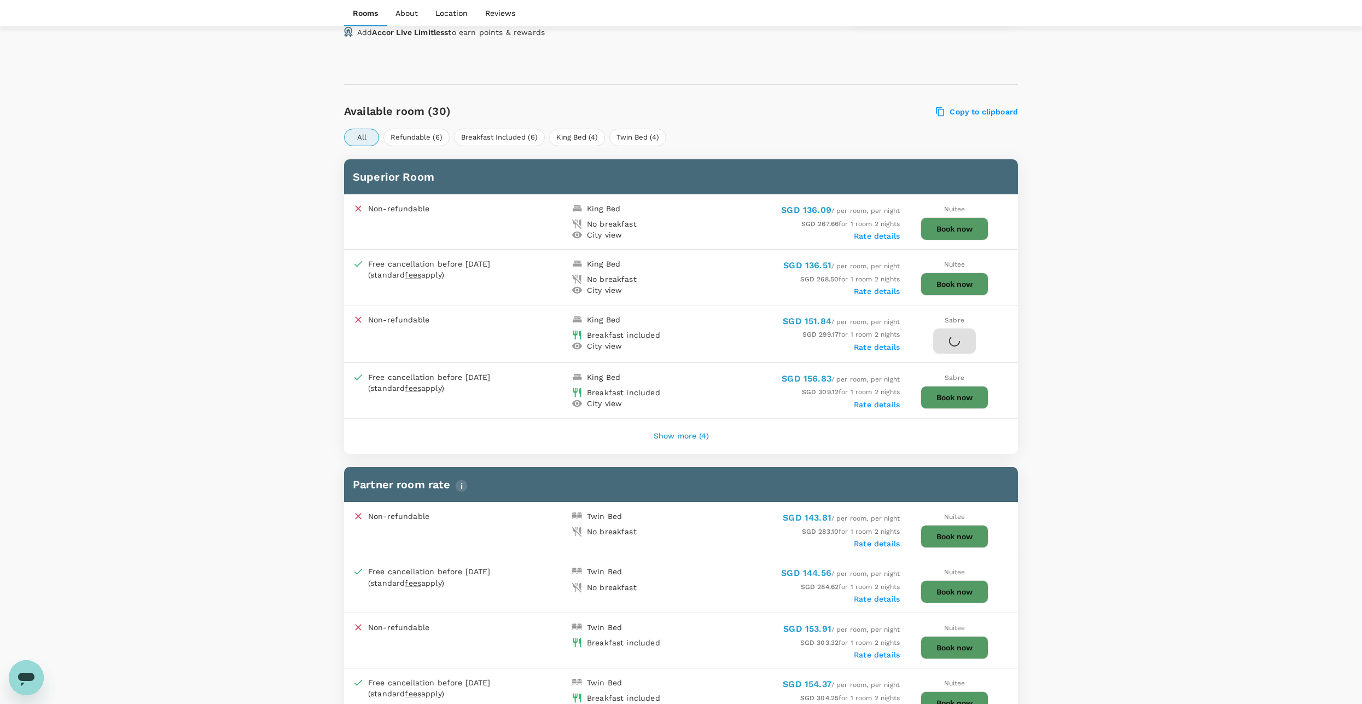
scroll to position [547, 0]
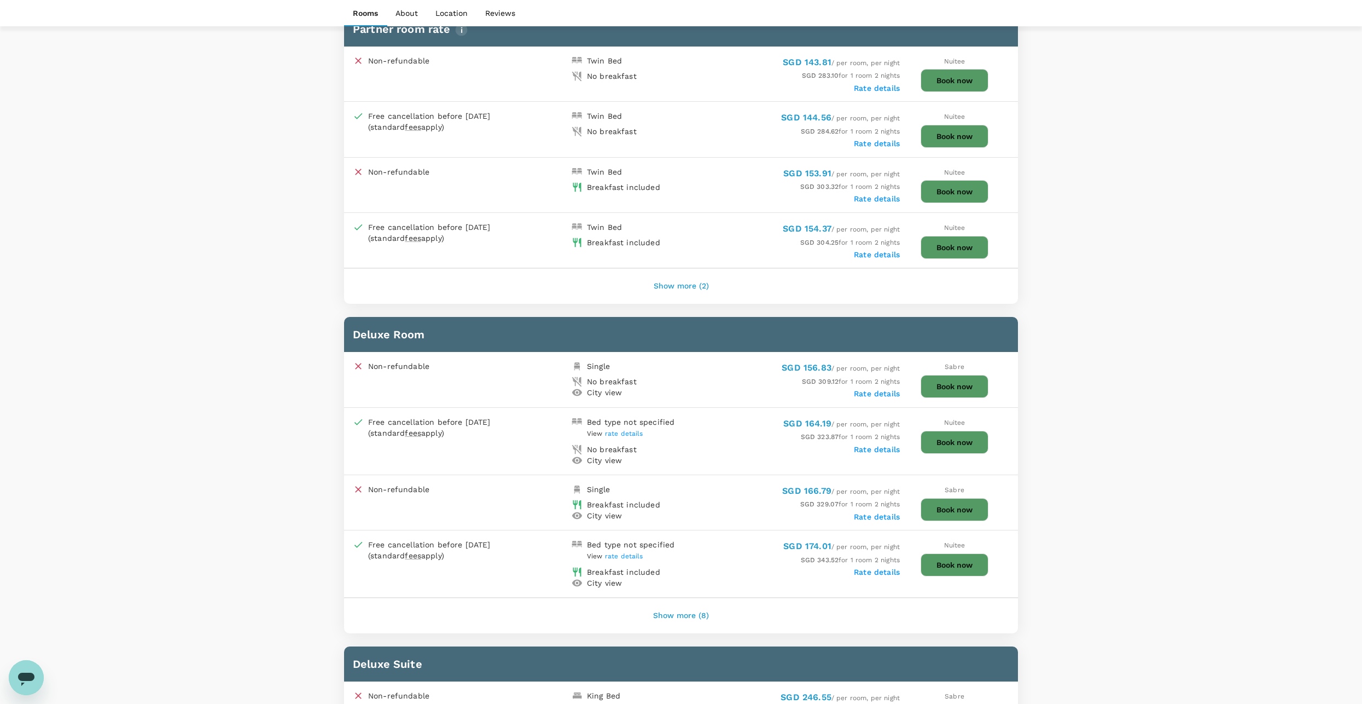
scroll to position [911, 0]
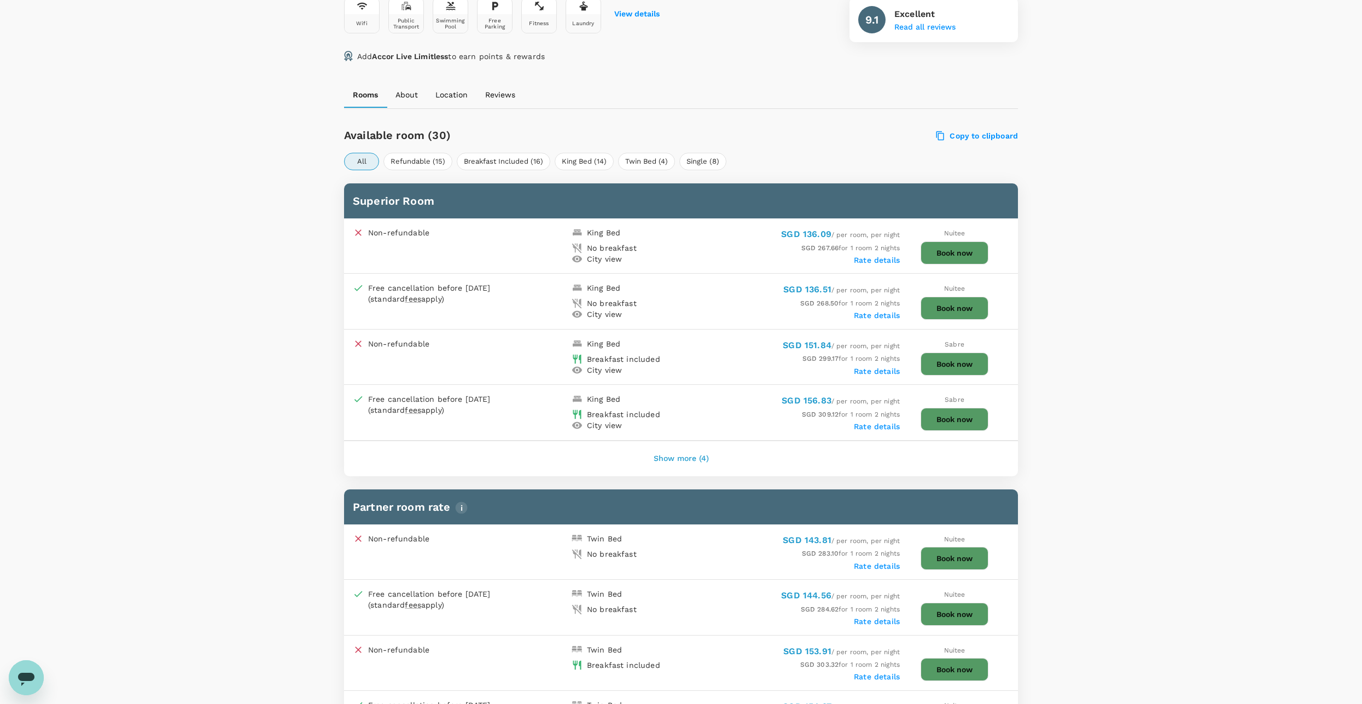
scroll to position [433, 0]
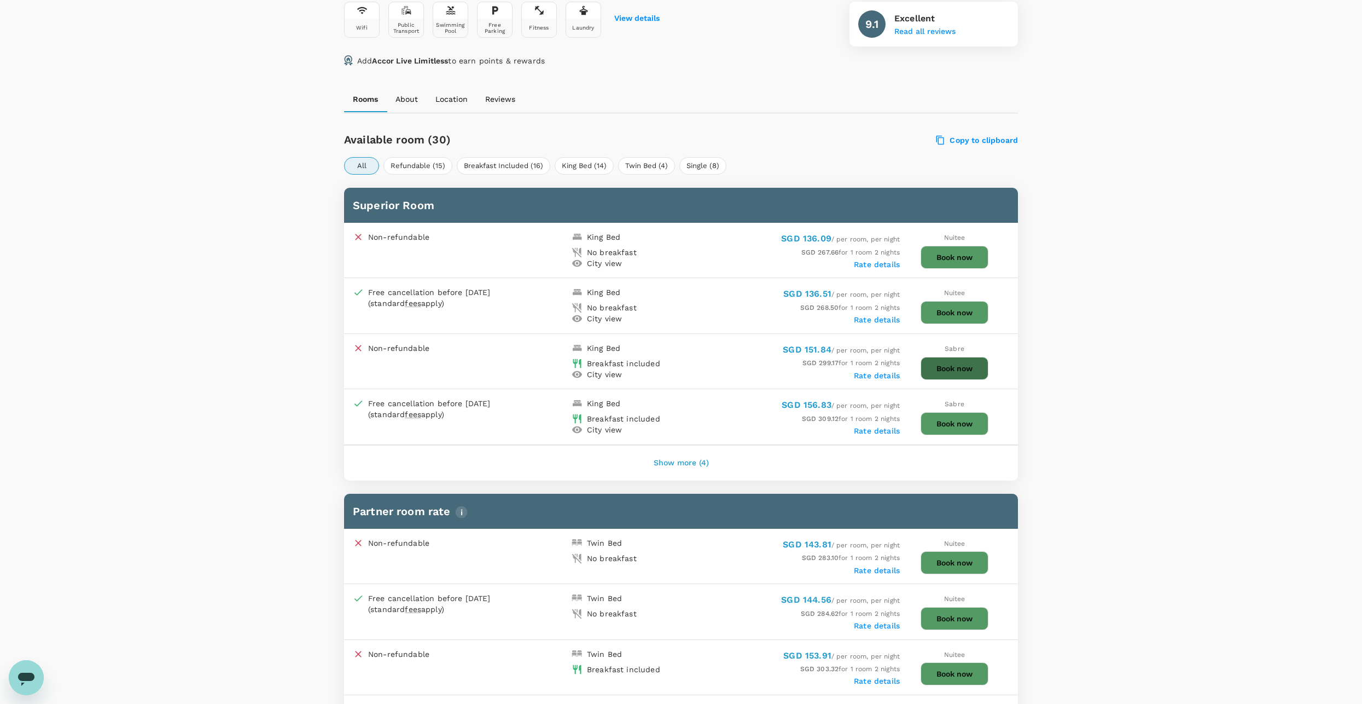
click at [947, 370] on button "Book now" at bounding box center [955, 368] width 68 height 23
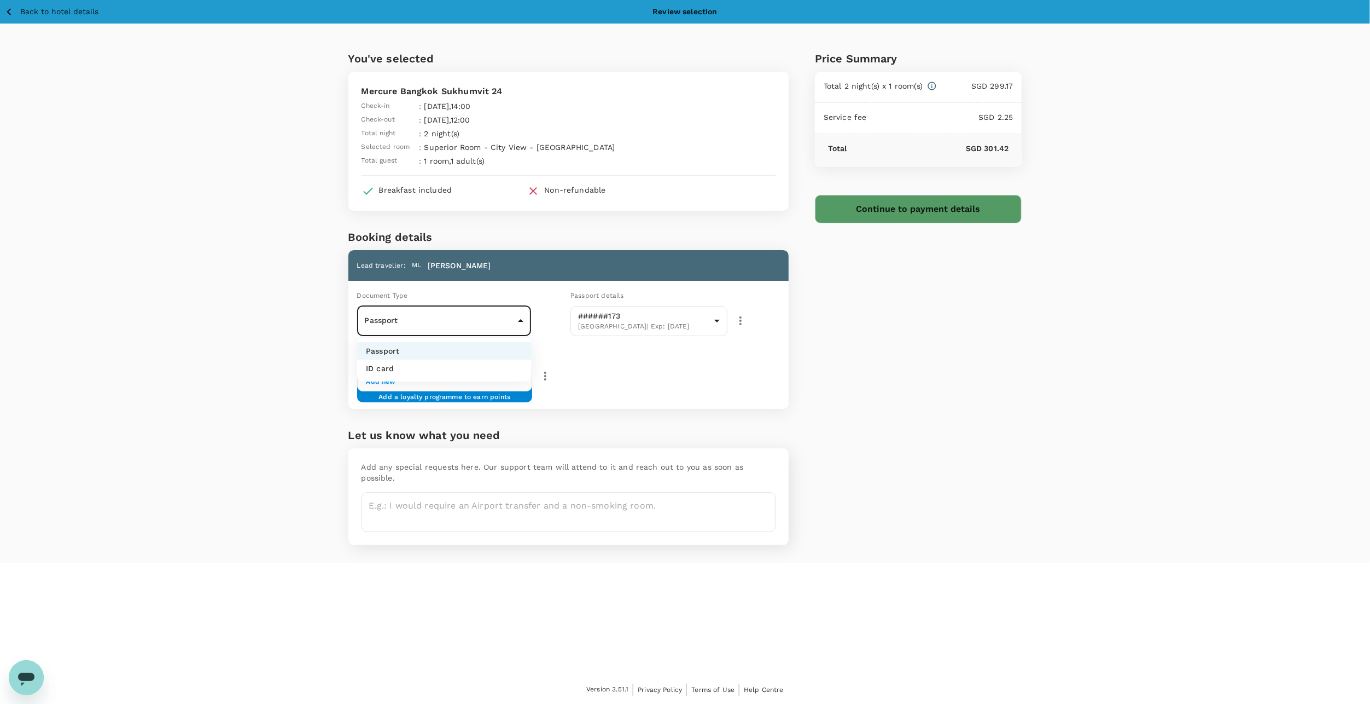
click at [452, 321] on body "Back to hotel details Review selection You've selected Mercure Bangkok Sukhumvi…" at bounding box center [685, 352] width 1370 height 704
click at [423, 351] on li "Passport" at bounding box center [444, 351] width 175 height 18
click at [613, 325] on body "Back to hotel details Review selection You've selected Mercure Bangkok Sukhumvi…" at bounding box center [685, 352] width 1370 height 704
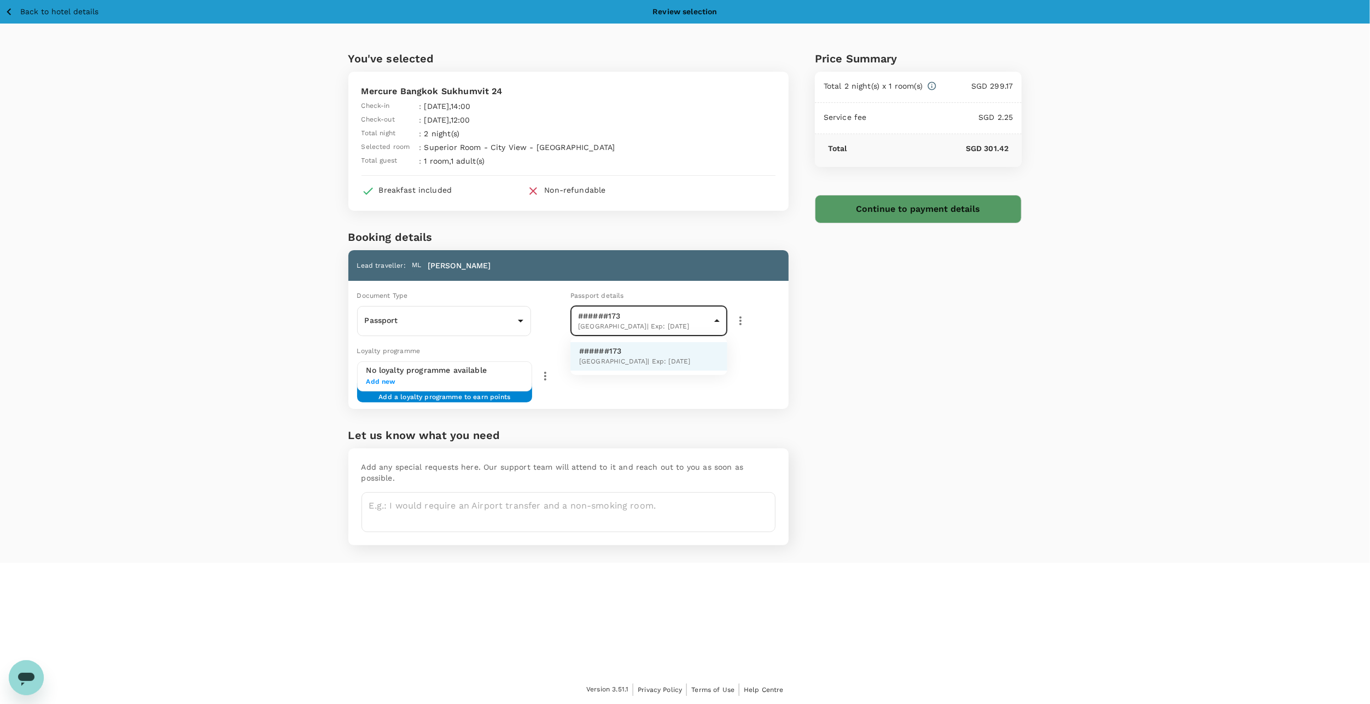
click at [613, 325] on div at bounding box center [685, 352] width 1370 height 704
click at [479, 392] on span "Add a loyalty programme to earn points" at bounding box center [445, 393] width 132 height 2
click at [383, 381] on span "Add new" at bounding box center [445, 381] width 157 height 11
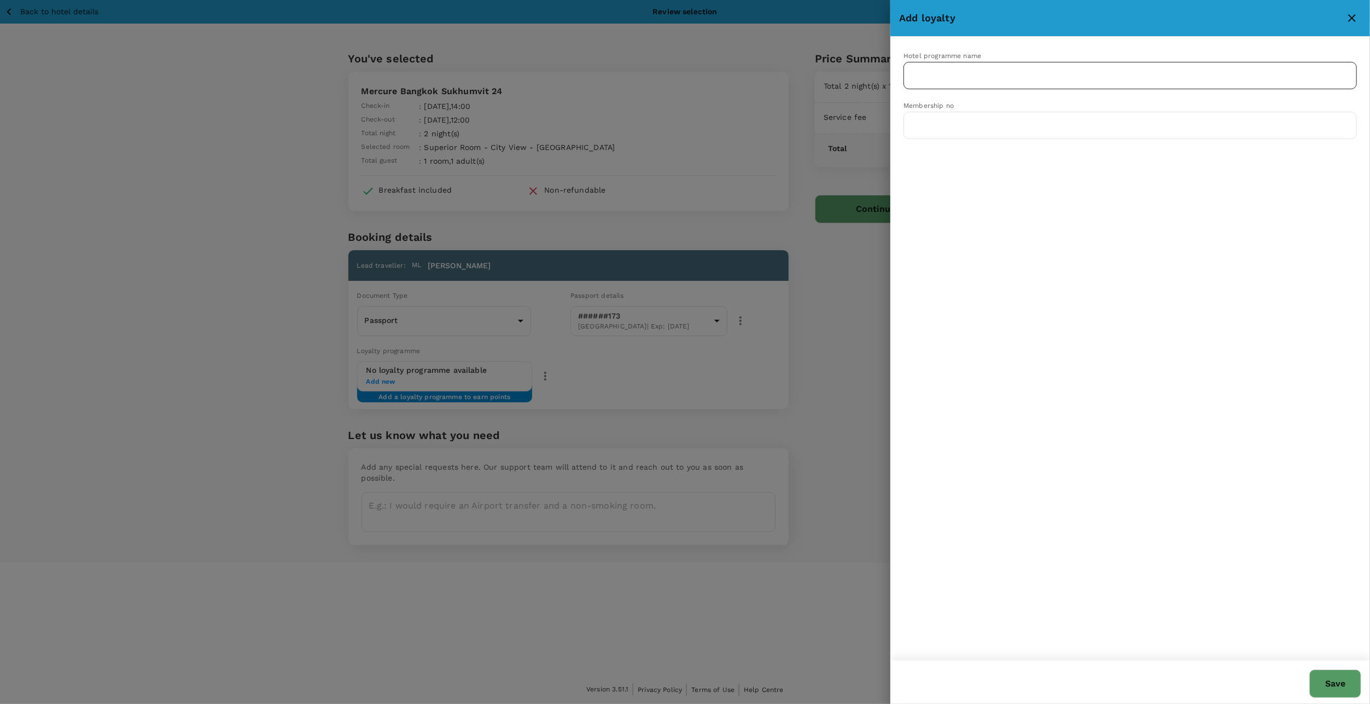
click at [965, 72] on input "text" at bounding box center [1122, 75] width 427 height 21
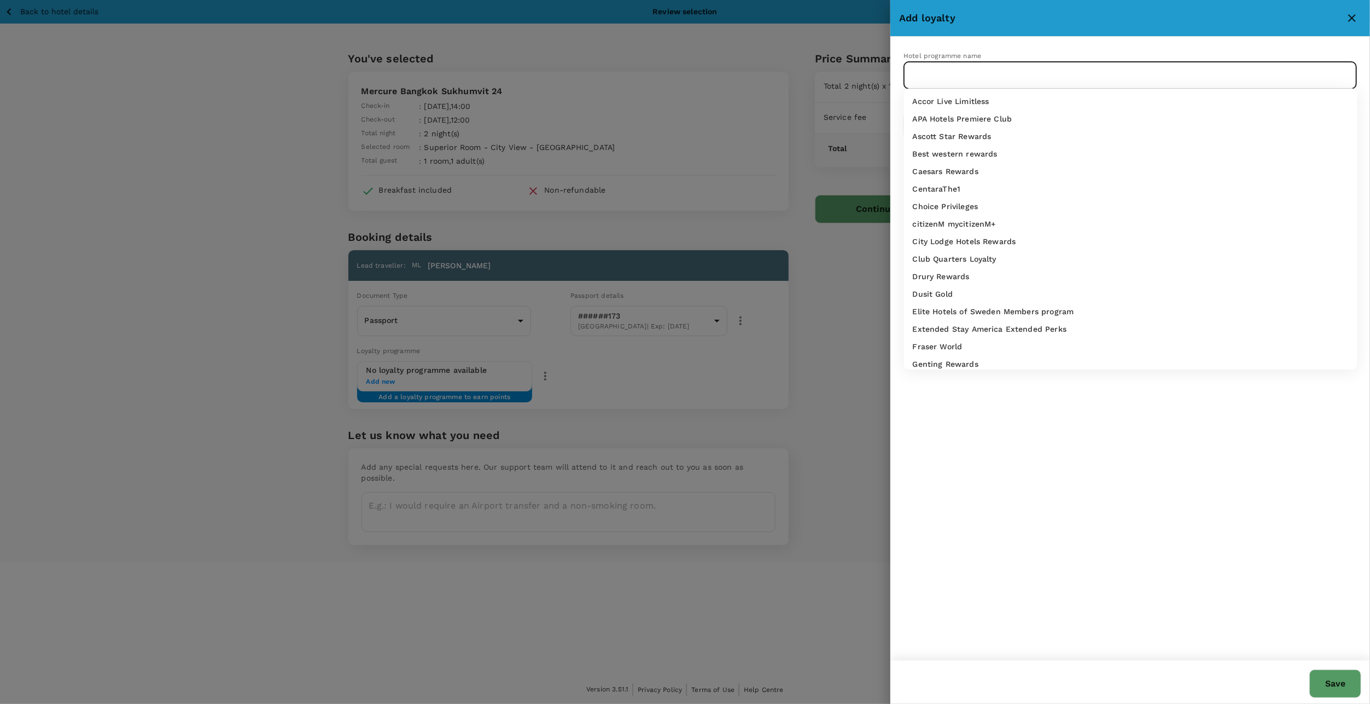
click at [964, 105] on p "Accor Live Limitless" at bounding box center [951, 101] width 77 height 11
type input "Accor Live Limitless"
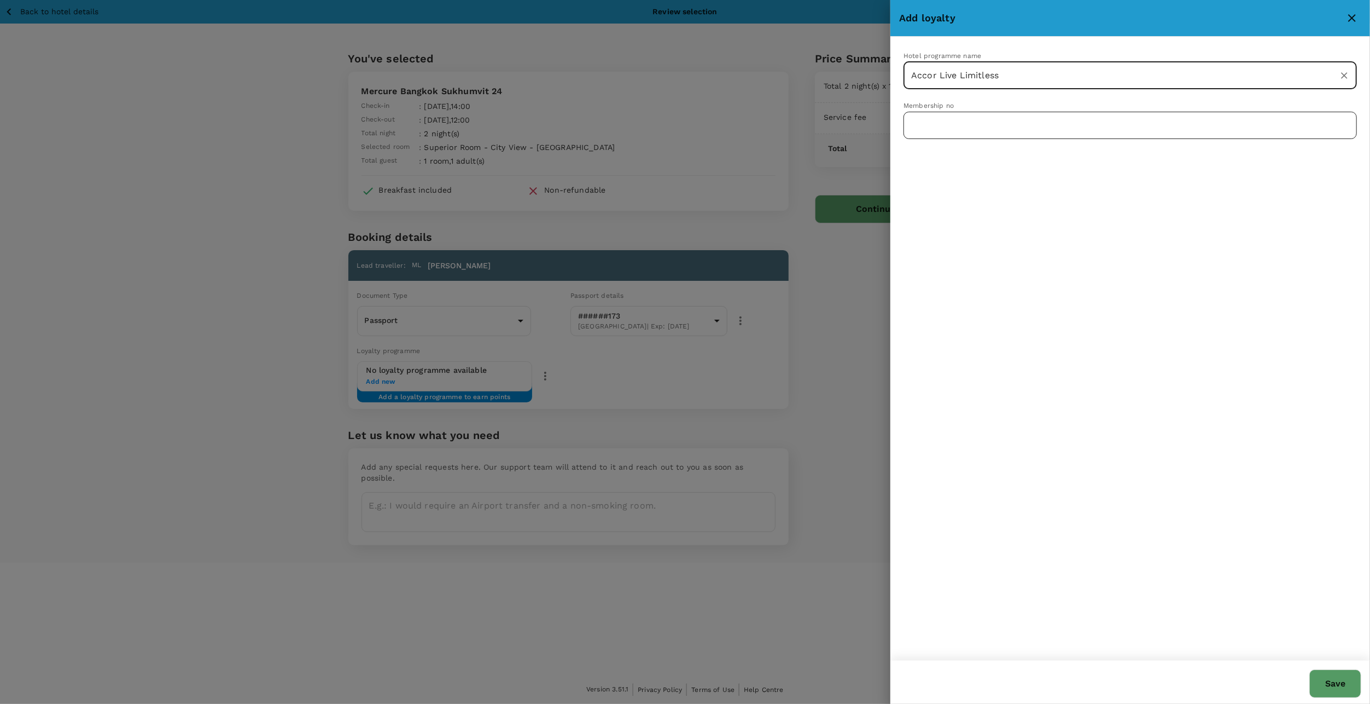
click at [963, 119] on input "text" at bounding box center [1131, 125] width 454 height 27
type input "2"
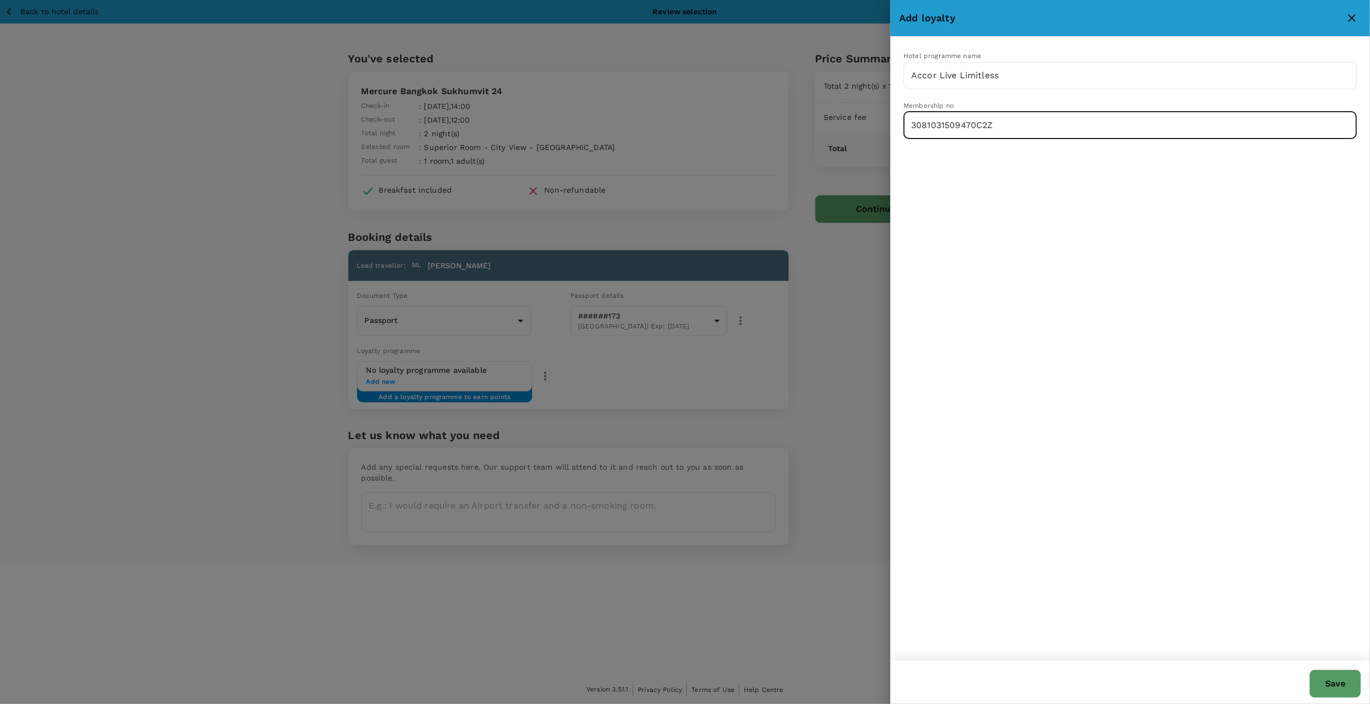
click at [938, 123] on input "3081031509470C2Z" at bounding box center [1131, 125] width 454 height 27
type input "3081031509470C2Z"
click at [1339, 670] on button "Save" at bounding box center [1336, 683] width 52 height 28
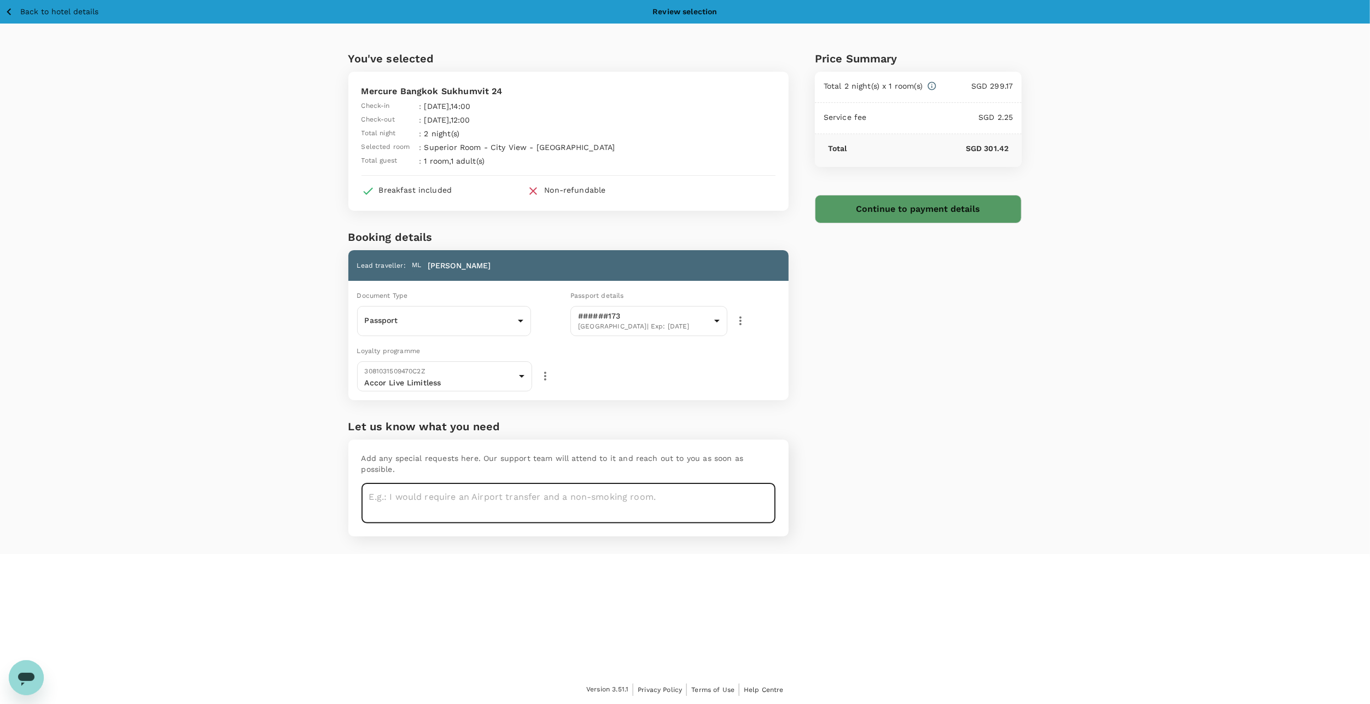
click at [444, 483] on textarea at bounding box center [569, 503] width 414 height 40
drag, startPoint x: 673, startPoint y: 481, endPoint x: 145, endPoint y: 472, distance: 528.0
click at [145, 472] on div "You've selected Mercure Bangkok Sukhumvit 24 Check-in : [DATE] 14:00 Check-out …" at bounding box center [685, 289] width 1370 height 530
click at [864, 205] on button "Continue to payment details" at bounding box center [918, 209] width 207 height 28
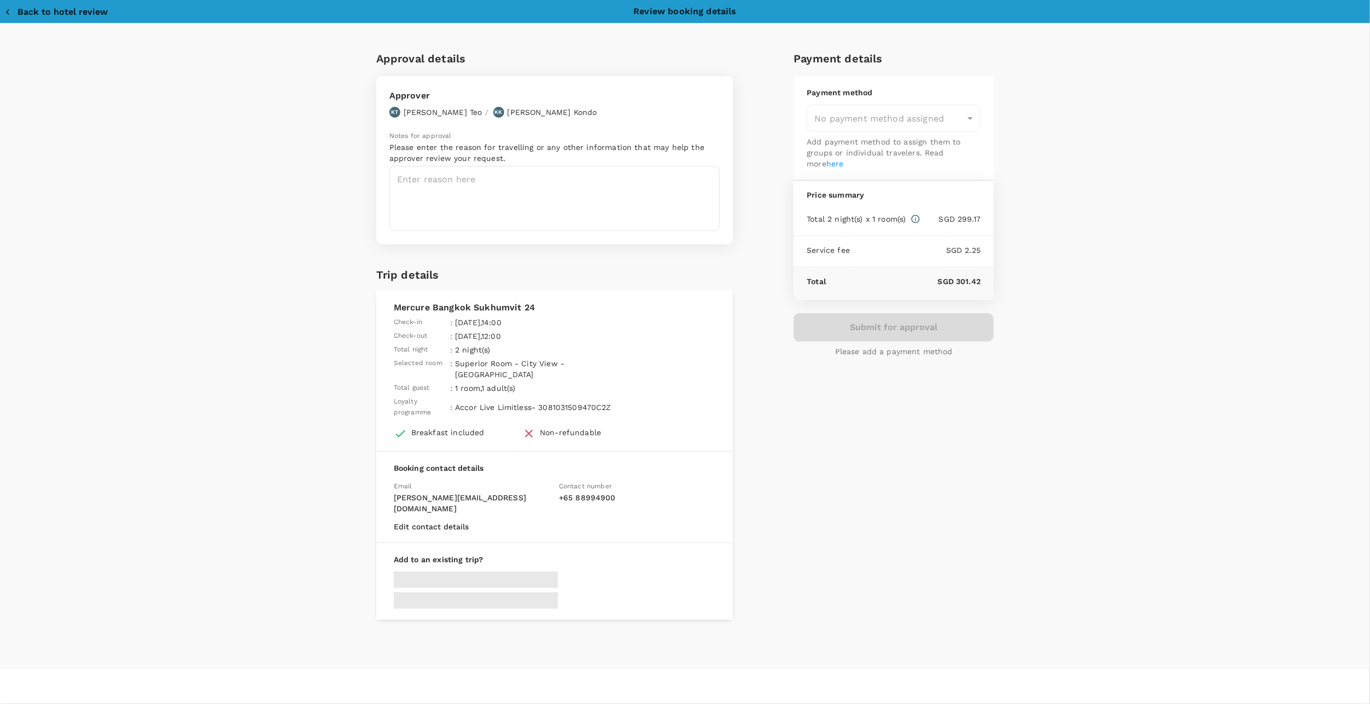
type input "9da82385-ea03-4e8d-b270-32b986f0971a"
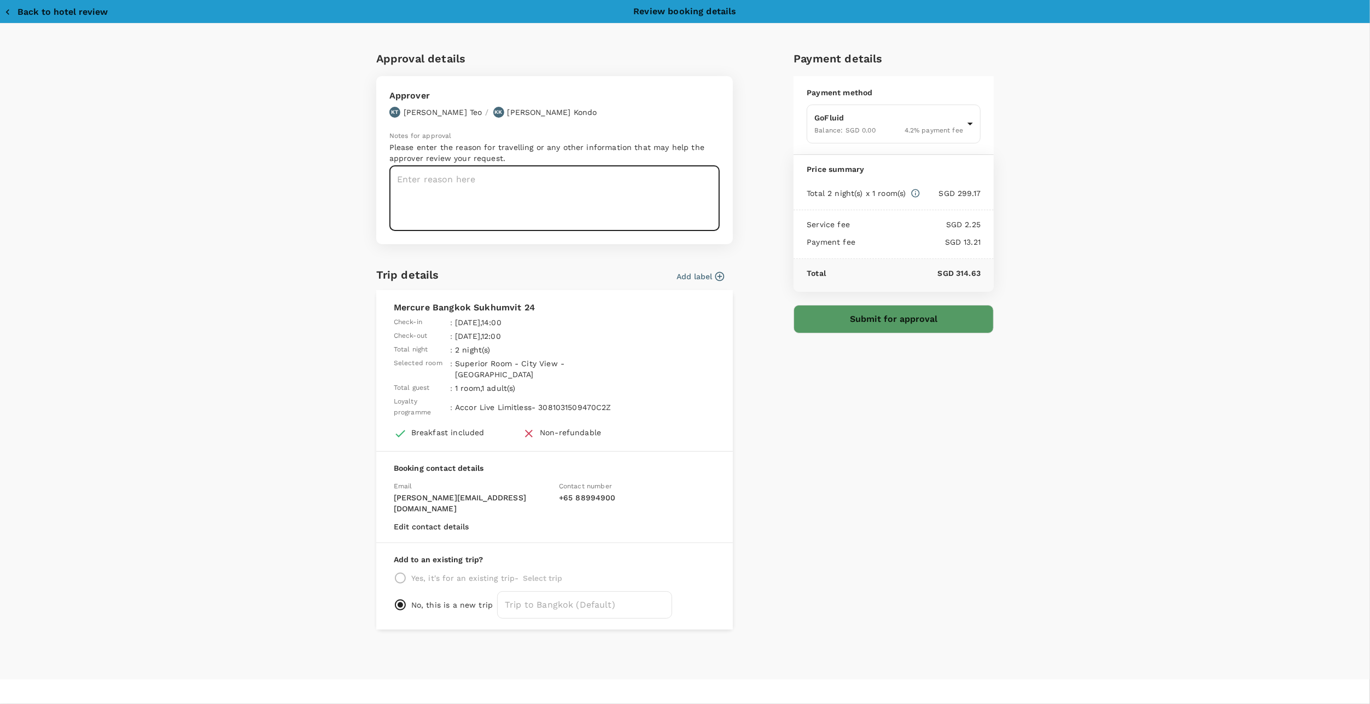
click at [462, 214] on textarea at bounding box center [555, 198] width 330 height 65
type textarea "To meet Mook for handover."
click at [871, 132] on body "Back to hotel details Review selection You've selected Mercure Bangkok Sukhumvi…" at bounding box center [685, 352] width 1370 height 704
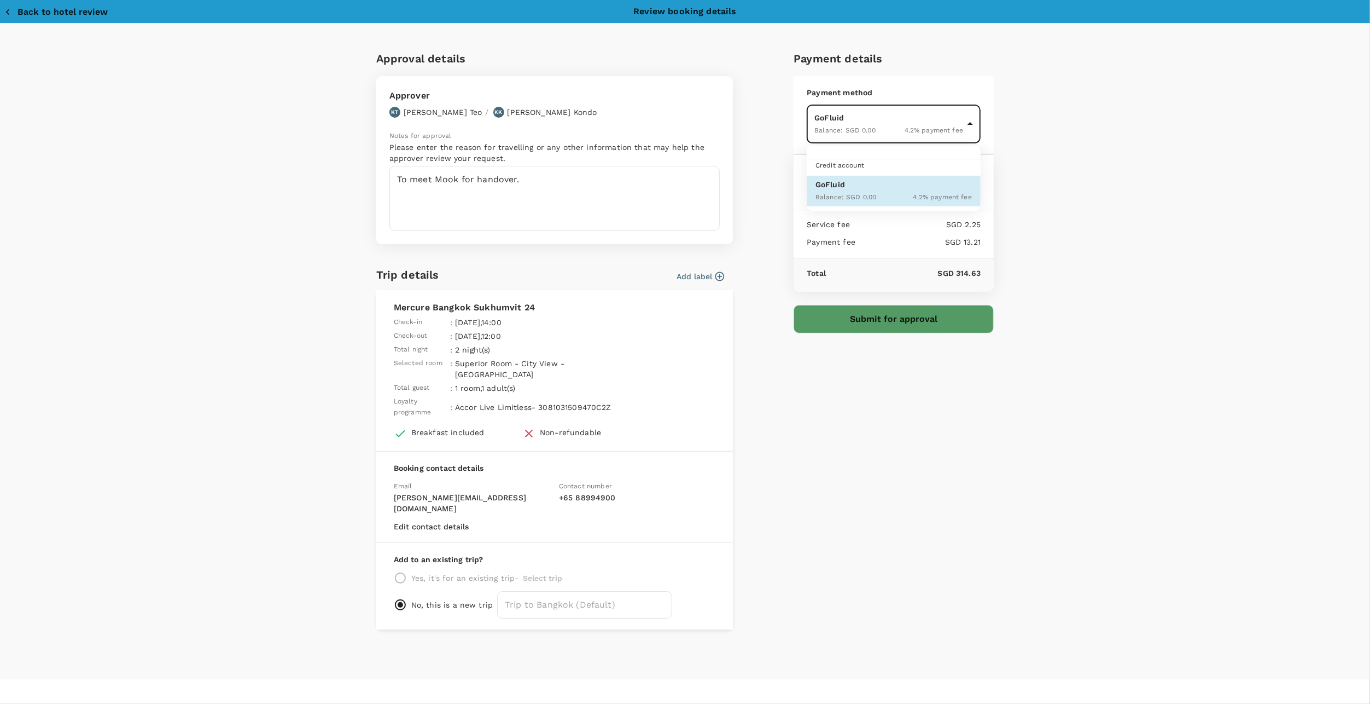
click at [993, 293] on div at bounding box center [685, 352] width 1370 height 704
click at [1178, 499] on div "Approval details Approver KT Kelvin Teo / KK Kazuki Kondo Notes for approval Pl…" at bounding box center [685, 351] width 1370 height 655
click at [867, 135] on body "Back to hotel details Review selection You've selected Mercure Bangkok Sukhumvi…" at bounding box center [685, 352] width 1370 height 704
click at [867, 135] on div at bounding box center [685, 352] width 1370 height 704
click at [899, 316] on button "Submit for approval" at bounding box center [894, 319] width 200 height 28
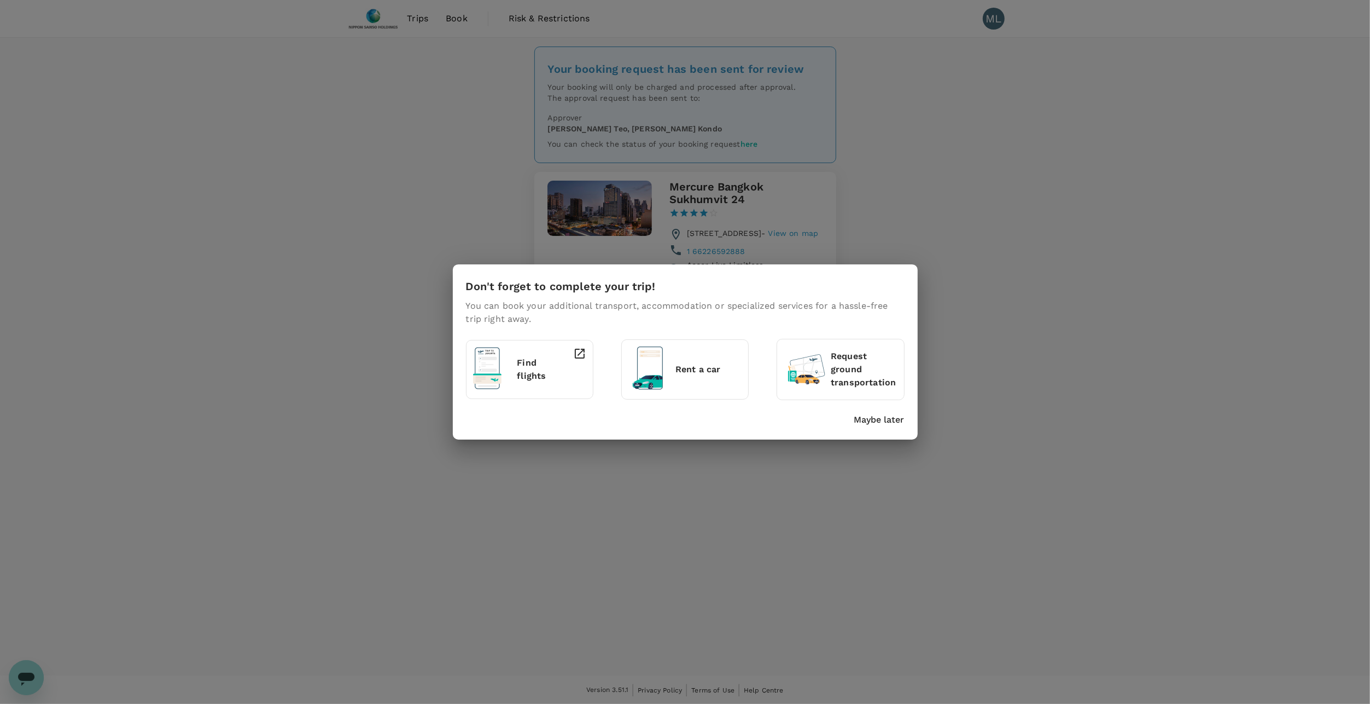
click at [867, 413] on p "Maybe later" at bounding box center [880, 419] width 50 height 13
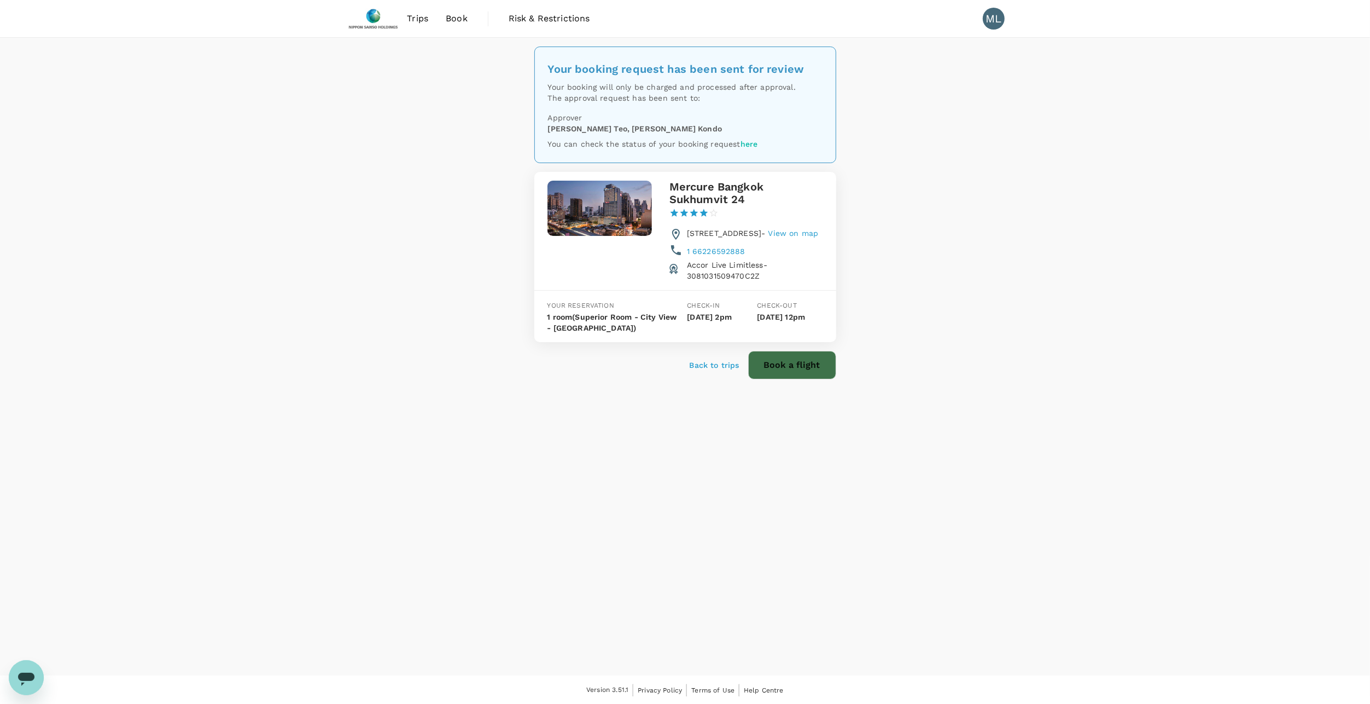
click at [807, 371] on button "Book a flight" at bounding box center [792, 365] width 88 height 28
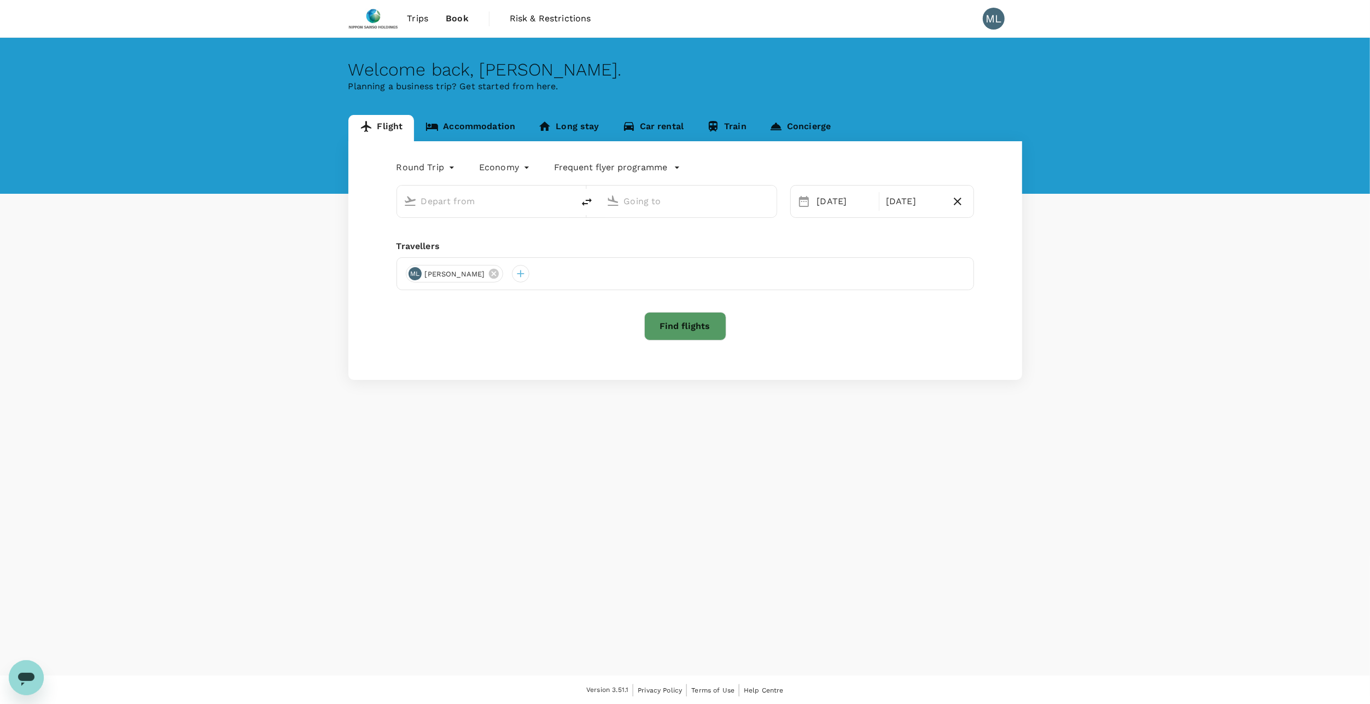
type input "Singapore Changi (SIN)"
type input "Suvarnabhumi Intl (BKK)"
type input "Singapore Changi (SIN)"
type input "Suvarnabhumi Intl (BKK)"
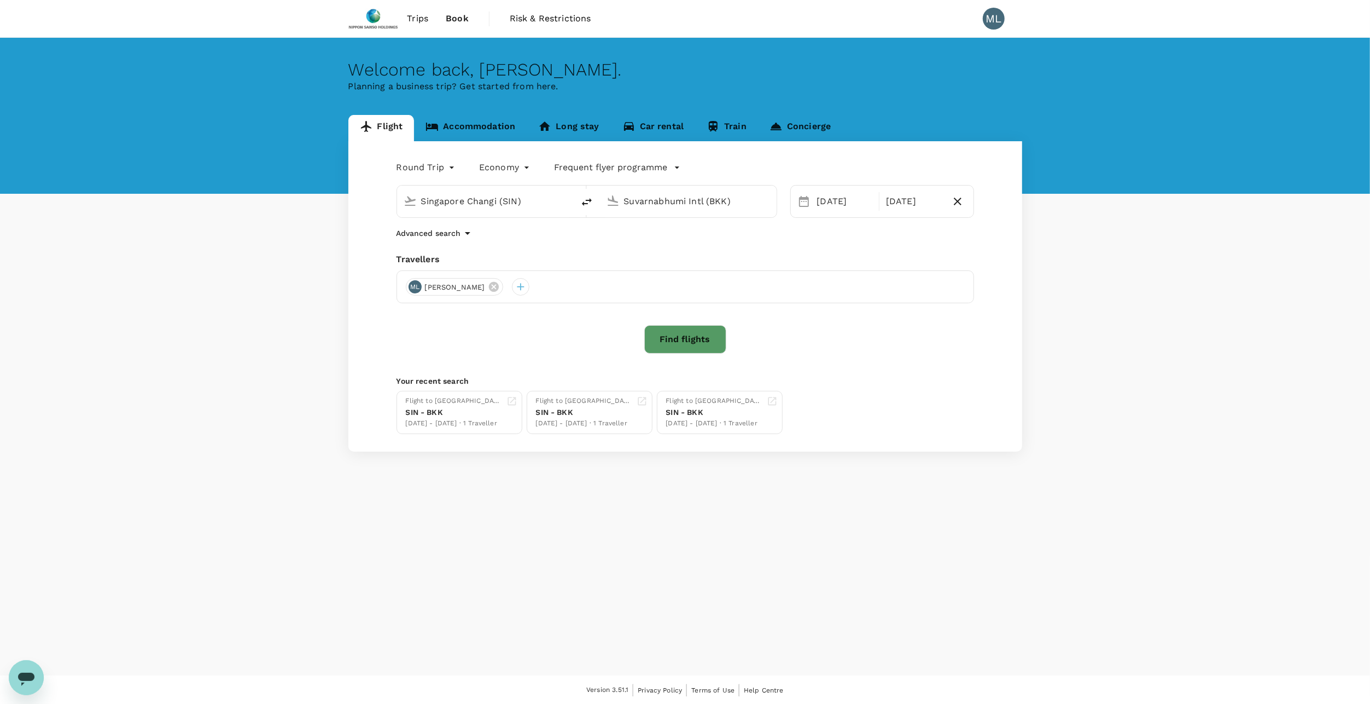
click at [715, 329] on button "Find flights" at bounding box center [685, 339] width 82 height 28
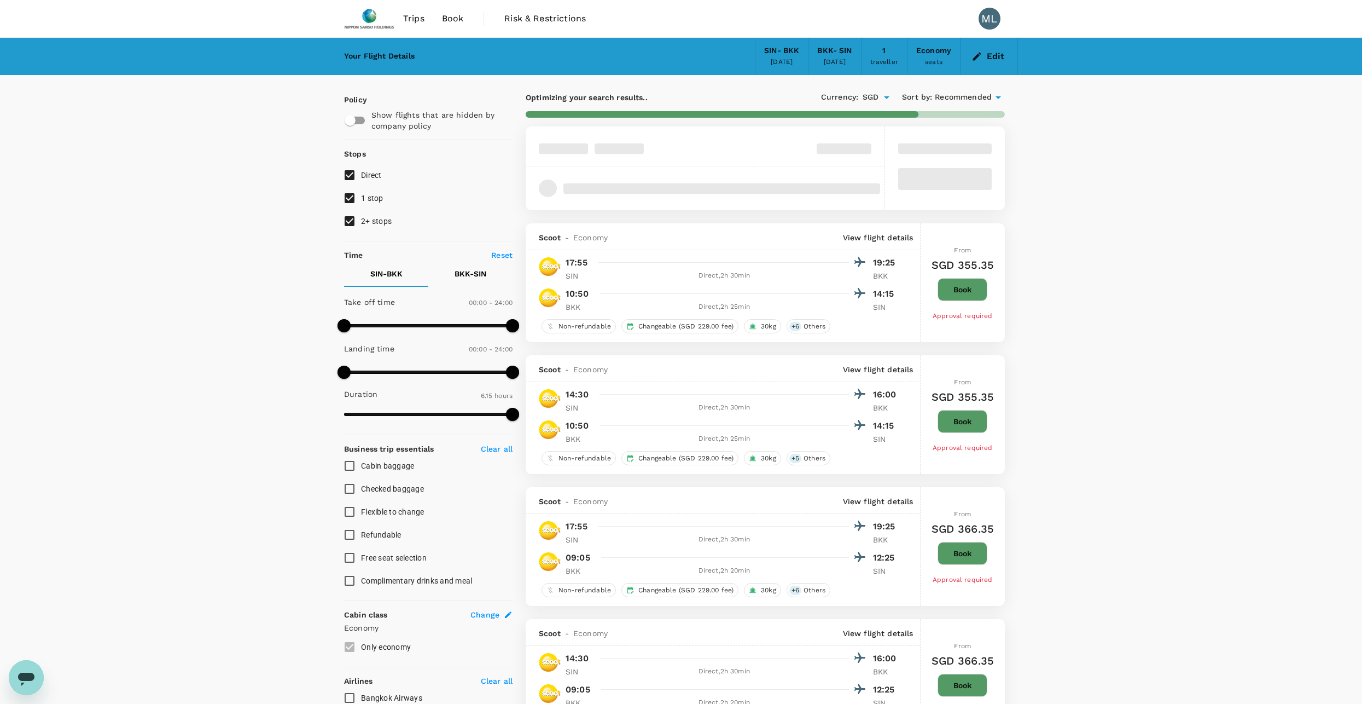
click at [363, 214] on span "2+ stops" at bounding box center [376, 220] width 31 height 13
click at [361, 214] on input "2+ stops" at bounding box center [349, 221] width 23 height 23
checkbox input "false"
type input "505"
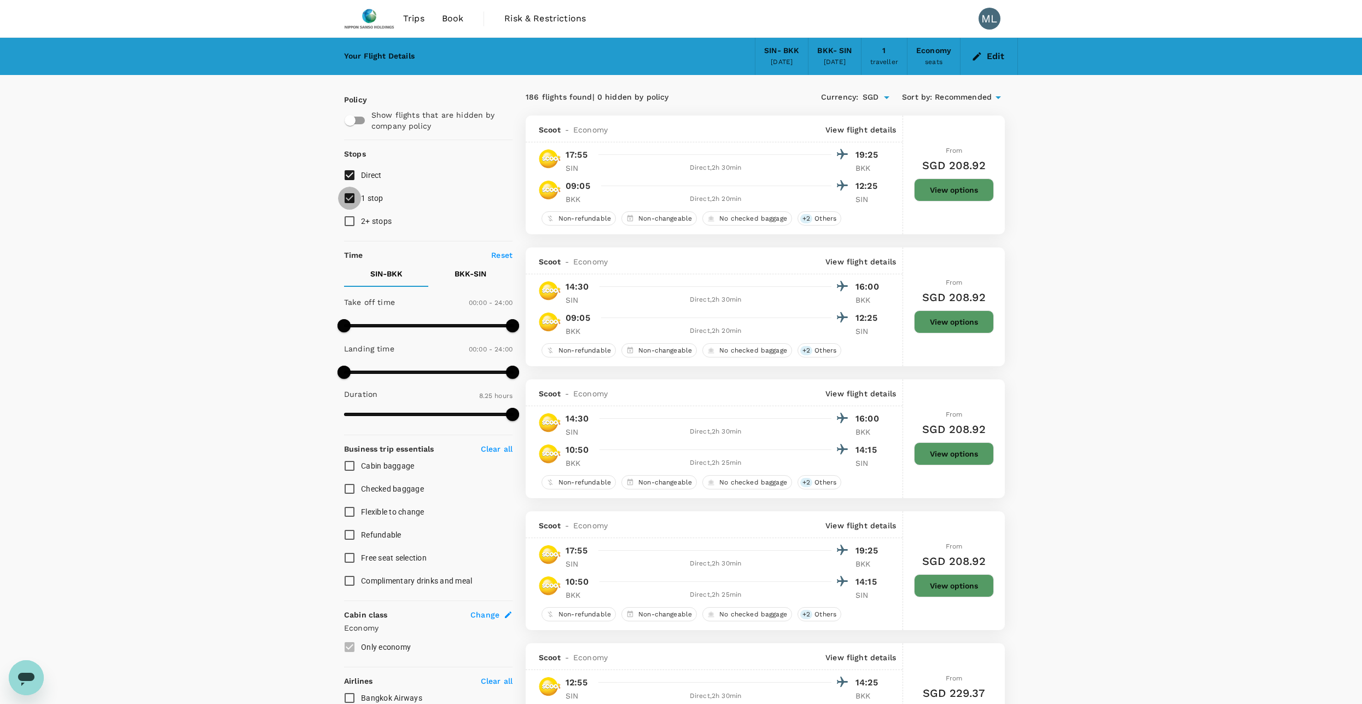
click at [359, 197] on input "1 stop" at bounding box center [349, 198] width 23 height 23
checkbox input "false"
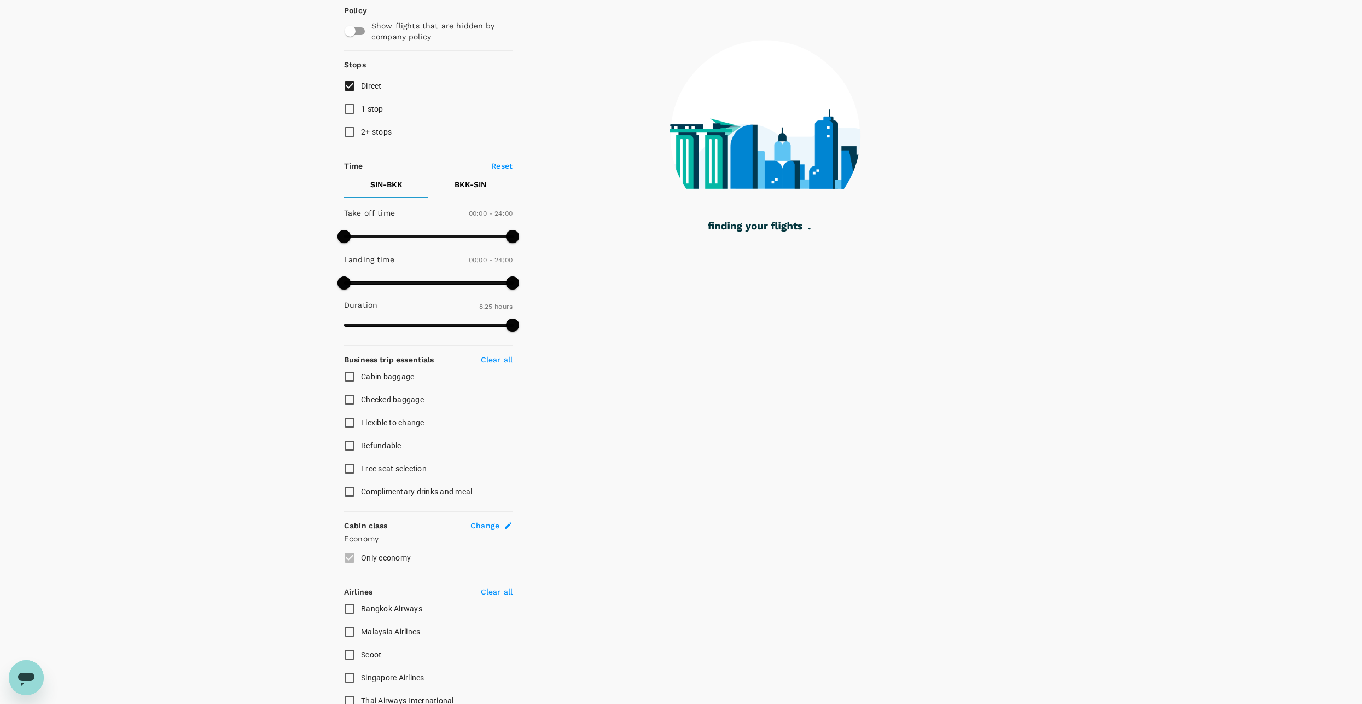
scroll to position [164, 0]
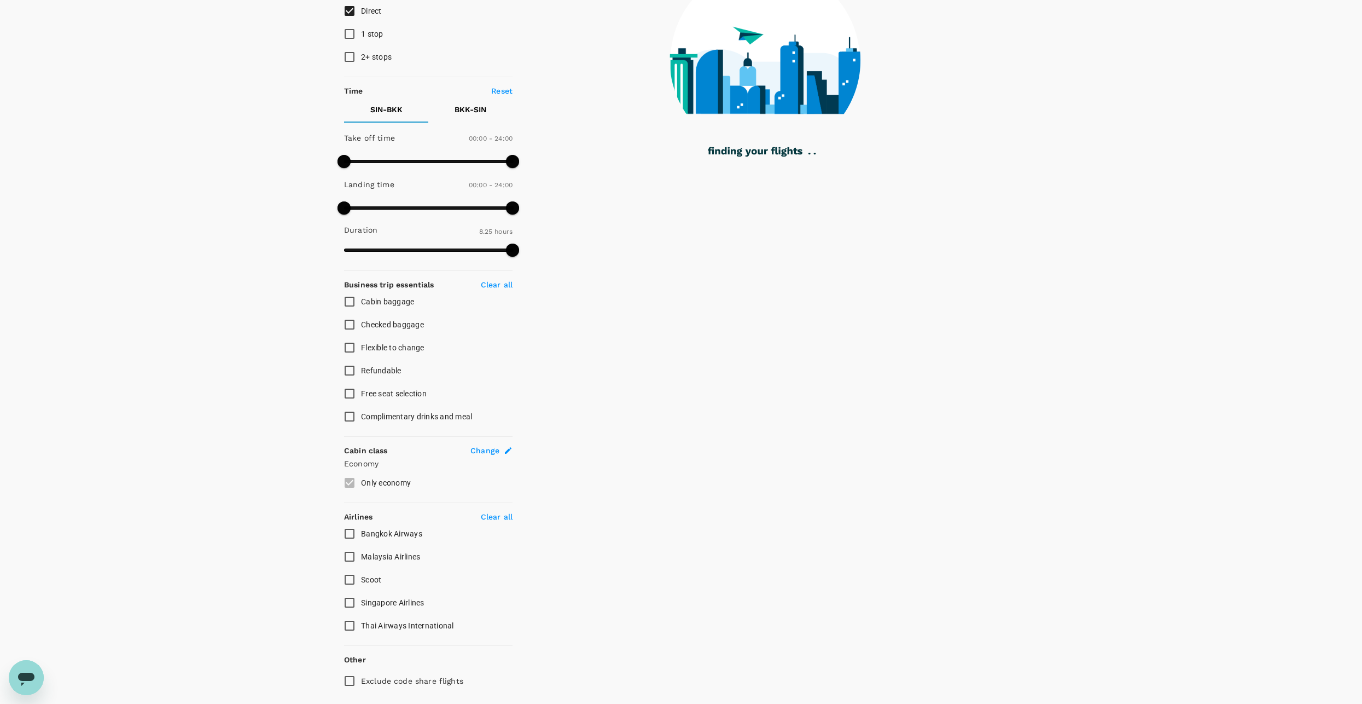
click at [411, 624] on span "Thai Airways International" at bounding box center [407, 625] width 93 height 9
click at [361, 624] on input "Thai Airways International" at bounding box center [349, 625] width 23 height 23
checkbox input "true"
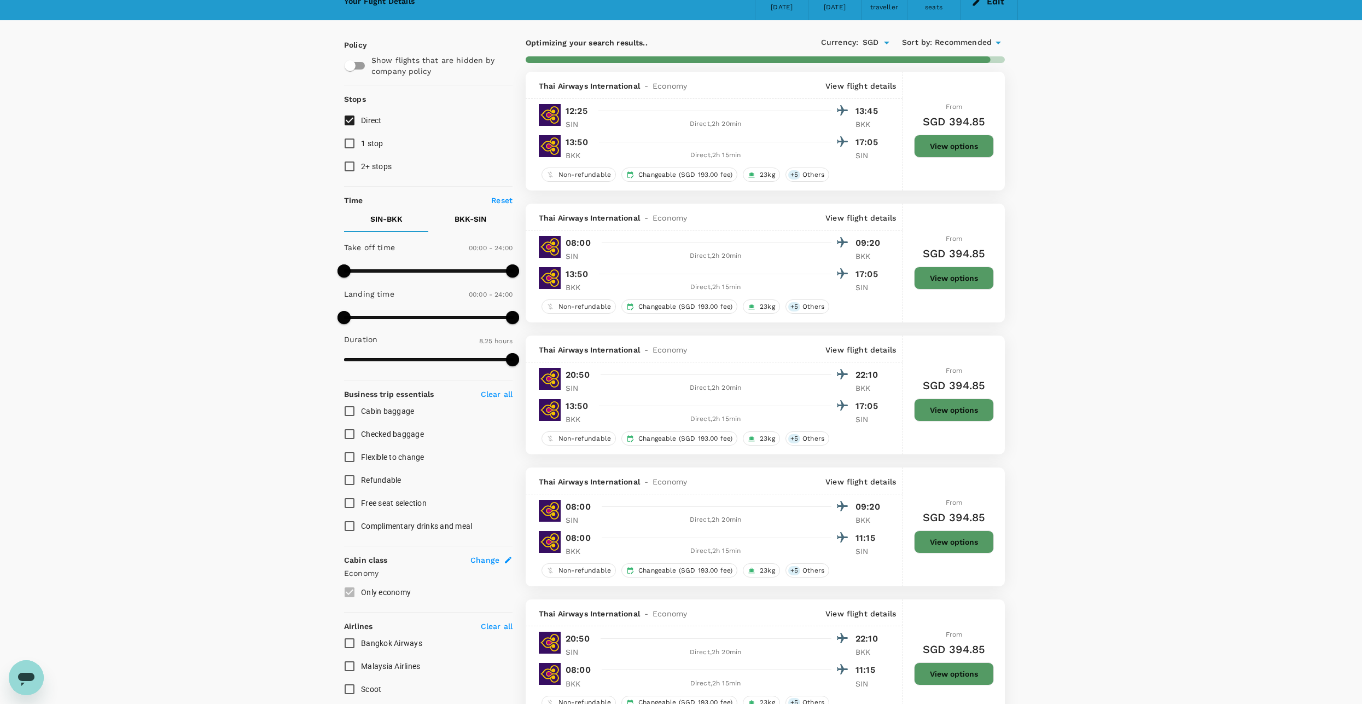
scroll to position [0, 0]
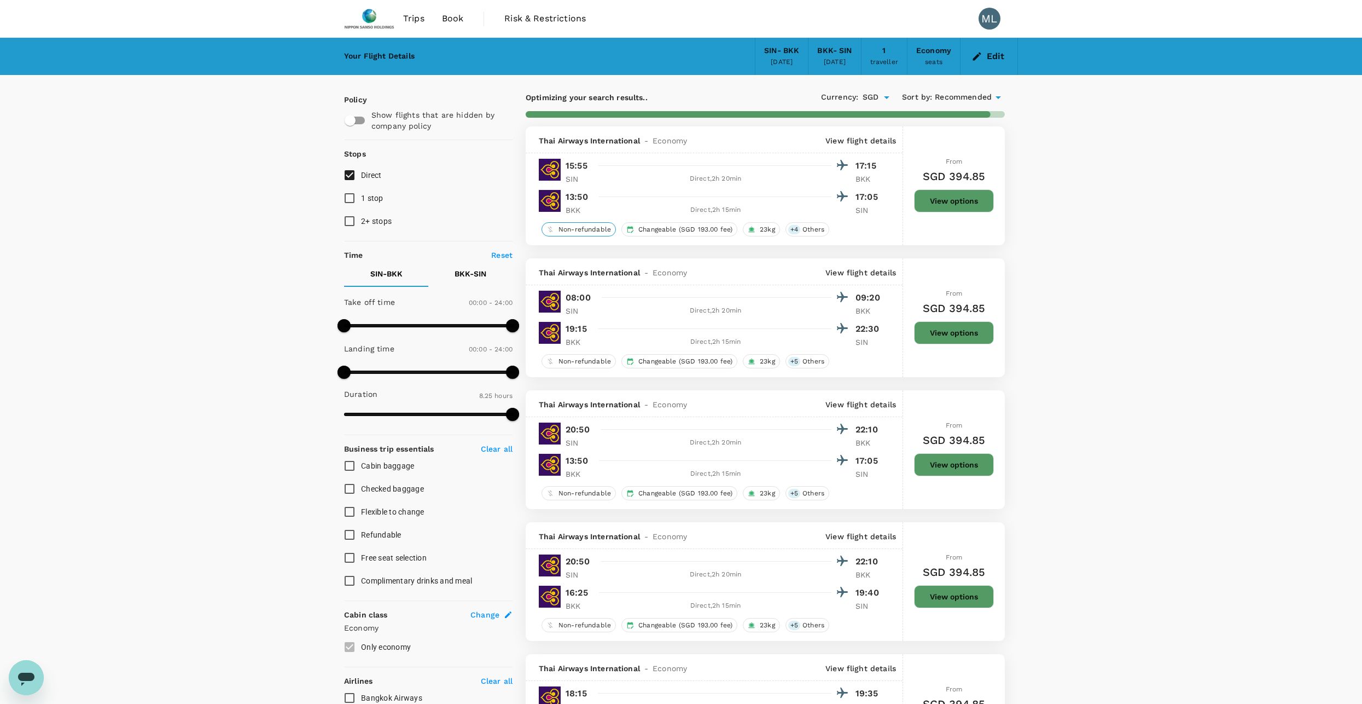
type input "775"
checkbox input "false"
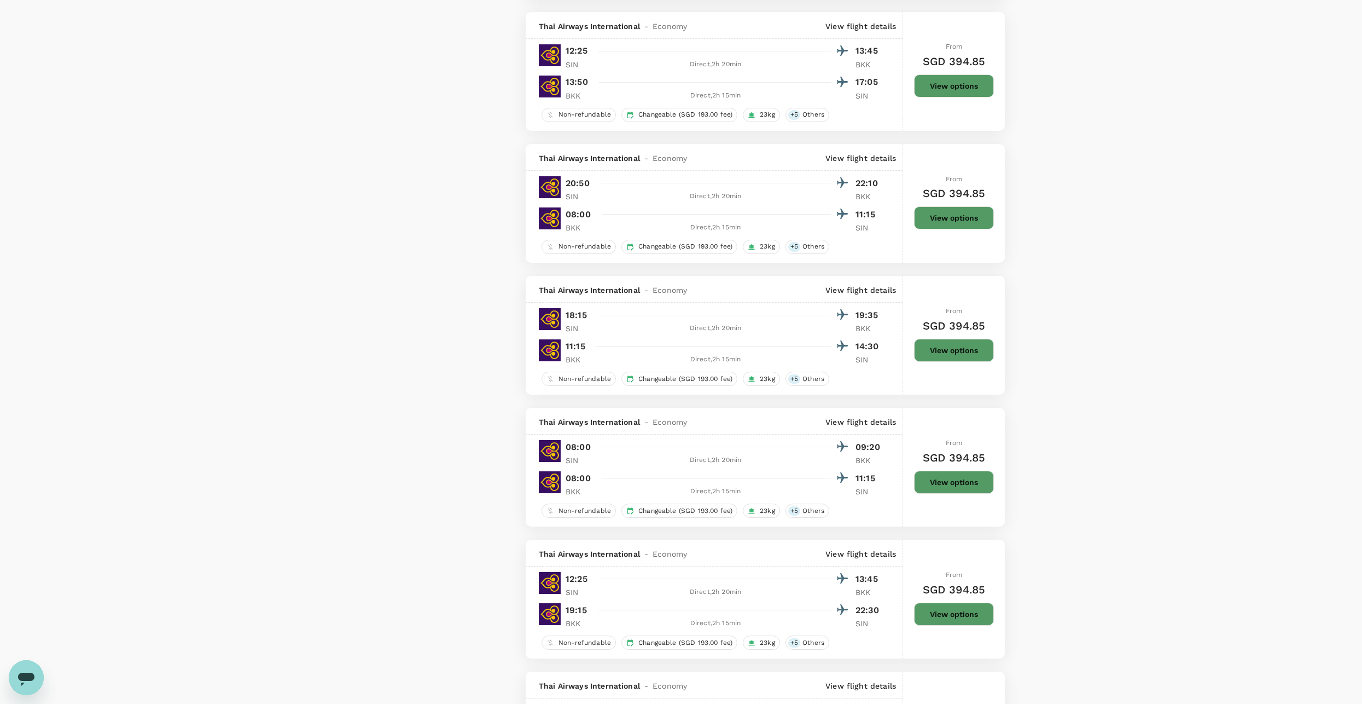
scroll to position [1532, 0]
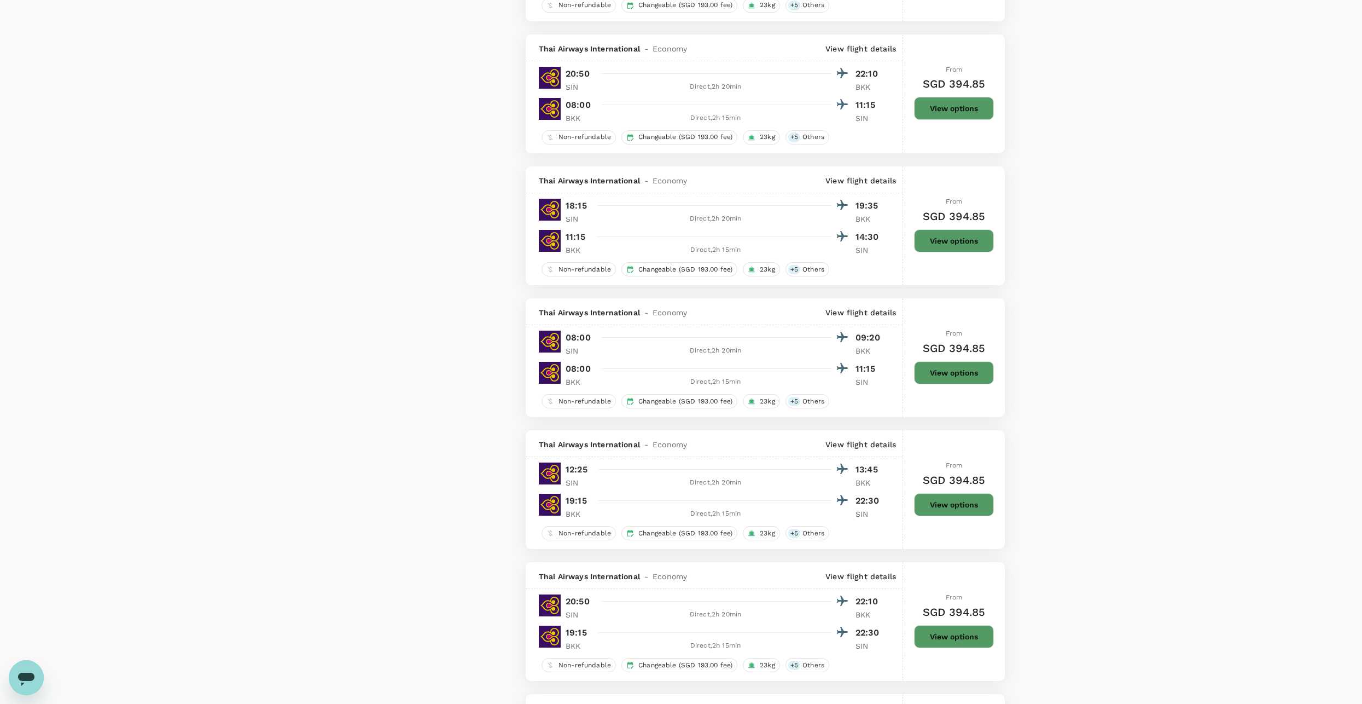
click at [953, 504] on button "View options" at bounding box center [954, 504] width 80 height 23
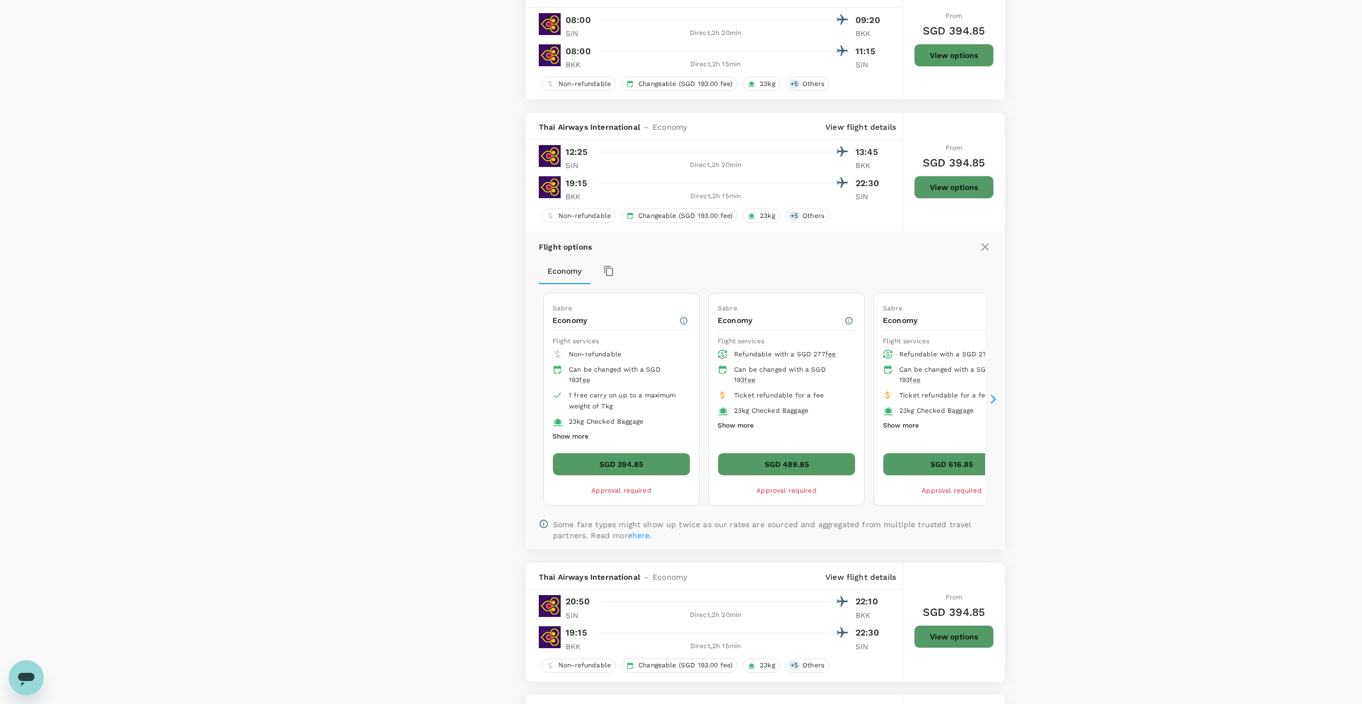
scroll to position [1630, 0]
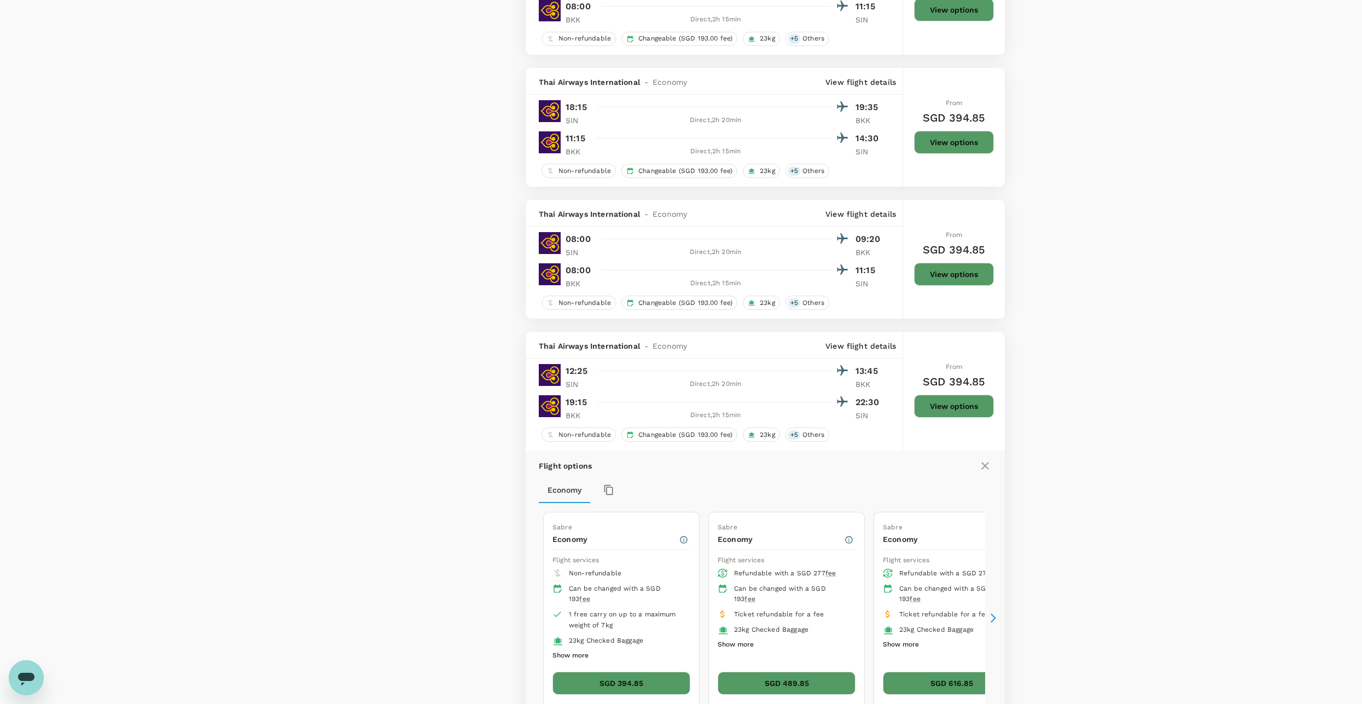
click at [936, 402] on button "View options" at bounding box center [954, 405] width 80 height 23
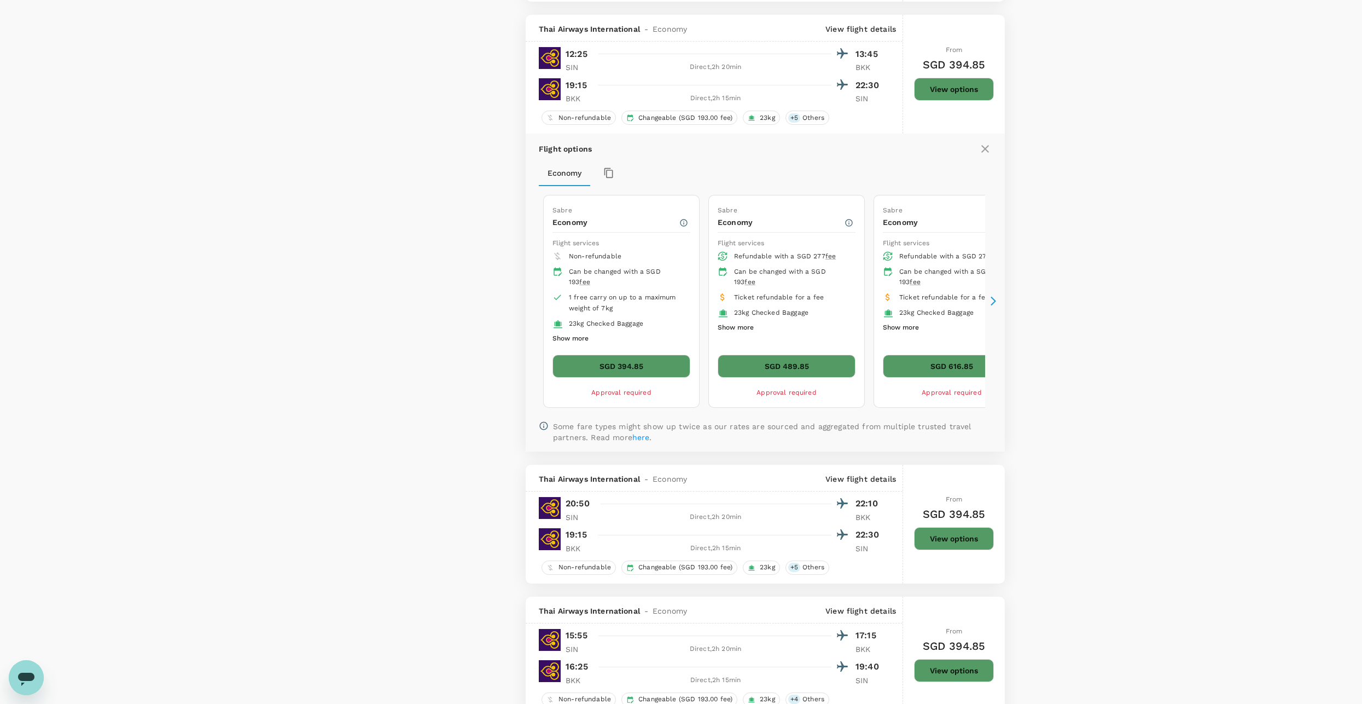
scroll to position [1958, 0]
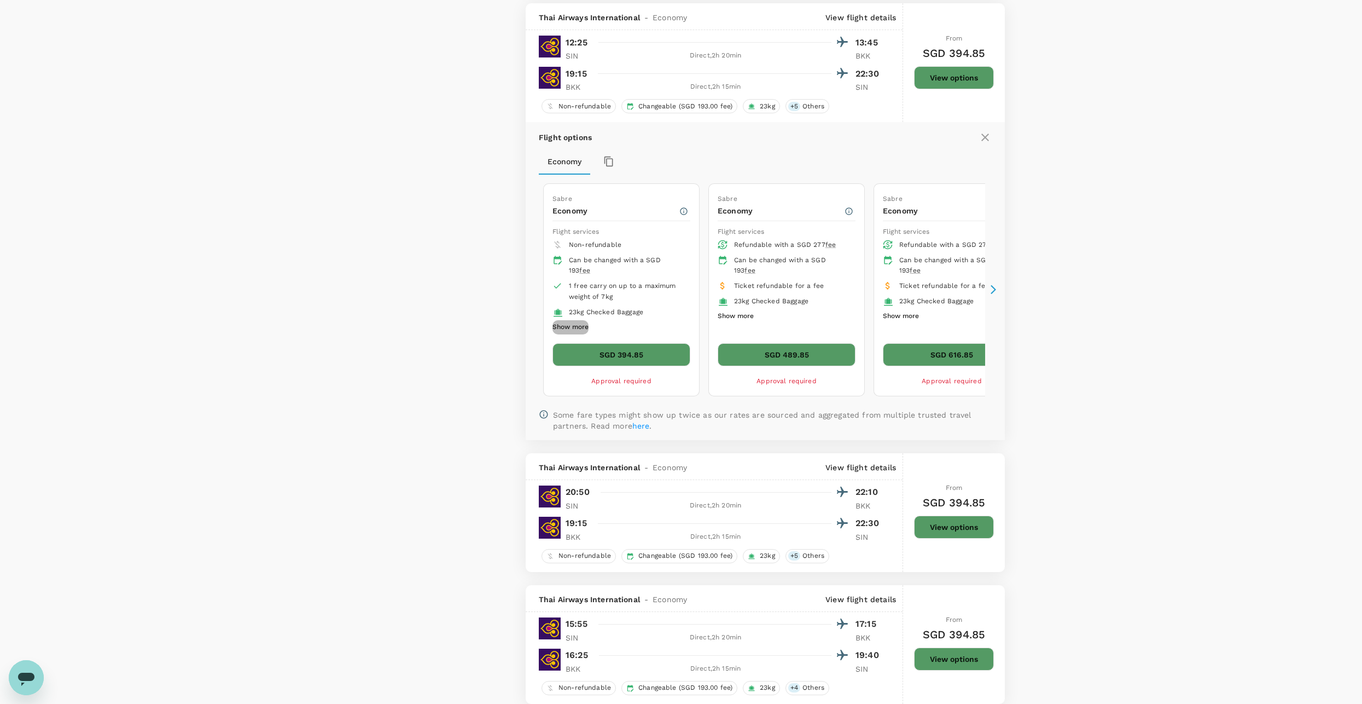
click at [574, 322] on button "Show more" at bounding box center [571, 327] width 36 height 14
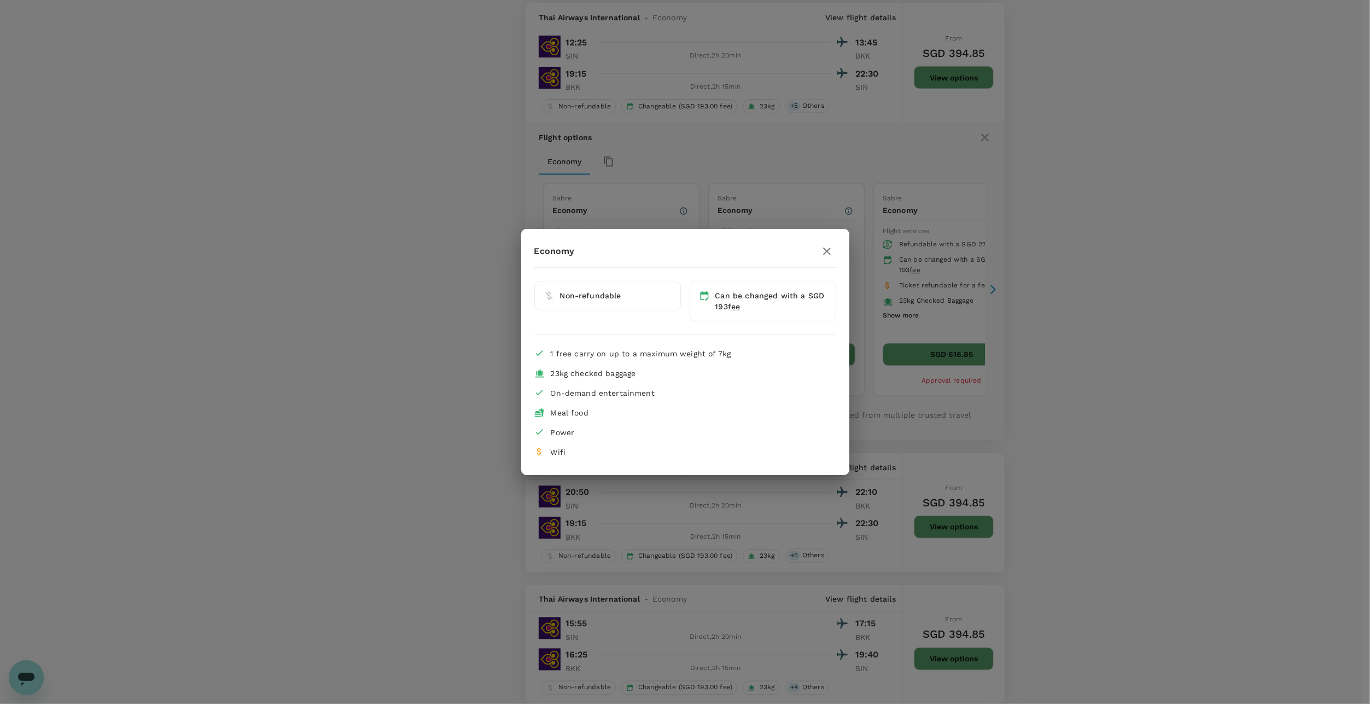
click at [466, 323] on div "Economy Non-refundable Can be changed with a SGD 193 fee 1 free carry on up to …" at bounding box center [685, 352] width 1370 height 704
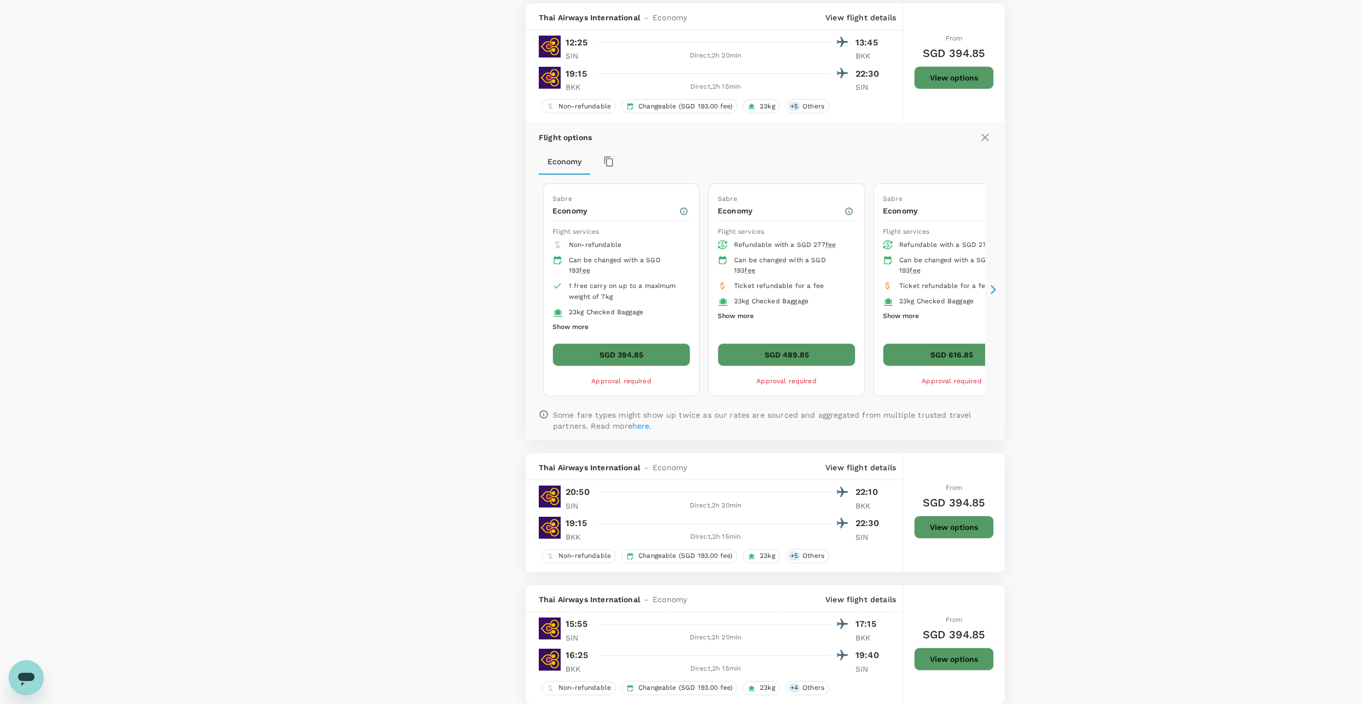
click at [749, 312] on button "Show more" at bounding box center [736, 316] width 36 height 14
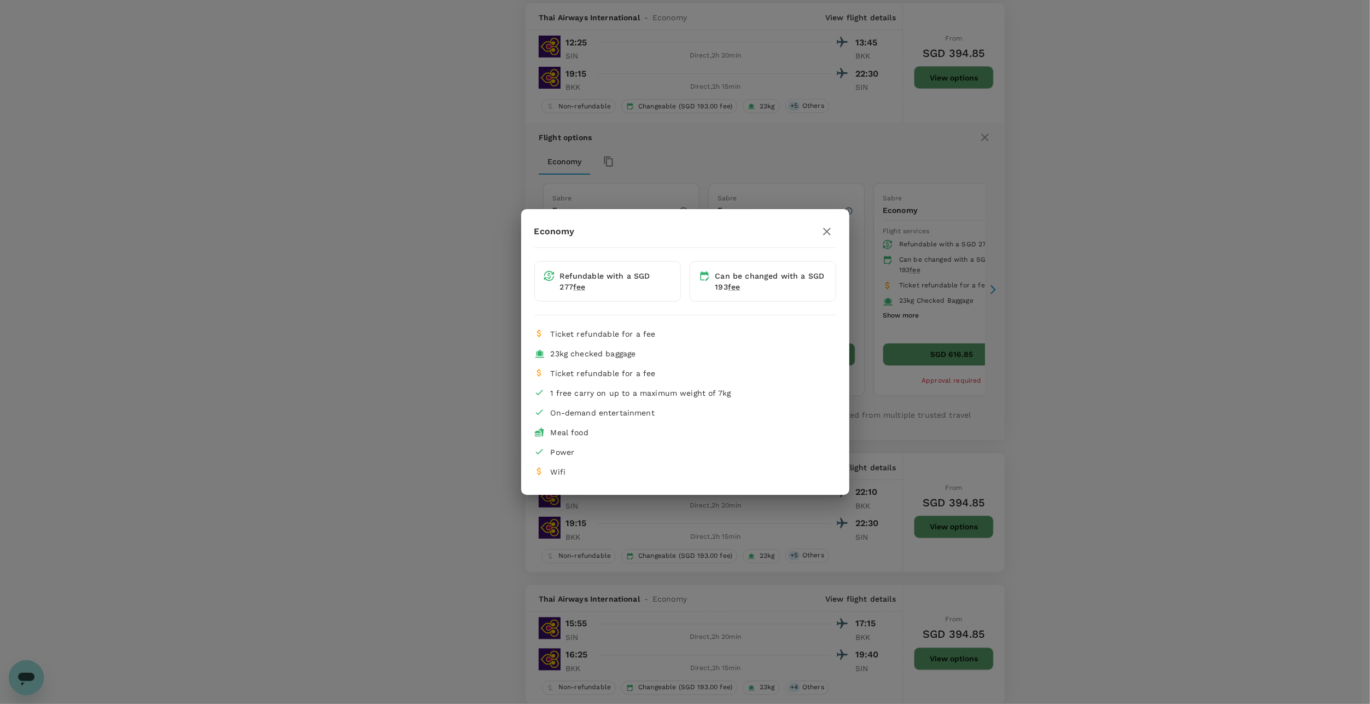
click at [472, 306] on div "Economy Refundable with a SGD 277 fee Can be changed with a SGD 193 fee Ticket …" at bounding box center [685, 352] width 1370 height 704
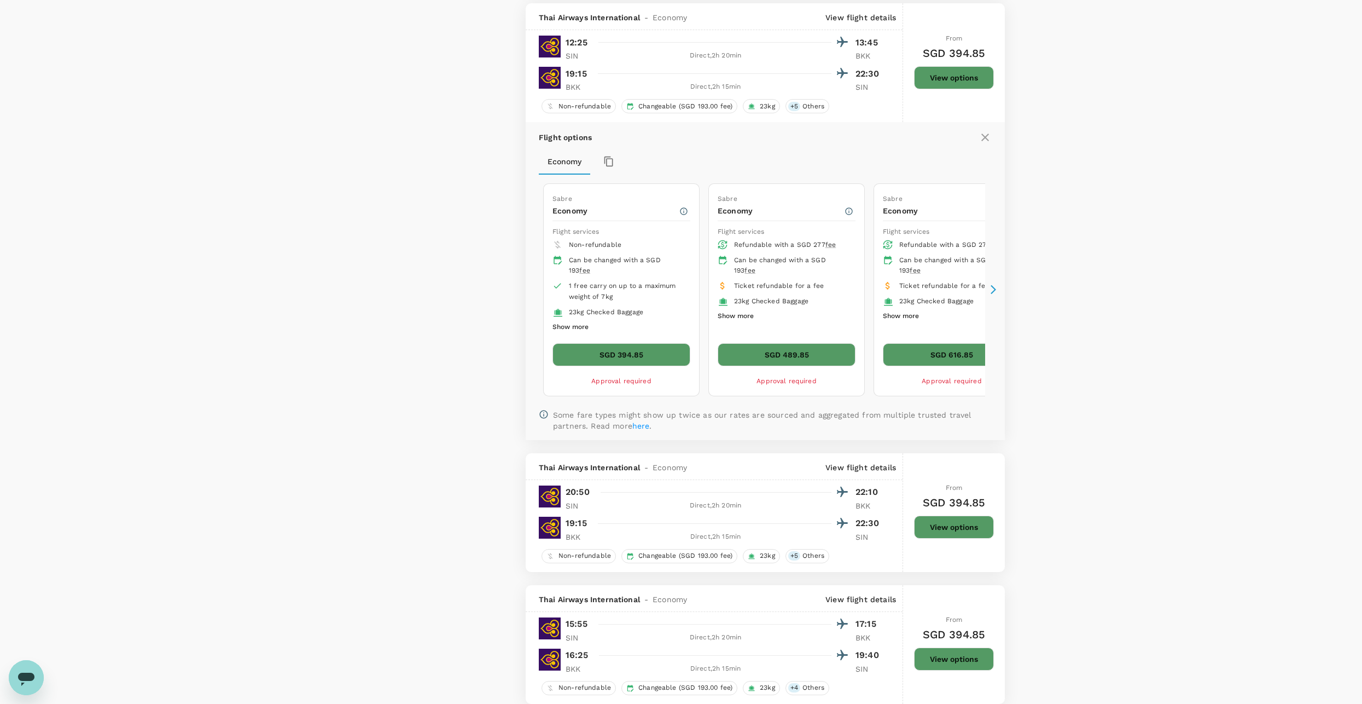
click at [560, 320] on button "Show more" at bounding box center [571, 327] width 36 height 14
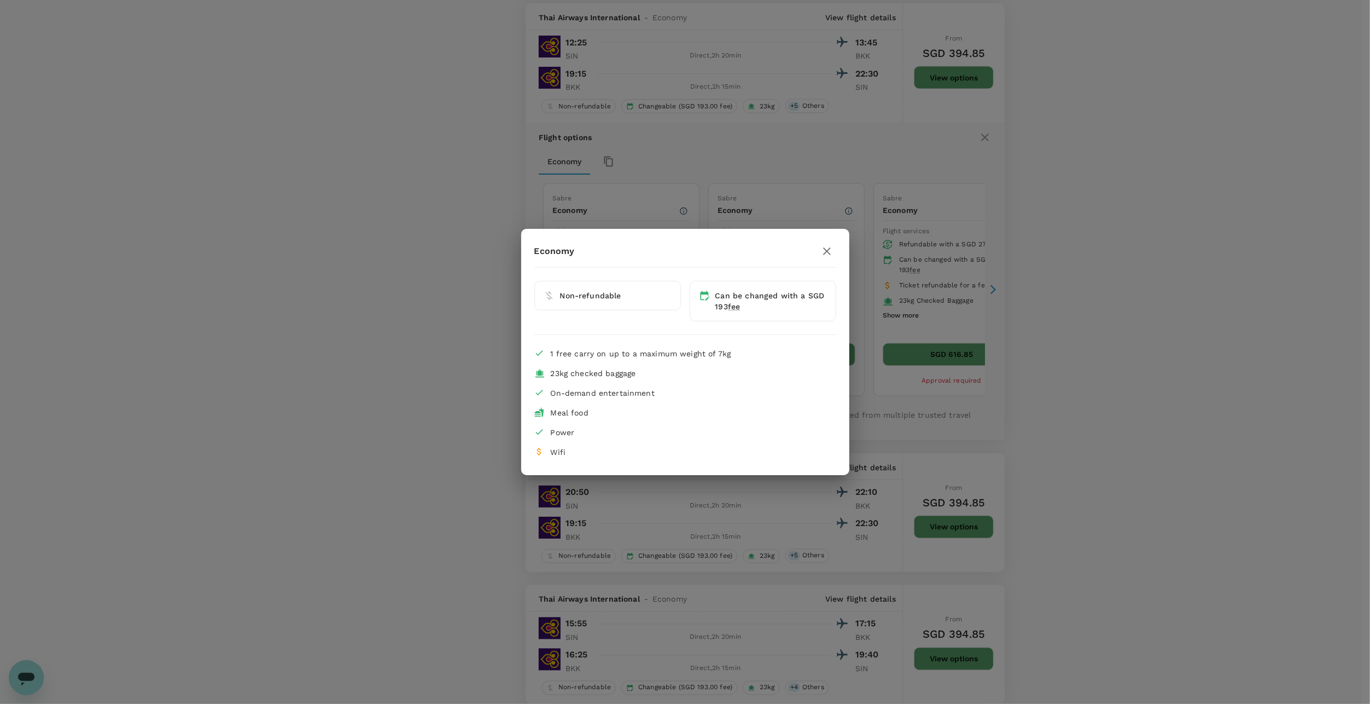
click at [560, 319] on div "Non-refundable" at bounding box center [603, 296] width 155 height 49
click at [740, 236] on div "Economy Non-refundable Can be changed with a SGD 193 fee 1 free carry on up to …" at bounding box center [685, 352] width 328 height 246
click at [745, 223] on div "Economy Non-refundable Can be changed with a SGD 193 fee 1 free carry on up to …" at bounding box center [685, 352] width 1370 height 704
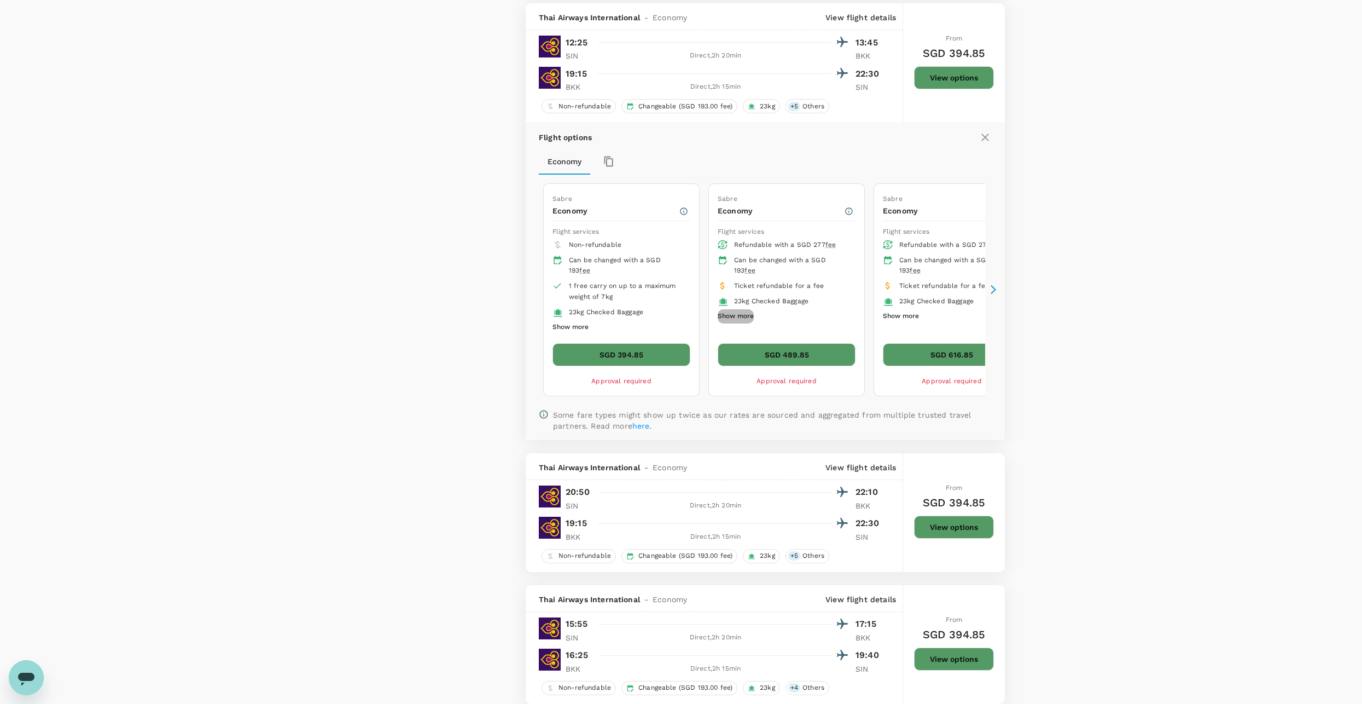
click at [734, 310] on button "Show more" at bounding box center [736, 316] width 36 height 14
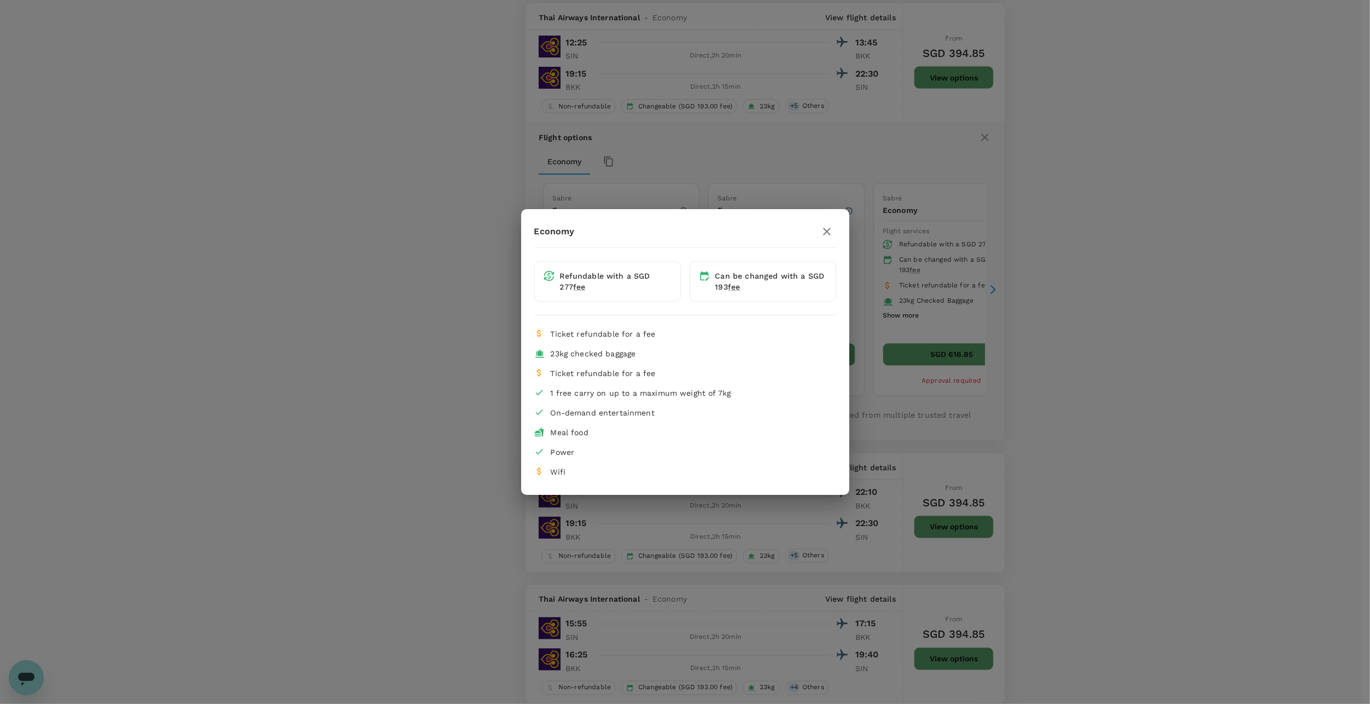
click at [392, 268] on div "Economy Refundable with a SGD 277 fee Can be changed with a SGD 193 fee Ticket …" at bounding box center [685, 352] width 1370 height 704
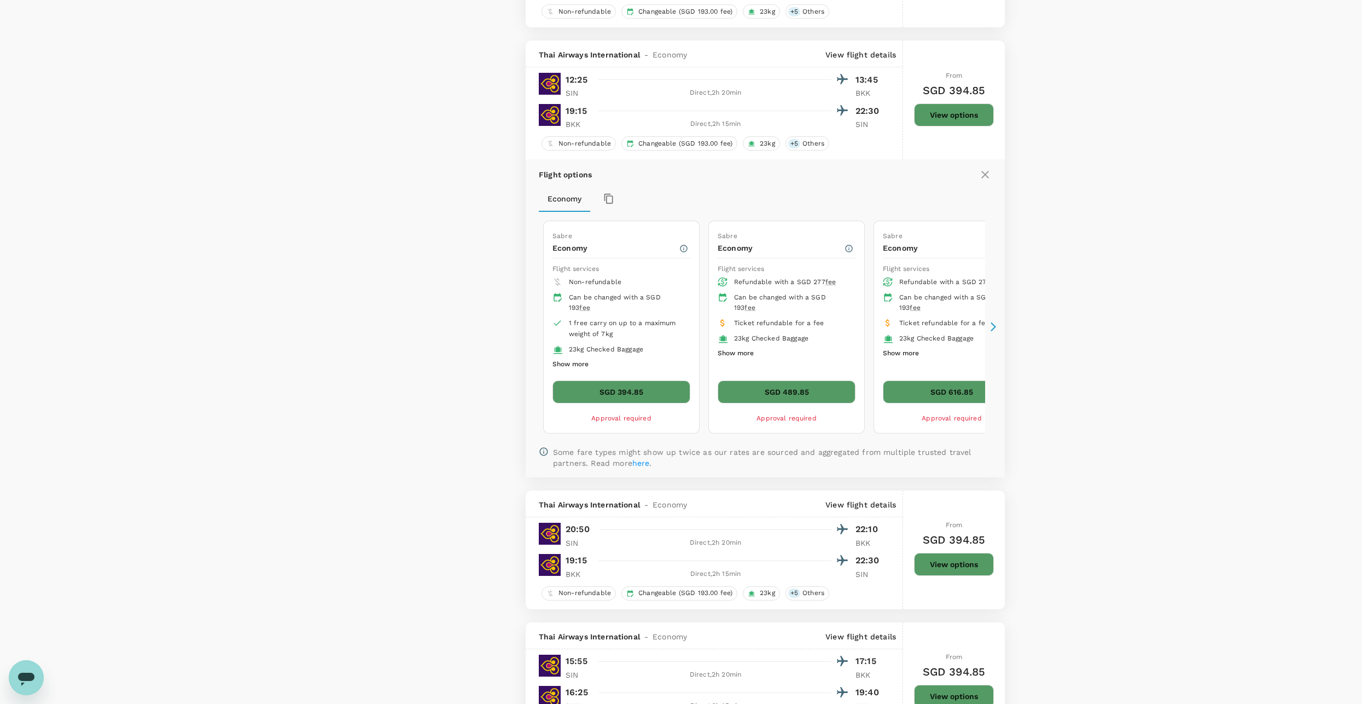
scroll to position [1904, 0]
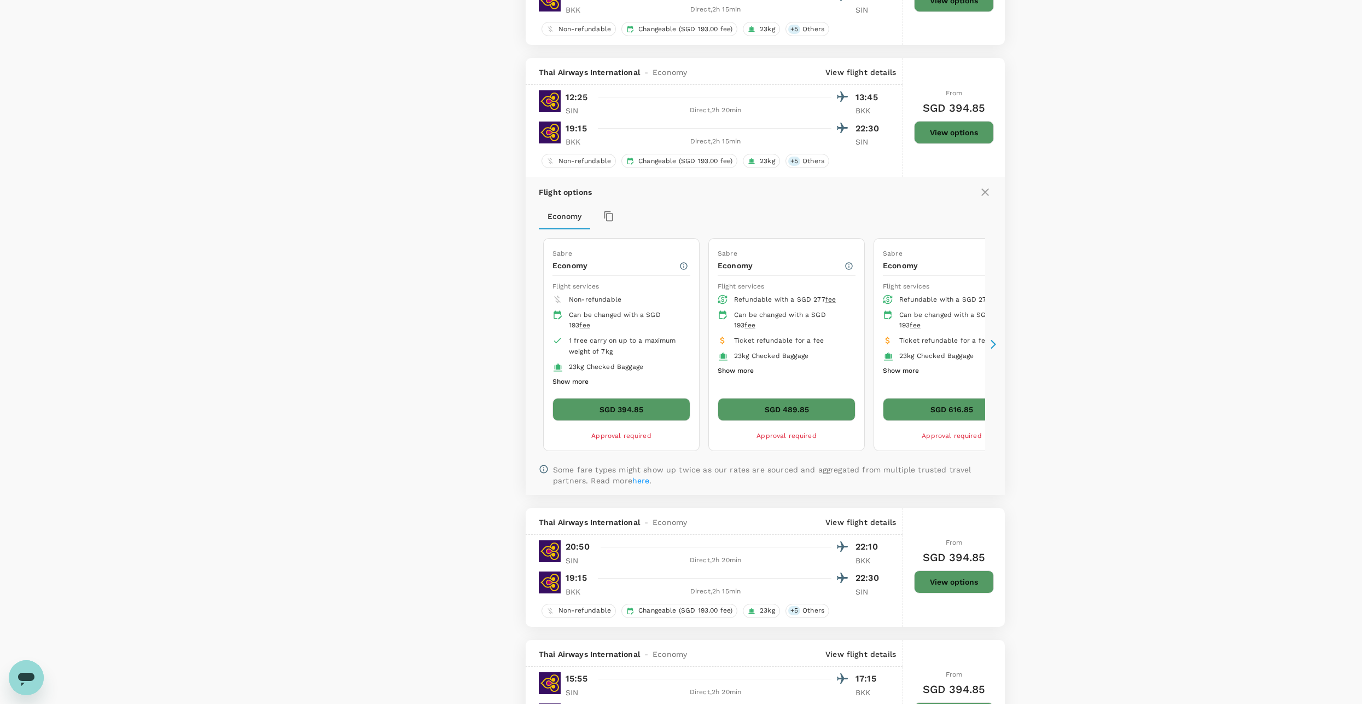
click at [589, 398] on button "SGD 394.85" at bounding box center [622, 409] width 138 height 23
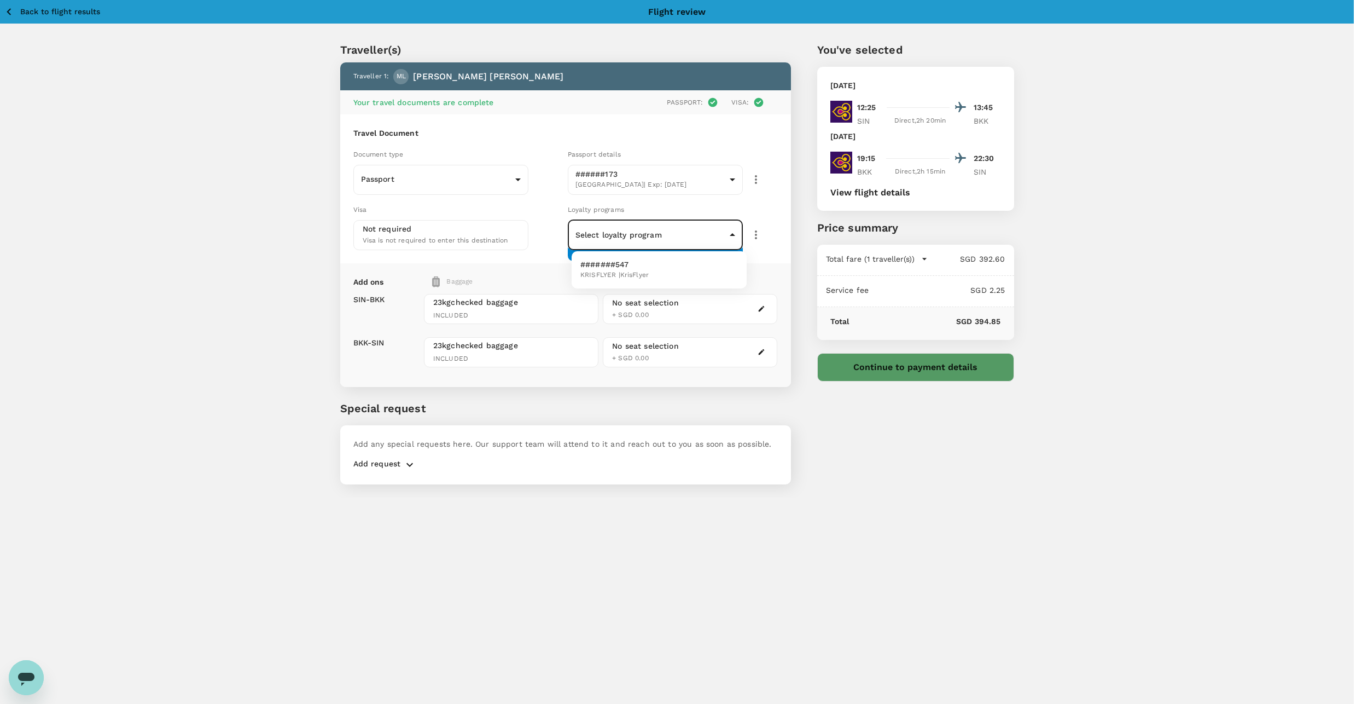
click at [666, 233] on body "Back to flight results Flight review Traveller(s) Traveller 1 : ML Mun Yee Lee …" at bounding box center [681, 366] width 1362 height 733
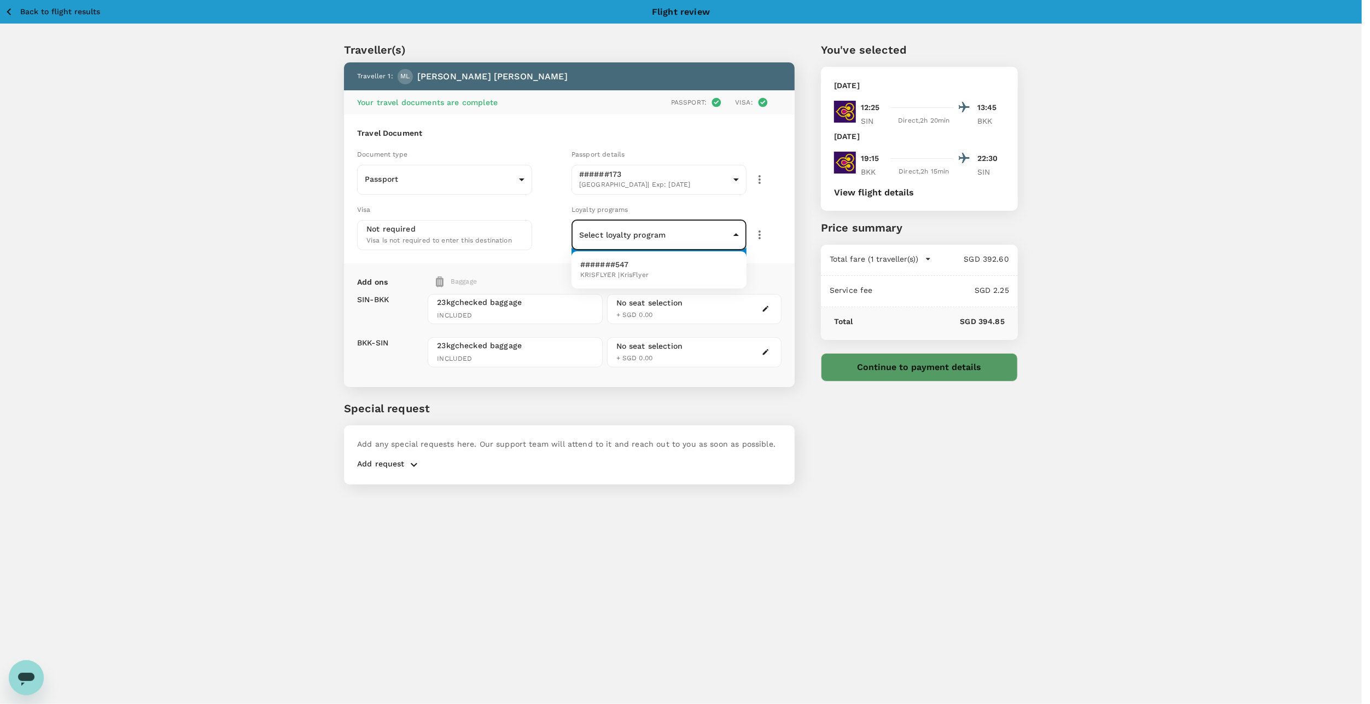
click at [645, 266] on p "#######547" at bounding box center [614, 264] width 68 height 11
type input "5334fd99-ba2c-43e7-a68e-89bc5731a125"
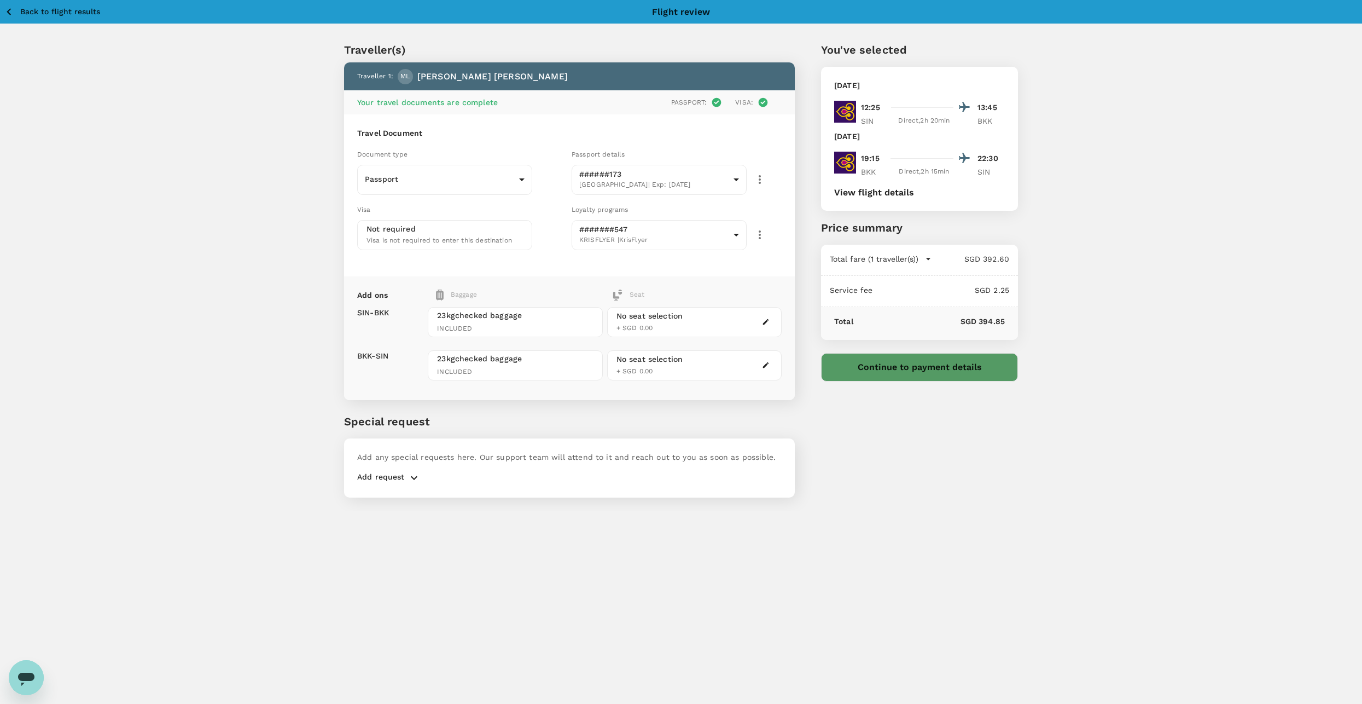
click at [724, 325] on div "No seat selection + SGD 0.00" at bounding box center [694, 322] width 175 height 30
click at [764, 321] on icon "button" at bounding box center [766, 322] width 8 height 8
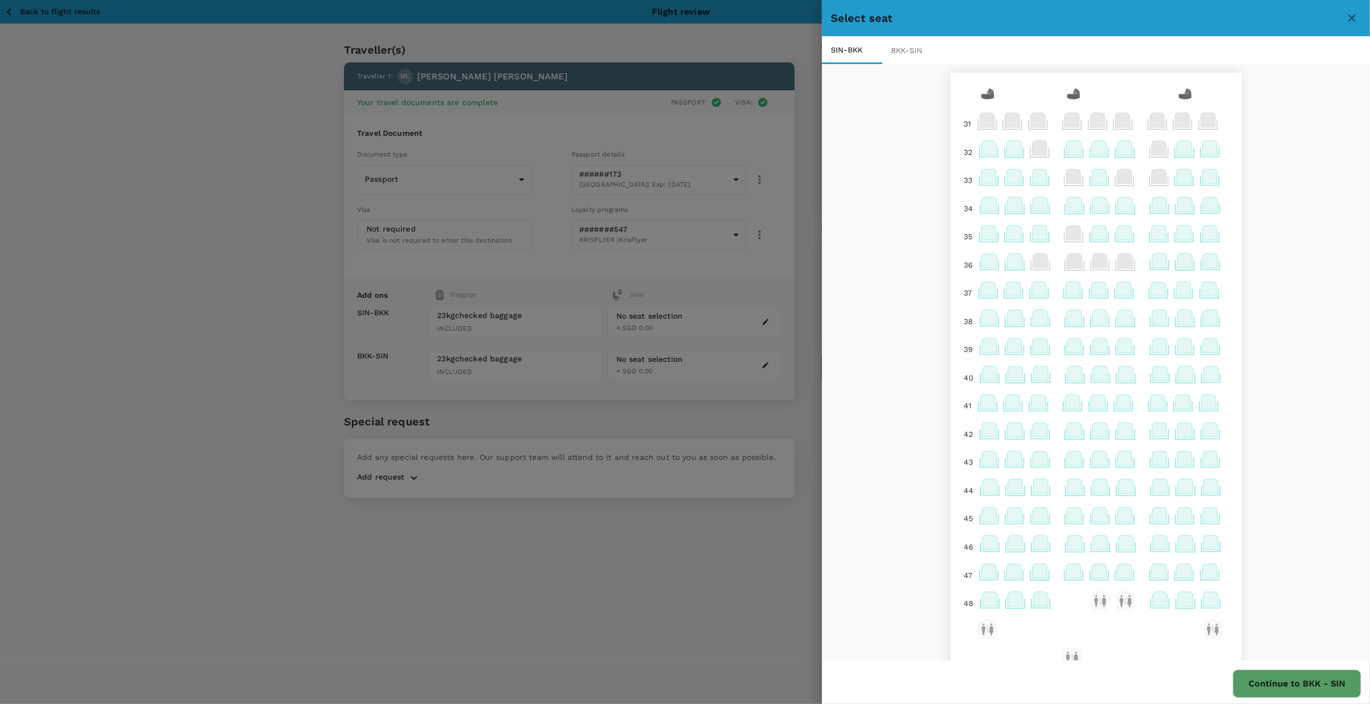
click at [1033, 322] on icon at bounding box center [1040, 317] width 15 height 14
click at [913, 211] on div "31 31 32 33 34 35 36 37 38 39 40 41 42 43 44 45 46 47 48 48 48 Exit Exit 49 49 …" at bounding box center [1096, 362] width 548 height 597
click at [1033, 209] on icon at bounding box center [1040, 204] width 15 height 14
click at [1159, 181] on p "Select" at bounding box center [1171, 180] width 24 height 11
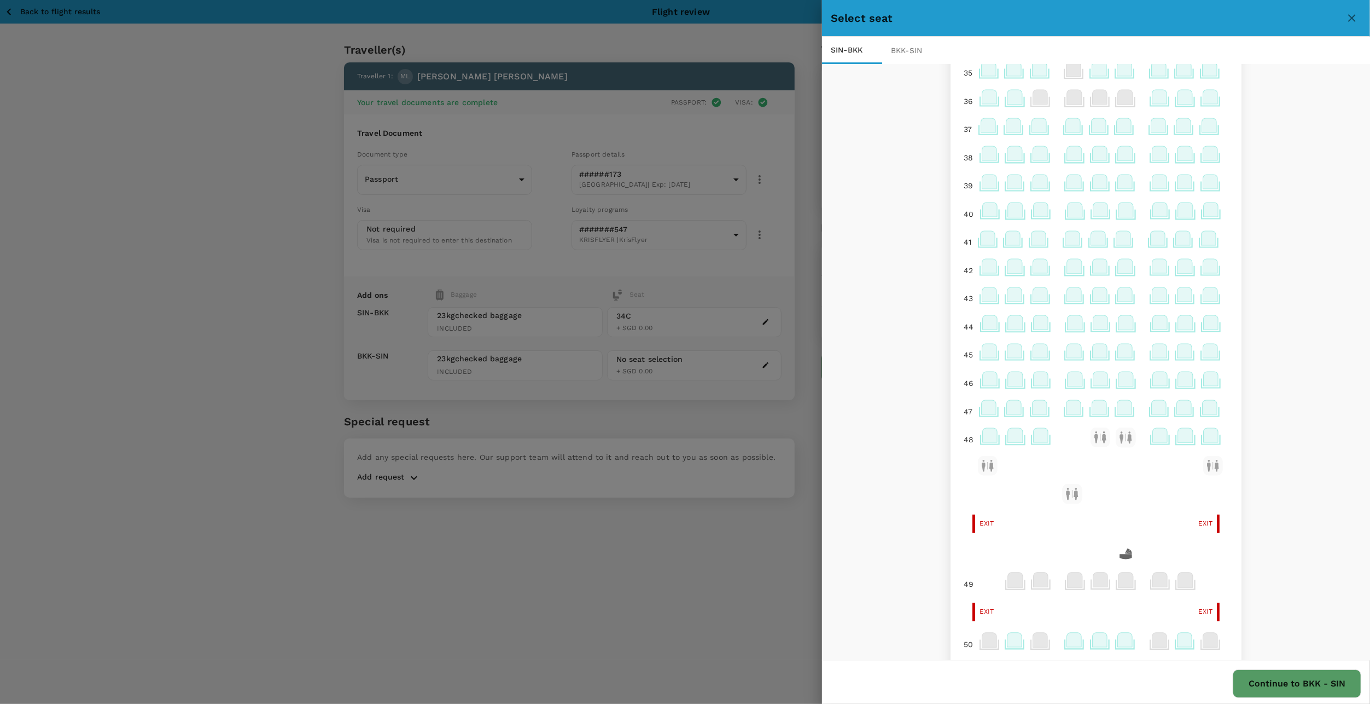
scroll to position [164, 0]
click at [1281, 689] on button "Continue to BKK - SIN" at bounding box center [1297, 683] width 129 height 28
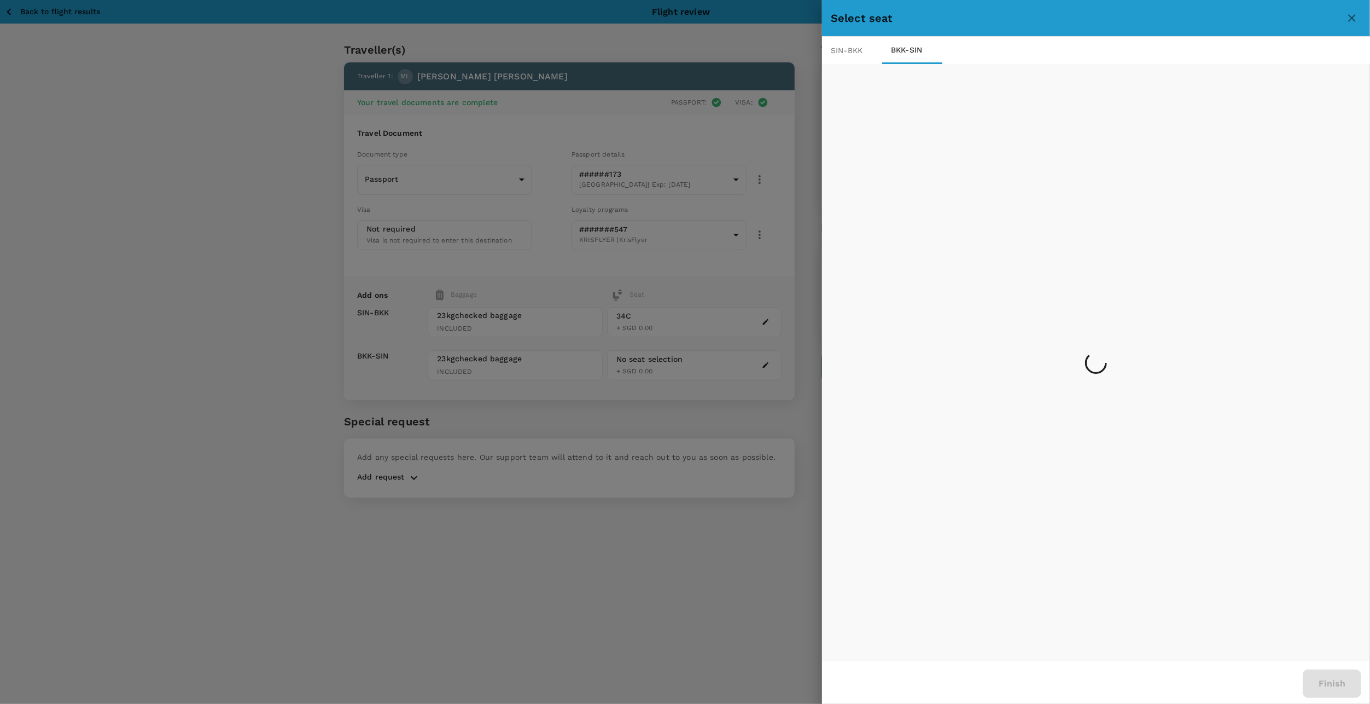
scroll to position [0, 0]
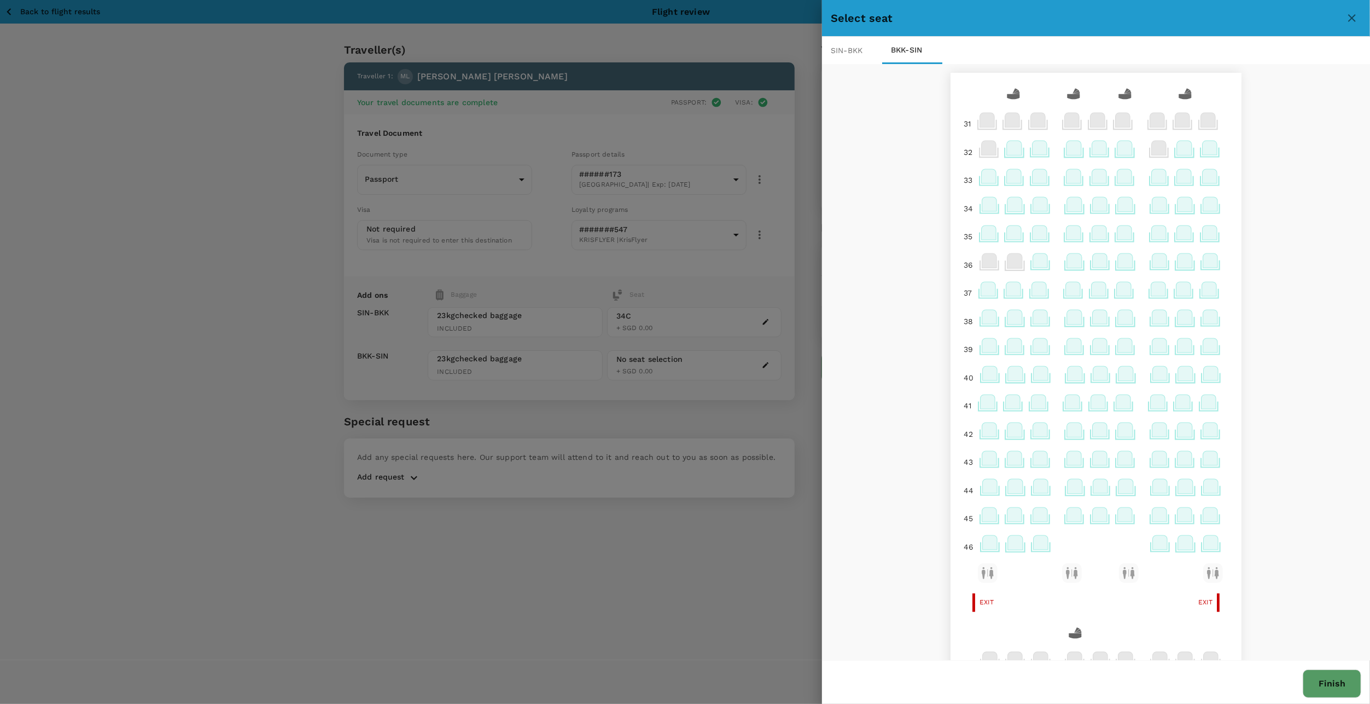
click at [1033, 230] on icon at bounding box center [1040, 232] width 15 height 14
click at [1169, 207] on p "Select" at bounding box center [1170, 209] width 24 height 11
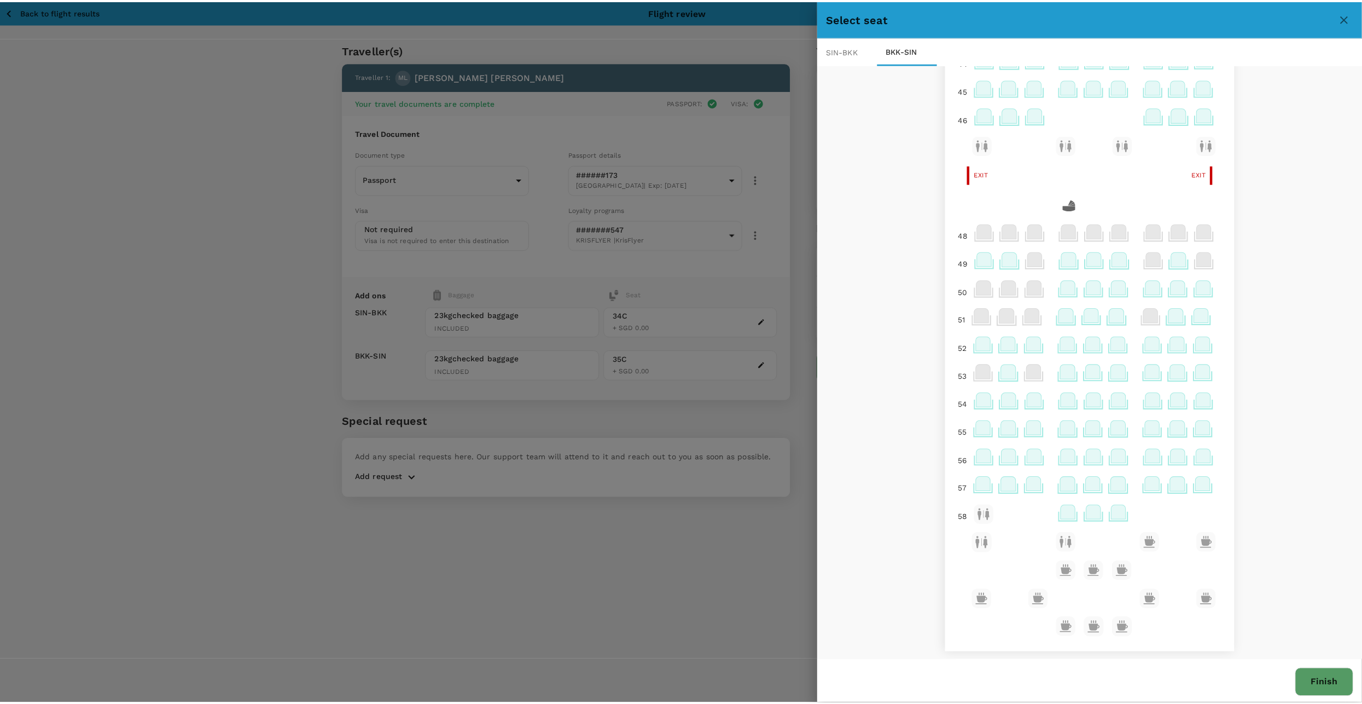
scroll to position [1, 0]
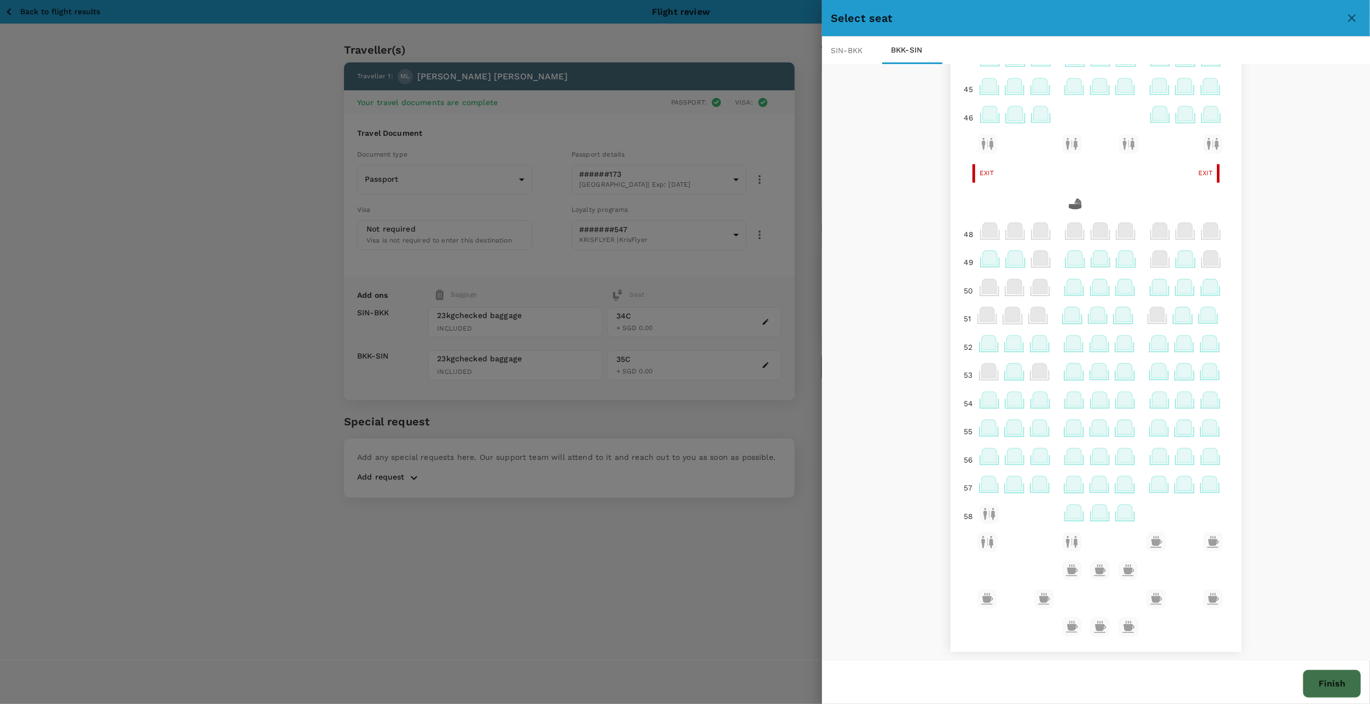
click at [1327, 683] on button "Finish" at bounding box center [1332, 683] width 59 height 28
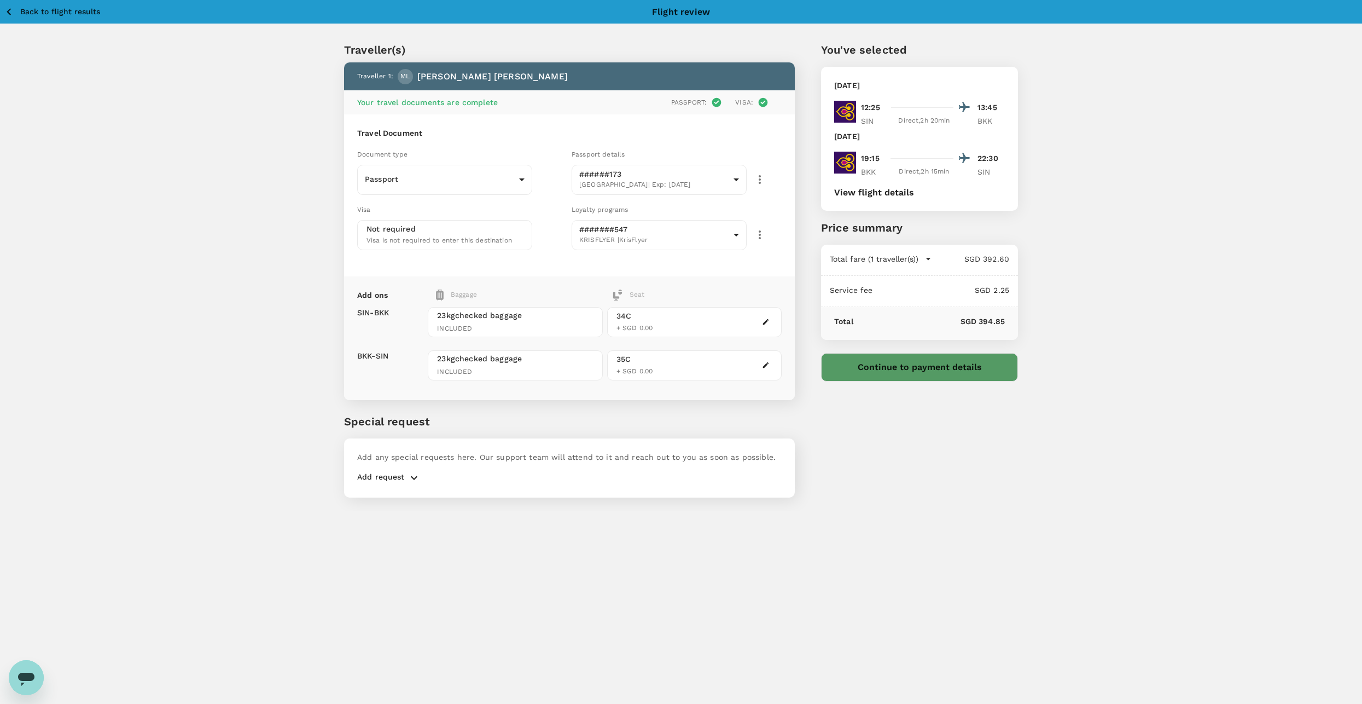
click at [967, 374] on button "Continue to payment details" at bounding box center [919, 367] width 197 height 28
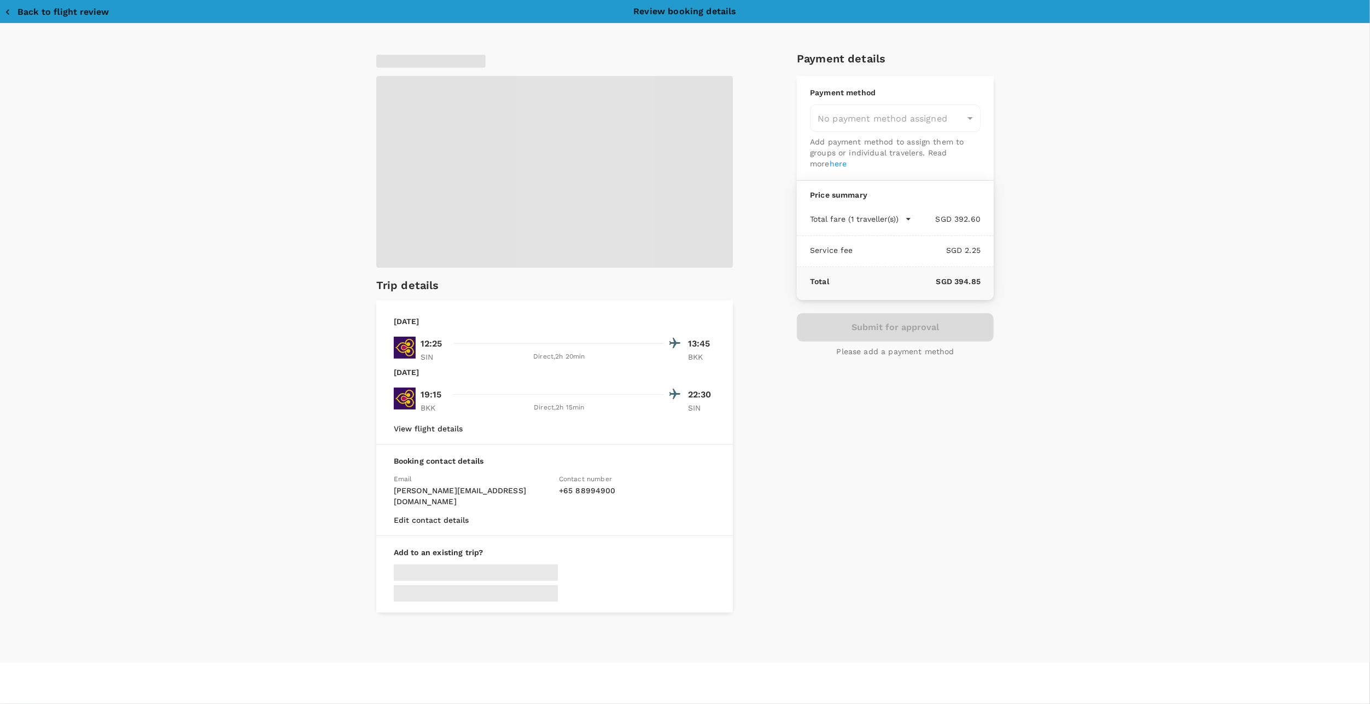
type input "9da82385-ea03-4e8d-b270-32b986f0971a"
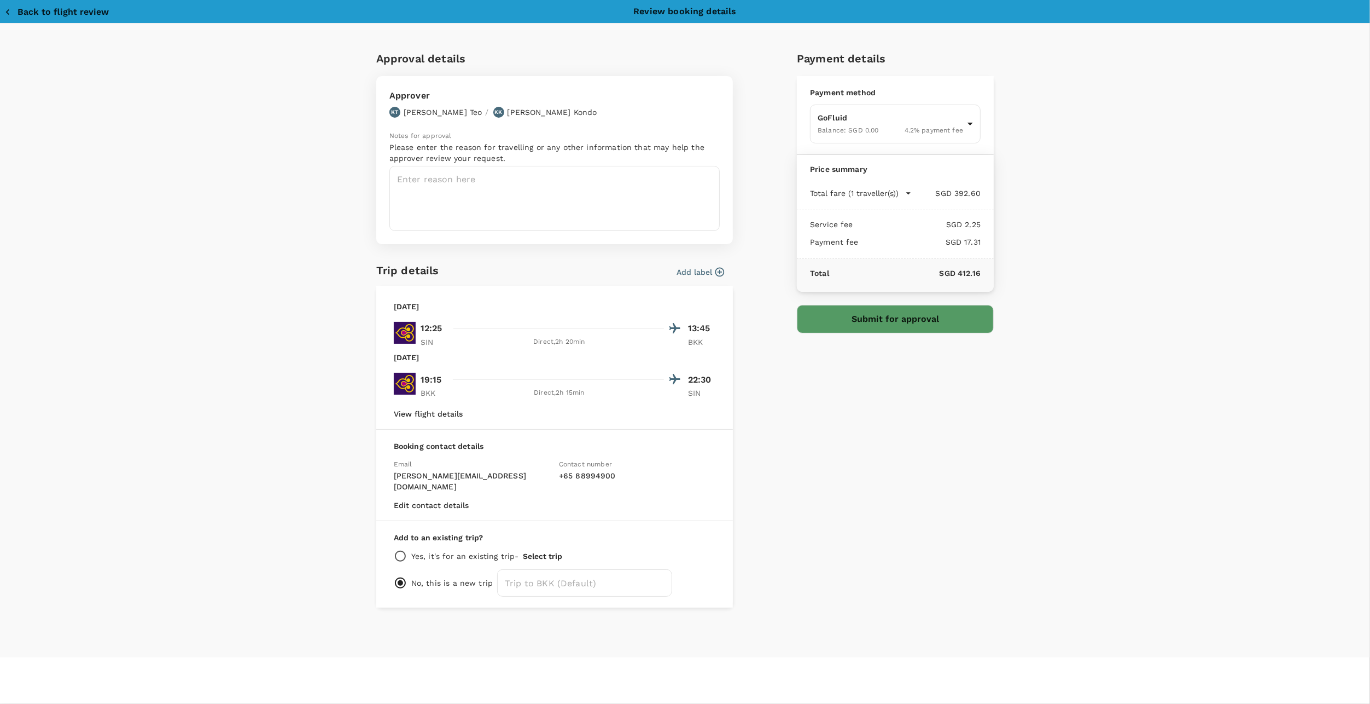
click at [524, 161] on p "Please enter the reason for travelling or any other information that may help t…" at bounding box center [555, 153] width 330 height 22
click at [523, 183] on textarea at bounding box center [555, 198] width 330 height 65
type textarea "To meet Mook for handover."
click at [866, 317] on button "Submit for approval" at bounding box center [895, 319] width 197 height 28
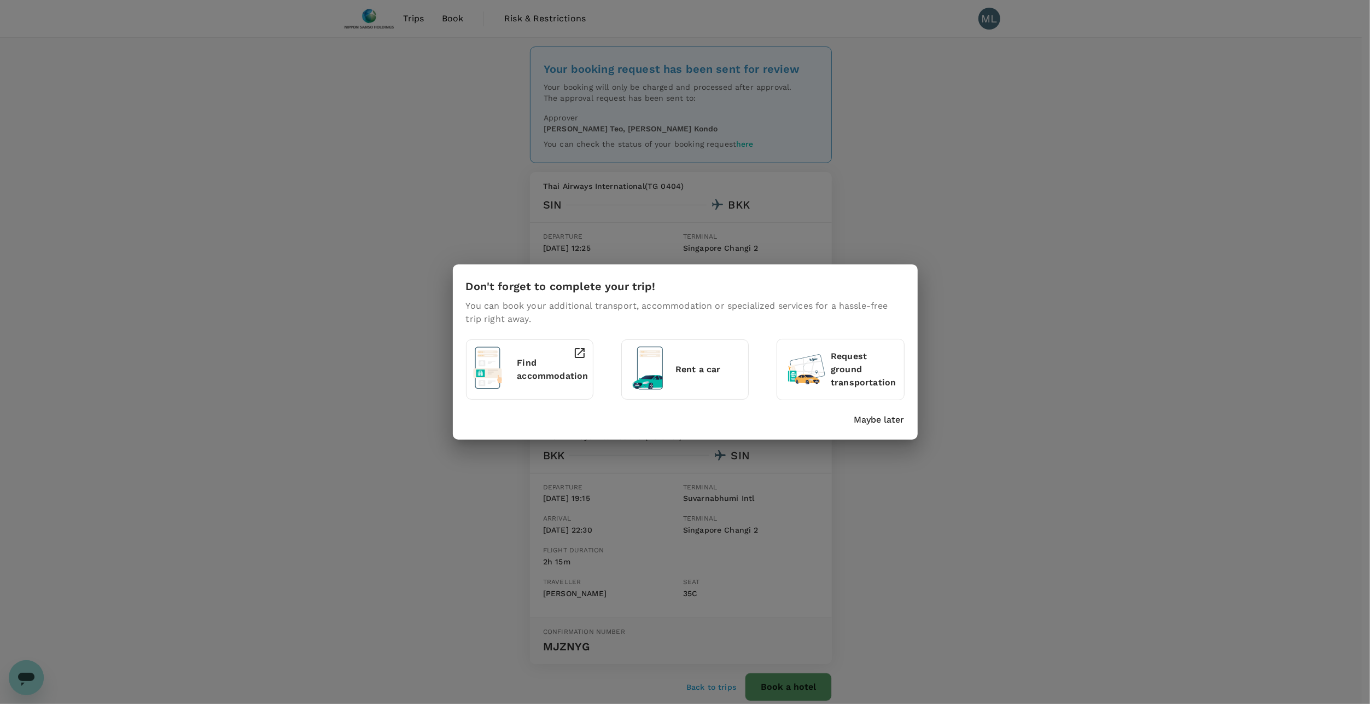
click at [854, 528] on div "Don't forget to complete your trip! You can book your additional transport, acc…" at bounding box center [685, 352] width 1370 height 704
click at [275, 294] on div "Don't forget to complete your trip! You can book your additional transport, acc…" at bounding box center [685, 352] width 1370 height 704
click at [885, 418] on p "Maybe later" at bounding box center [880, 419] width 50 height 13
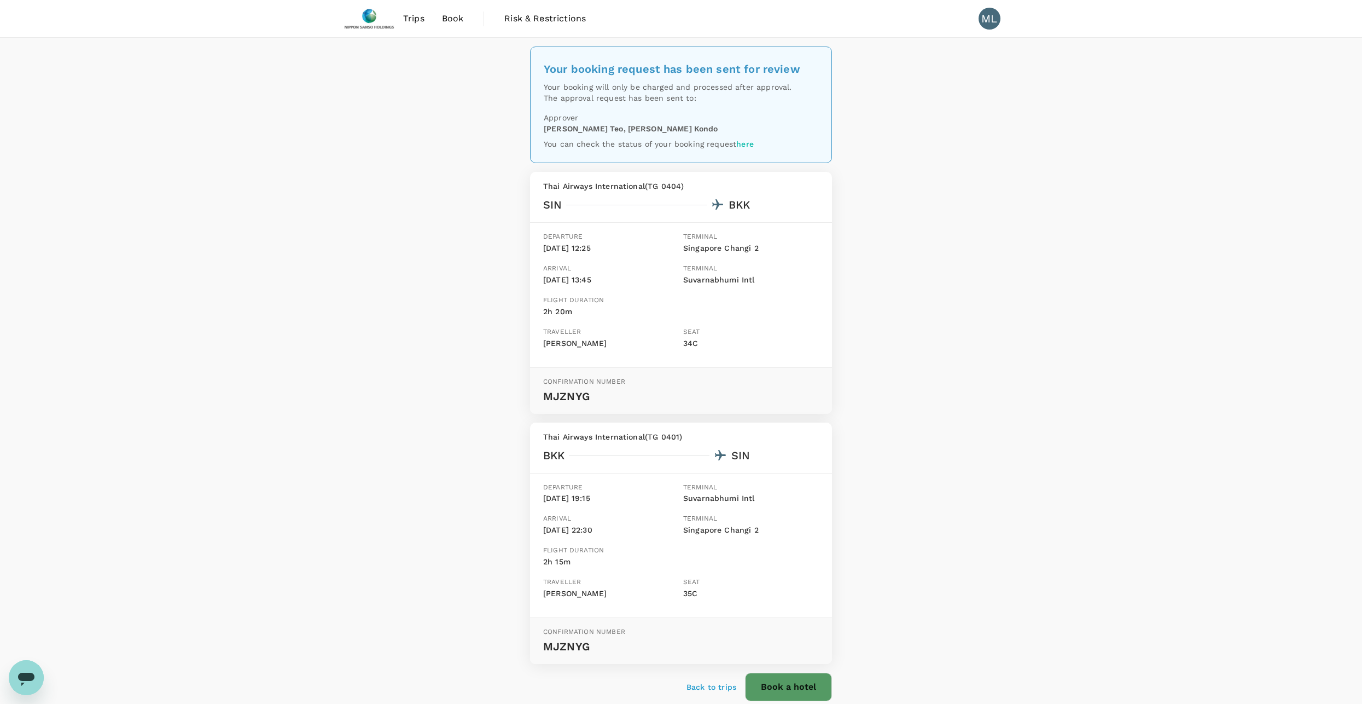
click at [415, 16] on span "Trips" at bounding box center [413, 18] width 21 height 13
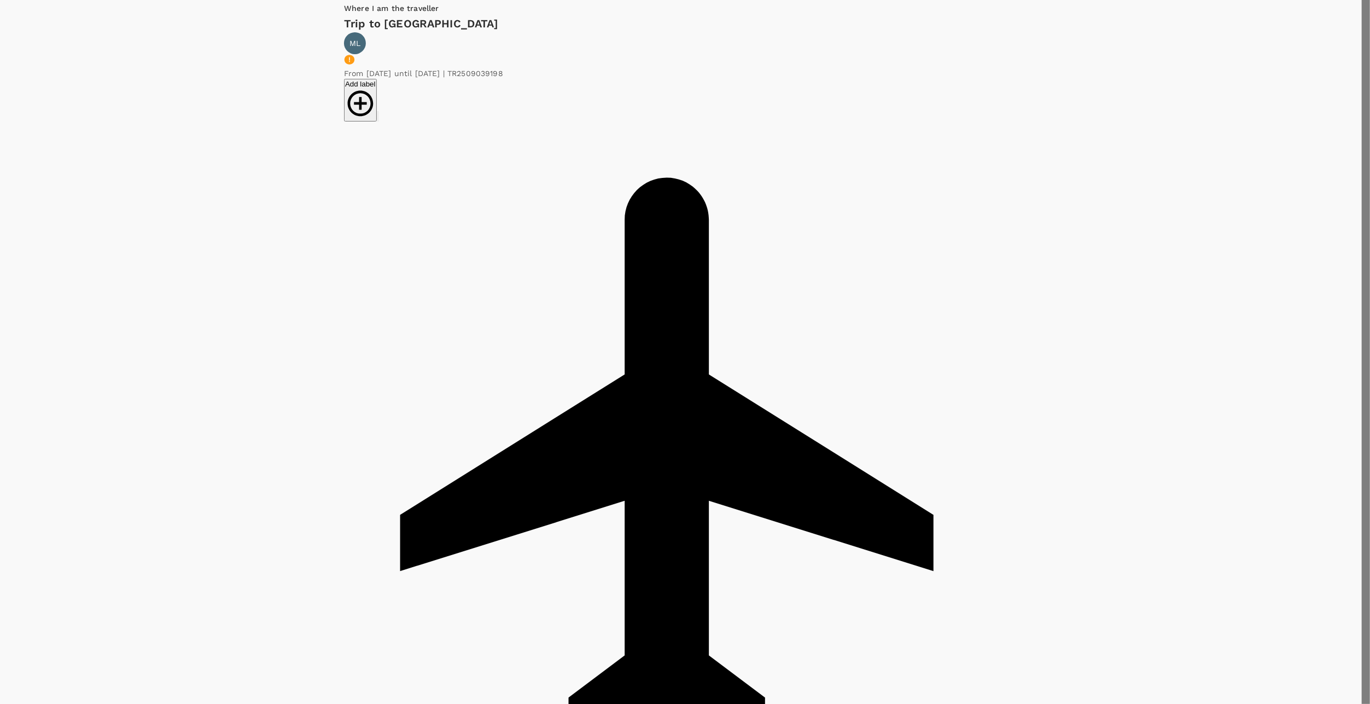
type textarea "d"
click at [794, 306] on div at bounding box center [685, 352] width 1370 height 704
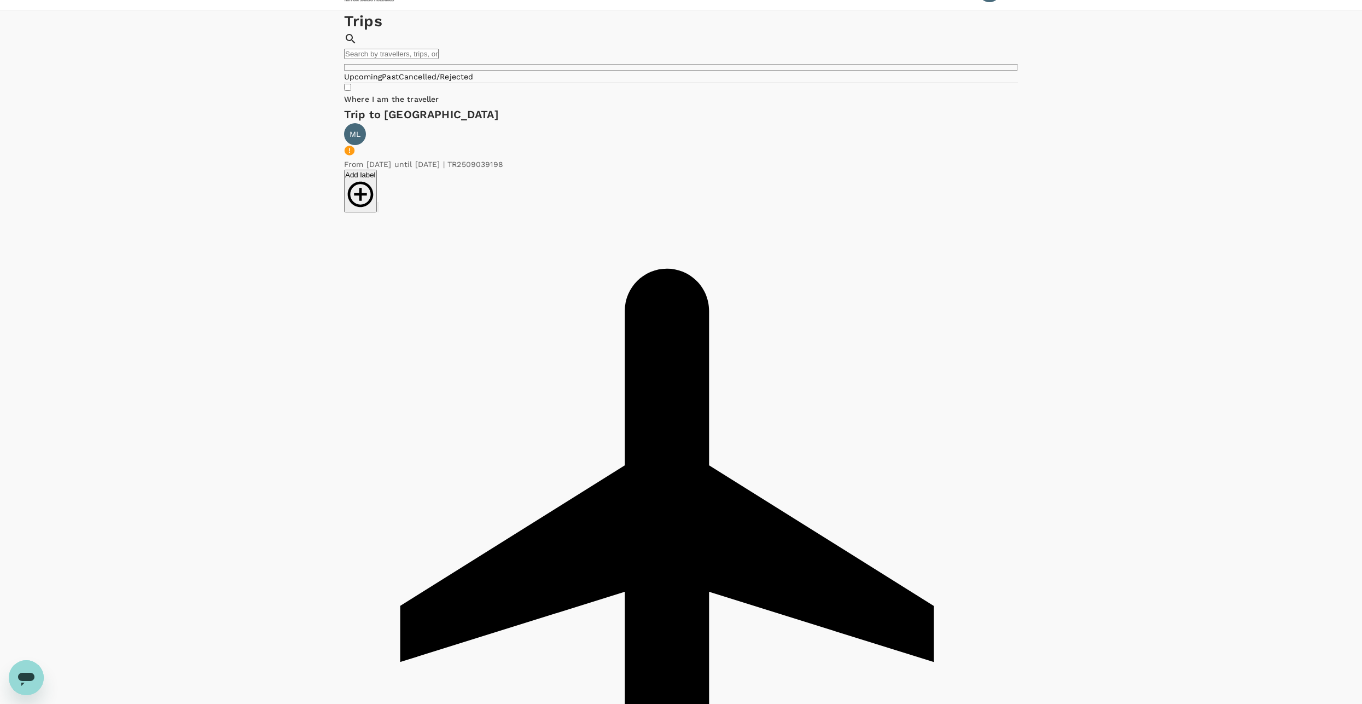
scroll to position [0, 0]
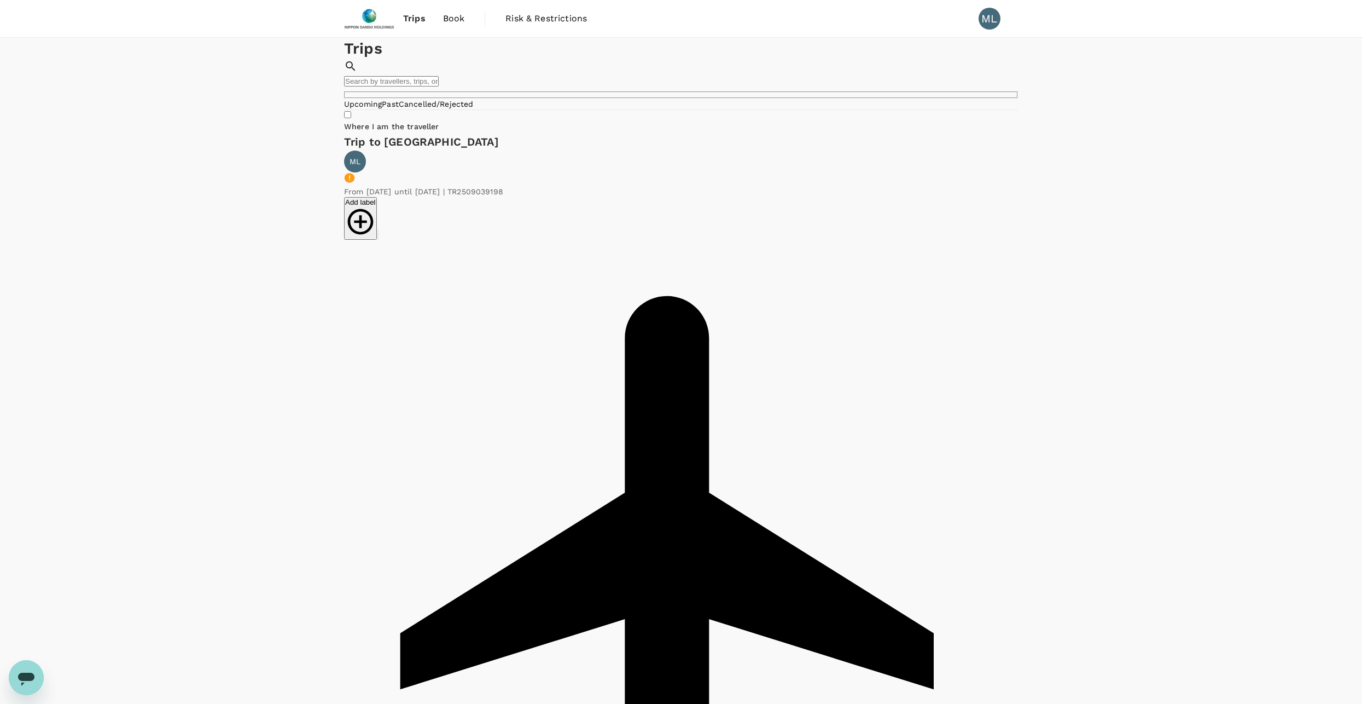
click at [421, 17] on span "Trips" at bounding box center [414, 18] width 22 height 13
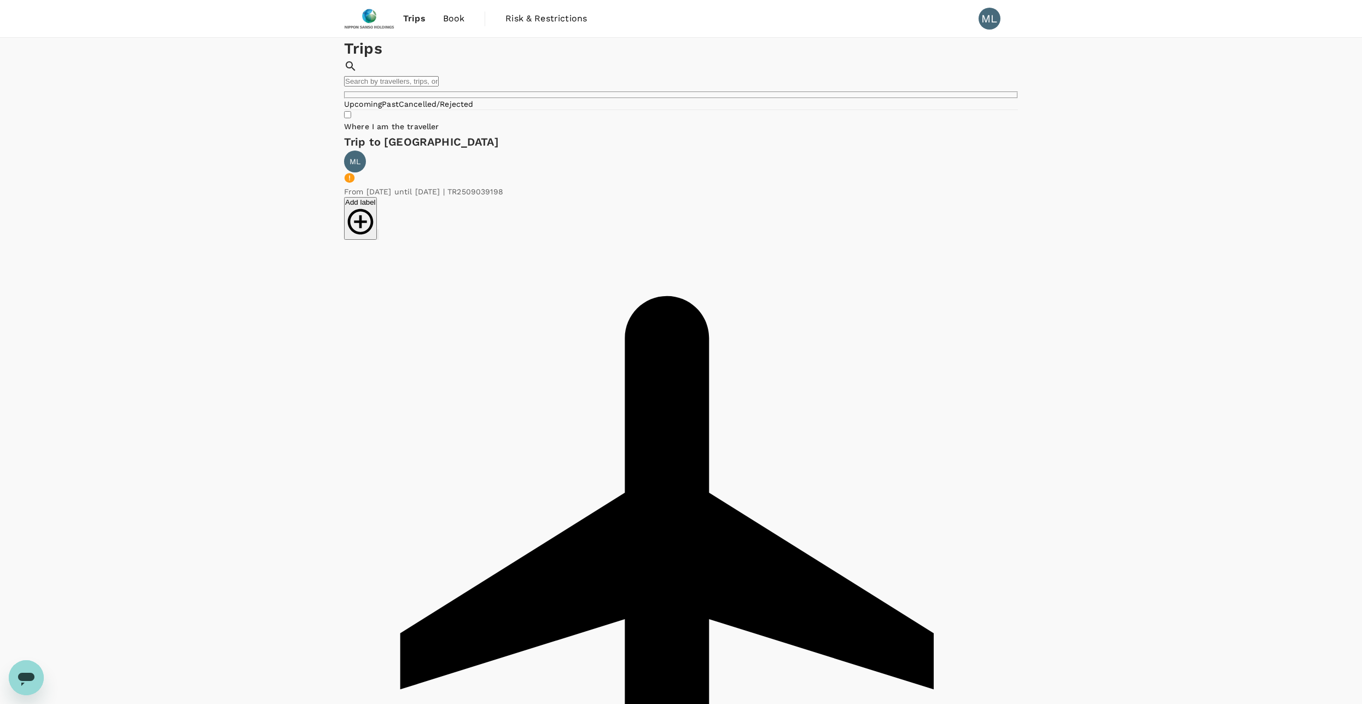
click at [373, 20] on img at bounding box center [369, 19] width 50 height 24
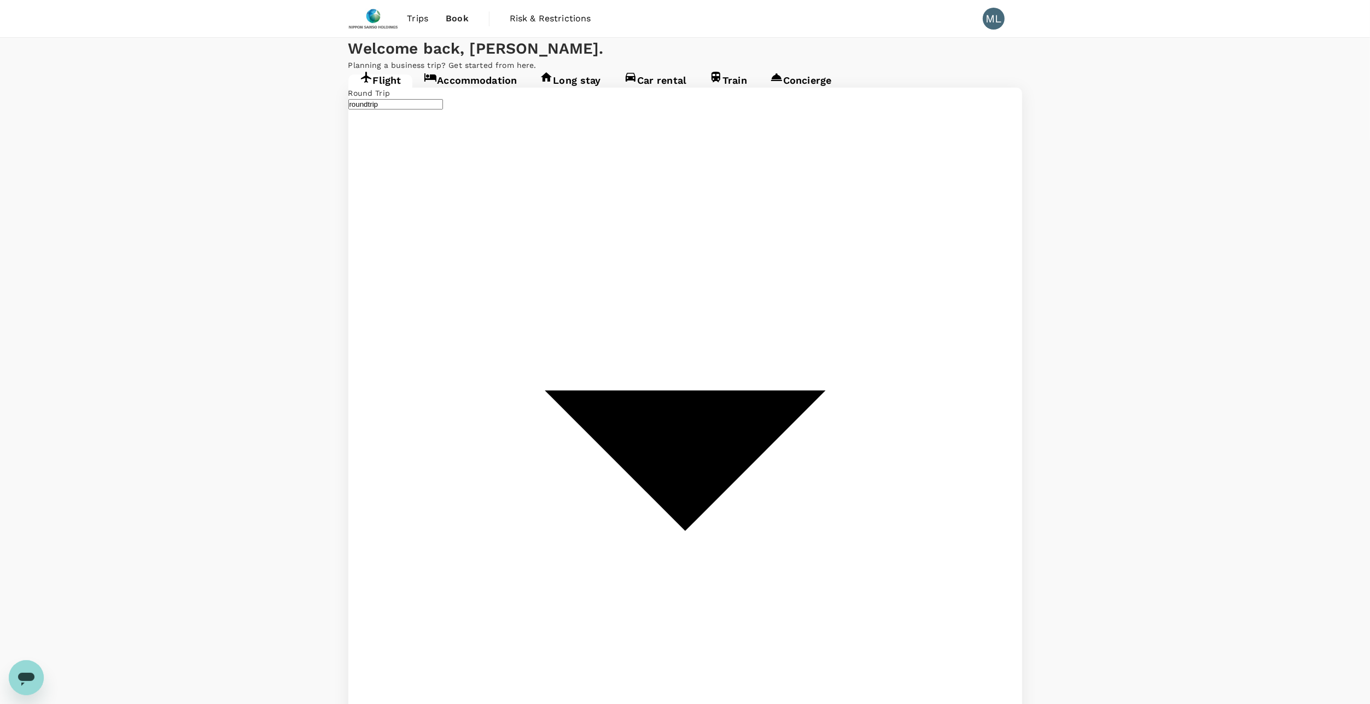
type input "Singapore Changi (SIN)"
type input "Suvarnabhumi Intl (BKK)"
type input "Singapore Changi (SIN)"
type input "Suvarnabhumi Intl (BKK)"
click at [499, 94] on link "Accommodation" at bounding box center [470, 84] width 116 height 20
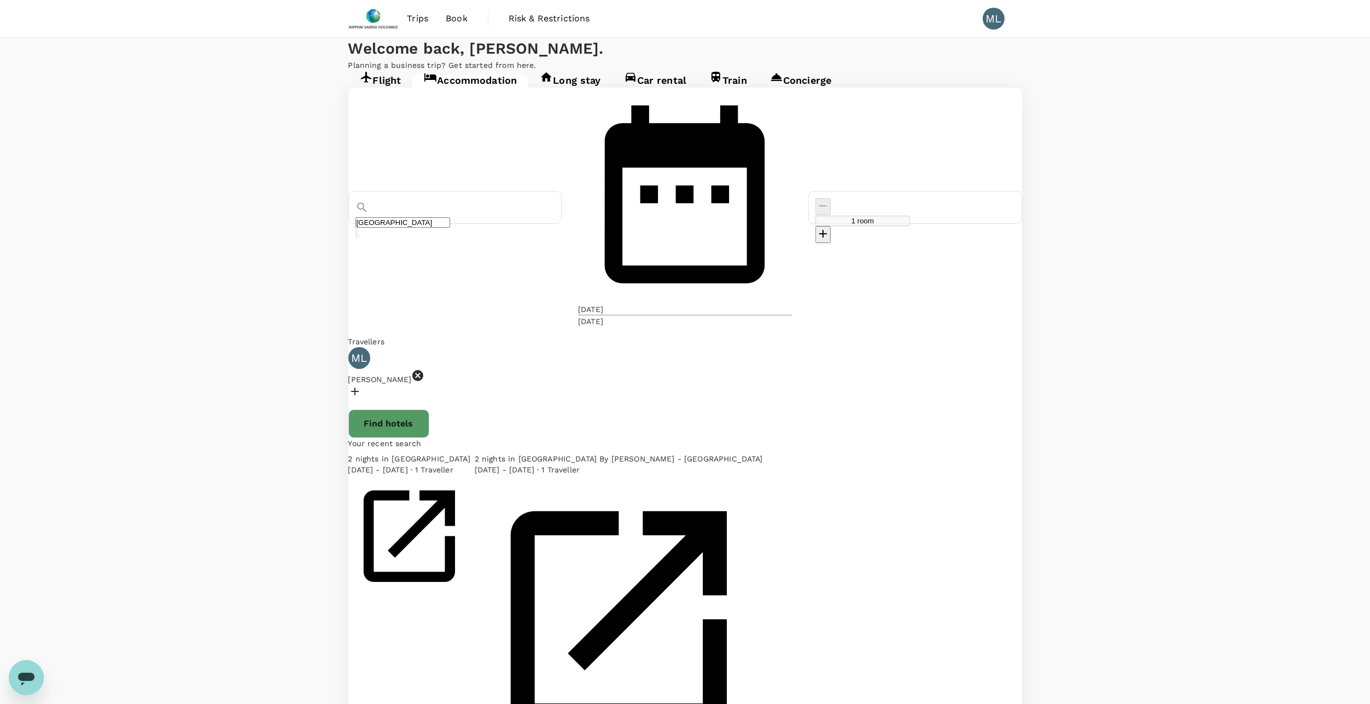
type input "Soi Sukhumvit 24"
click at [450, 217] on input "Soi Sukhumvit 24" at bounding box center [403, 222] width 95 height 10
click at [603, 304] on div "[DATE]" at bounding box center [590, 309] width 25 height 11
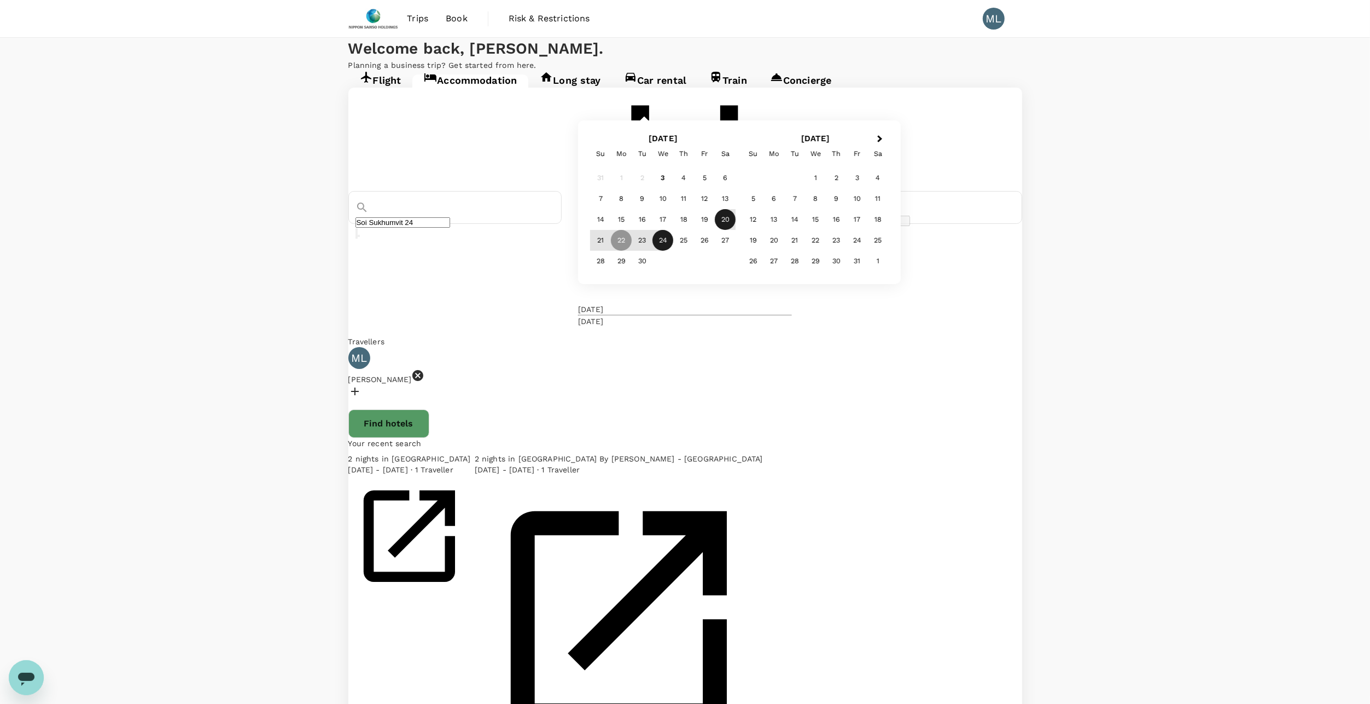
click at [736, 230] on div "20" at bounding box center [726, 219] width 21 height 21
click at [908, 380] on div "Welcome back , [PERSON_NAME] . Planning a business trip? Get started from here.…" at bounding box center [685, 411] width 1370 height 746
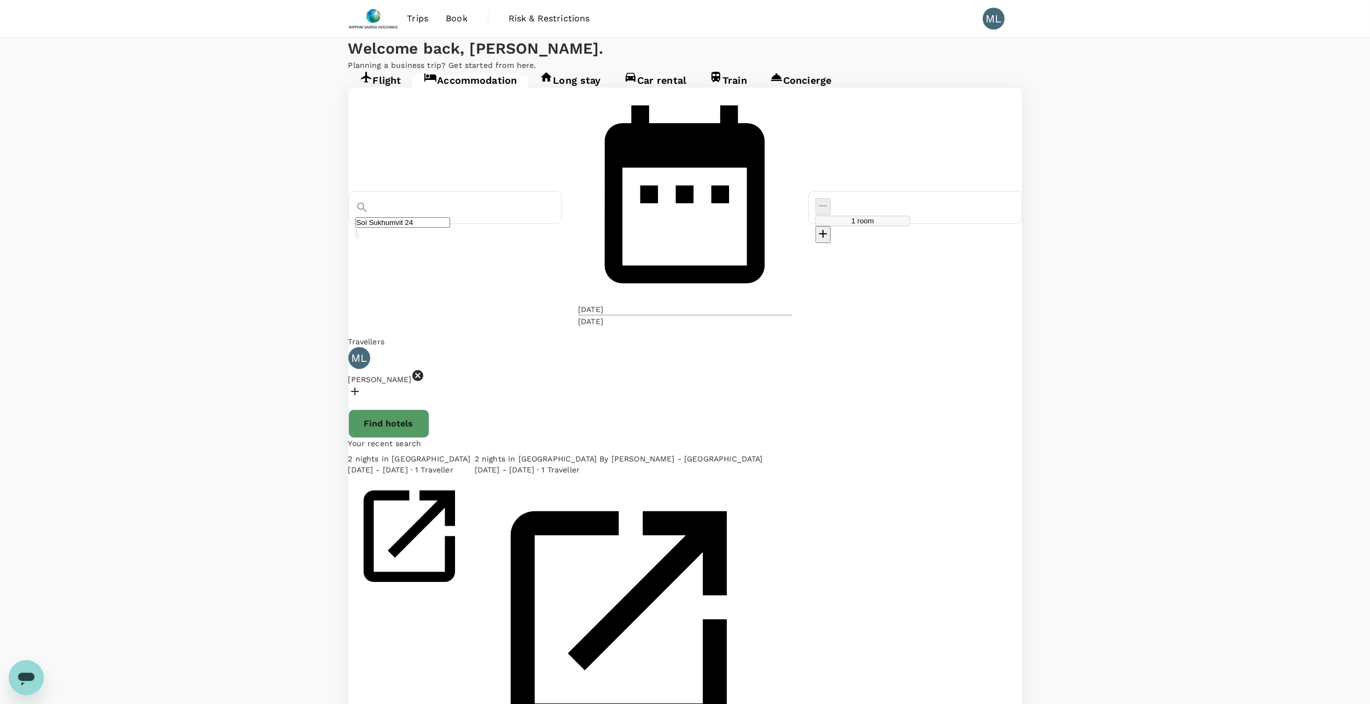
click at [429, 409] on button "Find hotels" at bounding box center [388, 423] width 81 height 28
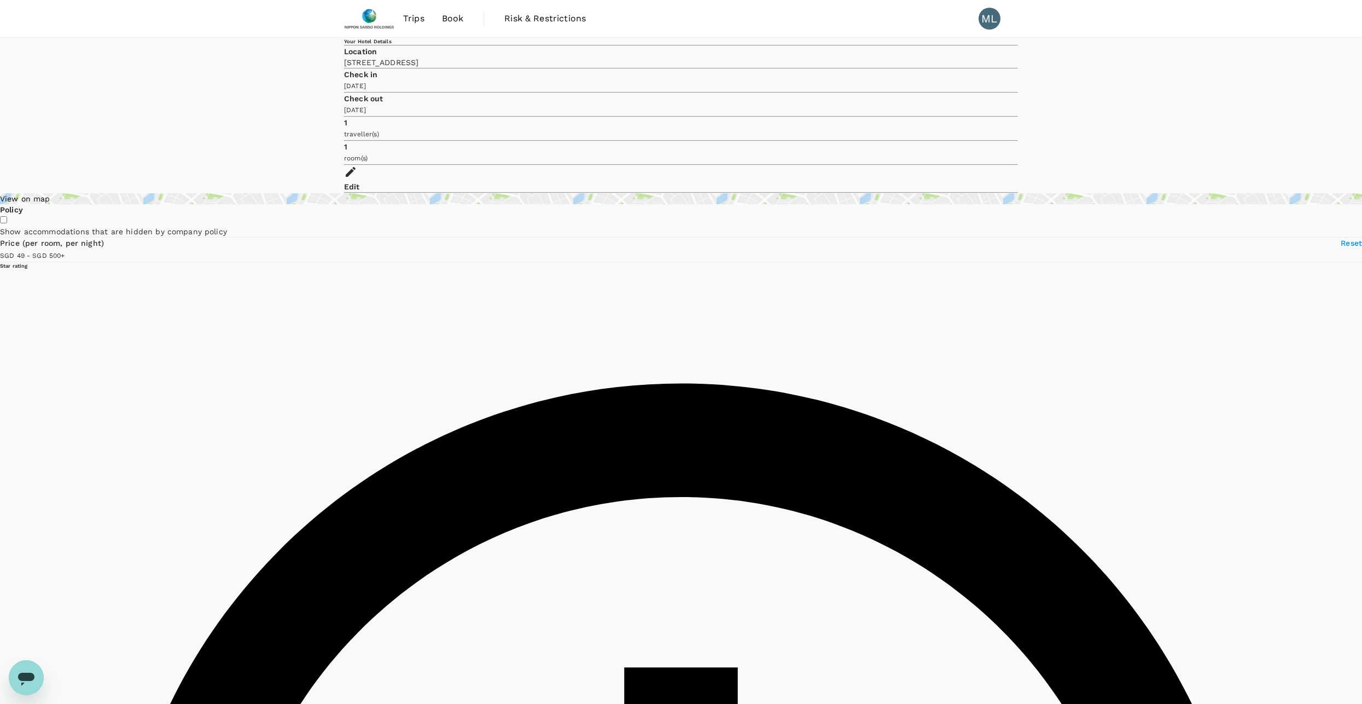
type input "499.63"
type input "33.63"
type input "499.43"
type input "15.43"
type input "499.43"
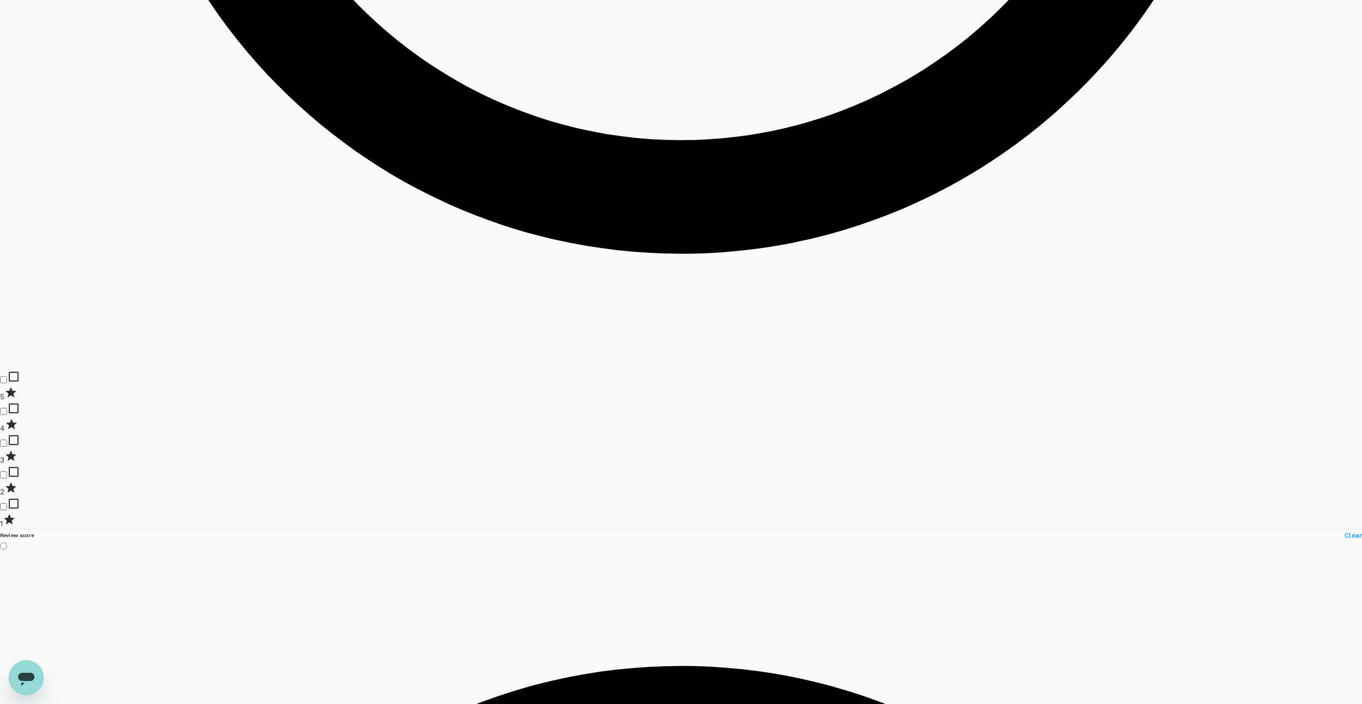
scroll to position [1368, 0]
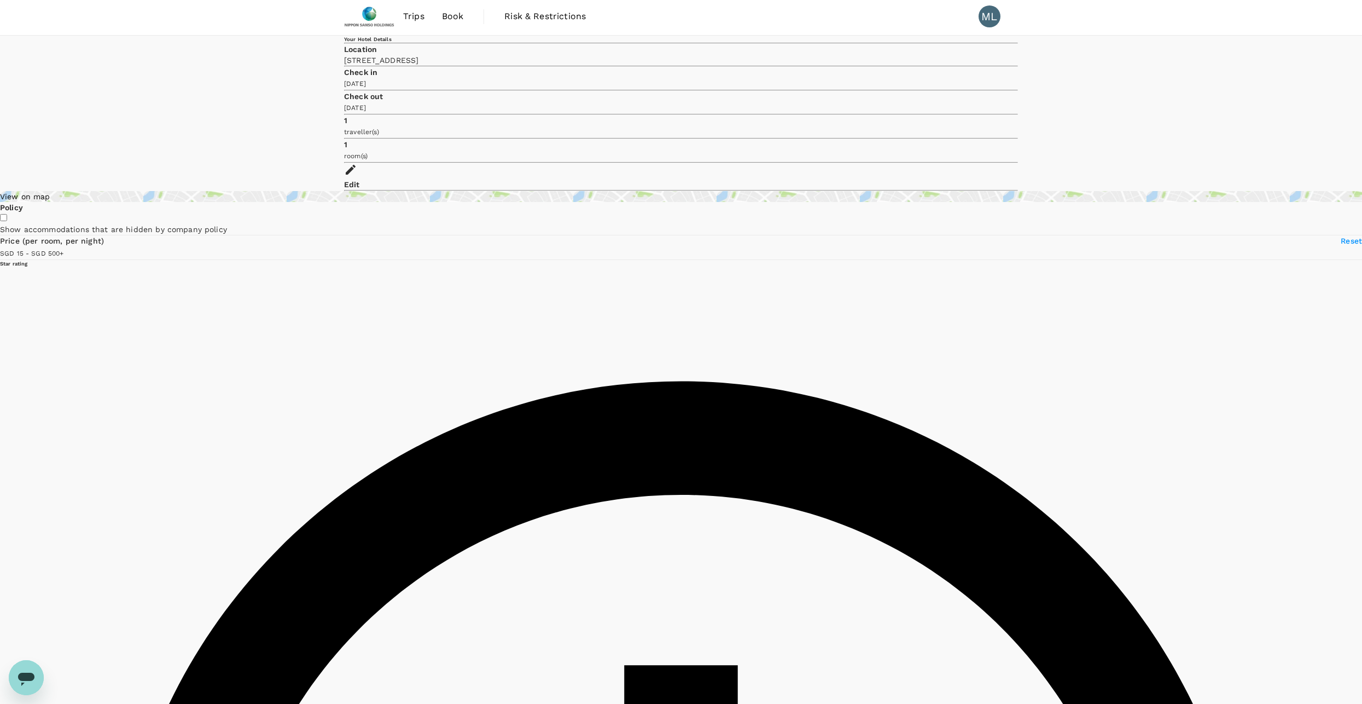
scroll to position [0, 0]
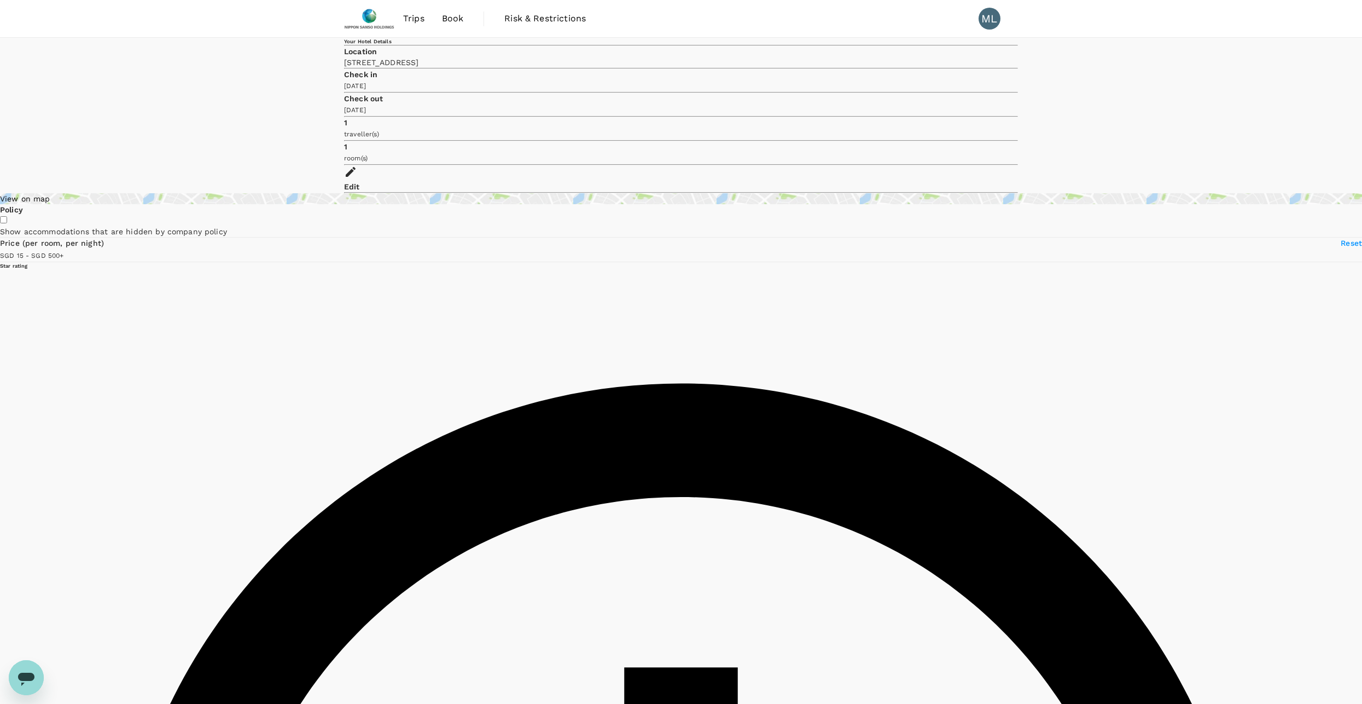
click at [416, 18] on span "Trips" at bounding box center [413, 18] width 21 height 13
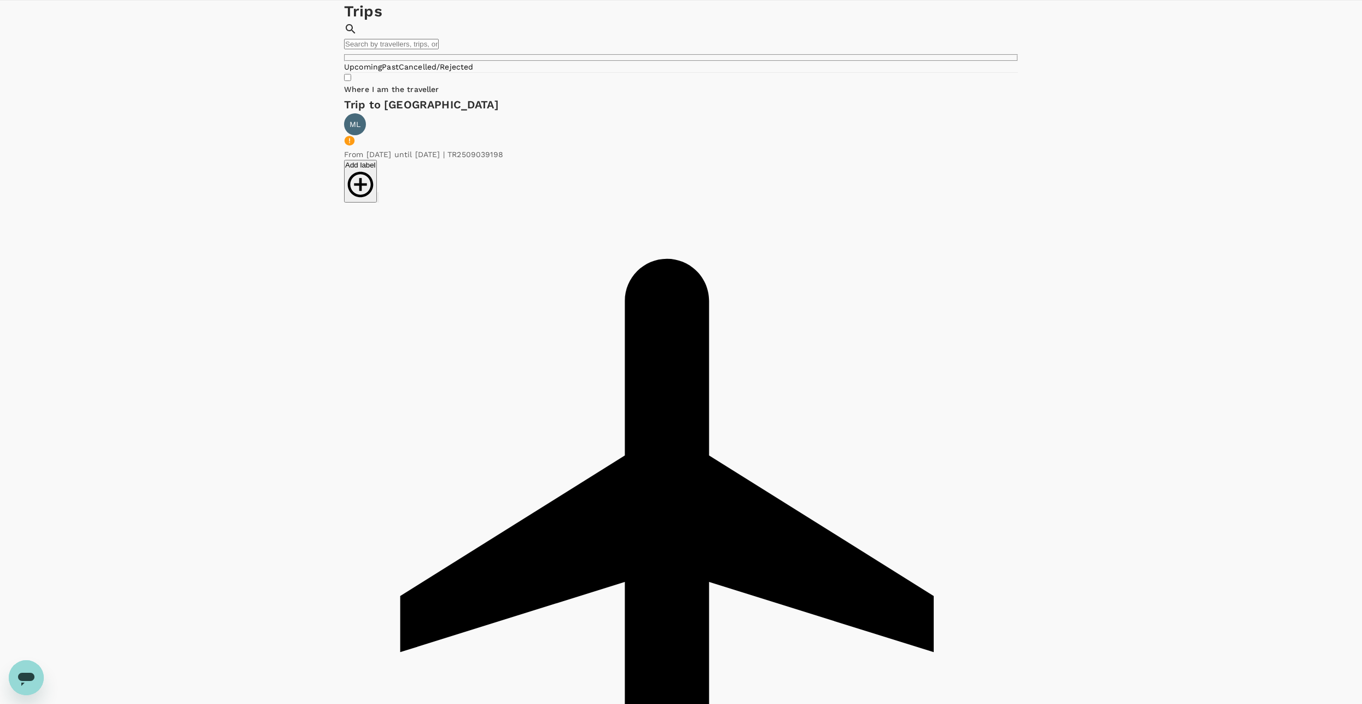
scroll to position [55, 0]
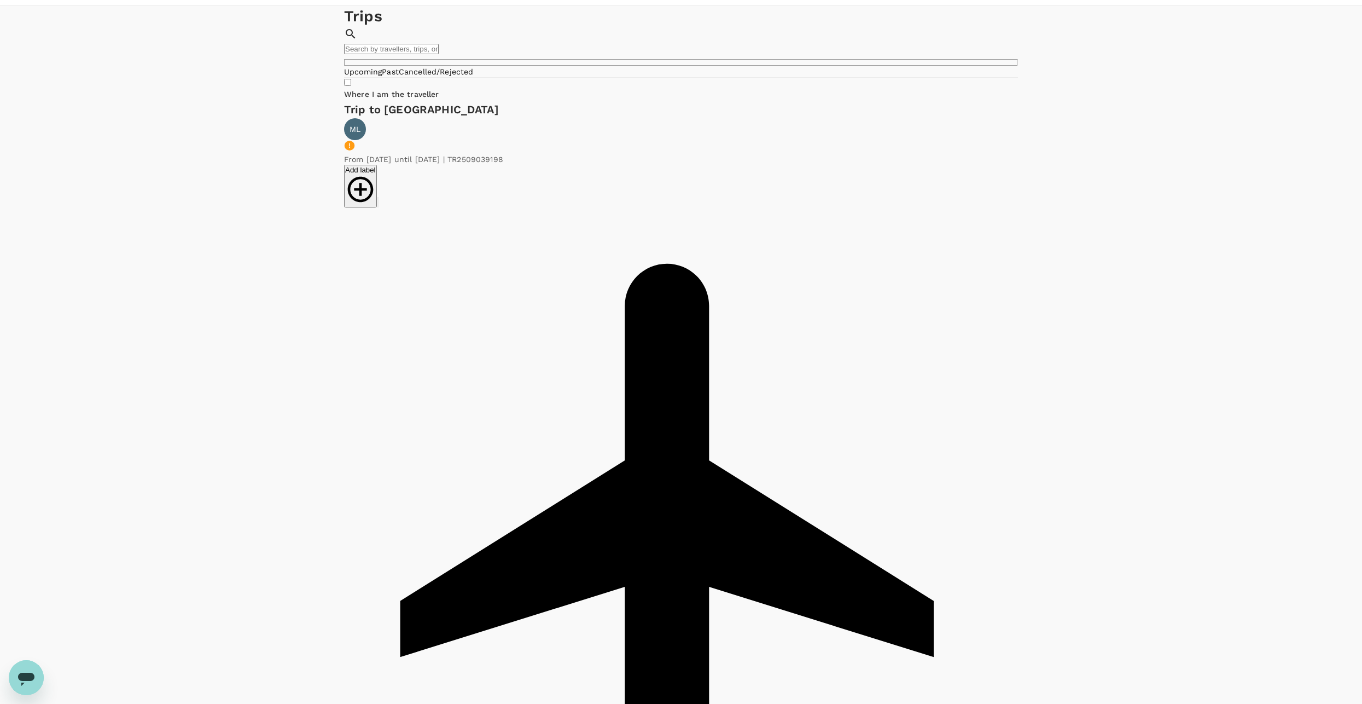
scroll to position [0, 0]
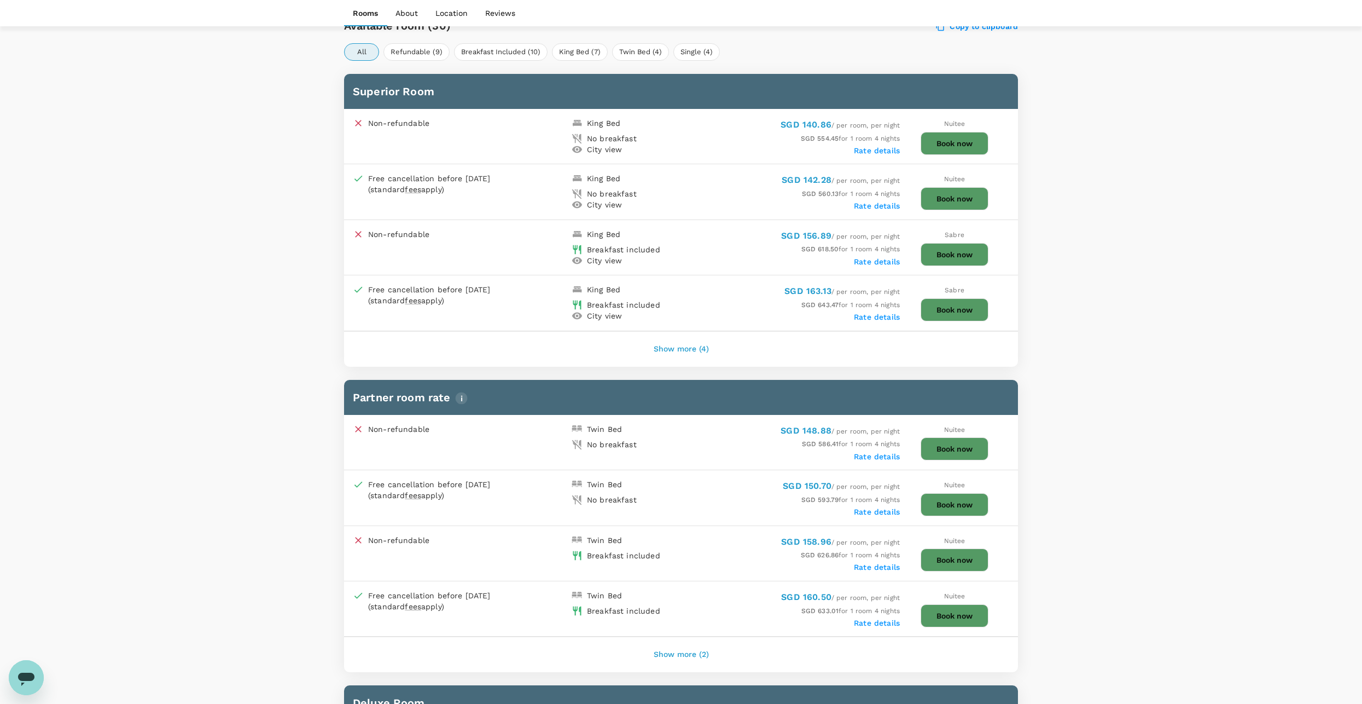
scroll to position [492, 0]
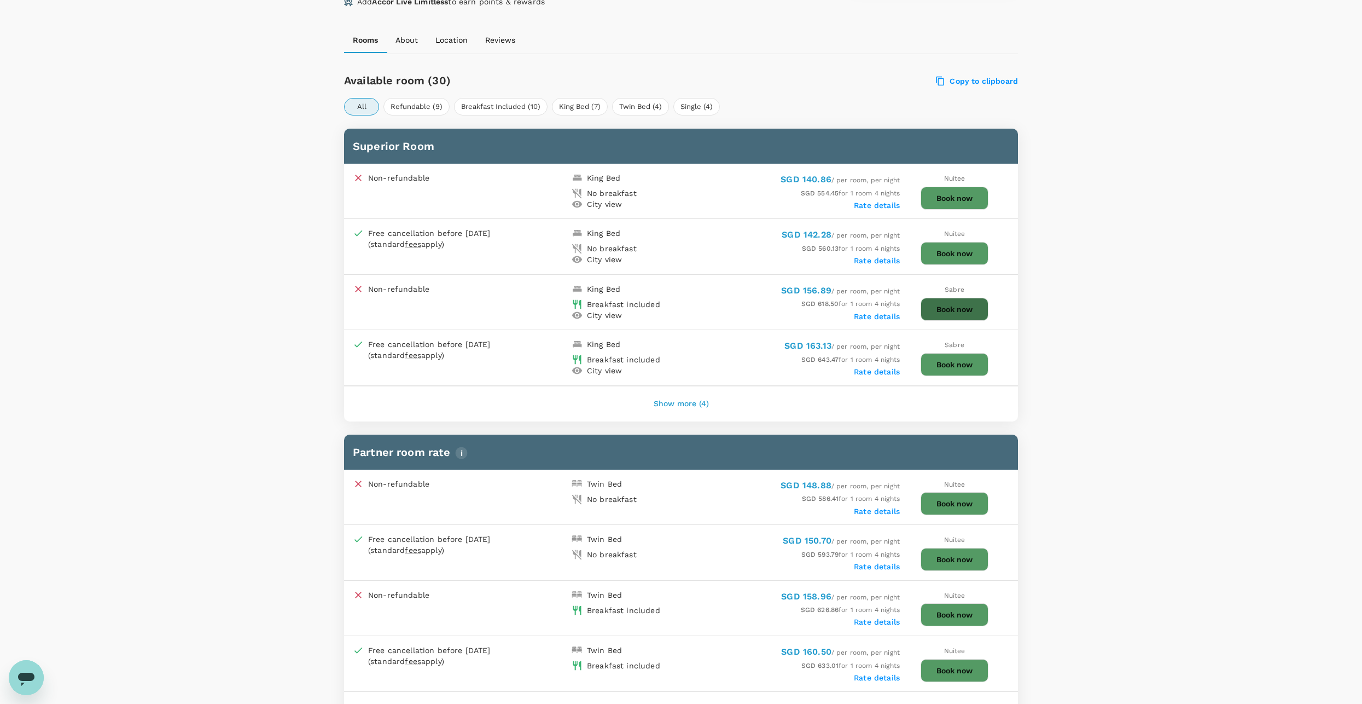
click at [966, 305] on button "Book now" at bounding box center [955, 309] width 68 height 23
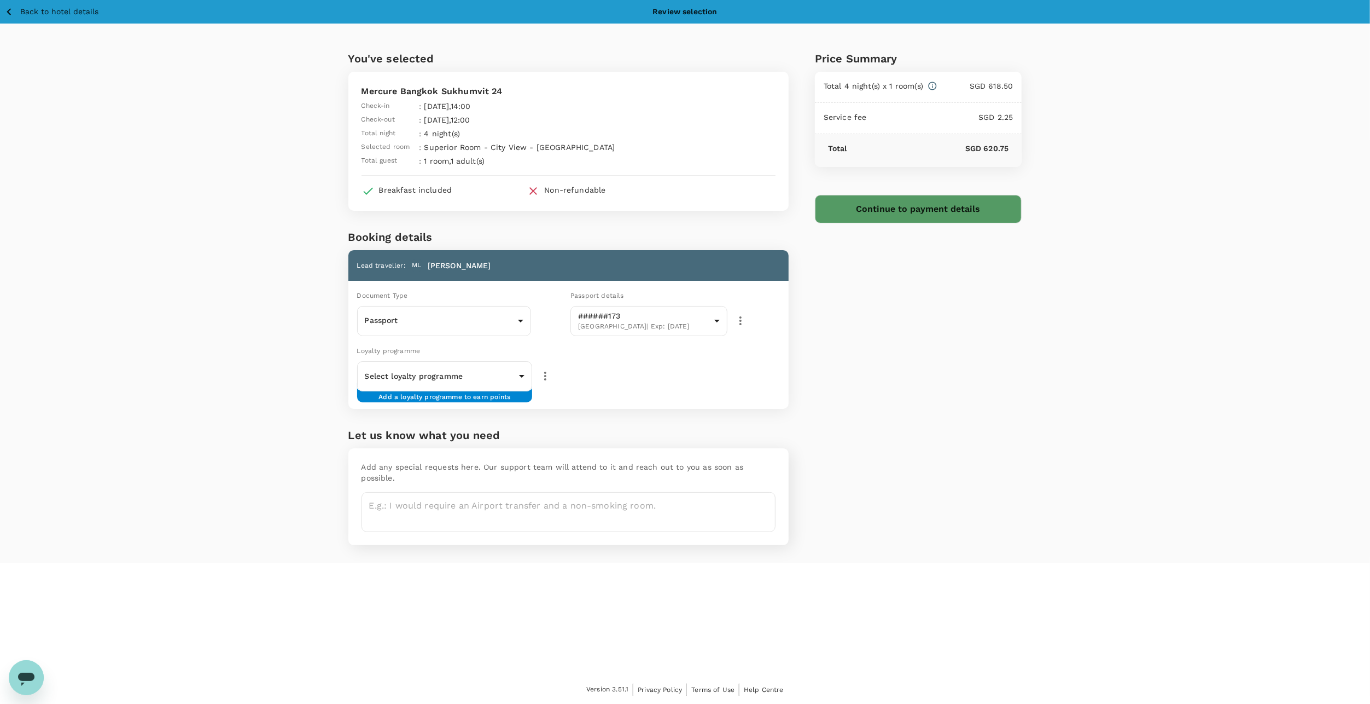
click at [13, 12] on icon "button" at bounding box center [9, 12] width 14 height 14
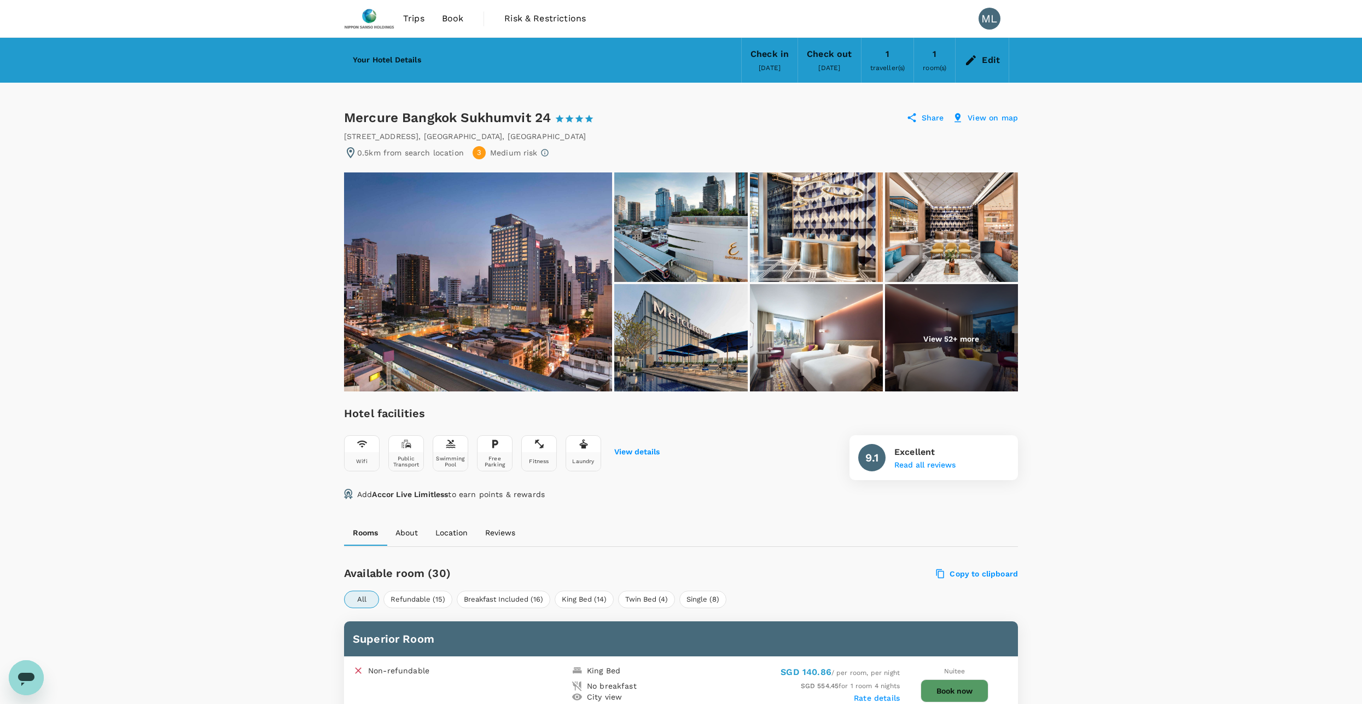
click at [765, 65] on span "[DATE]" at bounding box center [770, 68] width 22 height 8
click at [979, 59] on div "Edit" at bounding box center [982, 60] width 53 height 38
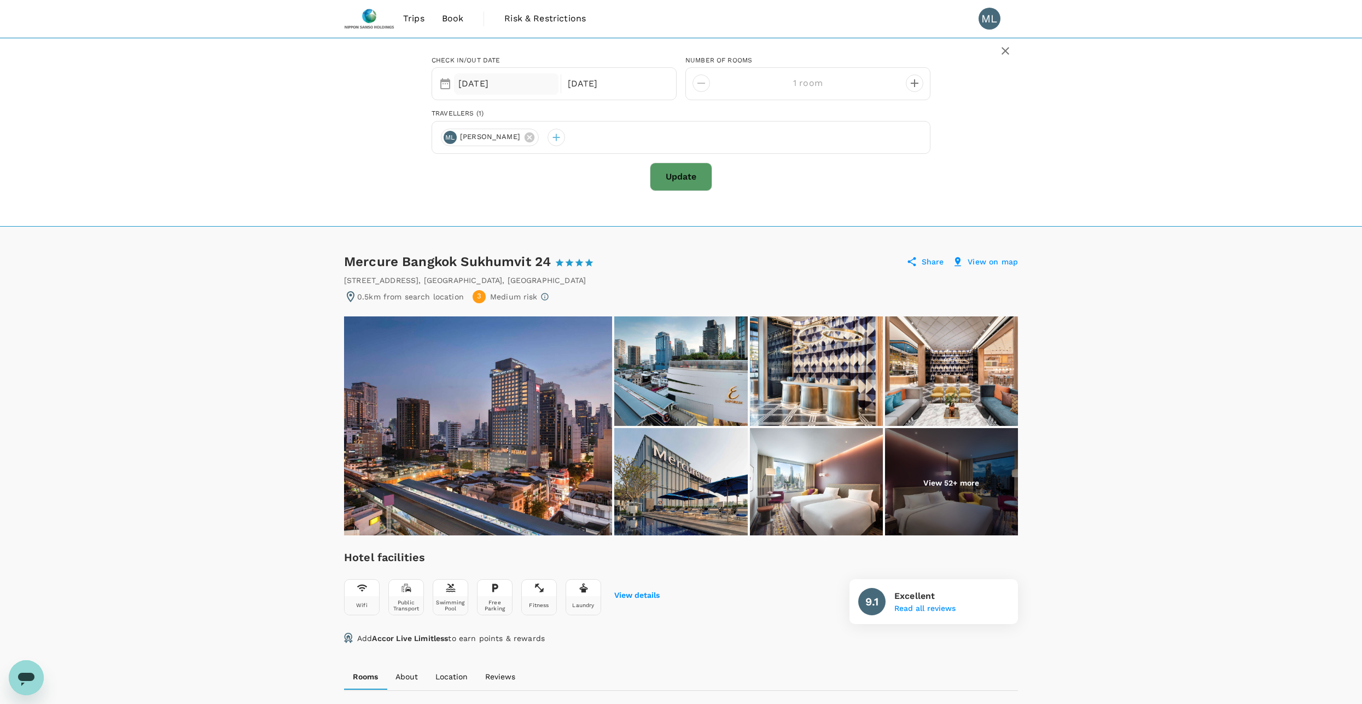
click at [499, 86] on div "[DATE]" at bounding box center [506, 83] width 104 height 21
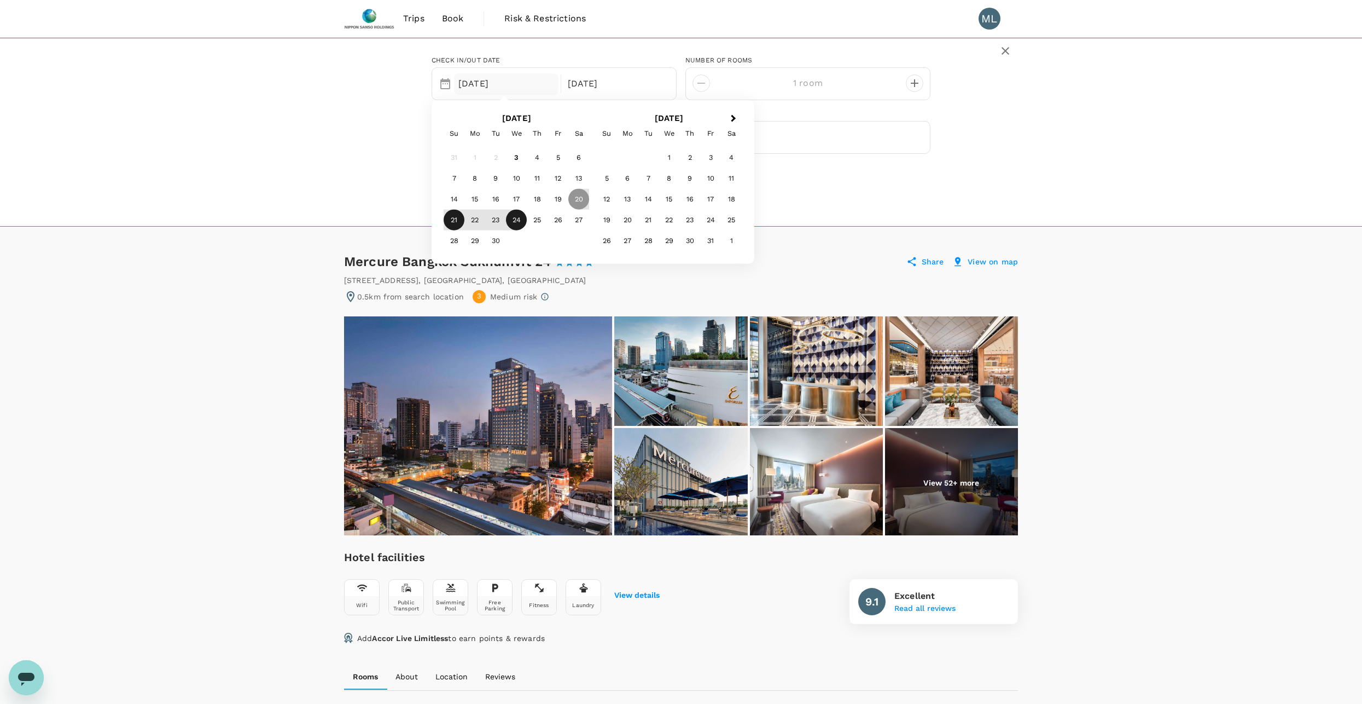
click at [446, 218] on div "21" at bounding box center [454, 220] width 21 height 21
click at [1043, 147] on div "Check in/out date Selected date: [DATE] [DATE] Sep Next Month [DATE] Su Mo Tu W…" at bounding box center [681, 132] width 1362 height 189
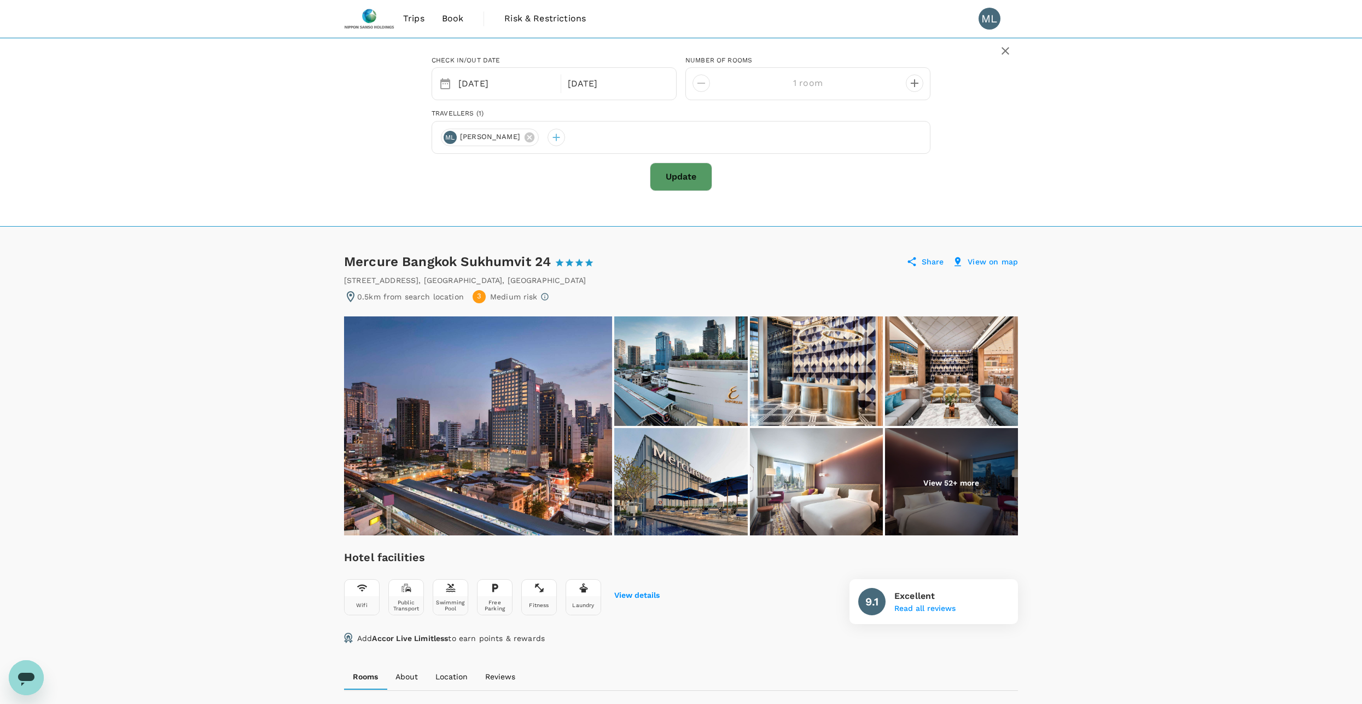
click at [687, 175] on button "Update" at bounding box center [681, 176] width 62 height 28
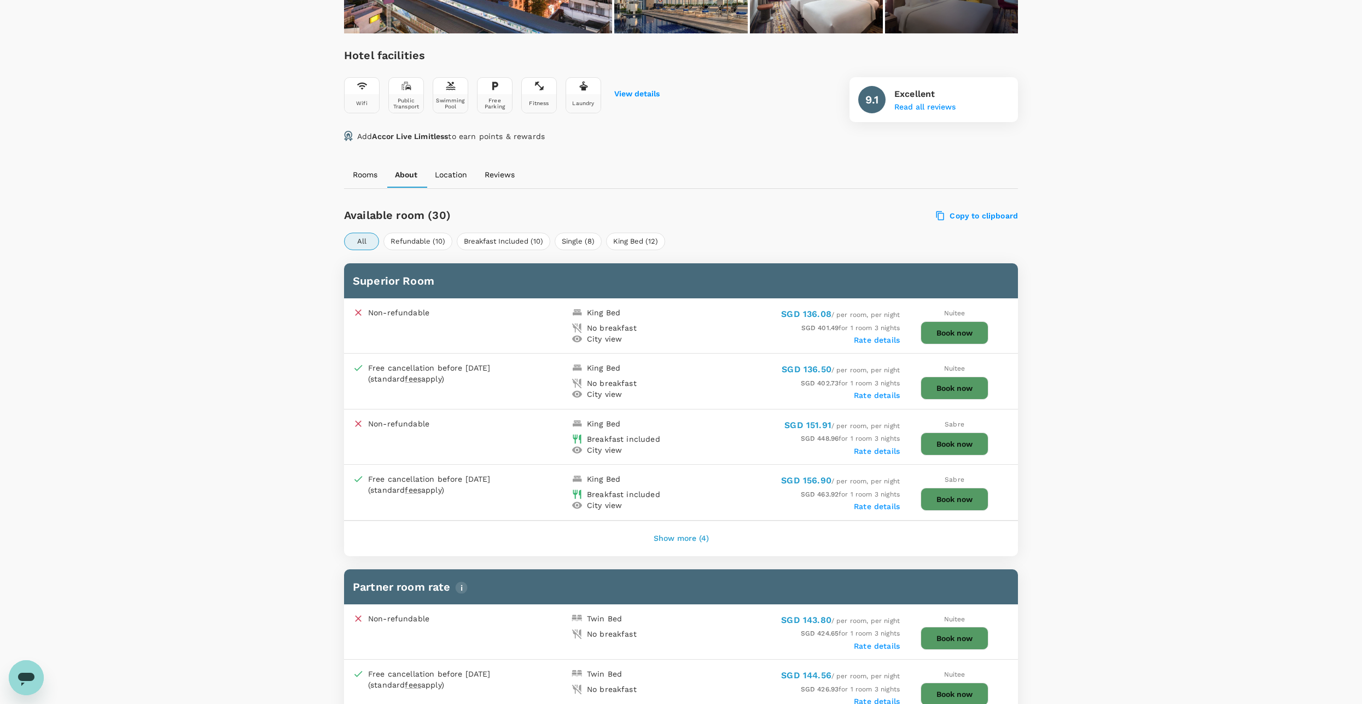
scroll to position [383, 0]
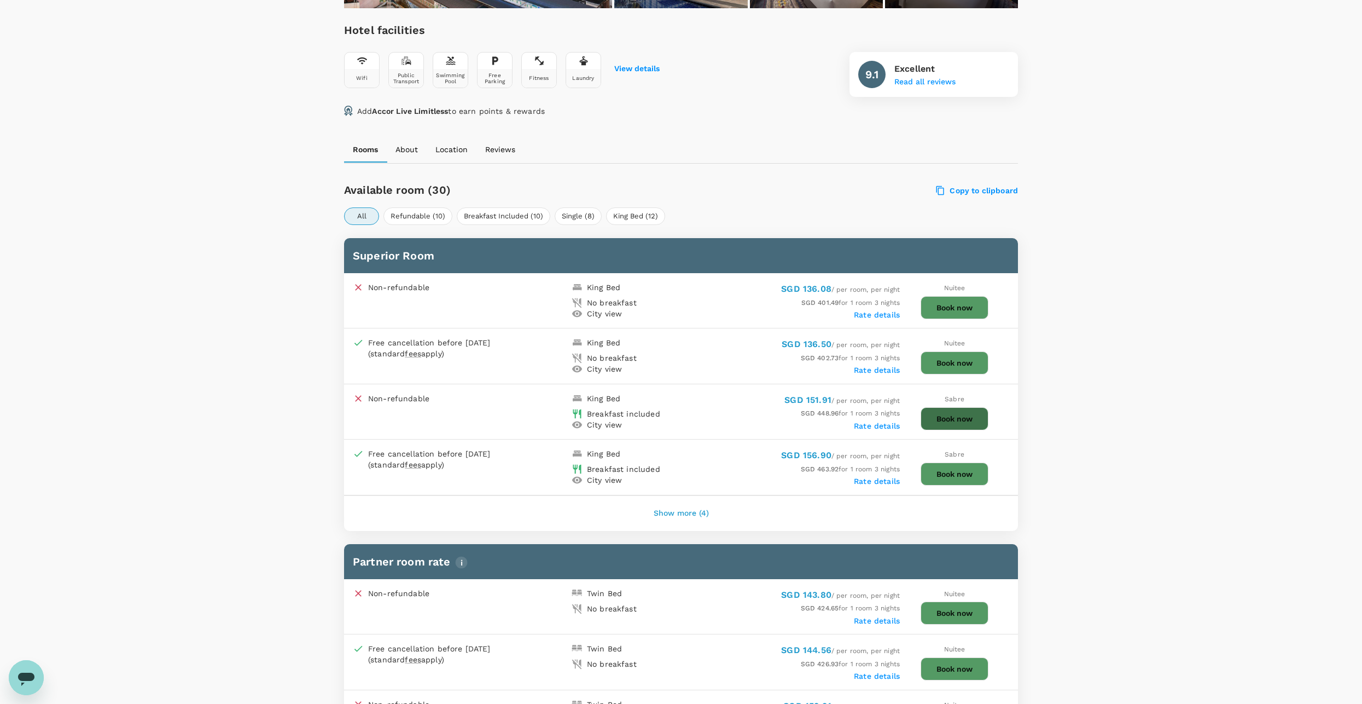
click at [955, 415] on button "Book now" at bounding box center [955, 418] width 68 height 23
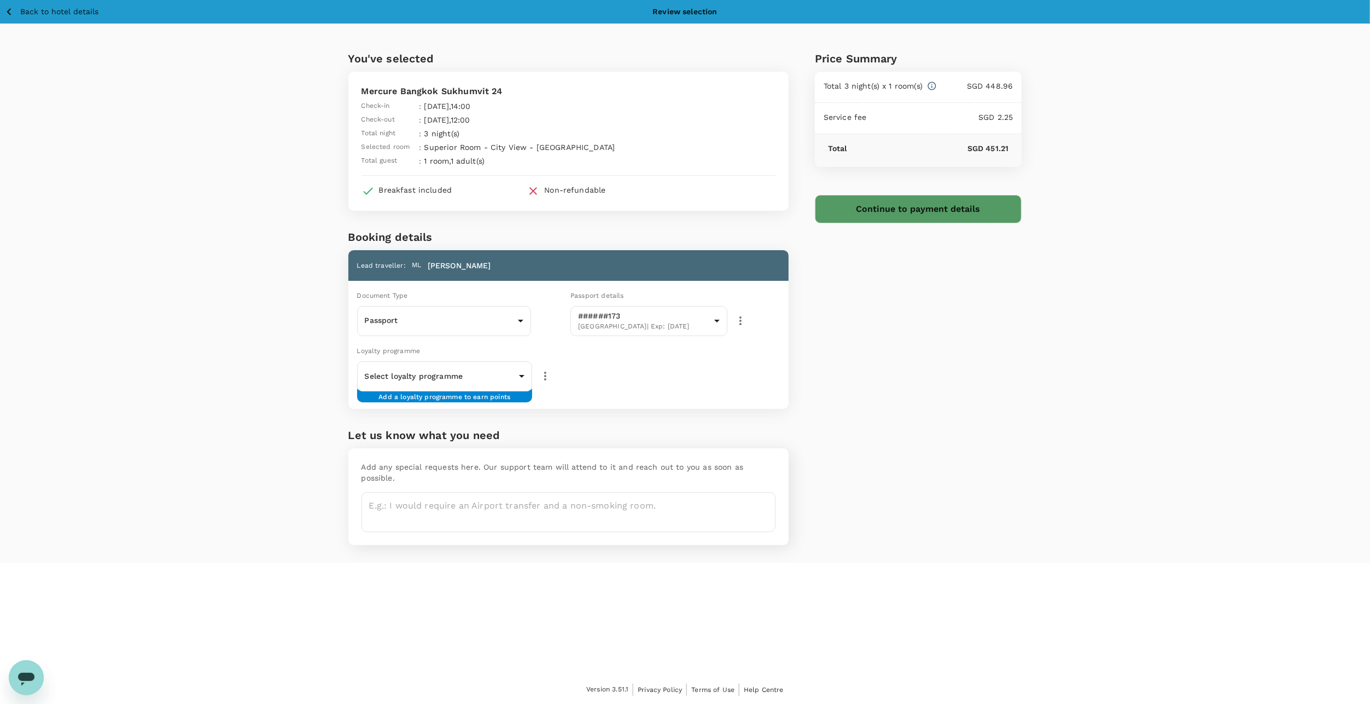
click at [234, 573] on div "Back to hotel details Review selection You've selected Mercure Bangkok Sukhumvi…" at bounding box center [685, 337] width 1370 height 675
click at [462, 371] on body "Back to hotel details Review selection You've selected Mercure Bangkok Sukhumvi…" at bounding box center [685, 352] width 1370 height 704
click at [454, 414] on p "Accor Live Limitless" at bounding box center [444, 418] width 158 height 11
type input "9fc951e4-40ef-41b5-ba83-9fa730b66e6d"
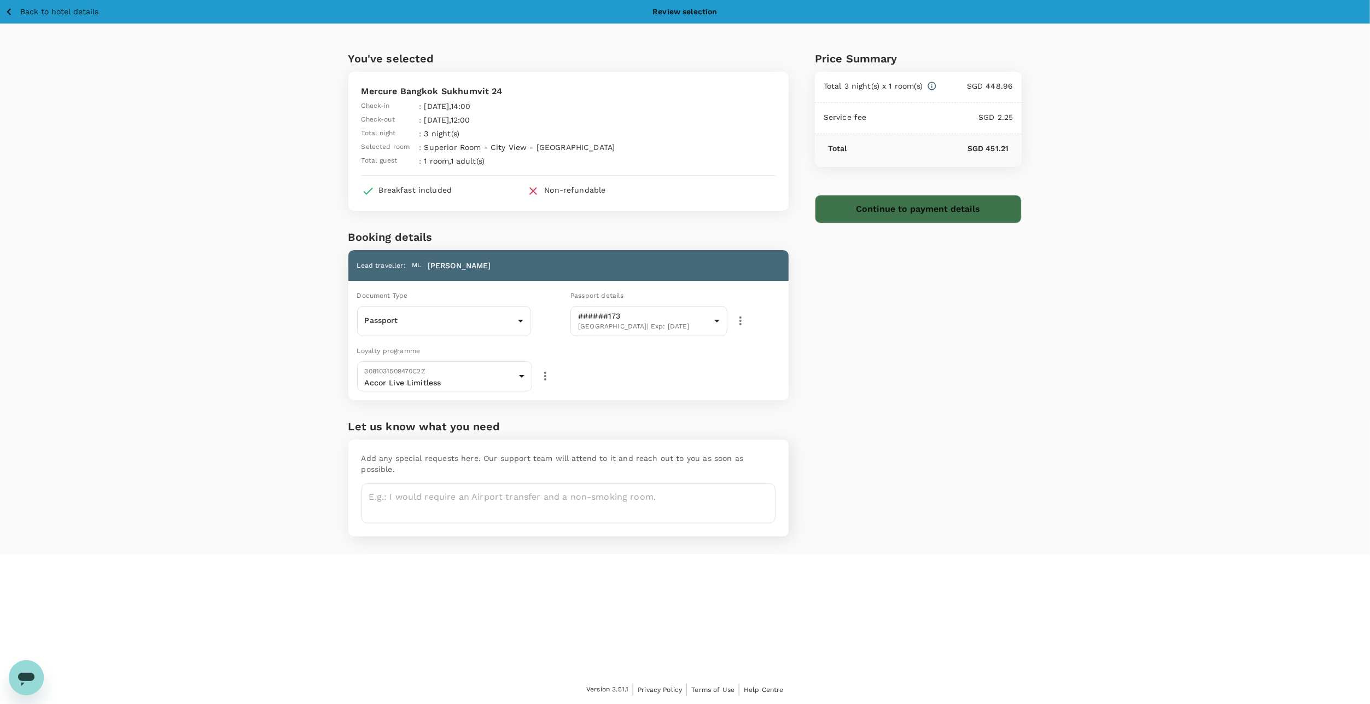
click at [914, 210] on button "Continue to payment details" at bounding box center [918, 209] width 207 height 28
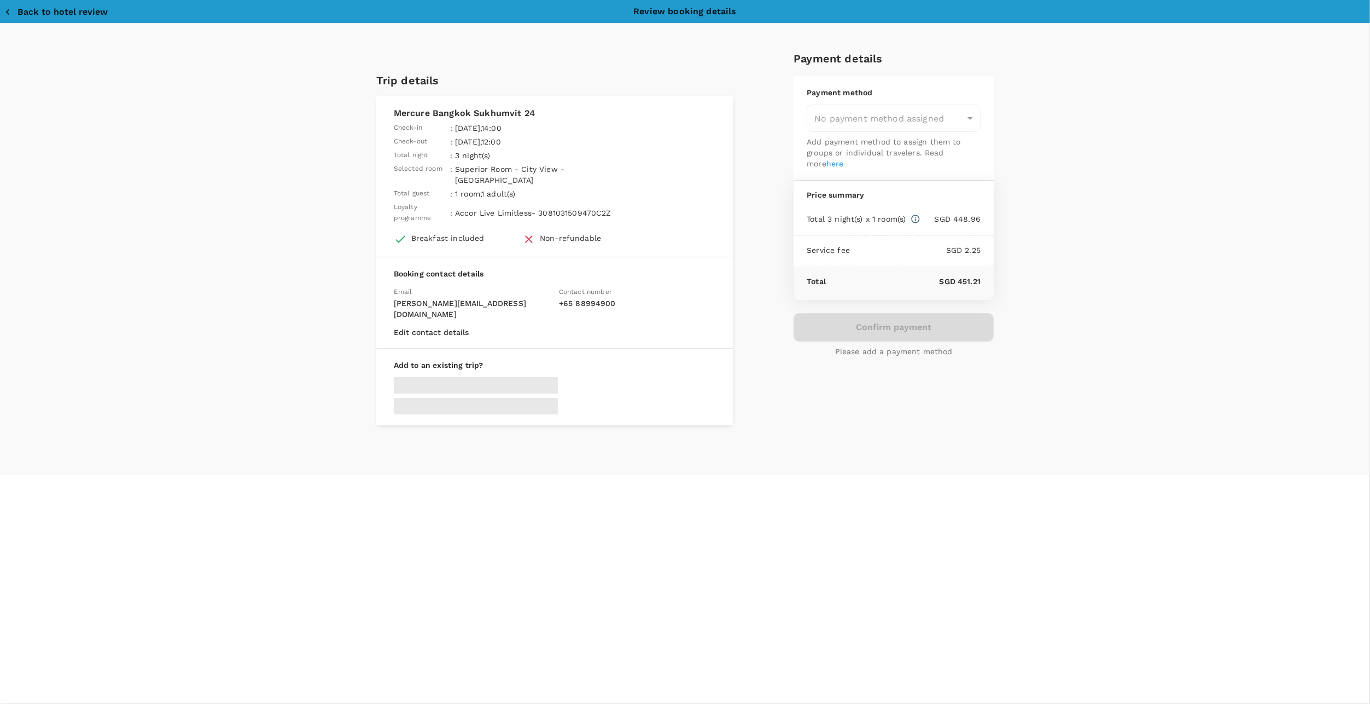
type input "9da82385-ea03-4e8d-b270-32b986f0971a"
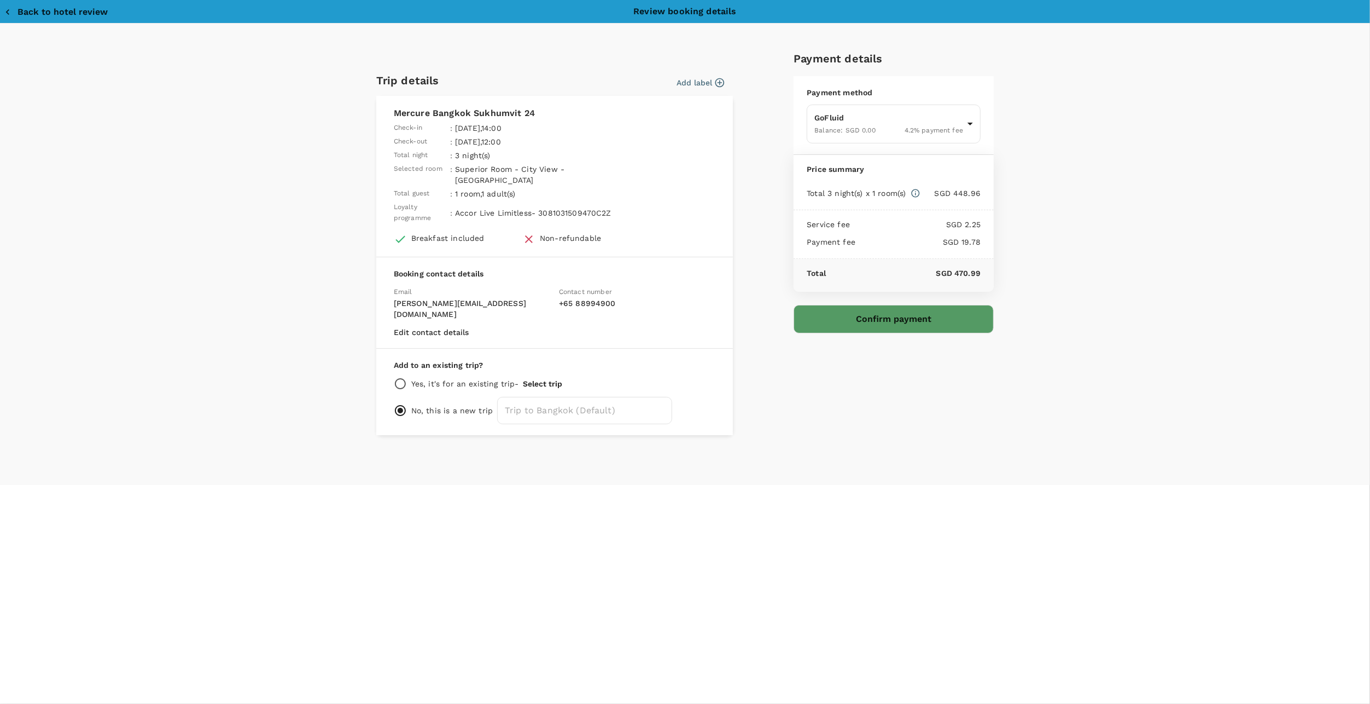
click at [523, 377] on div "Yes, it's for an existing trip - Select trip" at bounding box center [555, 383] width 322 height 13
click at [400, 377] on input "radio" at bounding box center [400, 383] width 13 height 13
radio input "true"
click at [416, 417] on p "No, this is a new trip" at bounding box center [452, 422] width 82 height 11
click at [403, 416] on input "radio" at bounding box center [400, 422] width 13 height 13
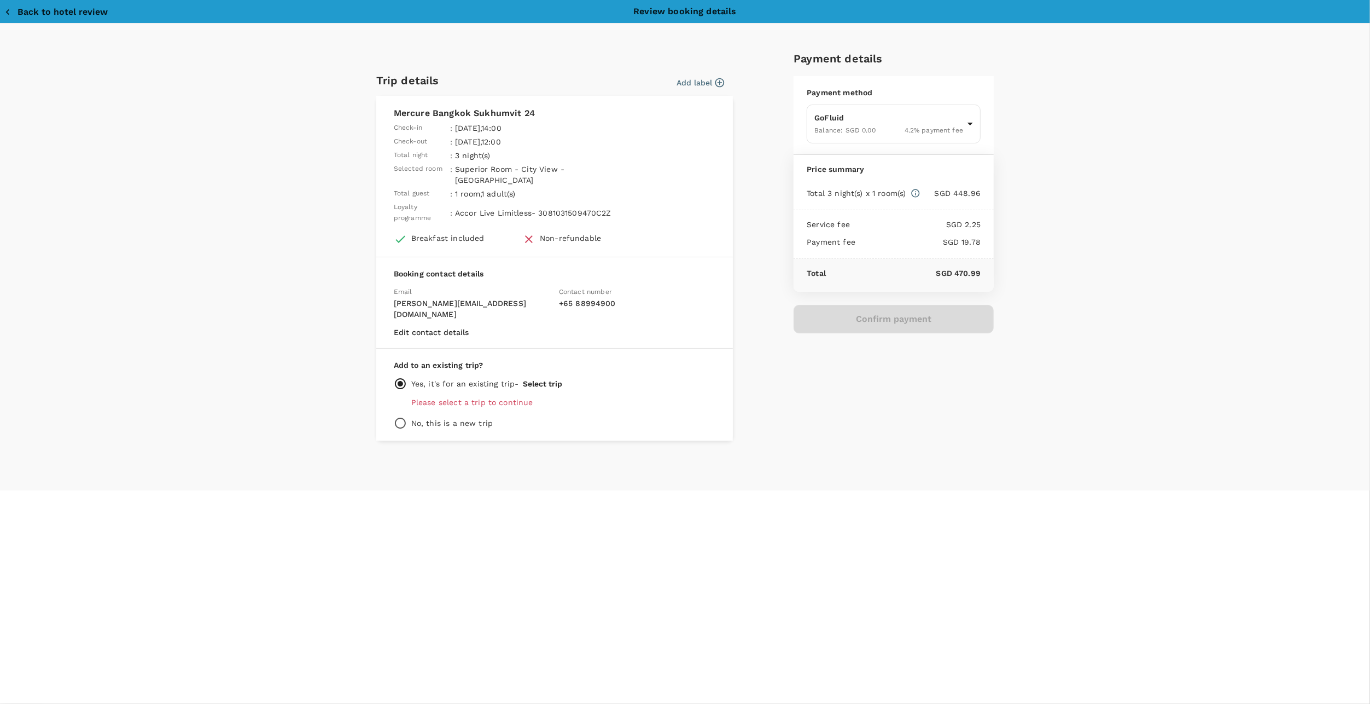
radio input "true"
click at [925, 314] on button "Confirm payment" at bounding box center [894, 319] width 200 height 28
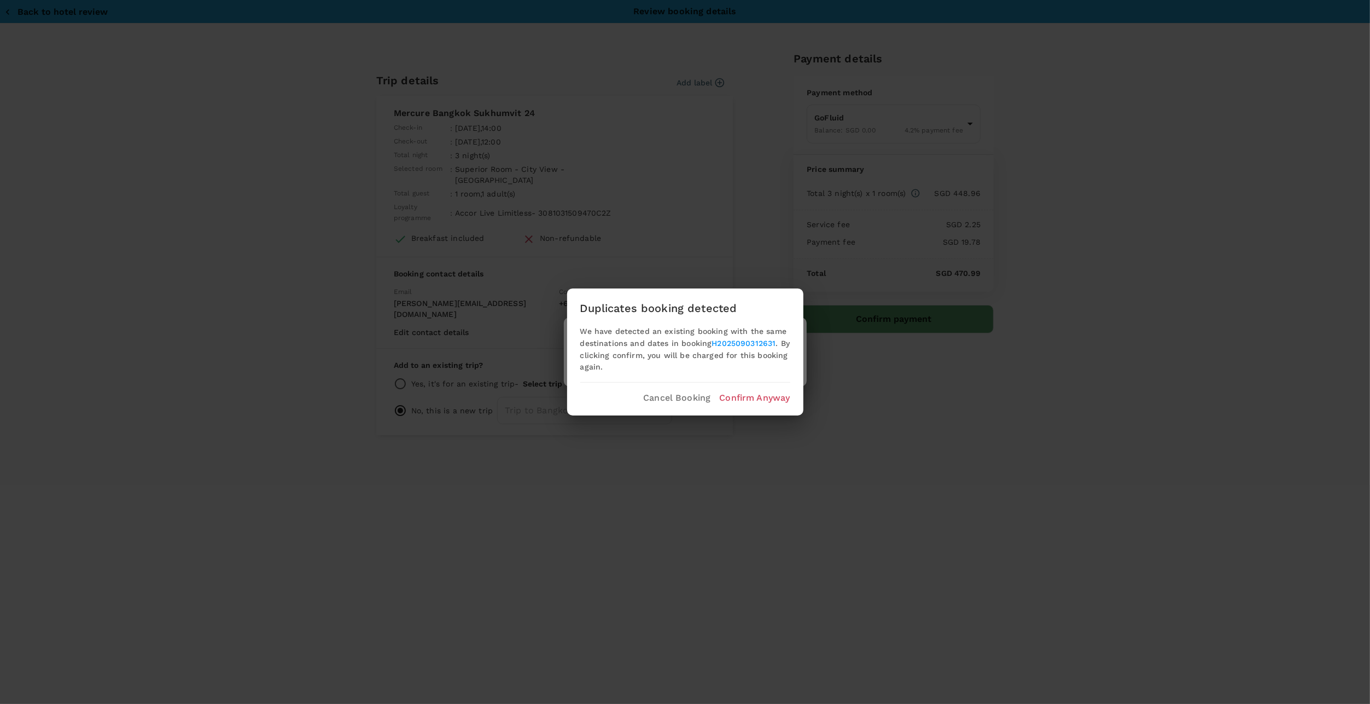
click at [739, 395] on p "Confirm Anyway" at bounding box center [754, 397] width 71 height 13
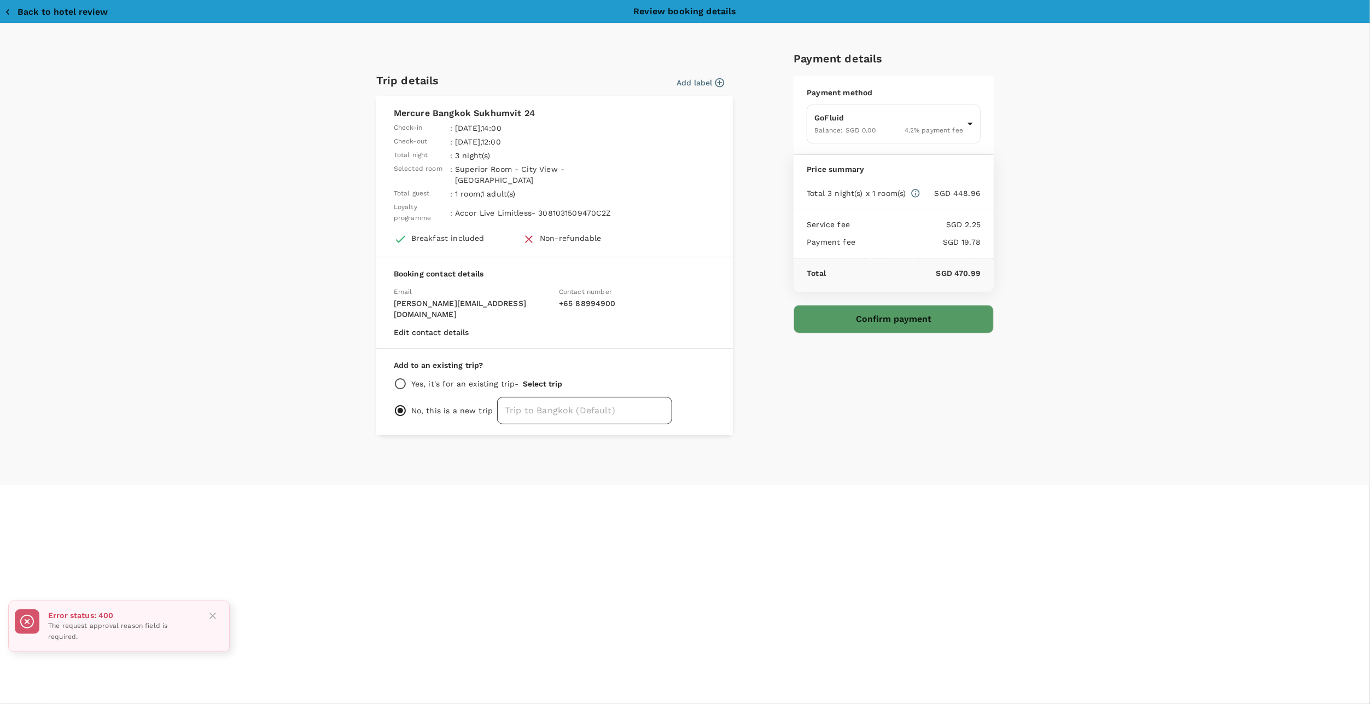
click at [544, 397] on input "text" at bounding box center [584, 410] width 175 height 27
click at [879, 222] on p "SGD 2.25" at bounding box center [915, 224] width 131 height 11
click at [830, 125] on body "Back to hotel details Review selection You've selected Mercure Bangkok Sukhumvi…" at bounding box center [685, 352] width 1370 height 704
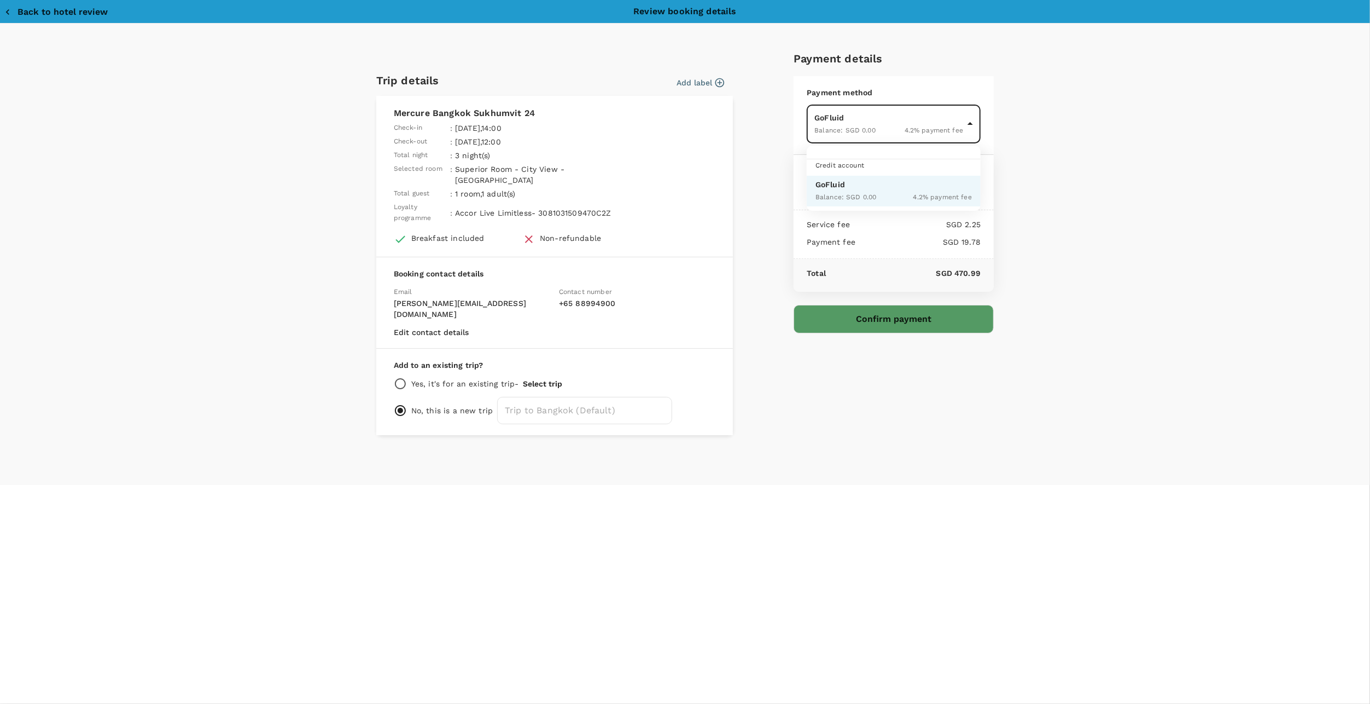
click at [830, 125] on div at bounding box center [685, 352] width 1370 height 704
click at [423, 378] on p "Yes, it's for an existing trip -" at bounding box center [465, 383] width 108 height 11
click at [399, 377] on input "radio" at bounding box center [400, 383] width 13 height 13
radio input "true"
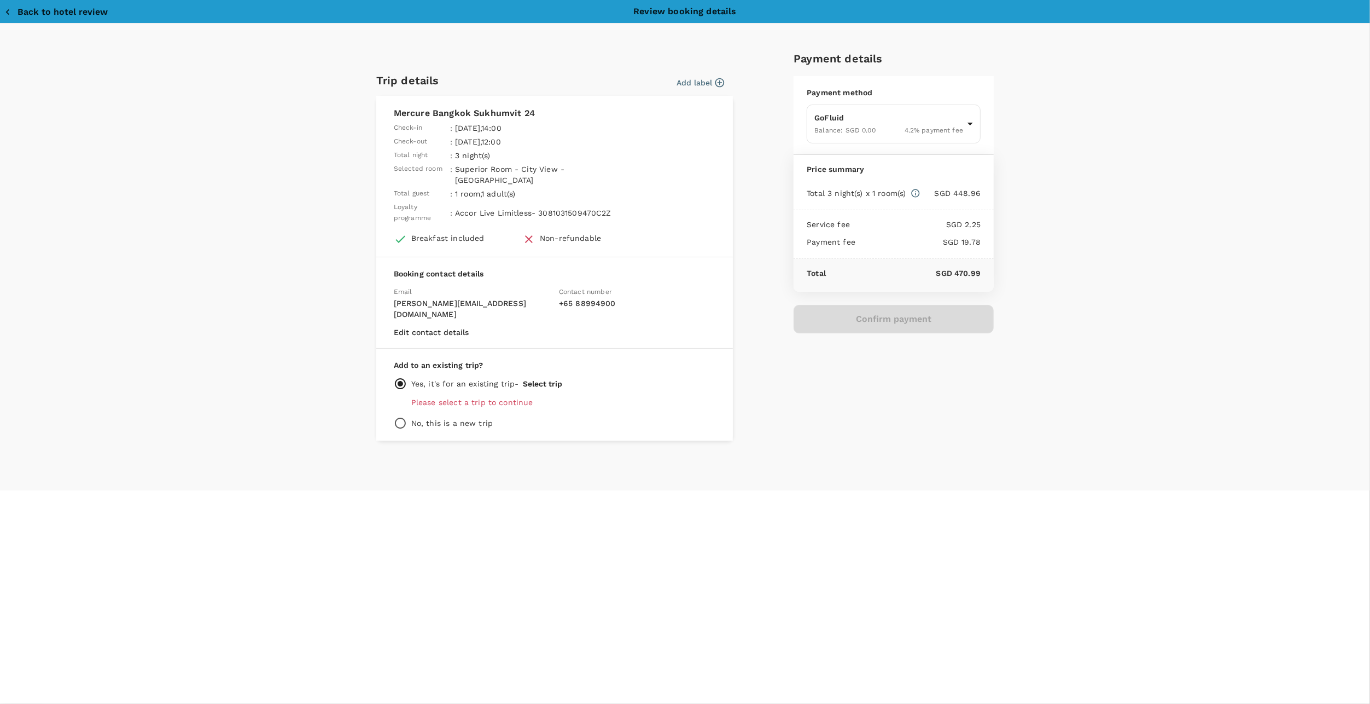
click at [410, 389] on div "Add to an existing trip? Yes, it's for an existing trip - Select trip Please se…" at bounding box center [554, 394] width 357 height 92
click at [430, 416] on div "No, this is a new trip" at bounding box center [555, 422] width 322 height 13
click at [434, 392] on div "Add to an existing trip? Yes, it's for an existing trip - Select trip Please se…" at bounding box center [554, 394] width 357 height 92
click at [398, 416] on input "radio" at bounding box center [400, 422] width 13 height 13
radio input "true"
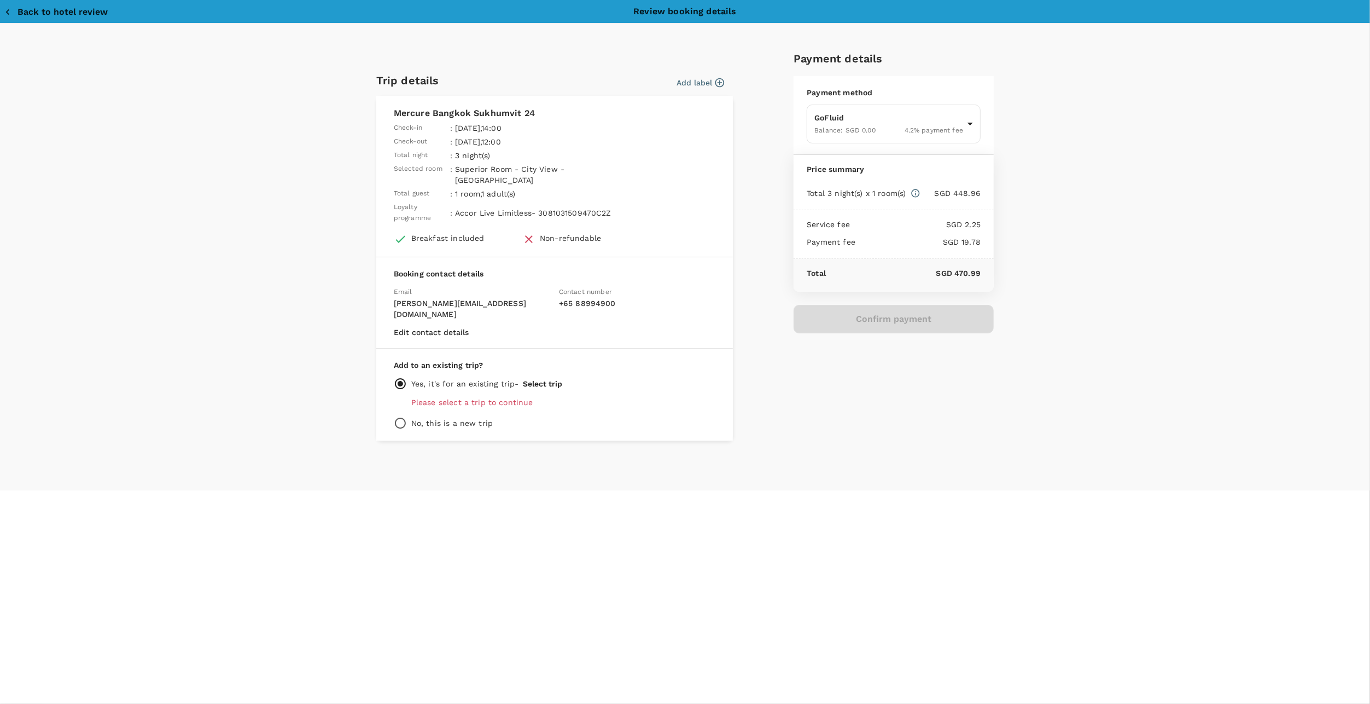
radio input "false"
click at [695, 73] on div "Add label" at bounding box center [698, 80] width 52 height 16
click at [695, 80] on button "Add label" at bounding box center [701, 82] width 48 height 11
click at [851, 309] on button "Confirm payment" at bounding box center [894, 319] width 200 height 28
click at [896, 315] on button "Confirm payment" at bounding box center [894, 319] width 200 height 28
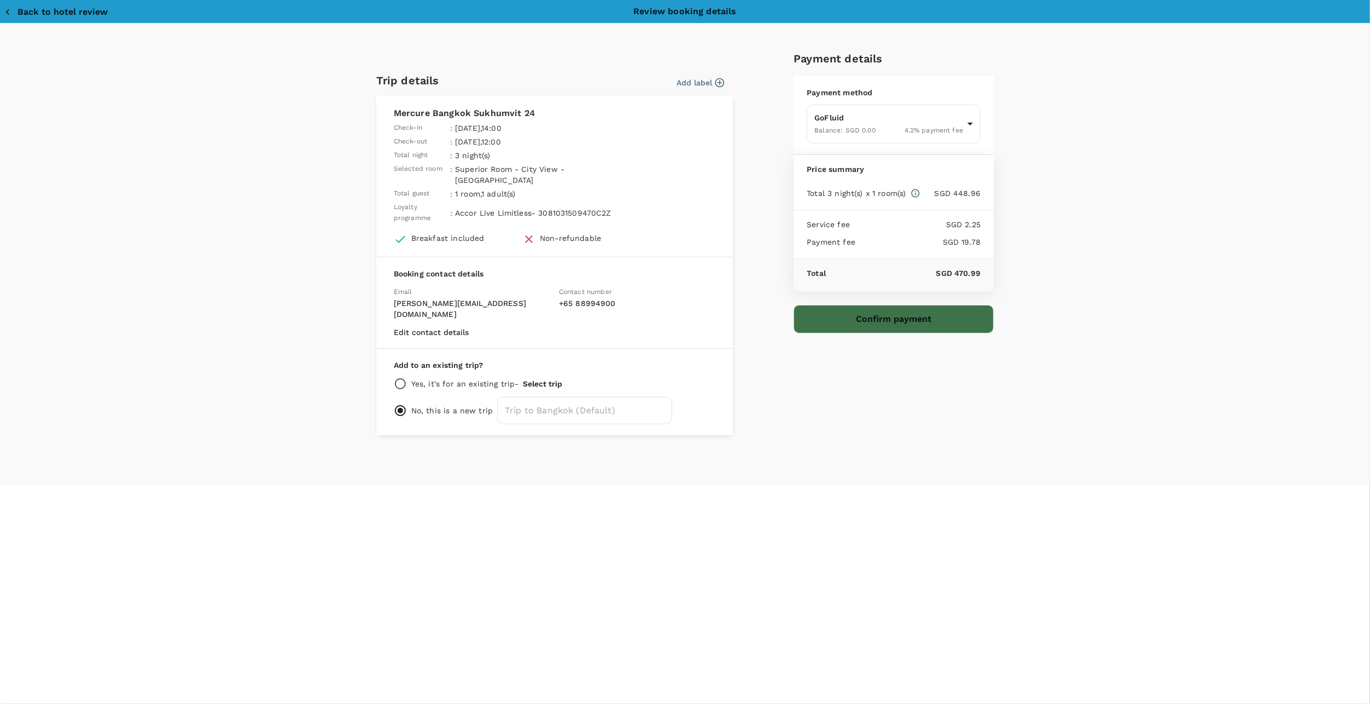
click at [850, 316] on button "Confirm payment" at bounding box center [894, 319] width 200 height 28
click at [532, 397] on input "text" at bounding box center [584, 410] width 175 height 27
click at [847, 307] on button "Confirm payment" at bounding box center [894, 319] width 200 height 28
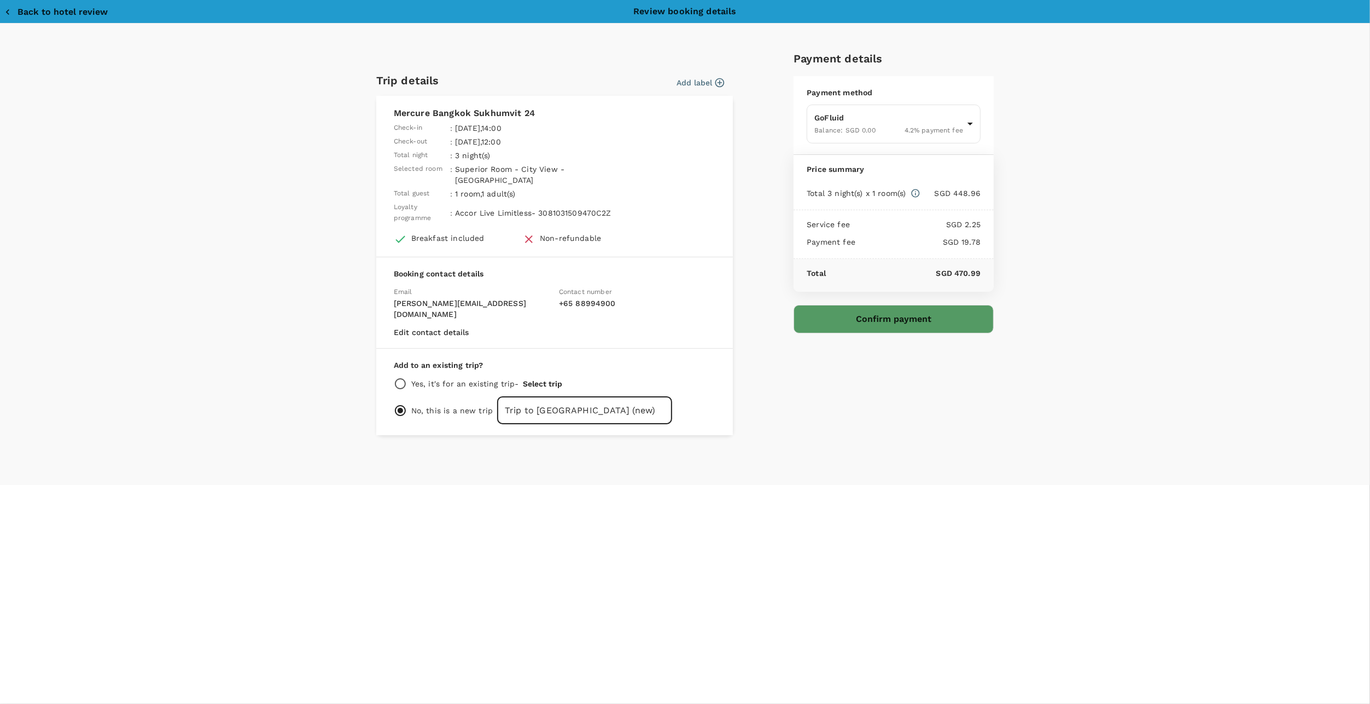
click at [536, 397] on input "Trip to Bangkok (new)" at bounding box center [584, 410] width 175 height 27
drag, startPoint x: 571, startPoint y: 386, endPoint x: 669, endPoint y: 400, distance: 99.5
click at [650, 399] on input "Trip to Bangkok (new)" at bounding box center [584, 410] width 175 height 27
type input "Trip to Bangkok"
click at [884, 362] on div "Payment details Payment method GoFluid Balance : SGD 0.00 4.2 % payment fee 9da…" at bounding box center [889, 238] width 209 height 394
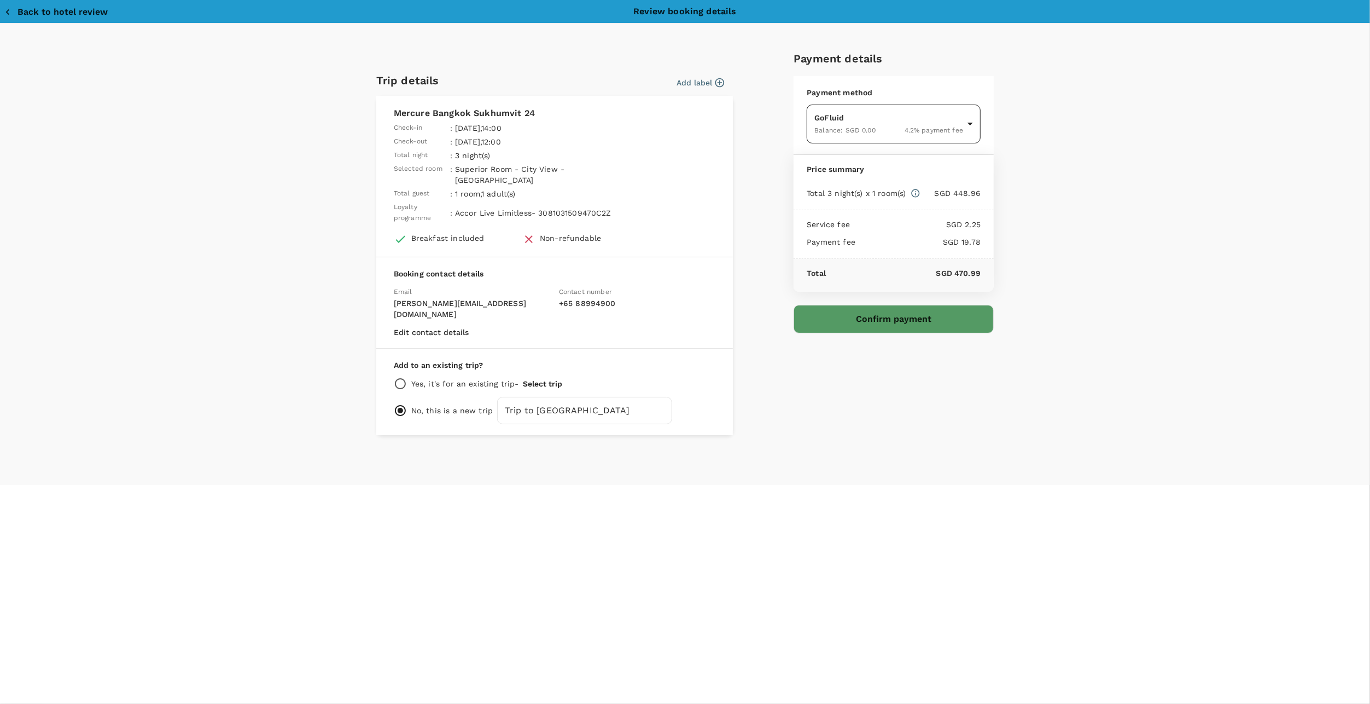
click at [874, 133] on body "Back to hotel details Review selection You've selected Mercure Bangkok Sukhumvi…" at bounding box center [685, 352] width 1370 height 704
click at [874, 133] on div at bounding box center [685, 352] width 1370 height 704
click at [878, 309] on button "Confirm payment" at bounding box center [894, 319] width 200 height 28
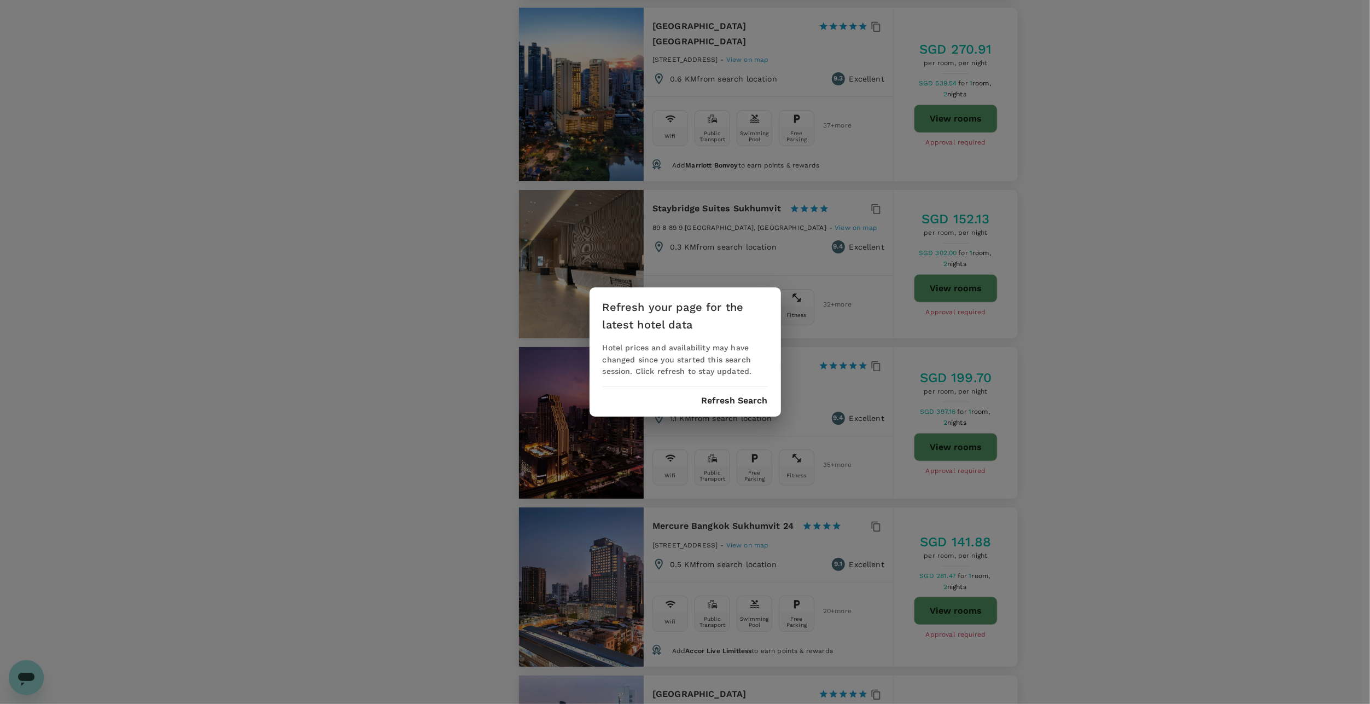
click at [400, 260] on div "Refresh your page for the latest hotel data Hotel prices and availability may h…" at bounding box center [685, 352] width 1370 height 704
click at [712, 398] on button "Refresh Search" at bounding box center [735, 401] width 66 height 10
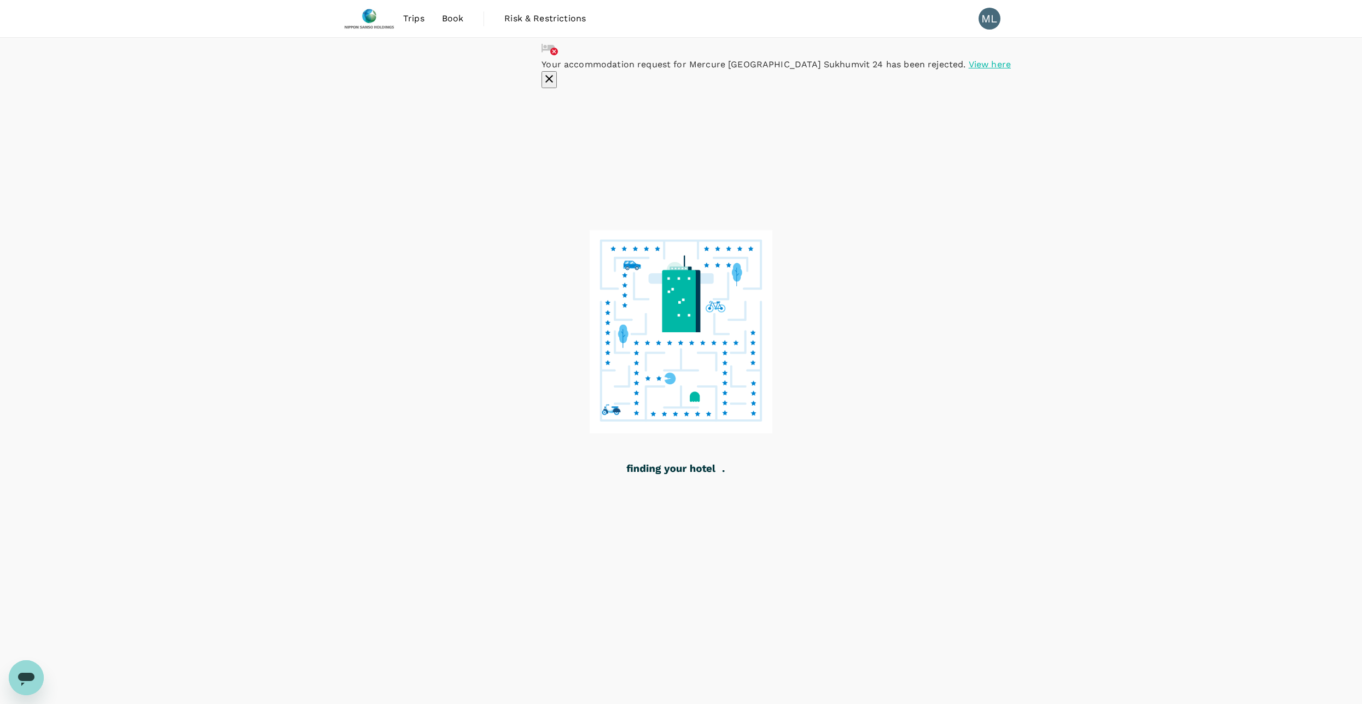
click at [969, 69] on span "View here" at bounding box center [990, 64] width 42 height 10
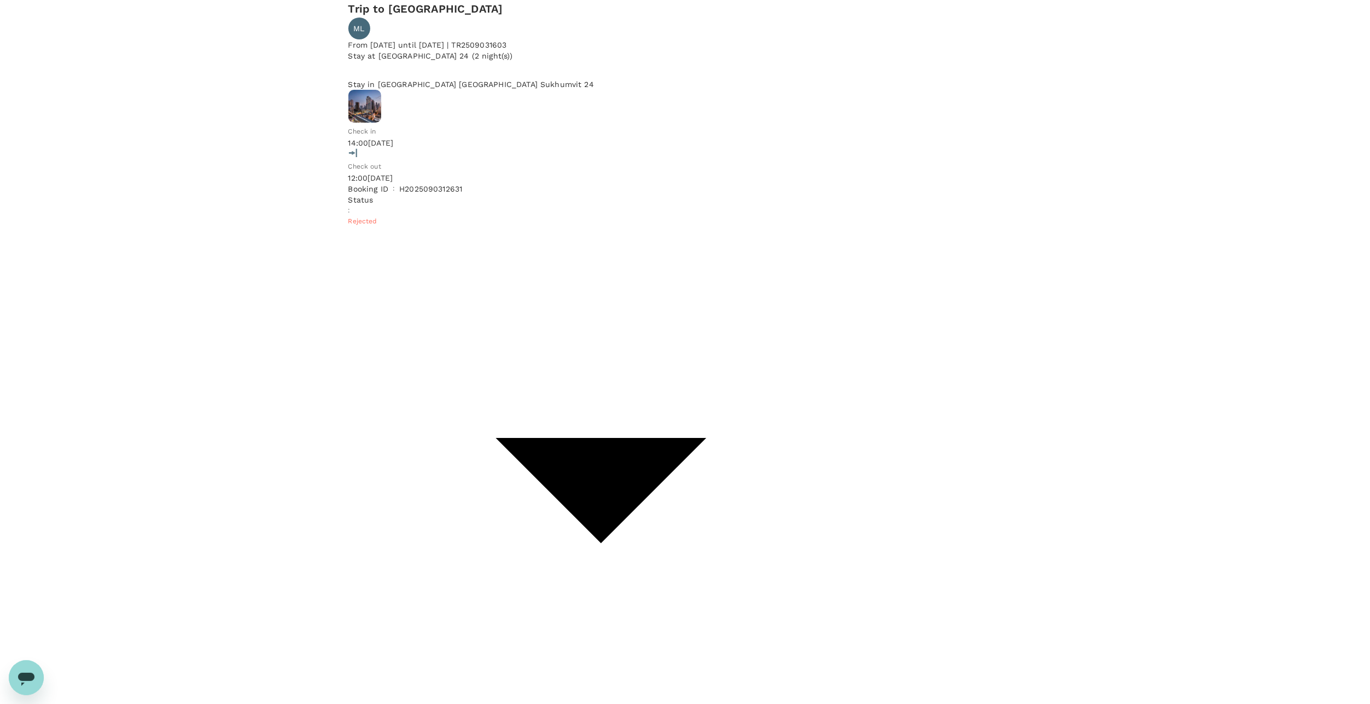
click at [823, 133] on div "Check in 14:00[DATE] Check out 12:00[DATE] Booking ID : H2025090312631 Status :…" at bounding box center [600, 413] width 505 height 646
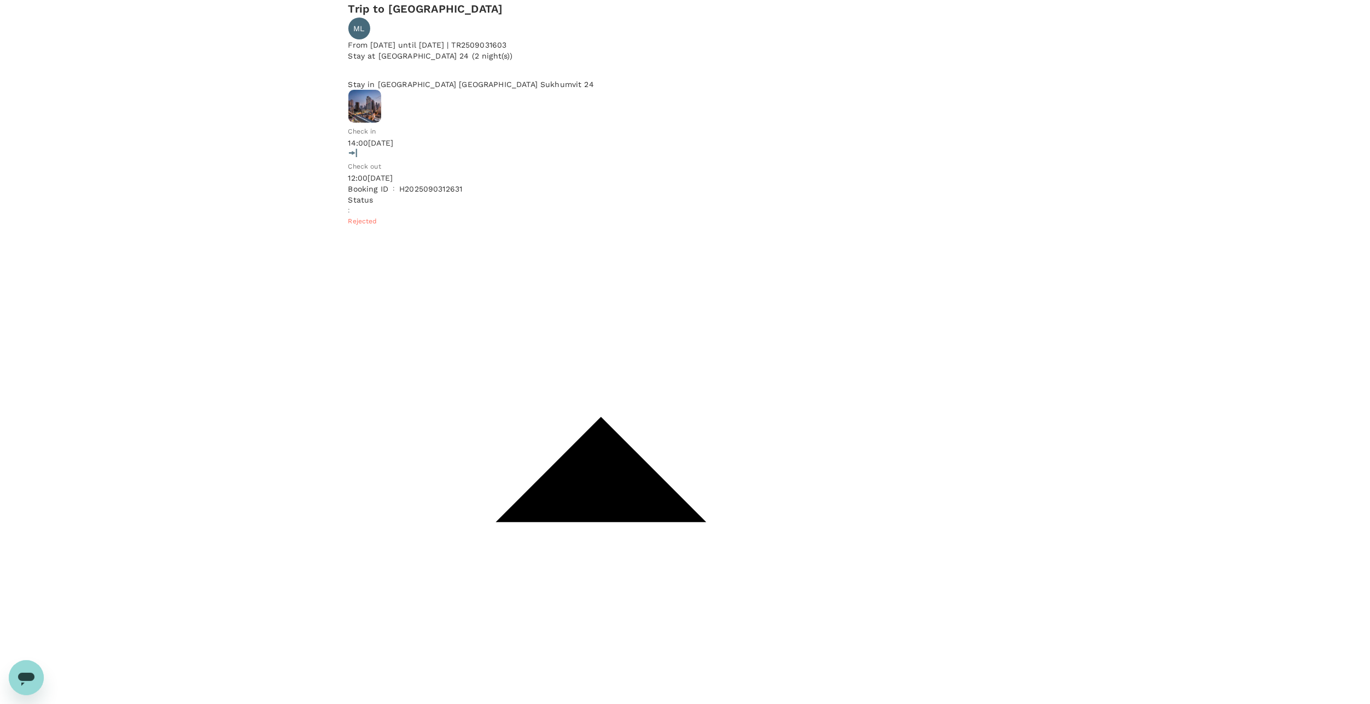
click at [820, 135] on div "Check in 14:00[DATE] Check out 12:00[DATE] Booking ID : H2025090312631 Status :…" at bounding box center [600, 413] width 505 height 646
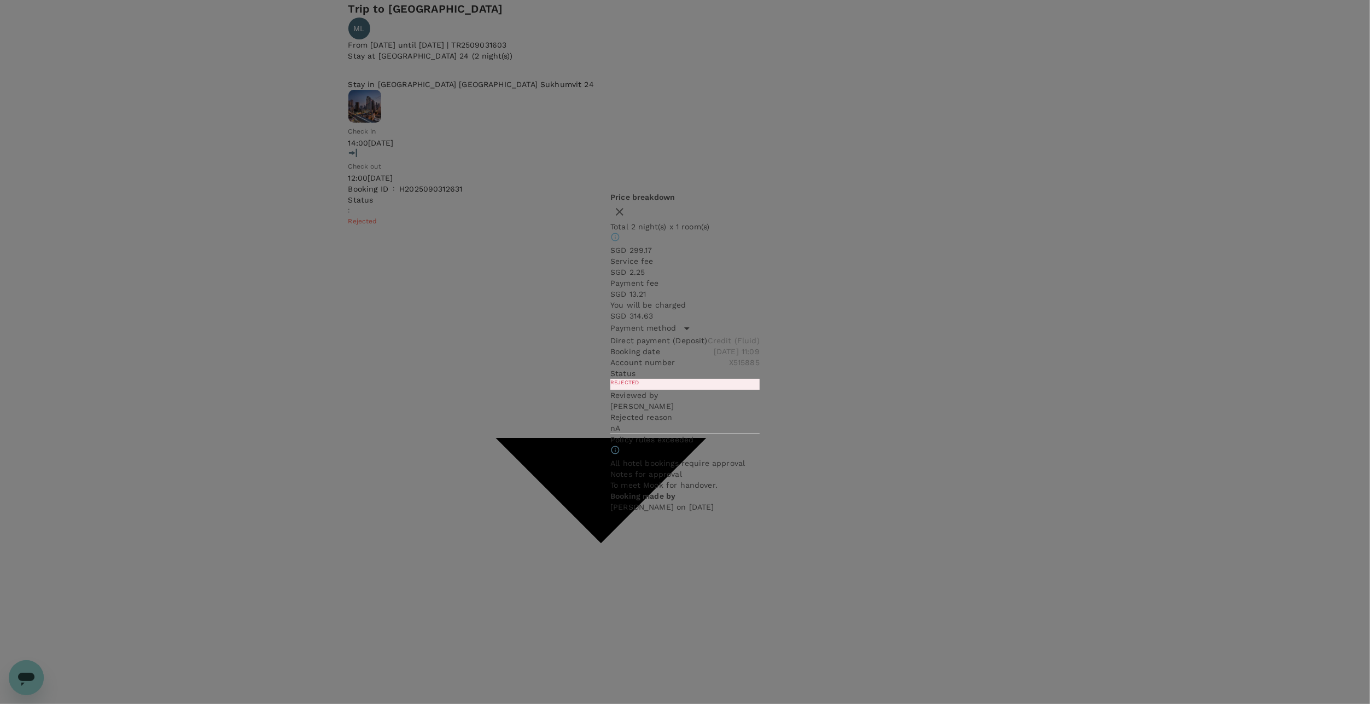
click at [626, 218] on icon "button" at bounding box center [619, 211] width 13 height 13
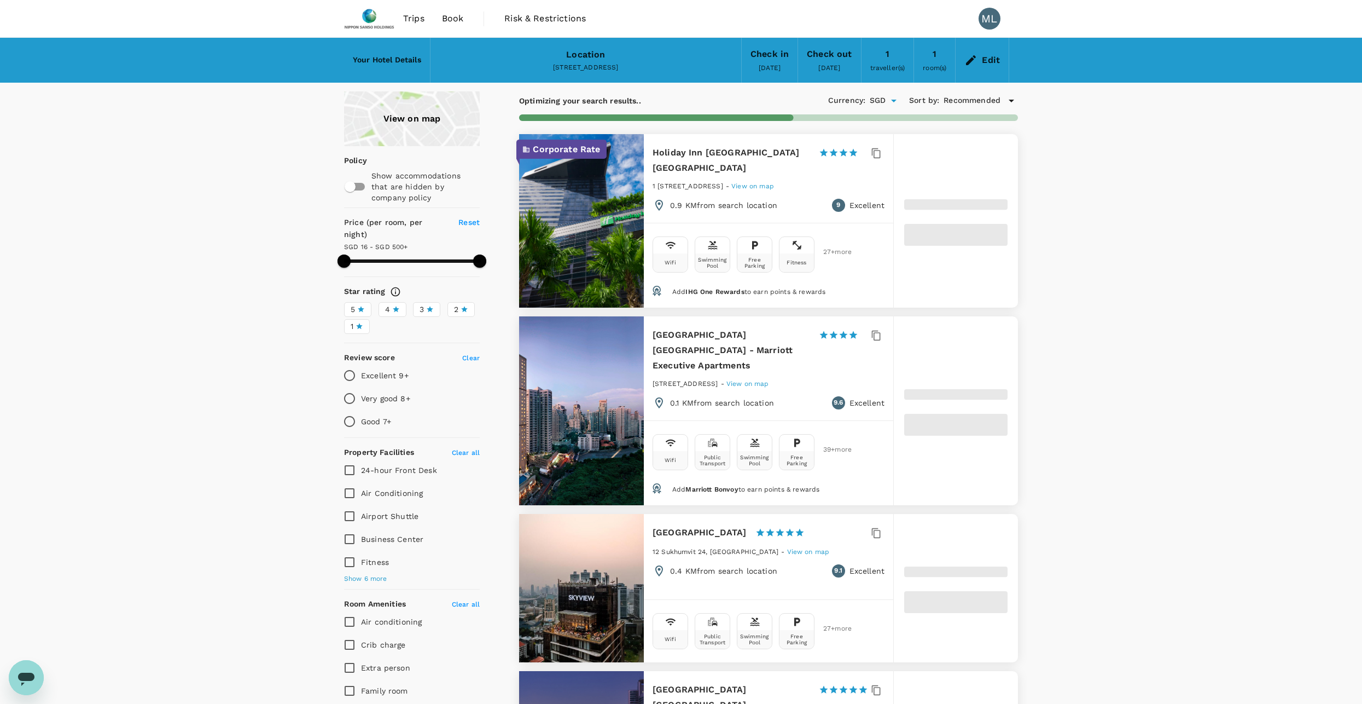
click at [972, 57] on icon at bounding box center [971, 60] width 10 height 10
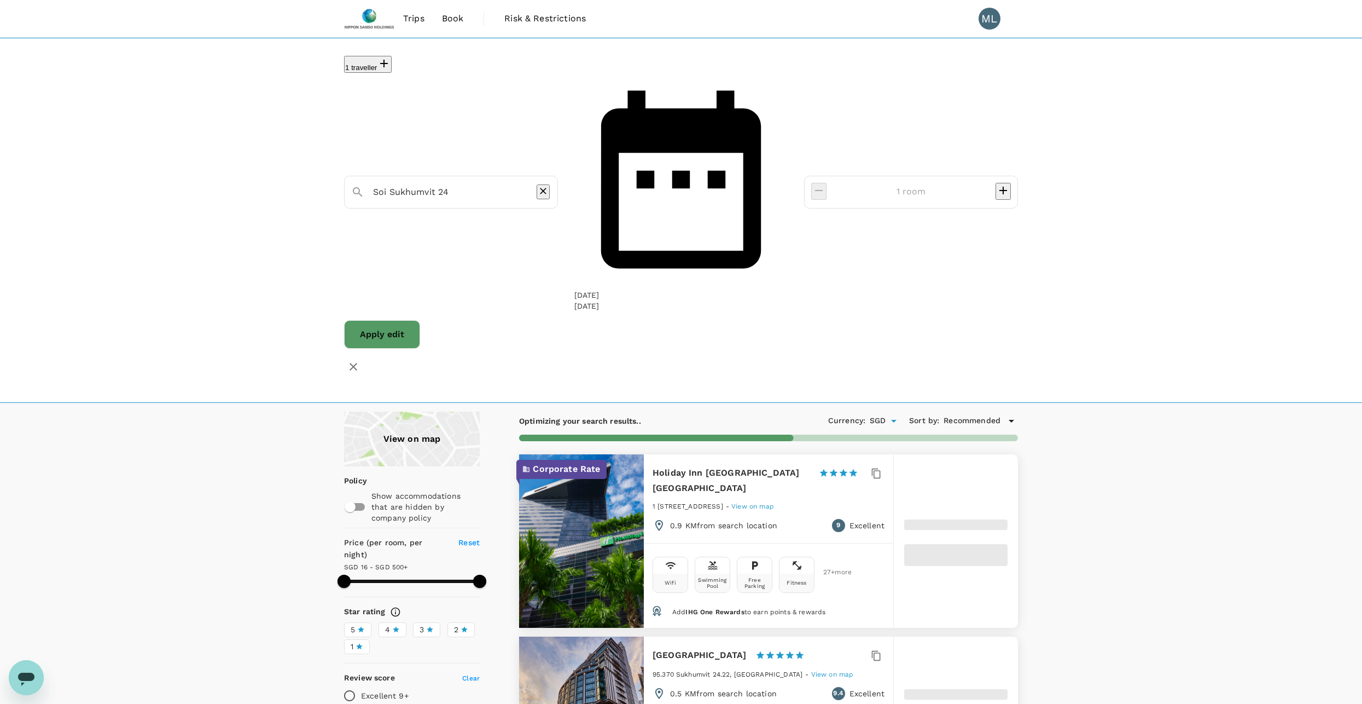
click at [600, 289] on div "[DATE]" at bounding box center [586, 294] width 25 height 11
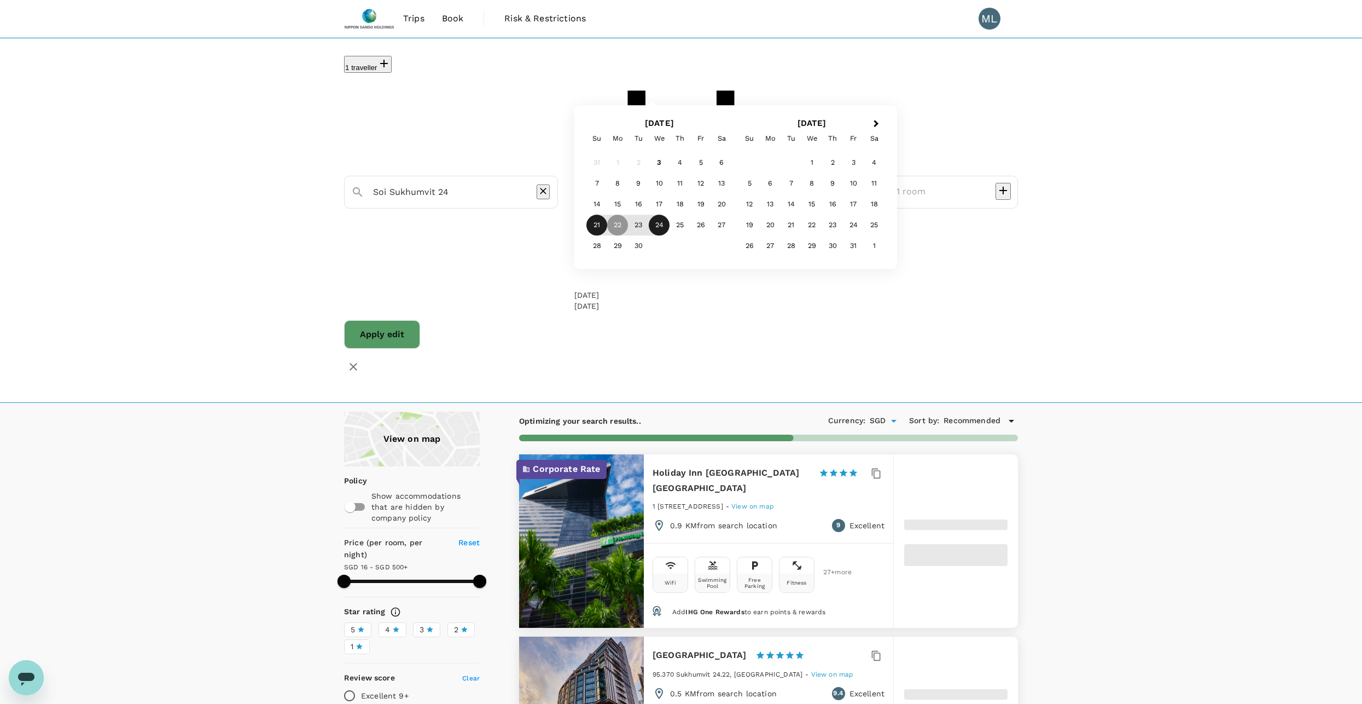
click at [607, 217] on div "21" at bounding box center [596, 225] width 21 height 21
click at [1055, 151] on div "1 traveller Soi Sukhumvit 24 Selected date: [DATE] [DATE] Sep Next Month [DATE]…" at bounding box center [681, 220] width 1362 height 365
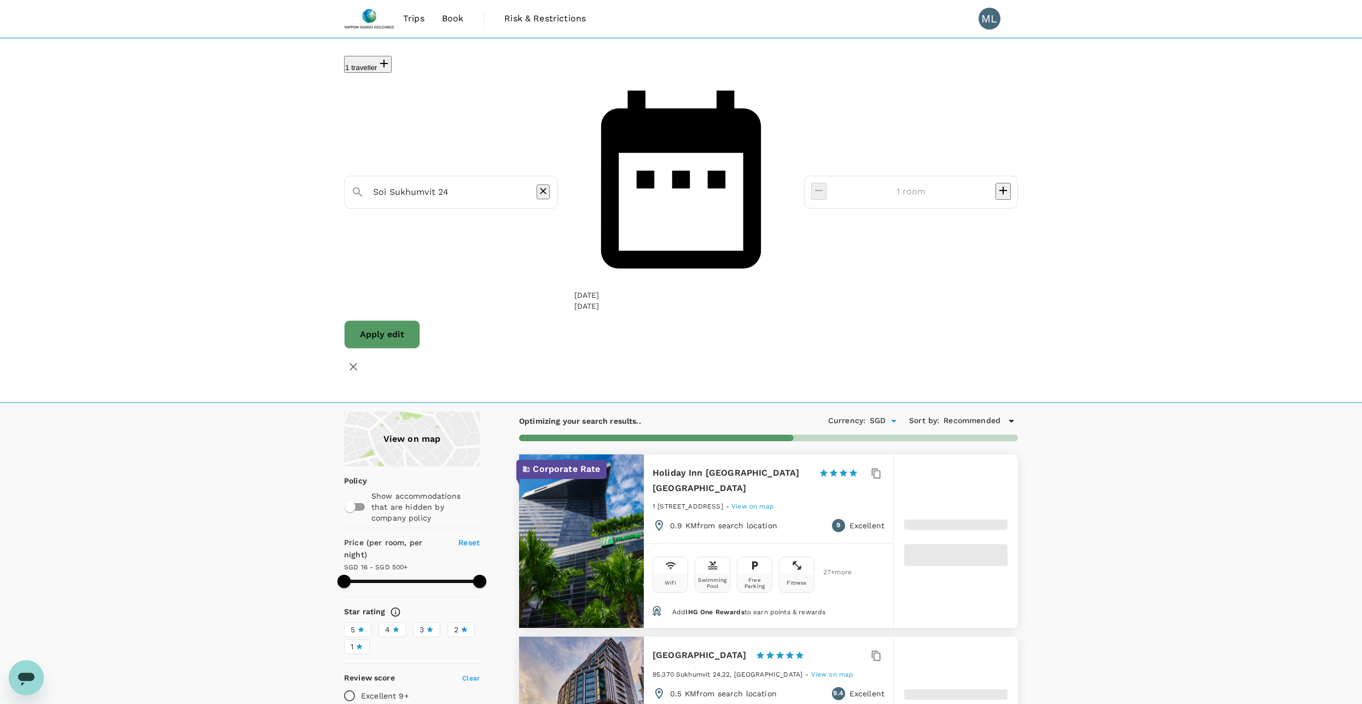
type input "499.47"
type input "13.47"
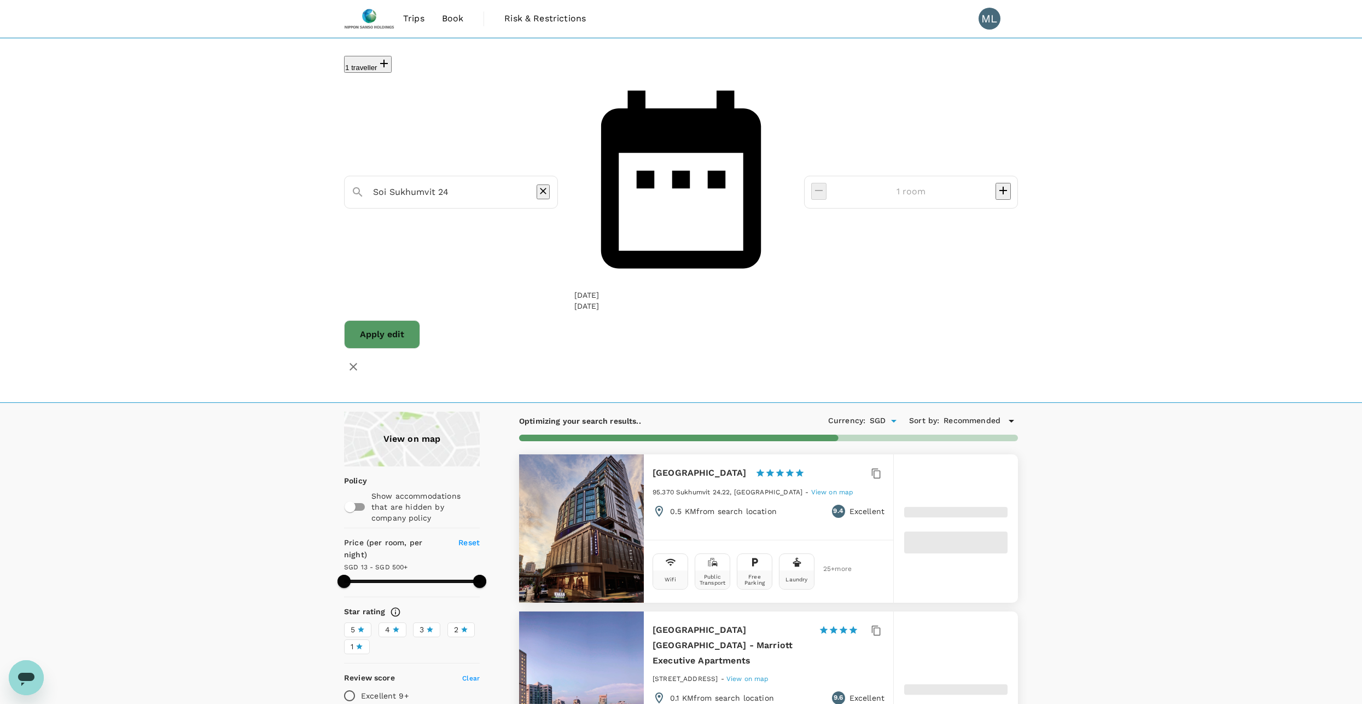
click at [420, 320] on button "Apply edit" at bounding box center [382, 334] width 76 height 28
type input "499.47"
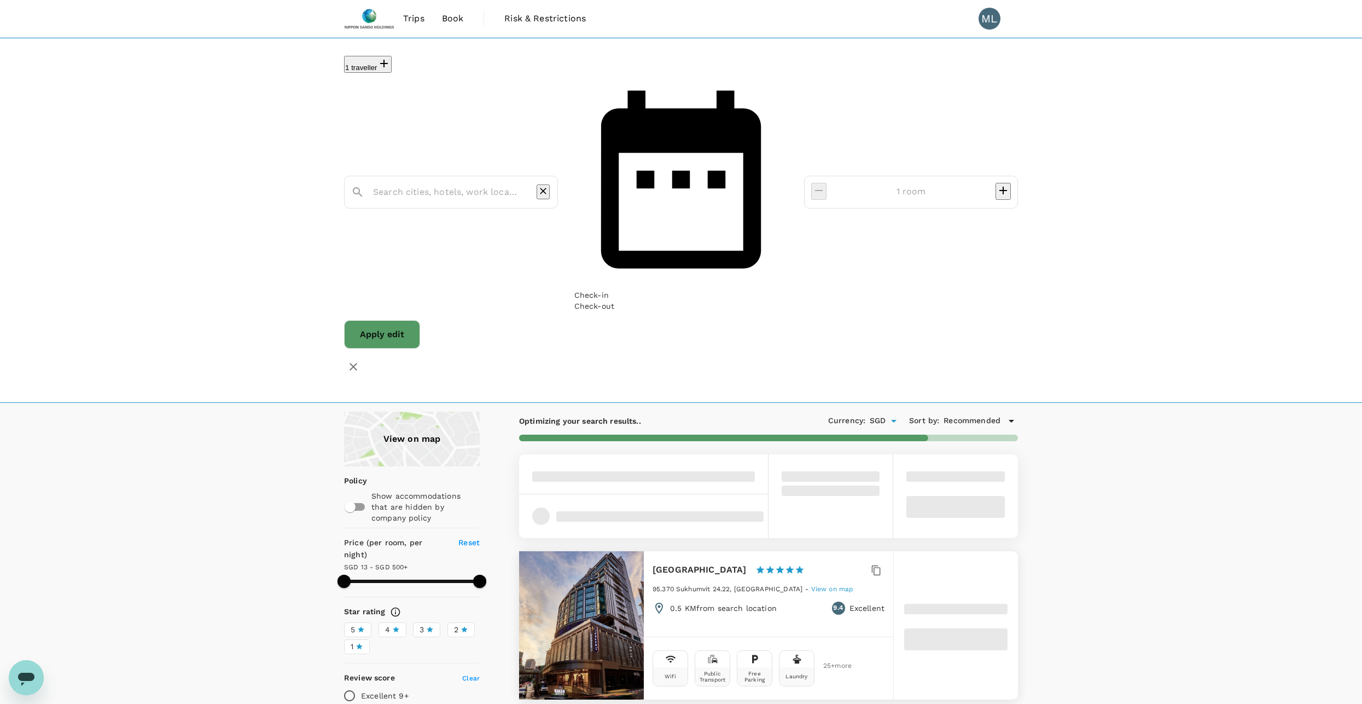
type input "Soi Sukhumvit 24"
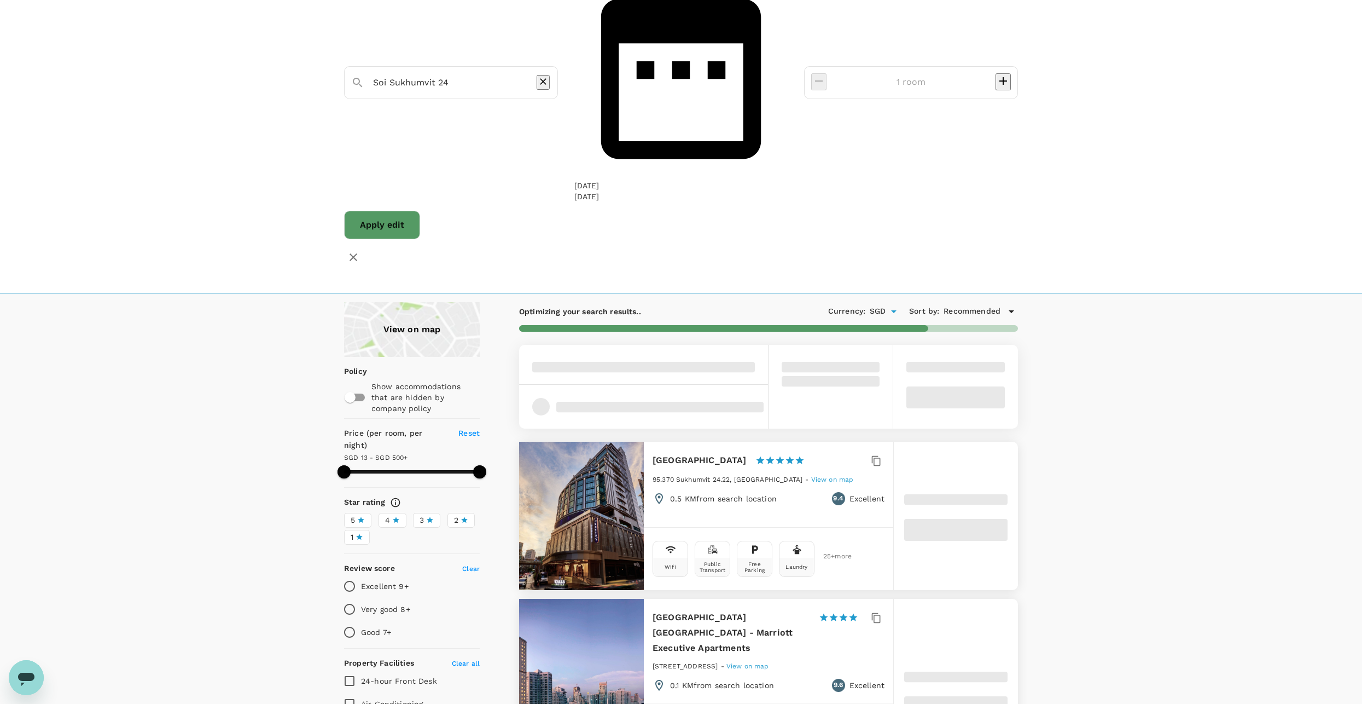
type input "499.47"
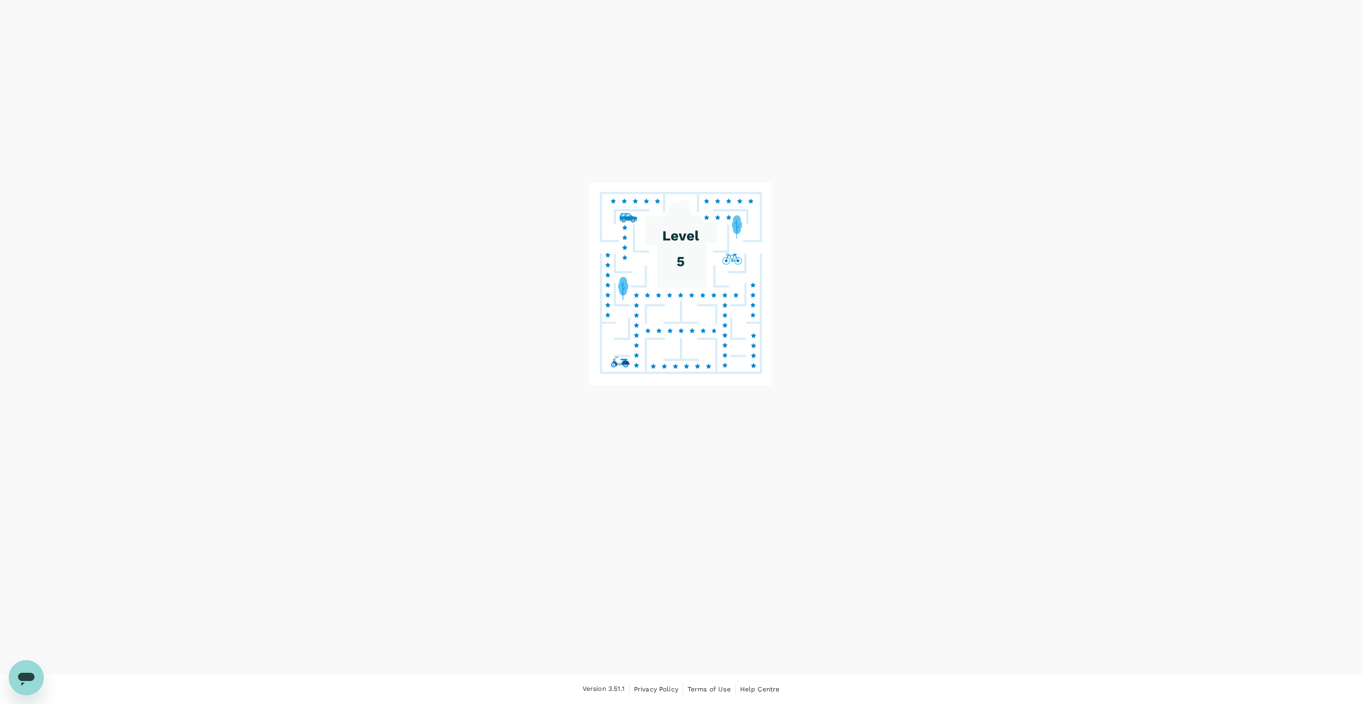
scroll to position [47, 0]
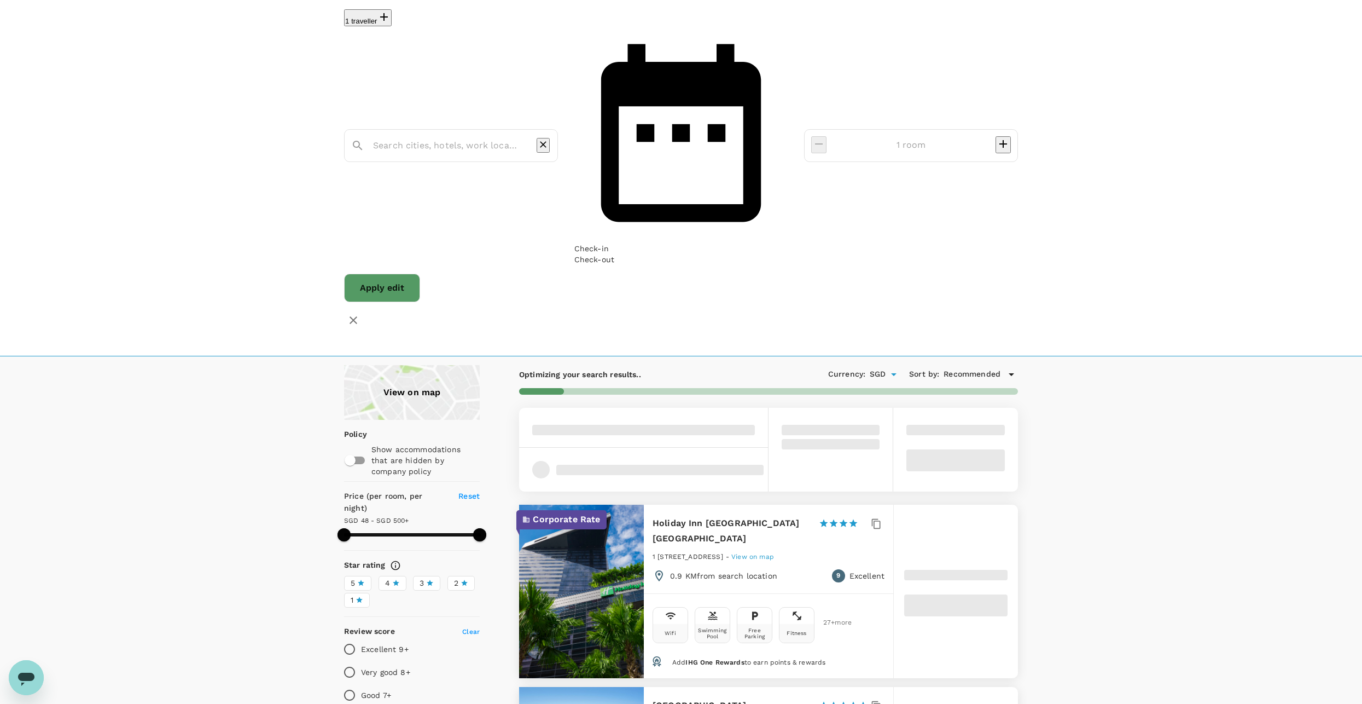
type input "Soi Sukhumvit 24"
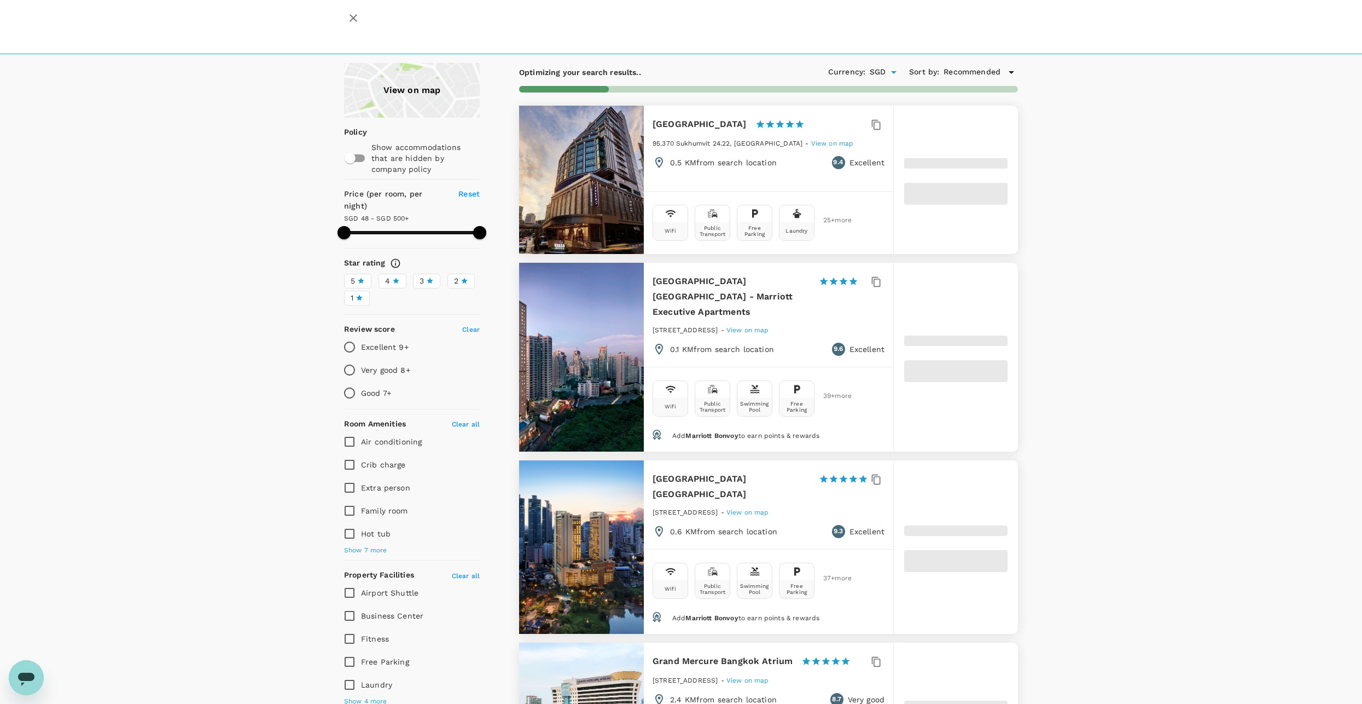
scroll to position [383, 0]
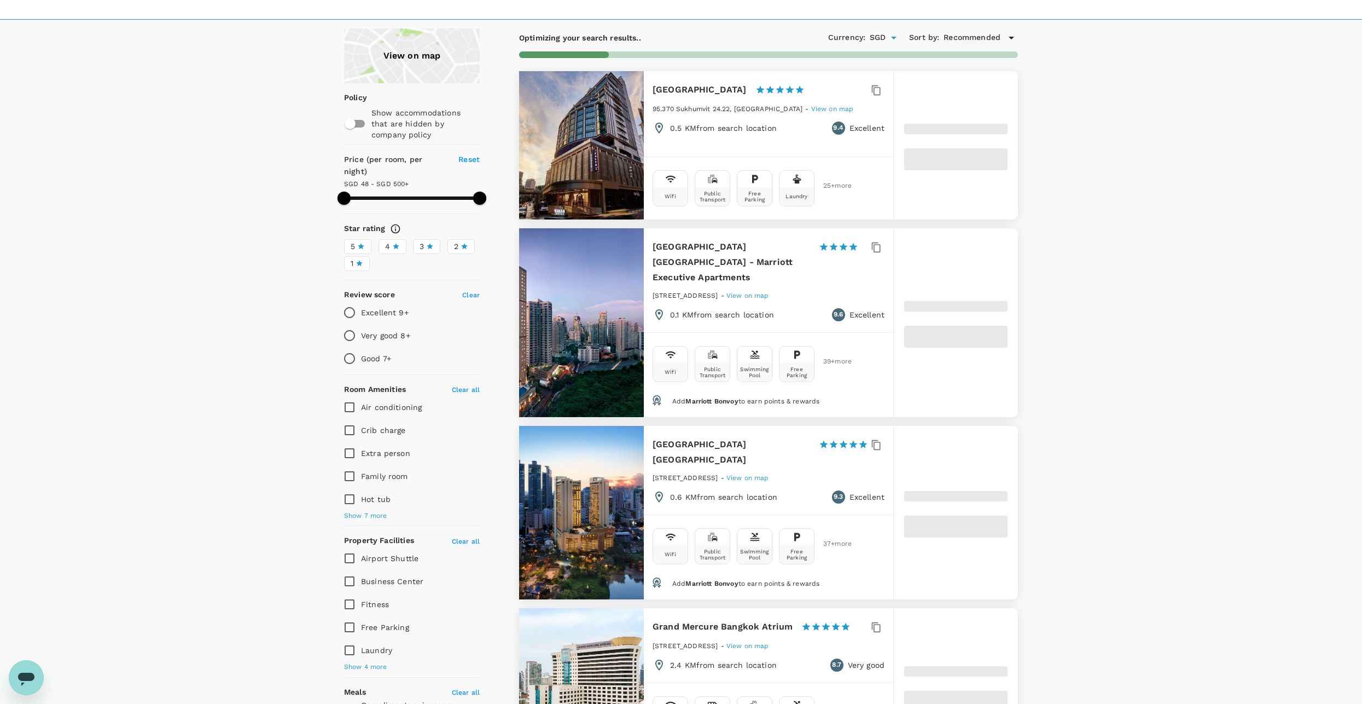
type input "499.36"
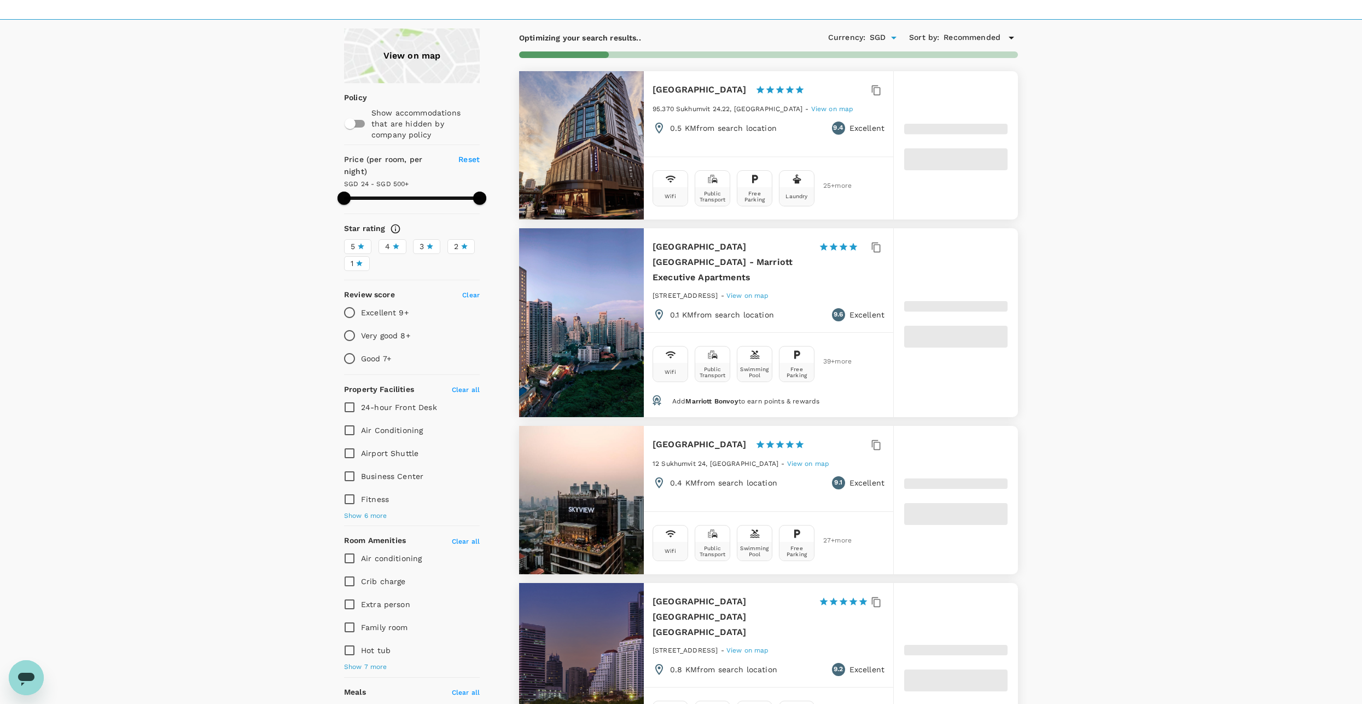
type input "24.36"
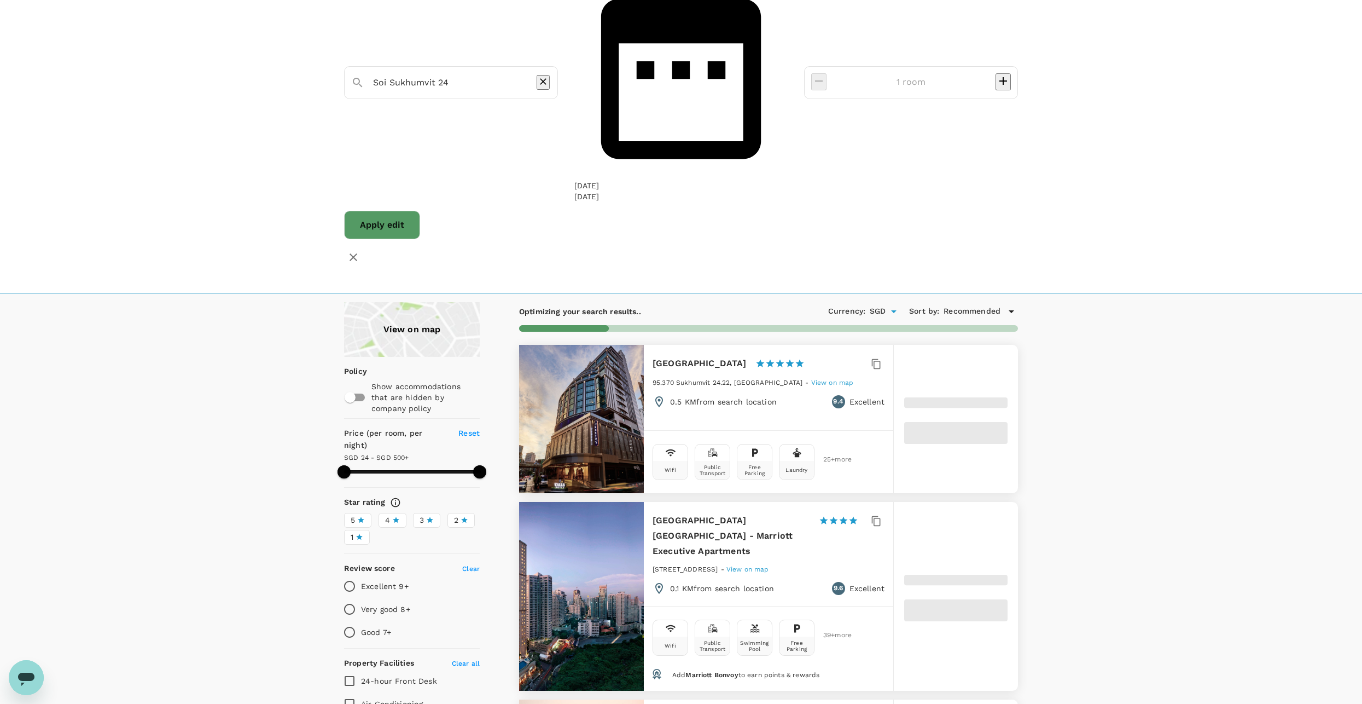
scroll to position [0, 0]
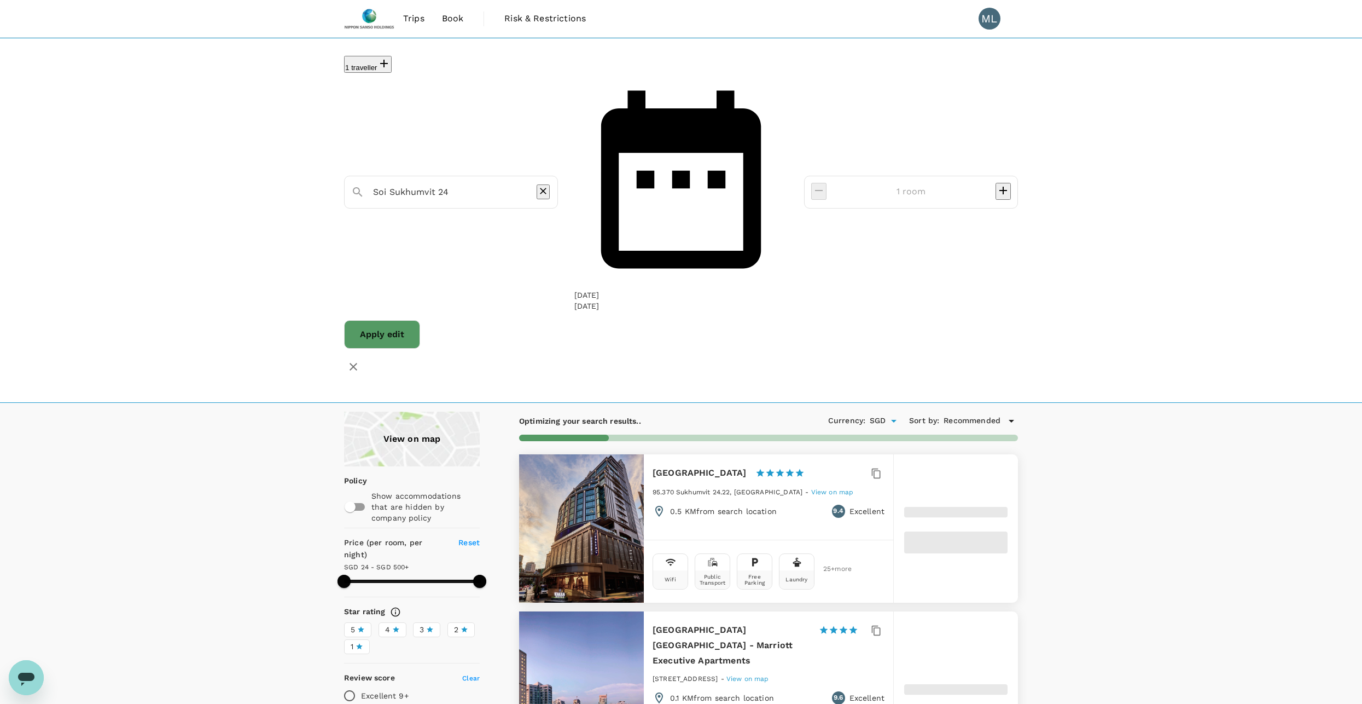
type input "499.32"
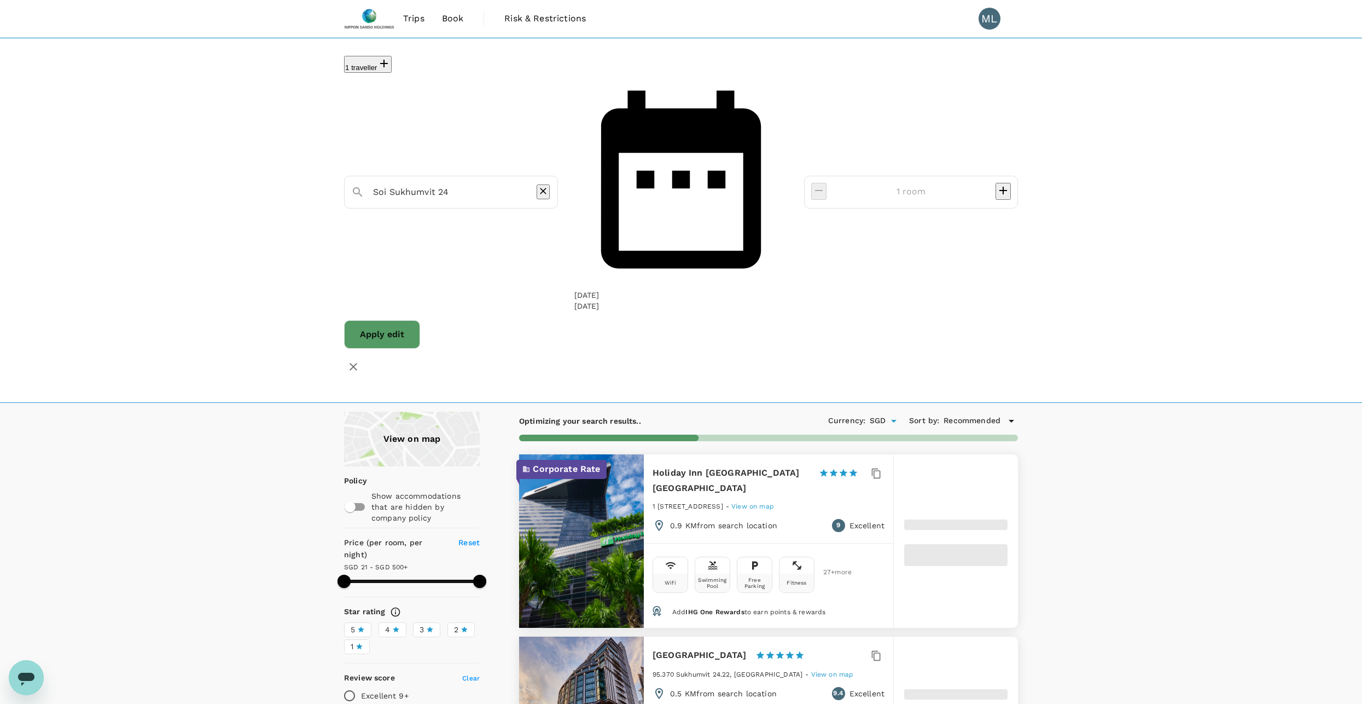
type input "21.32"
type input "499.57"
type input "15.57"
type input "499.46"
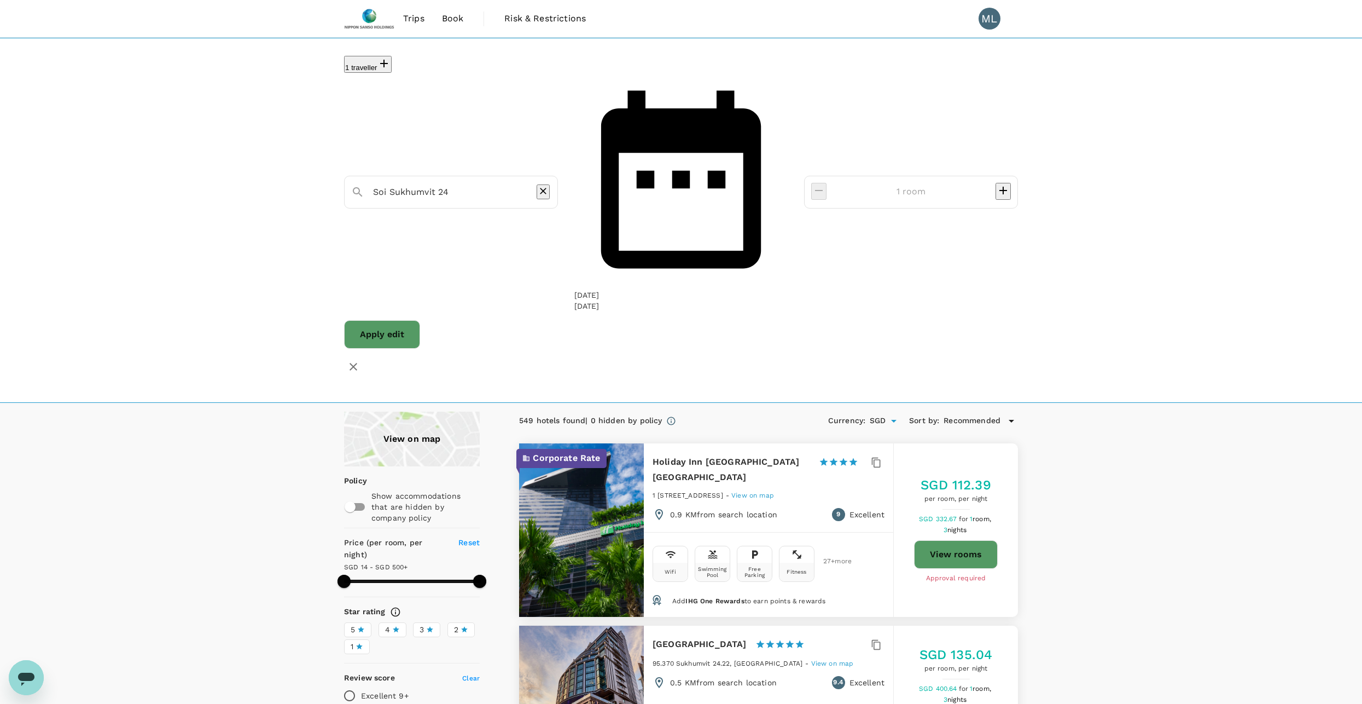
type input "14.46"
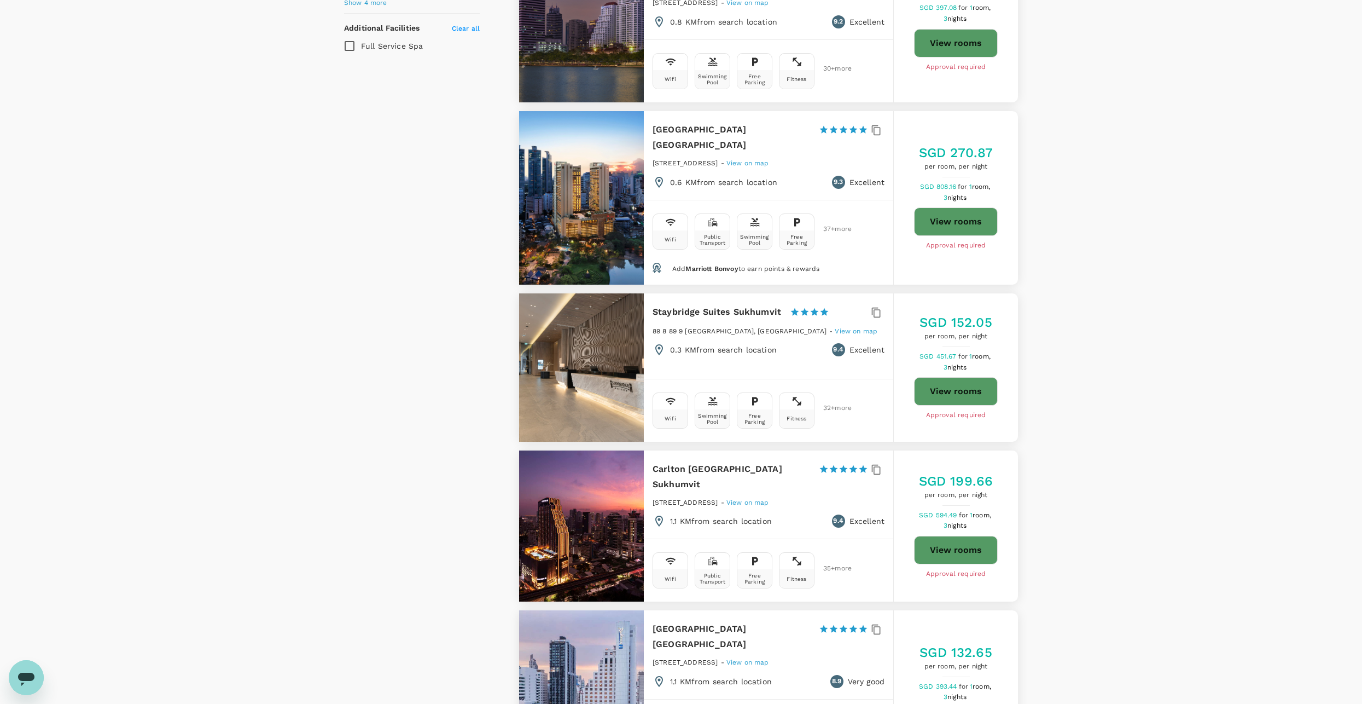
scroll to position [1204, 0]
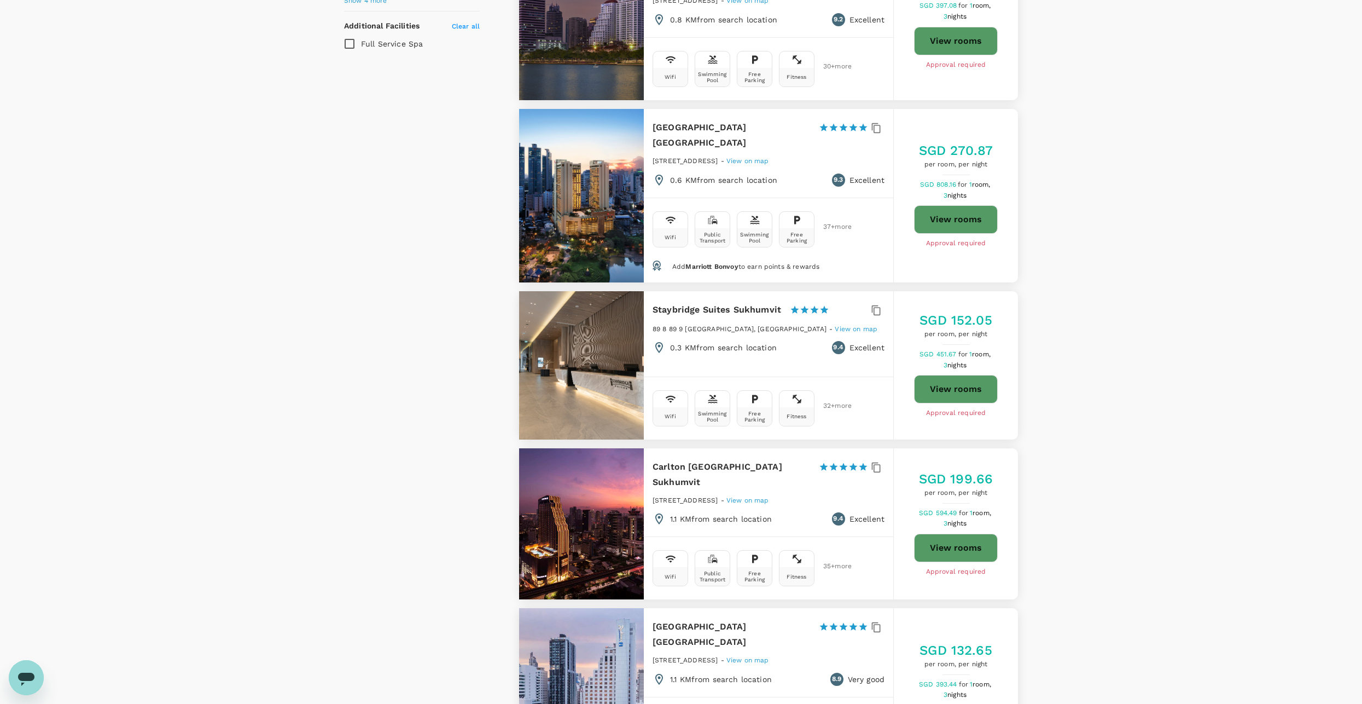
type input "499.46"
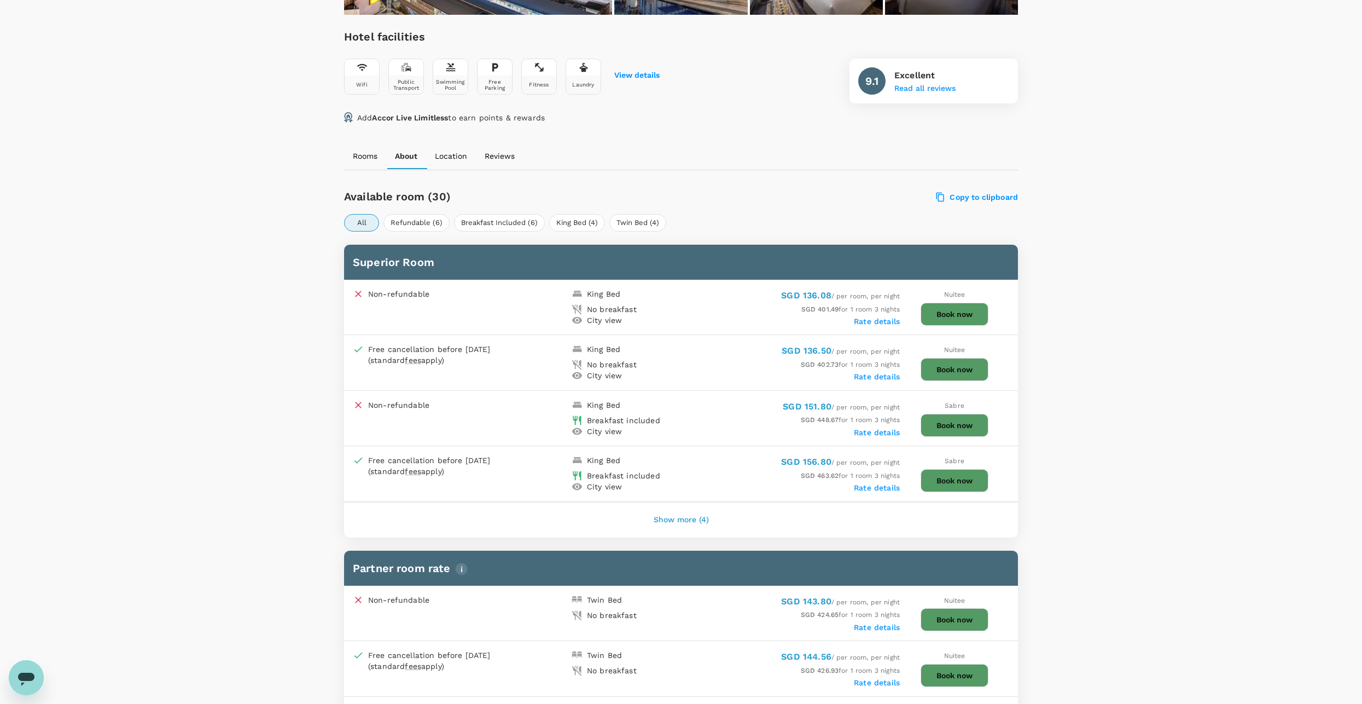
scroll to position [328, 0]
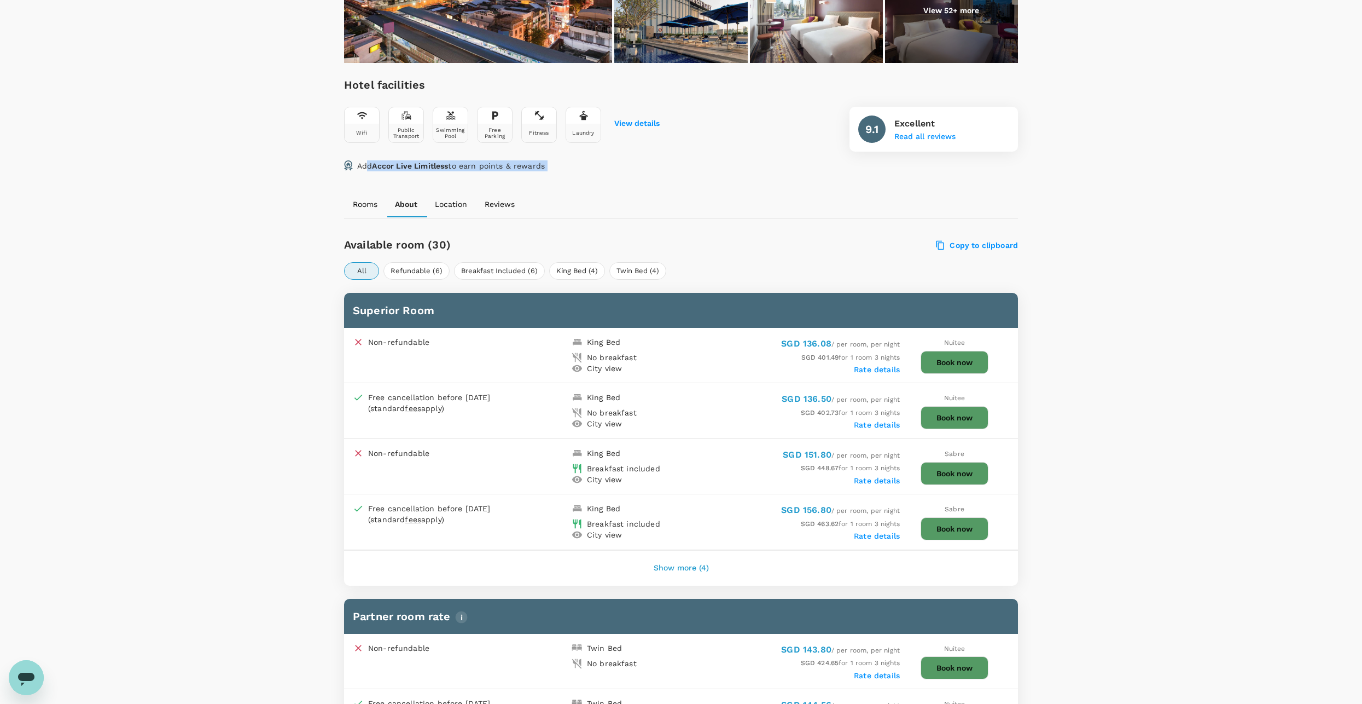
drag, startPoint x: 368, startPoint y: 163, endPoint x: 698, endPoint y: 187, distance: 330.2
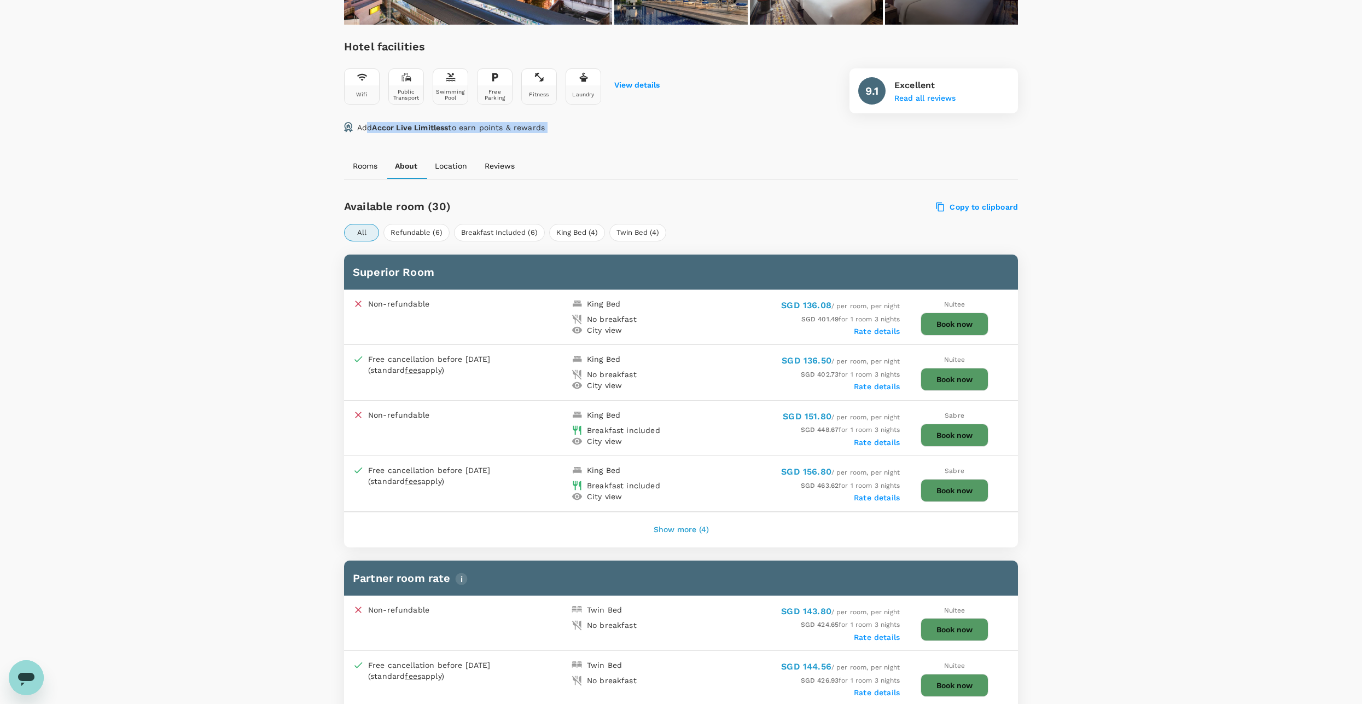
scroll to position [383, 0]
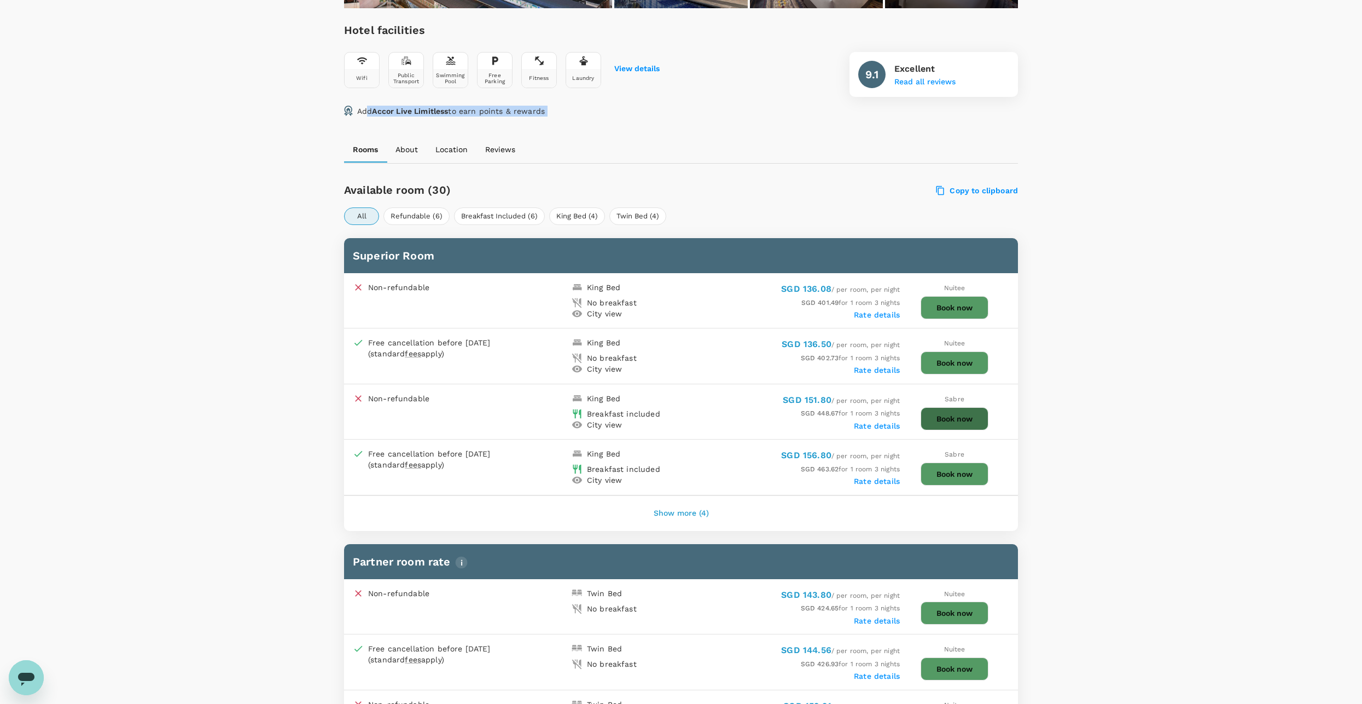
click at [942, 410] on button "Book now" at bounding box center [955, 418] width 68 height 23
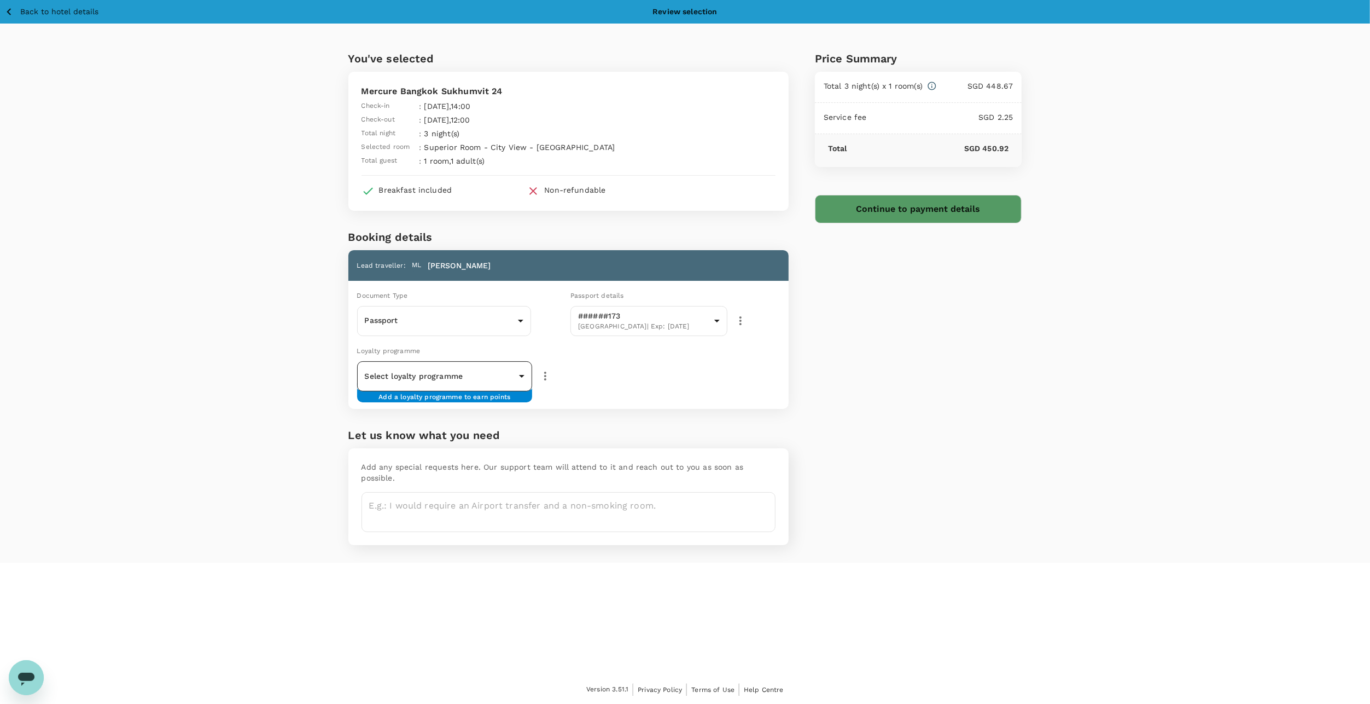
click at [455, 372] on body "Back to hotel details Review selection You've selected Mercure Bangkok Sukhumvi…" at bounding box center [685, 352] width 1370 height 704
click at [433, 413] on p "Accor Live Limitless" at bounding box center [444, 418] width 158 height 11
type input "9fc951e4-40ef-41b5-ba83-9fa730b66e6d"
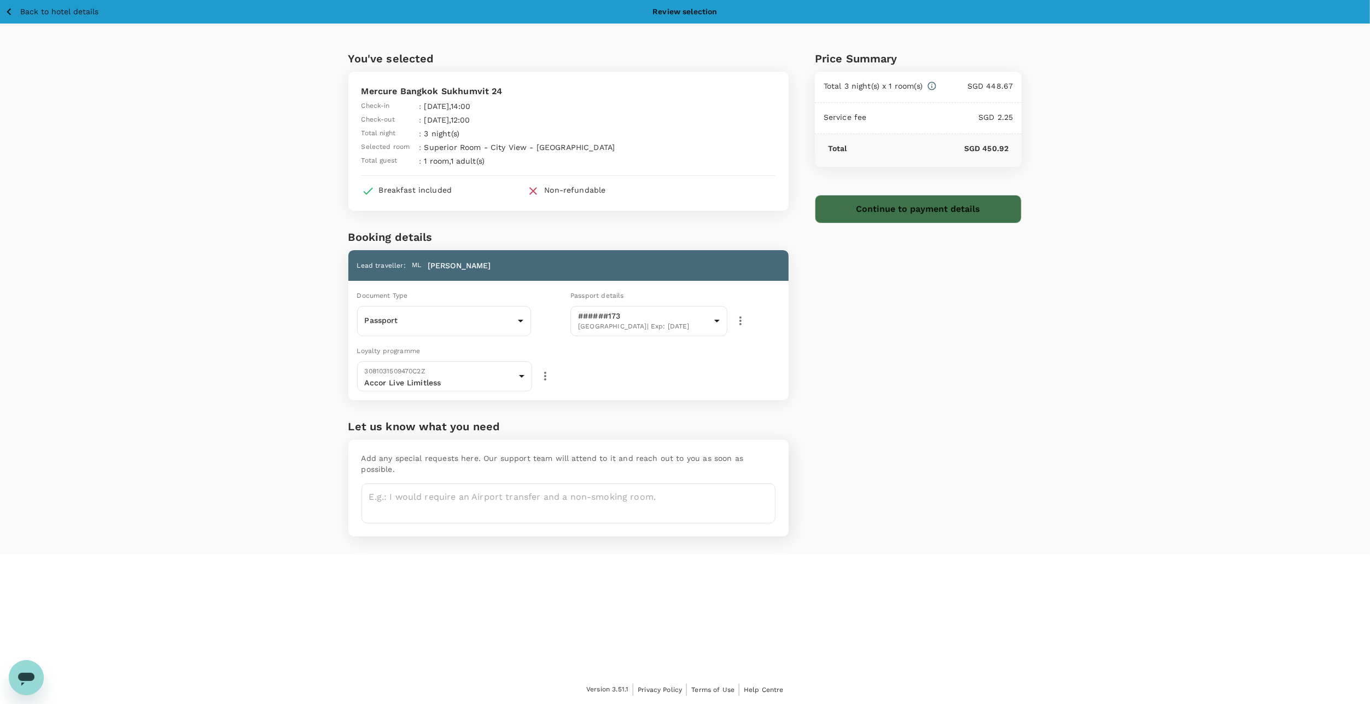
click at [886, 202] on button "Continue to payment details" at bounding box center [918, 209] width 207 height 28
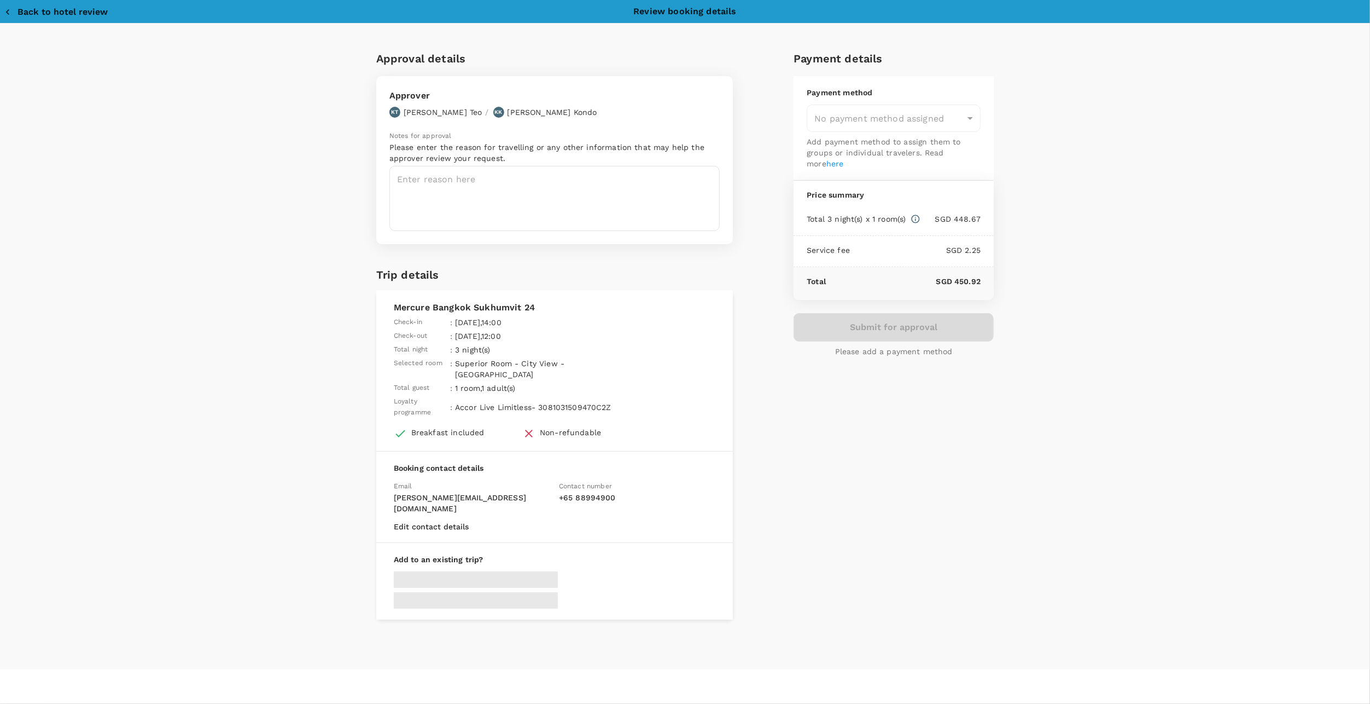
type input "9da82385-ea03-4e8d-b270-32b986f0971a"
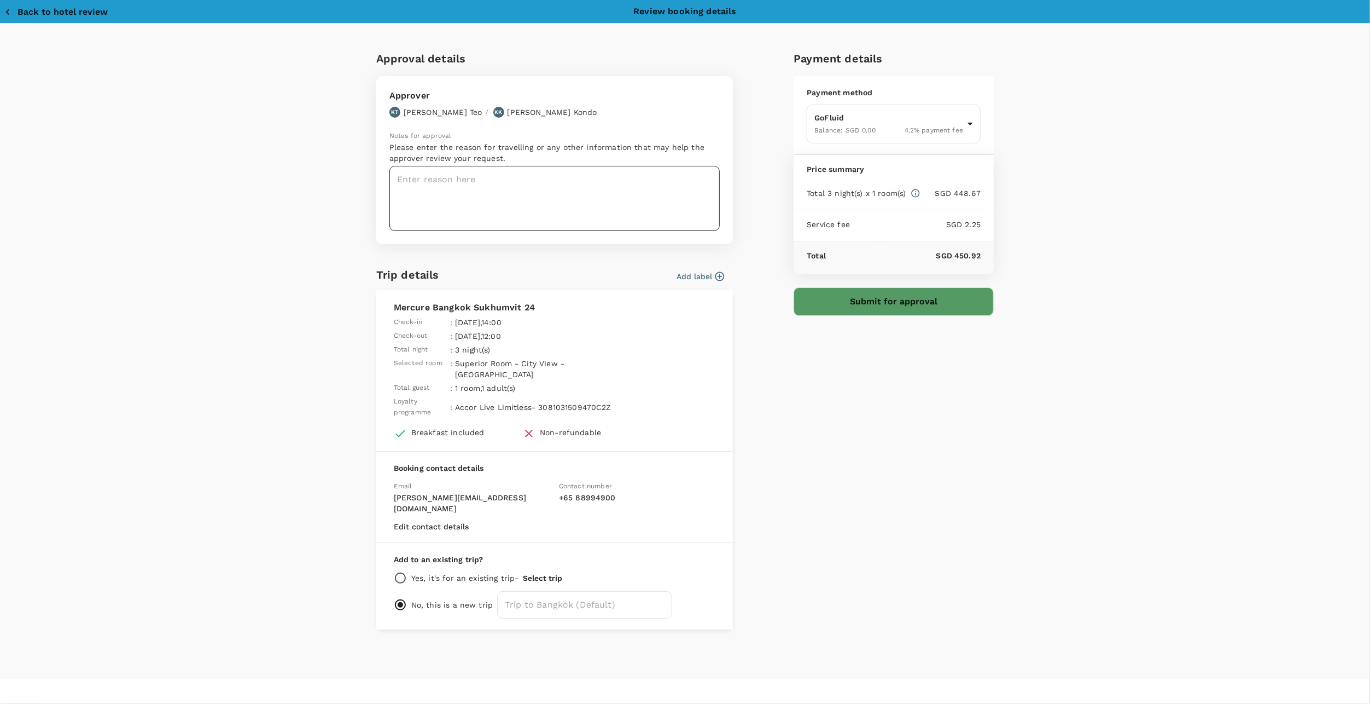
click at [467, 199] on textarea at bounding box center [555, 198] width 330 height 65
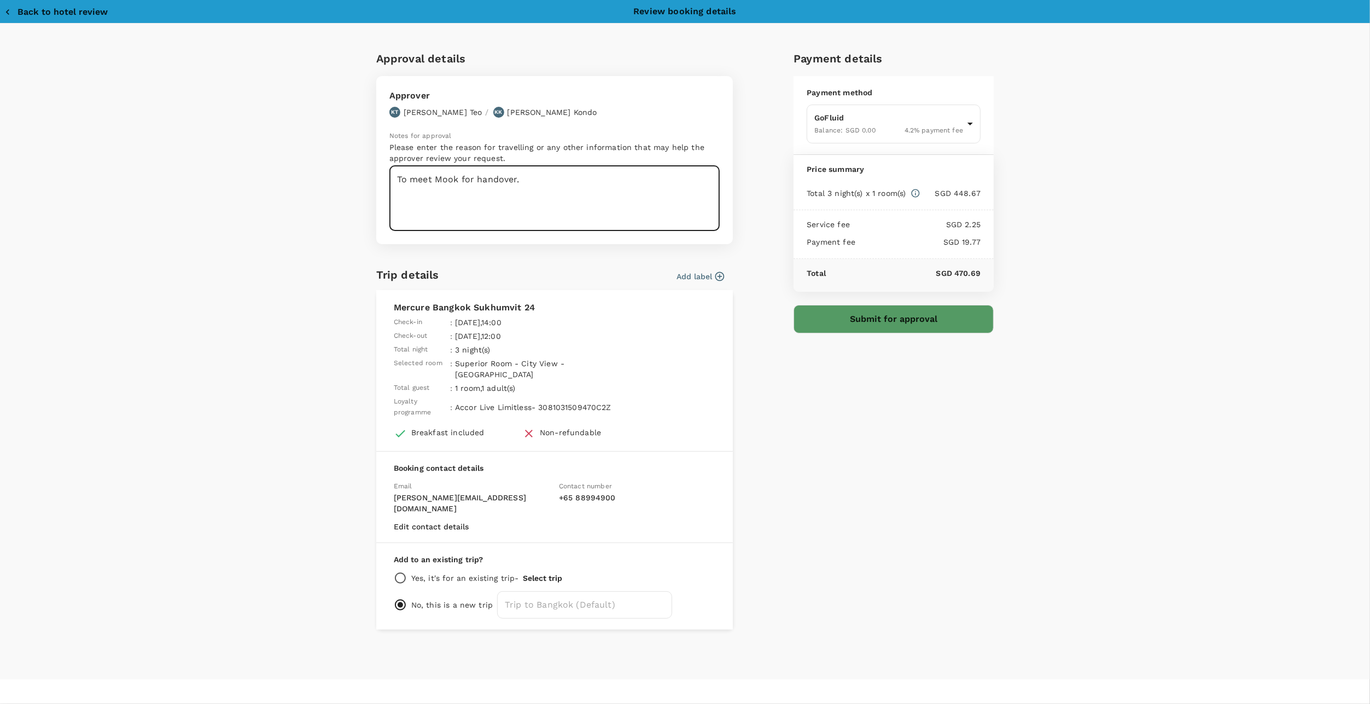
type textarea "To meet Mook for handover."
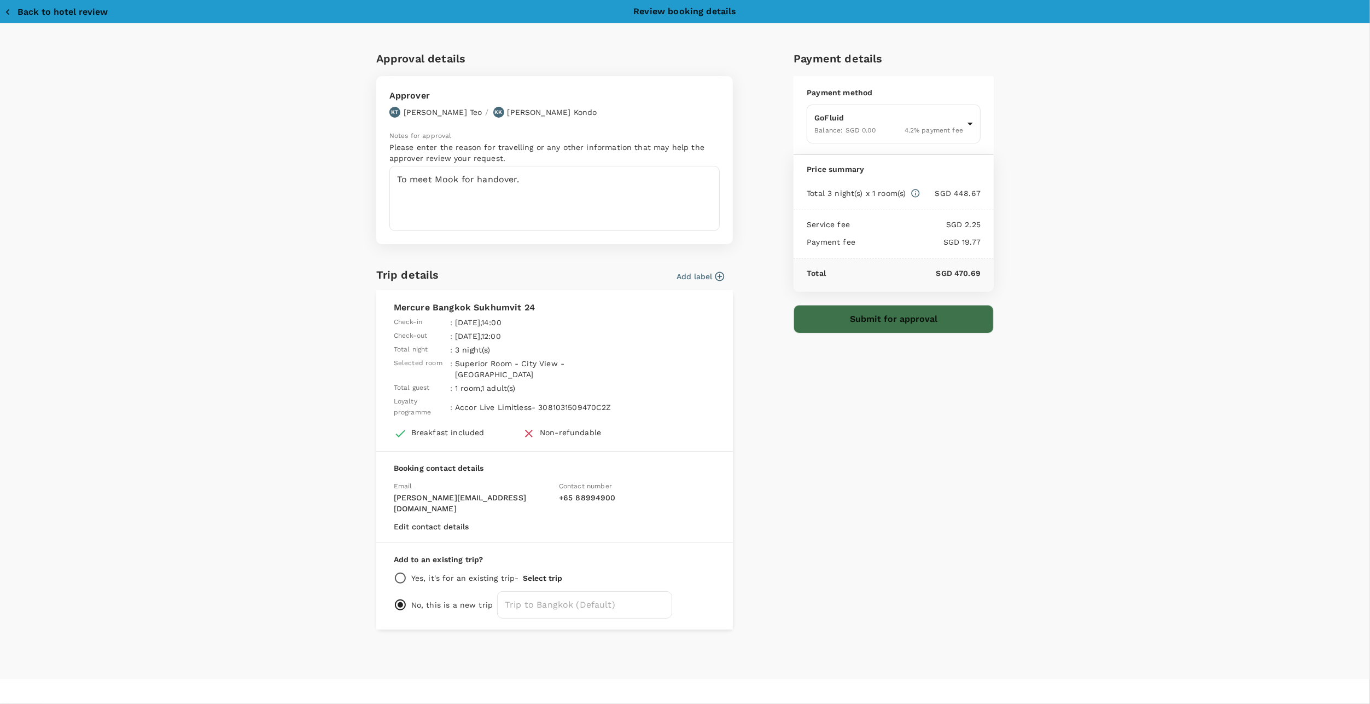
click at [887, 314] on button "Submit for approval" at bounding box center [894, 319] width 200 height 28
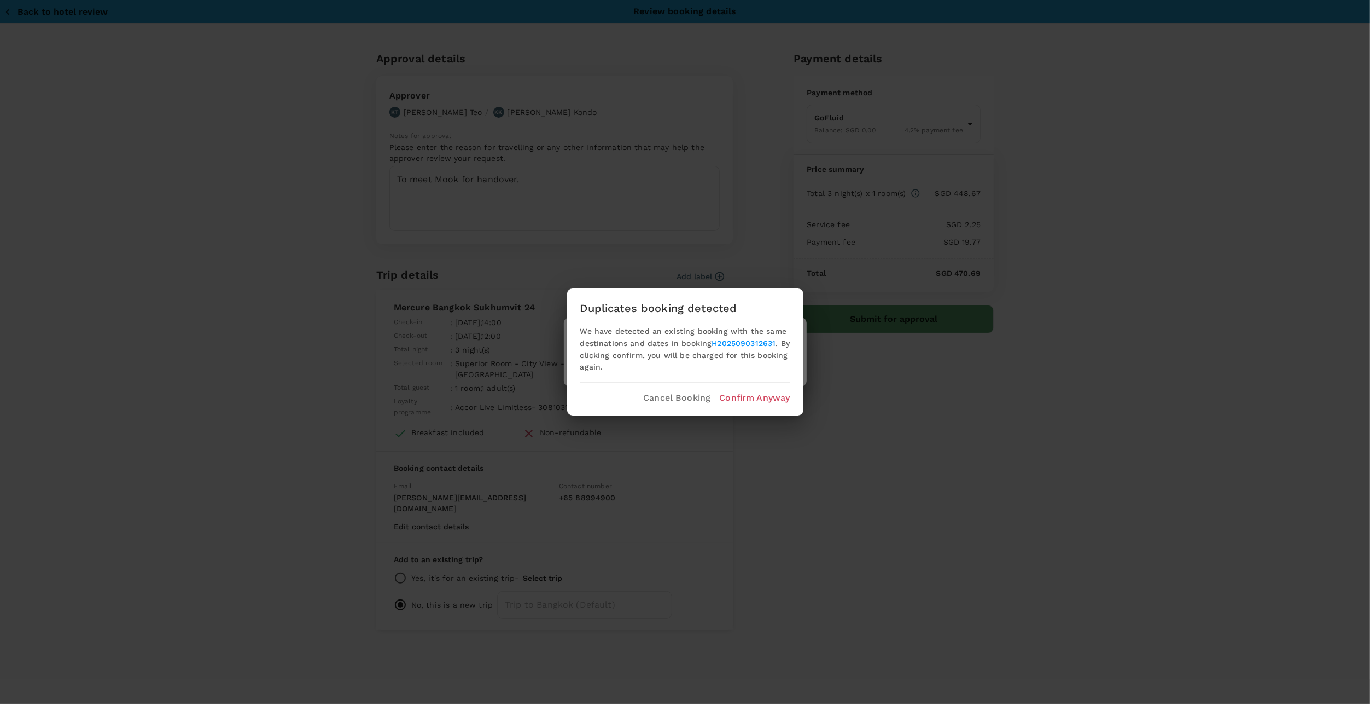
click at [758, 394] on p "Confirm Anyway" at bounding box center [754, 397] width 71 height 13
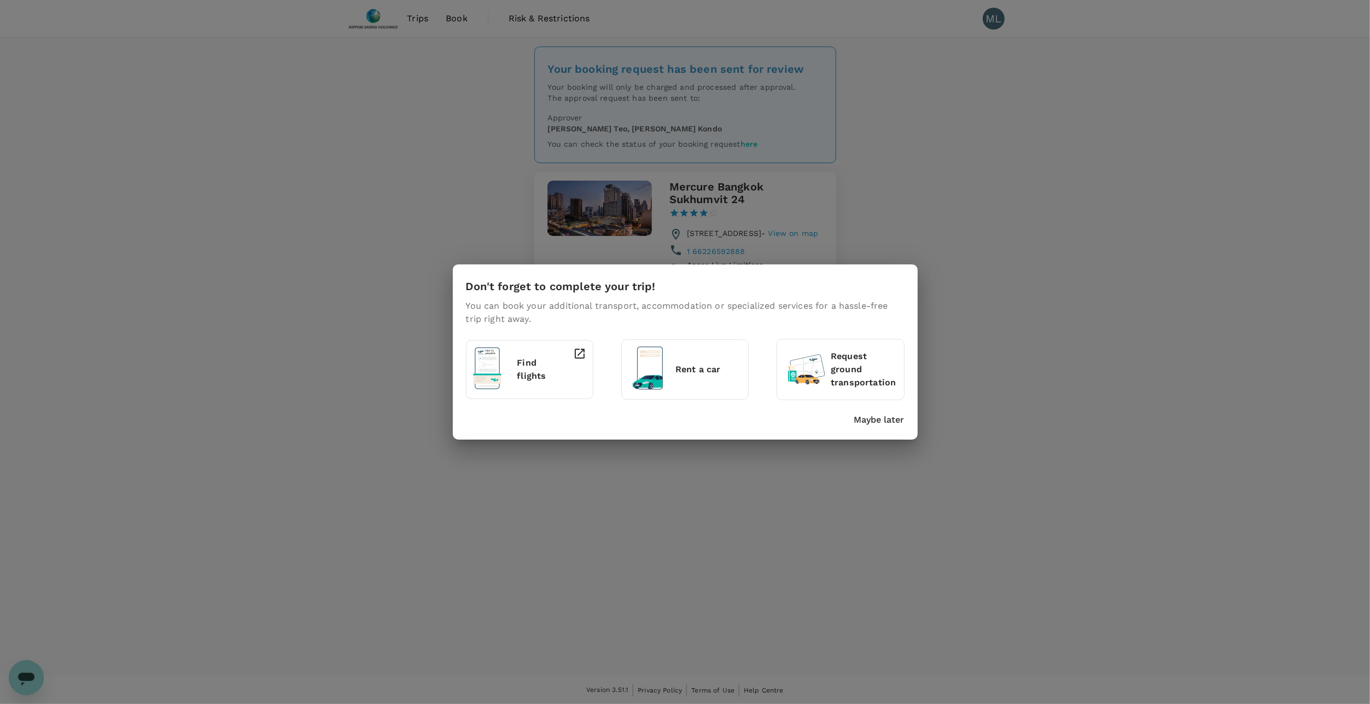
click at [1021, 257] on div "Don't forget to complete your trip! You can book your additional transport, acc…" at bounding box center [685, 352] width 1370 height 704
click at [881, 426] on p "Maybe later" at bounding box center [880, 419] width 50 height 13
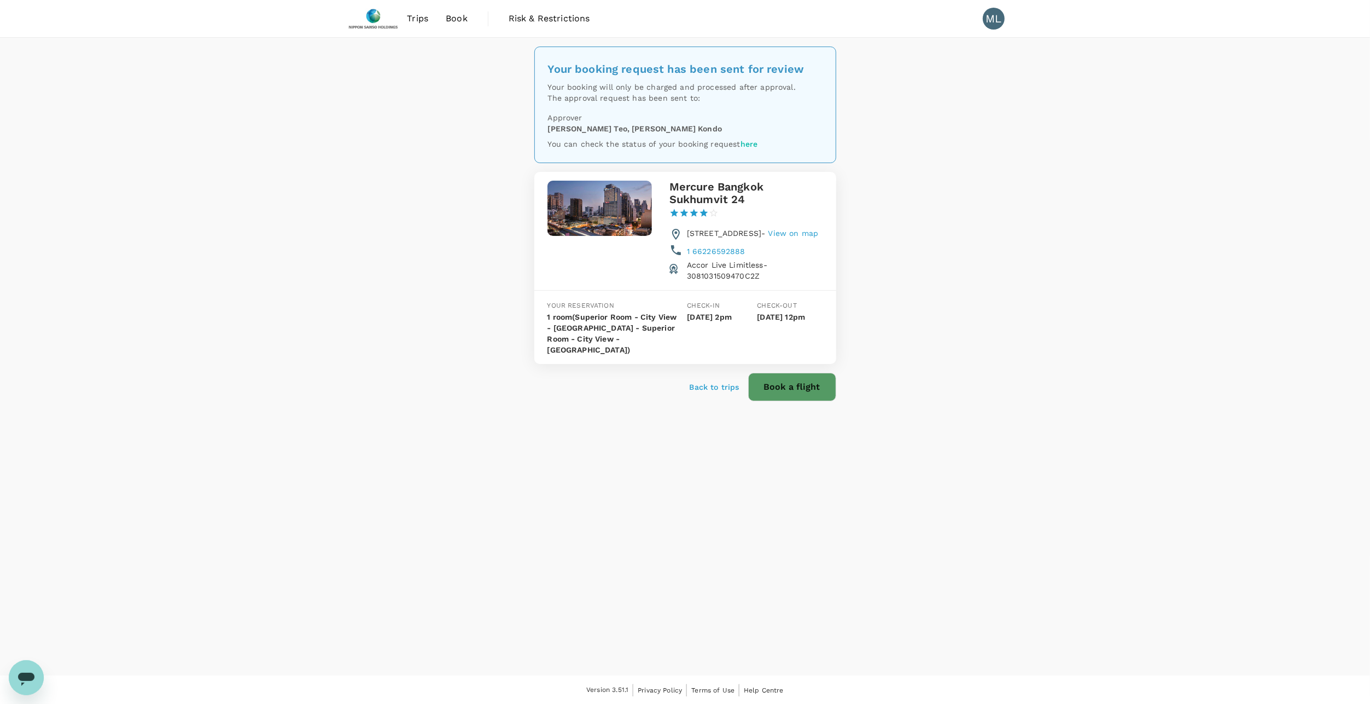
click at [714, 390] on p "Back to trips" at bounding box center [715, 386] width 50 height 11
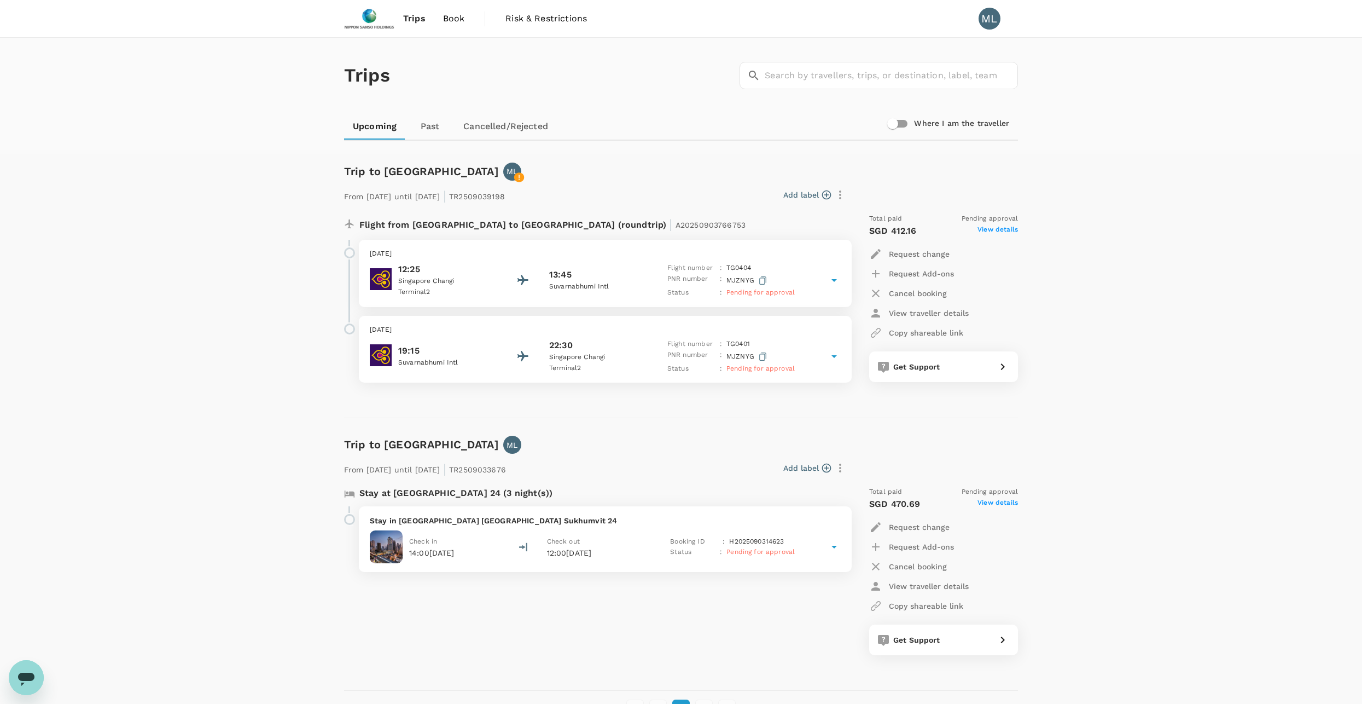
click at [285, 400] on div "Trips ​ ​ Upcoming Past Cancelled/Rejected Where I am the traveller Trip to Ban…" at bounding box center [681, 395] width 1362 height 714
click at [360, 15] on img at bounding box center [369, 19] width 50 height 24
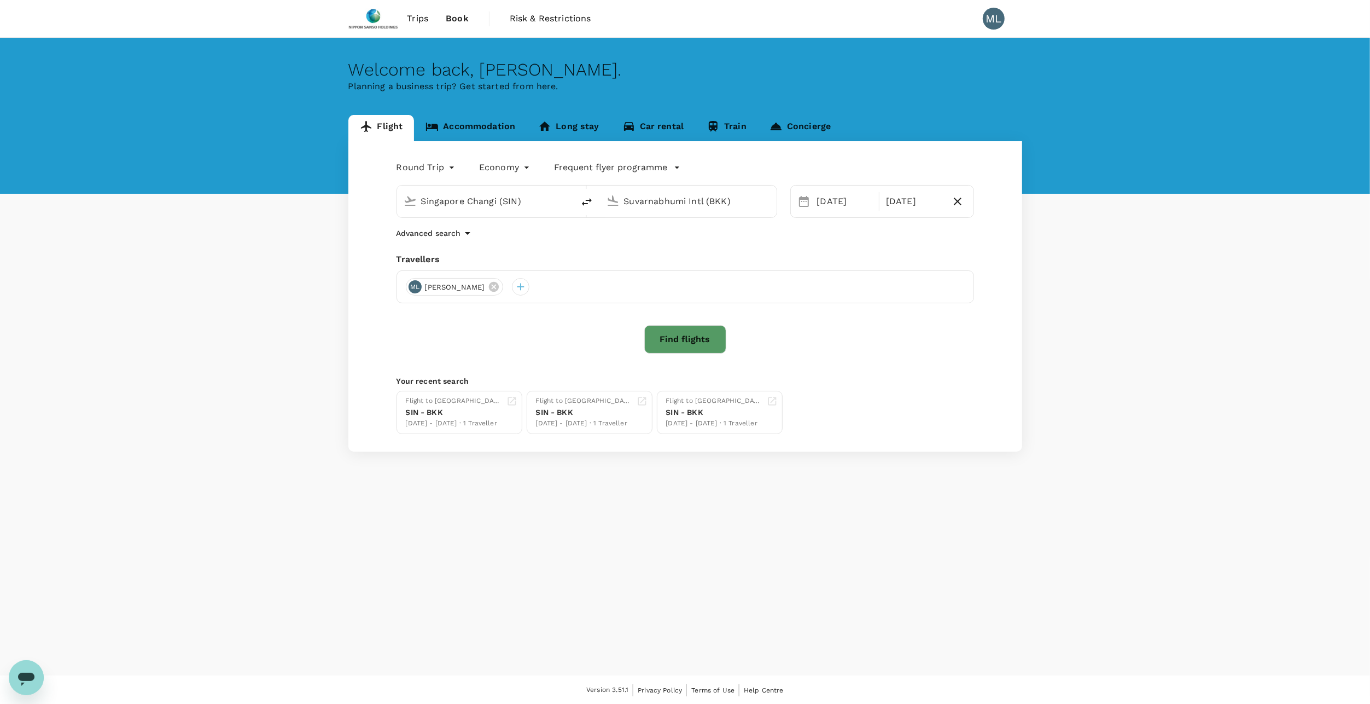
type input "Singapore Changi (SIN)"
type input "Suvarnabhumi Intl (BKK)"
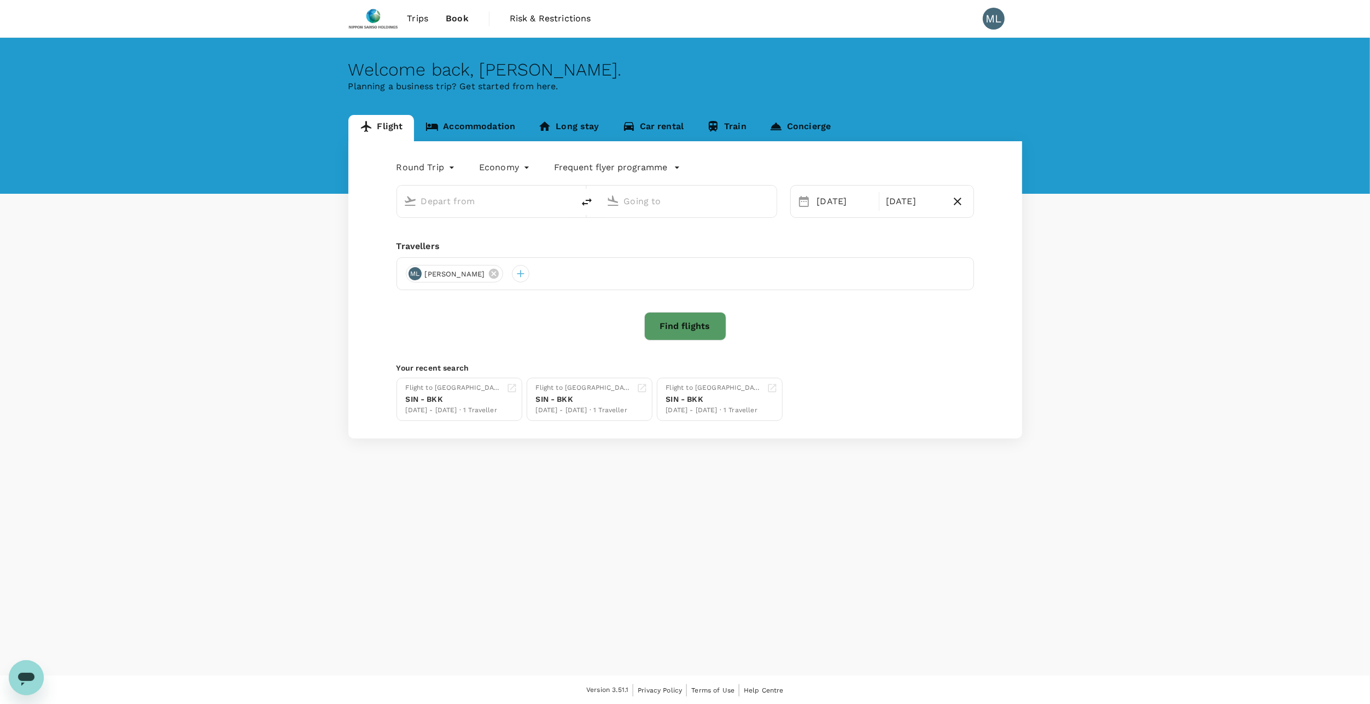
type input "Singapore Changi (SIN)"
type input "Suvarnabhumi Intl (BKK)"
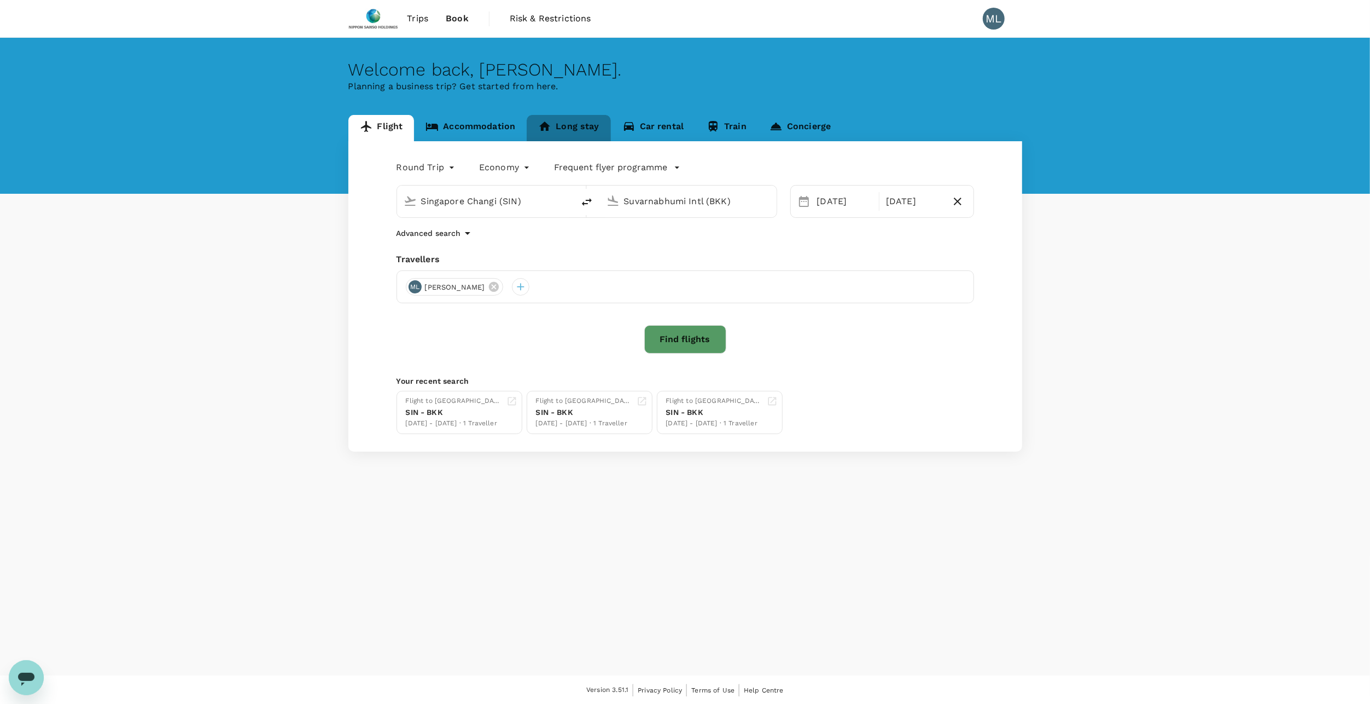
click at [573, 125] on link "Long stay" at bounding box center [569, 128] width 84 height 26
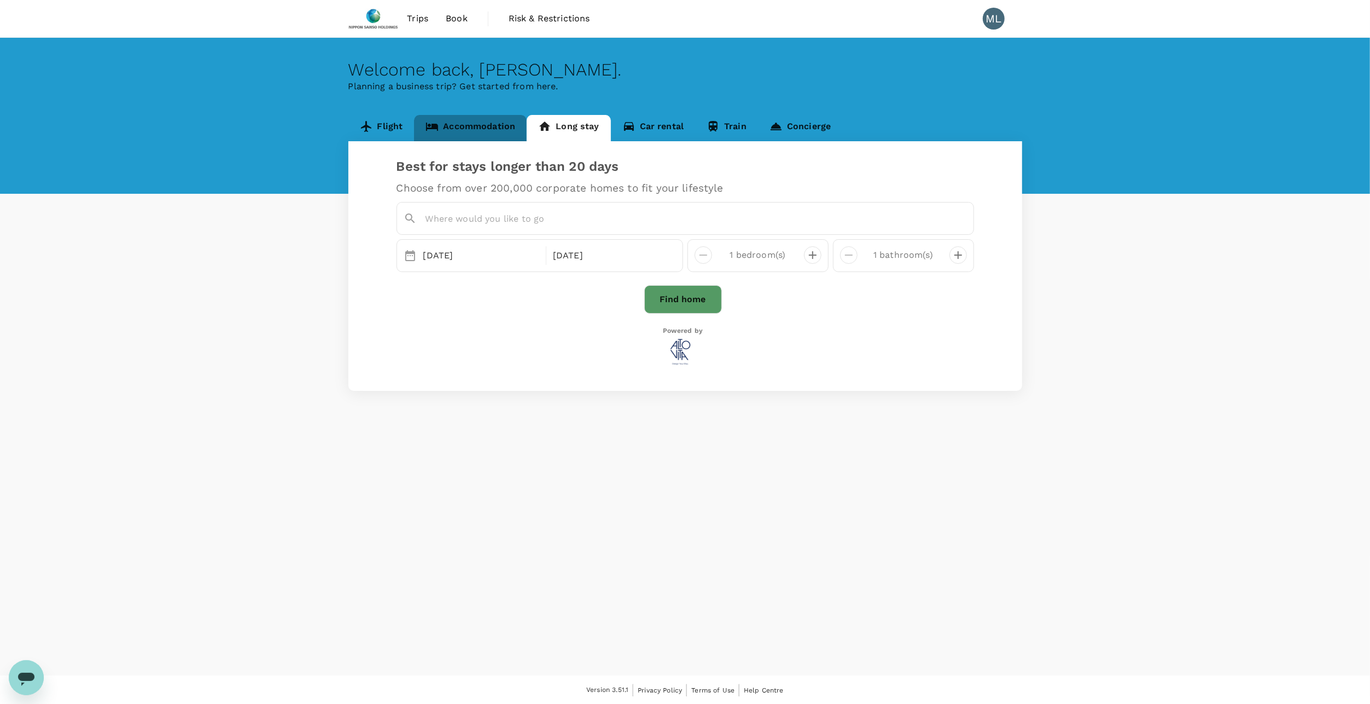
click at [501, 129] on link "Accommodation" at bounding box center [470, 128] width 113 height 26
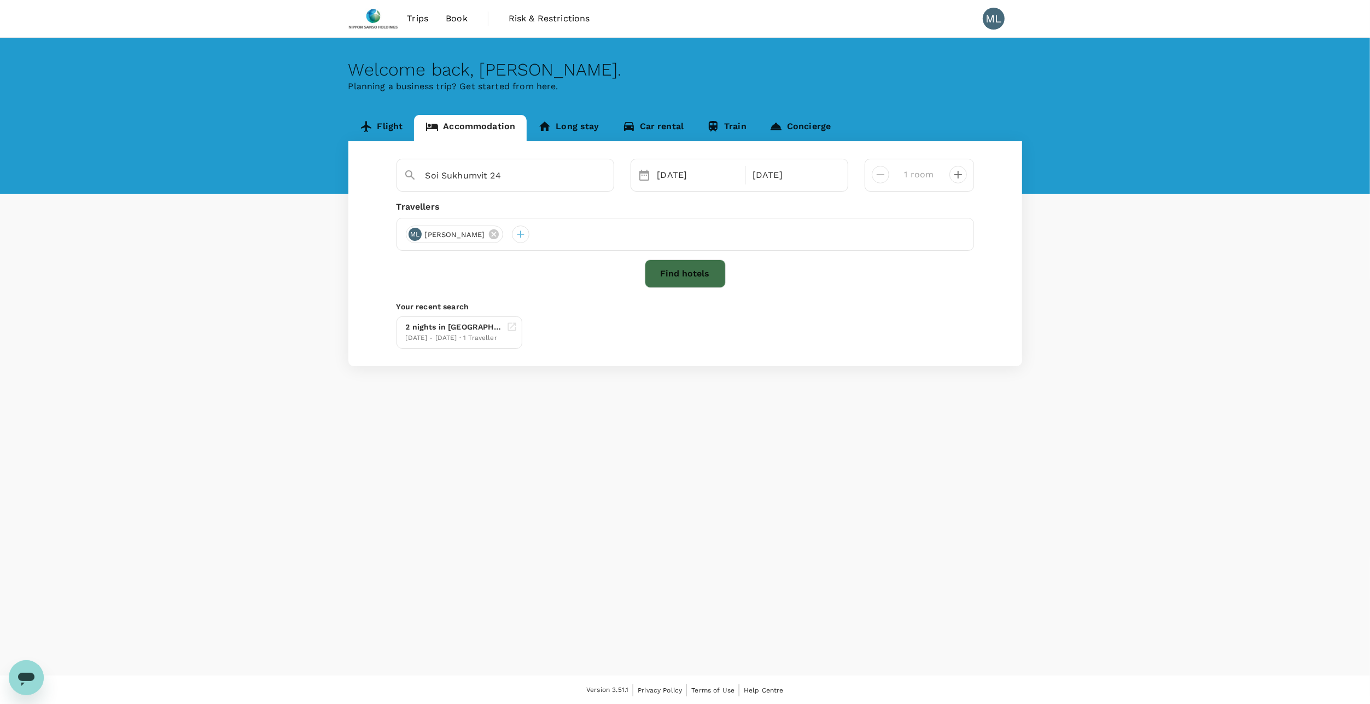
click at [661, 272] on button "Find hotels" at bounding box center [685, 273] width 81 height 28
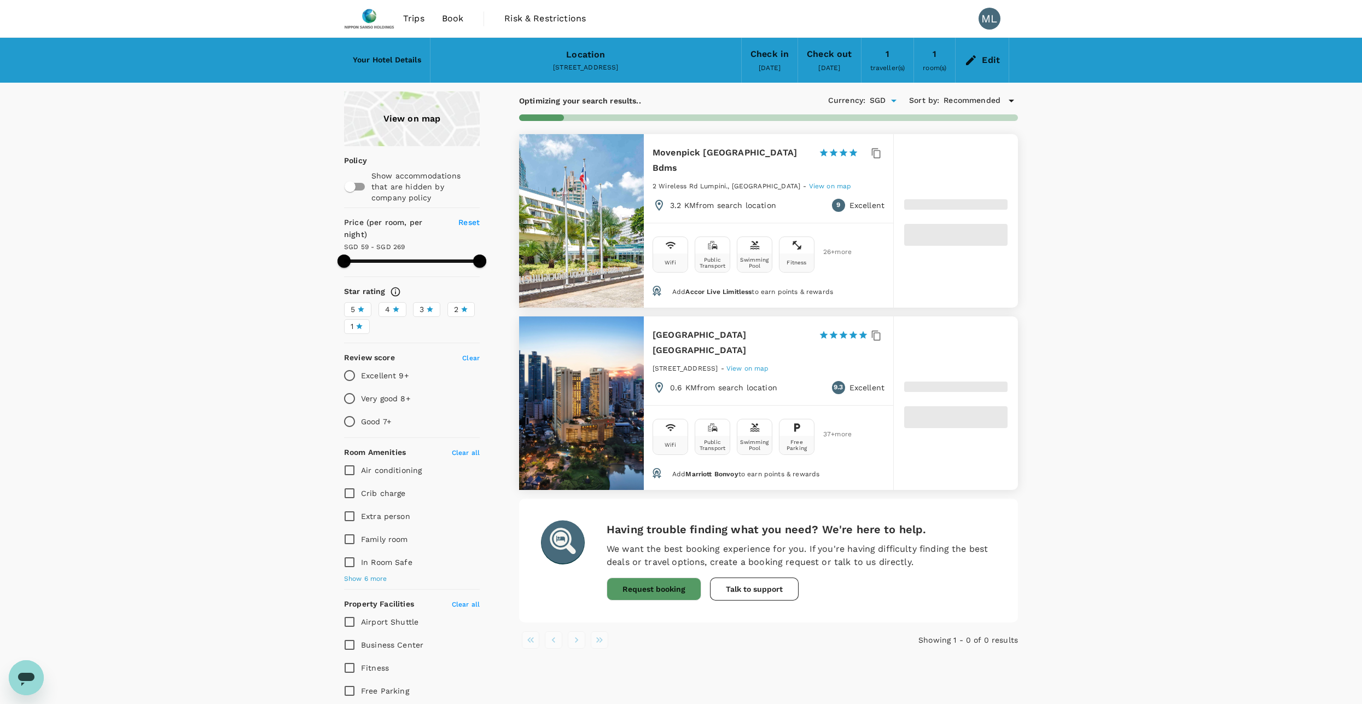
type input "268.85"
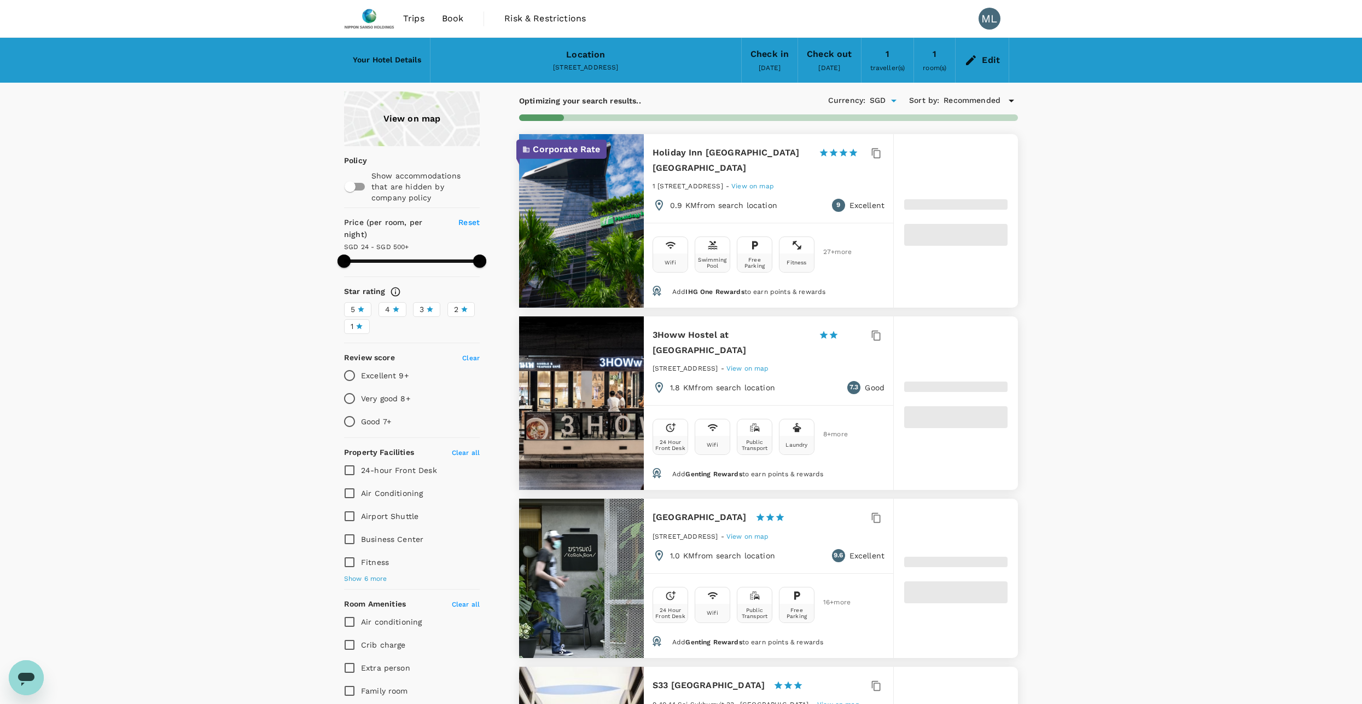
type input "23.85"
type input "499.57"
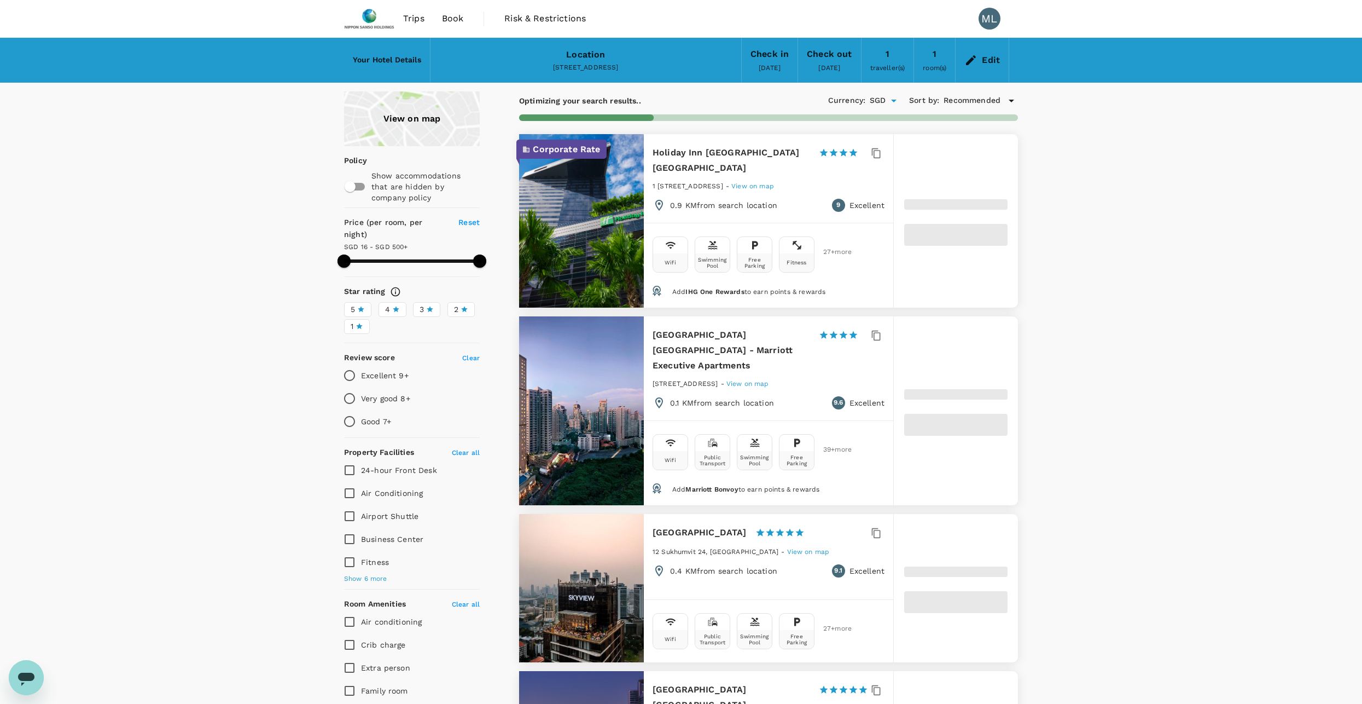
type input "15.57"
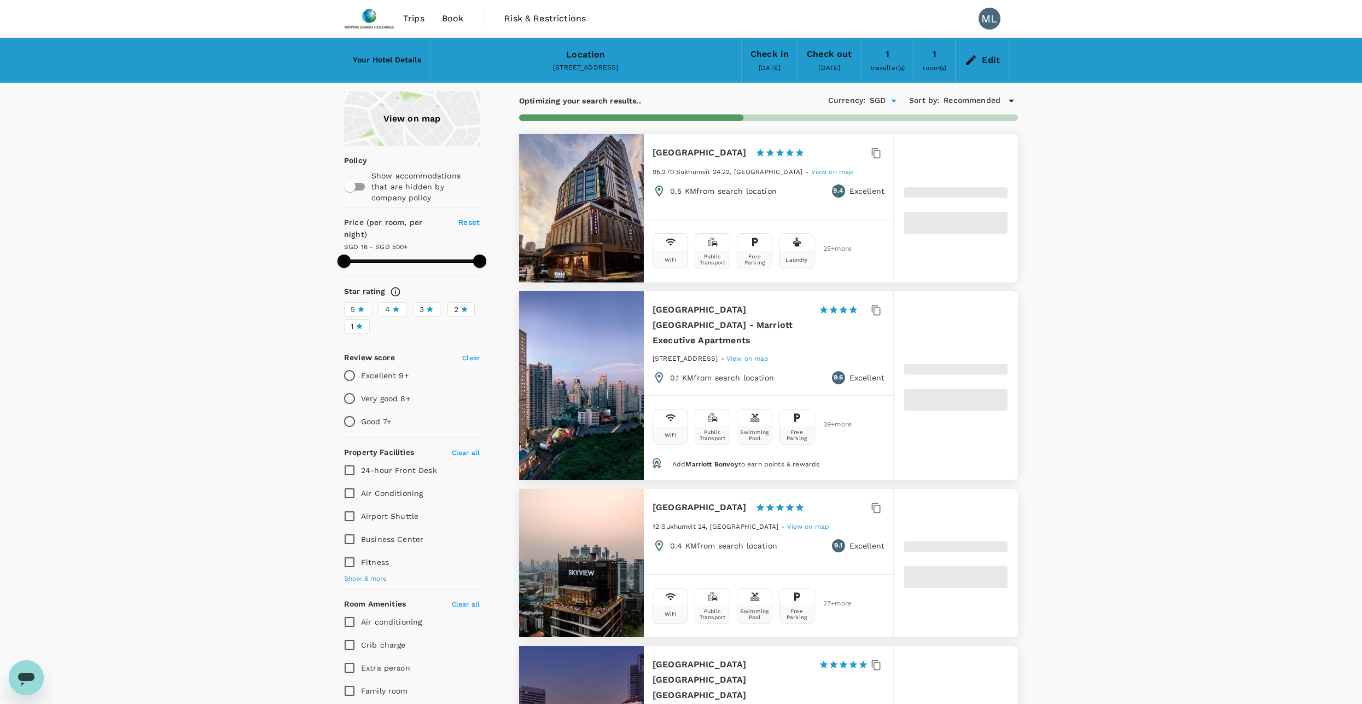
type input "499.46"
type input "14.46"
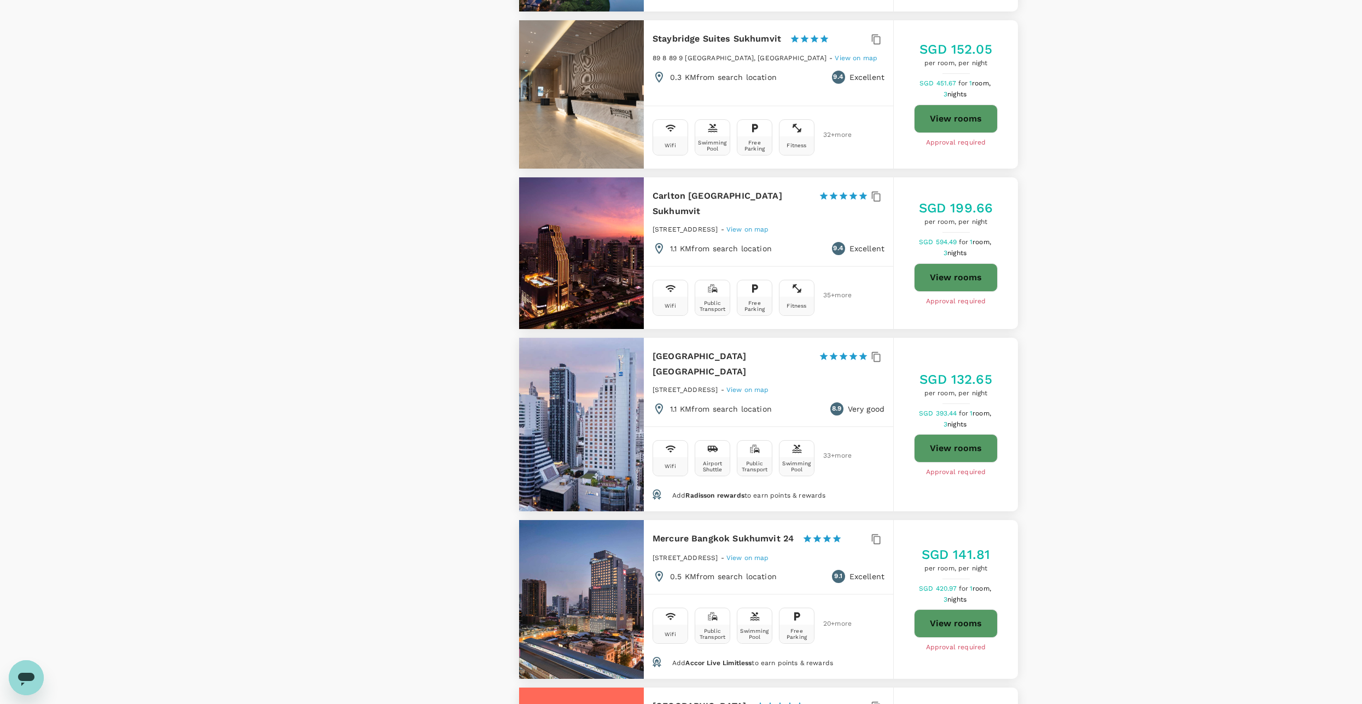
scroll to position [1204, 0]
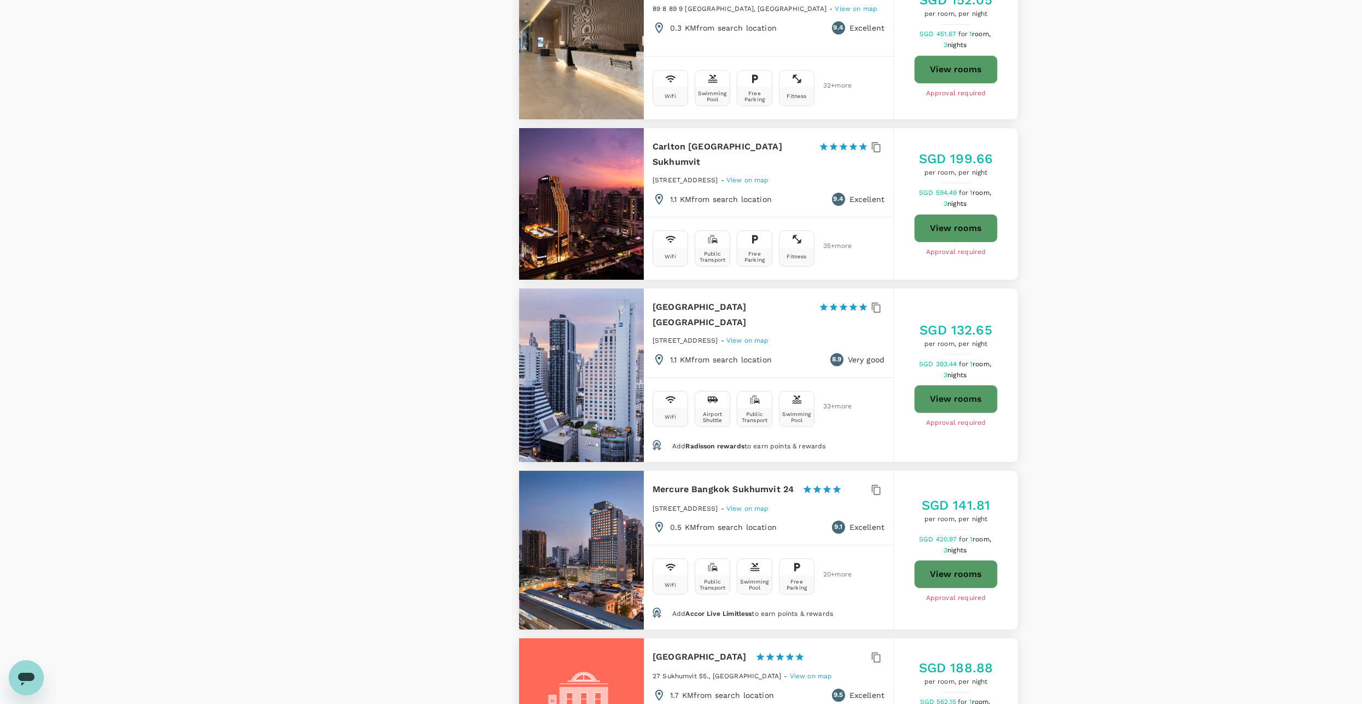
click at [726, 481] on h6 "Mercure Bangkok Sukhumvit 24" at bounding box center [723, 488] width 141 height 15
click at [950, 560] on button "View rooms" at bounding box center [956, 574] width 84 height 28
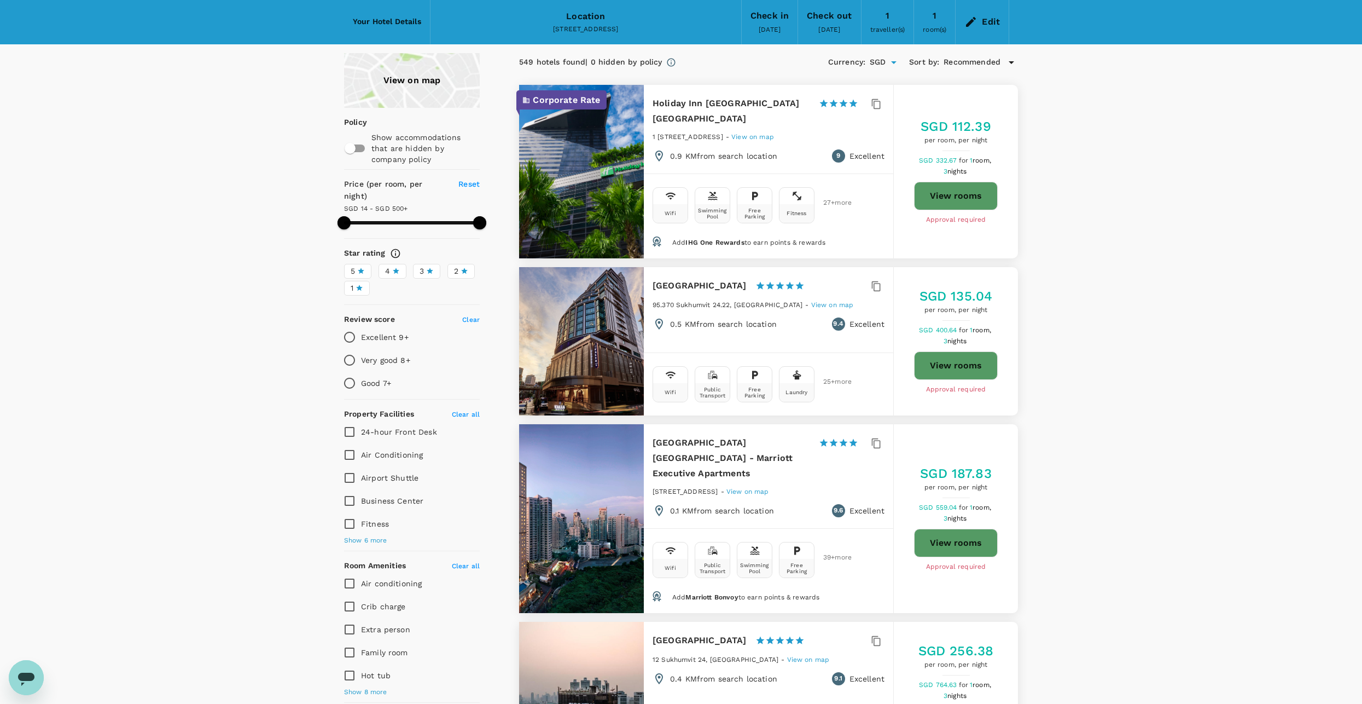
scroll to position [0, 0]
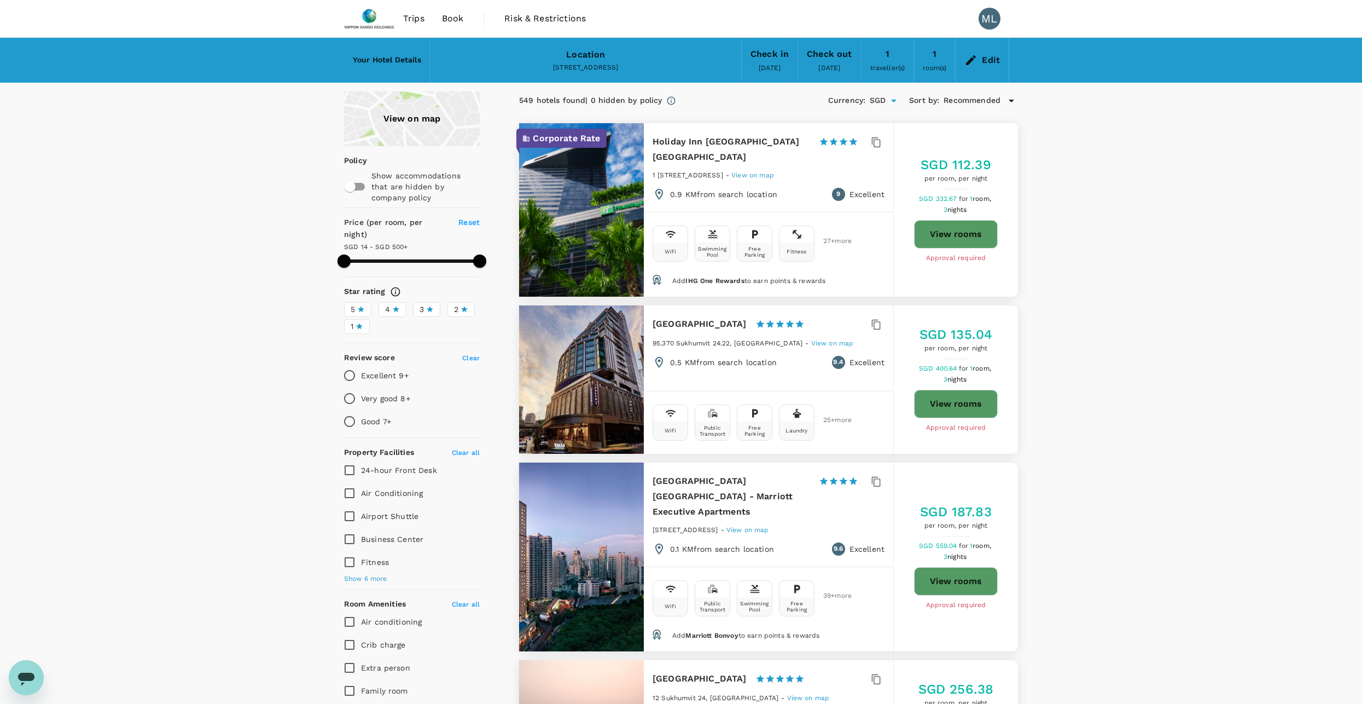
click at [929, 226] on button "View rooms" at bounding box center [956, 234] width 84 height 28
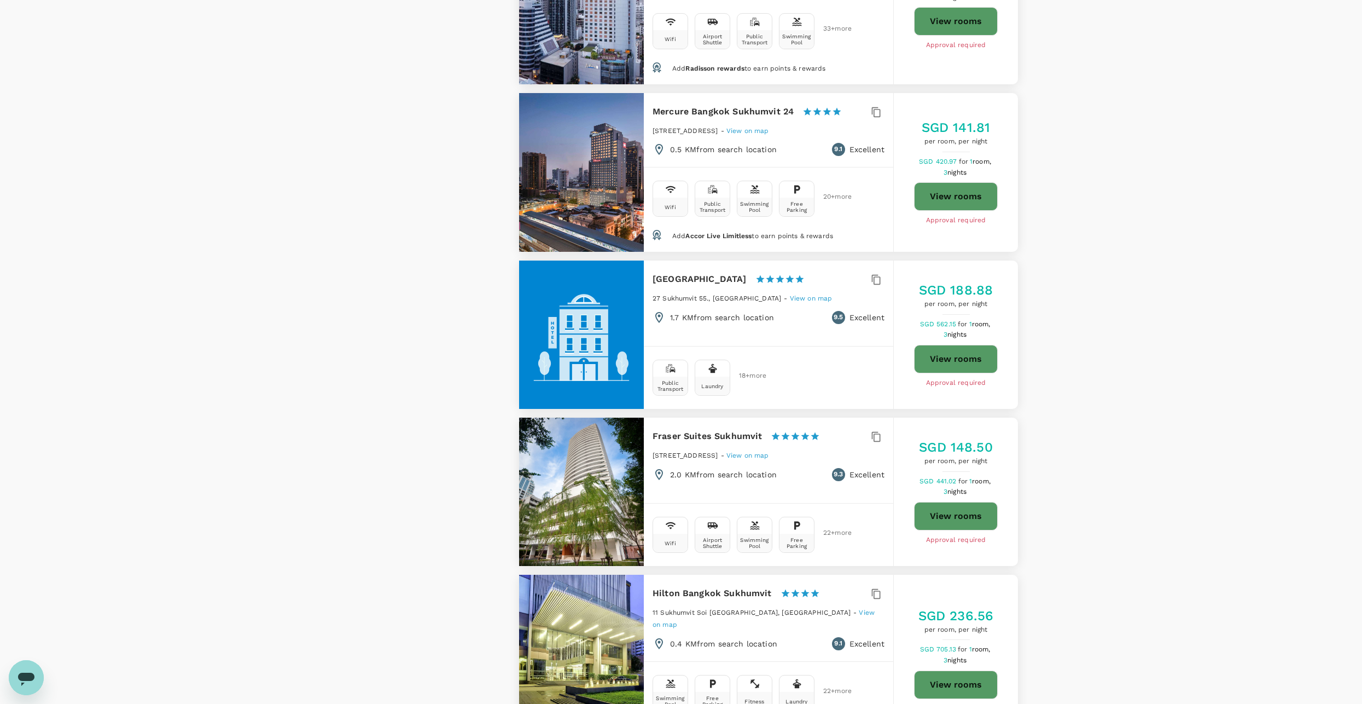
scroll to position [1696, 0]
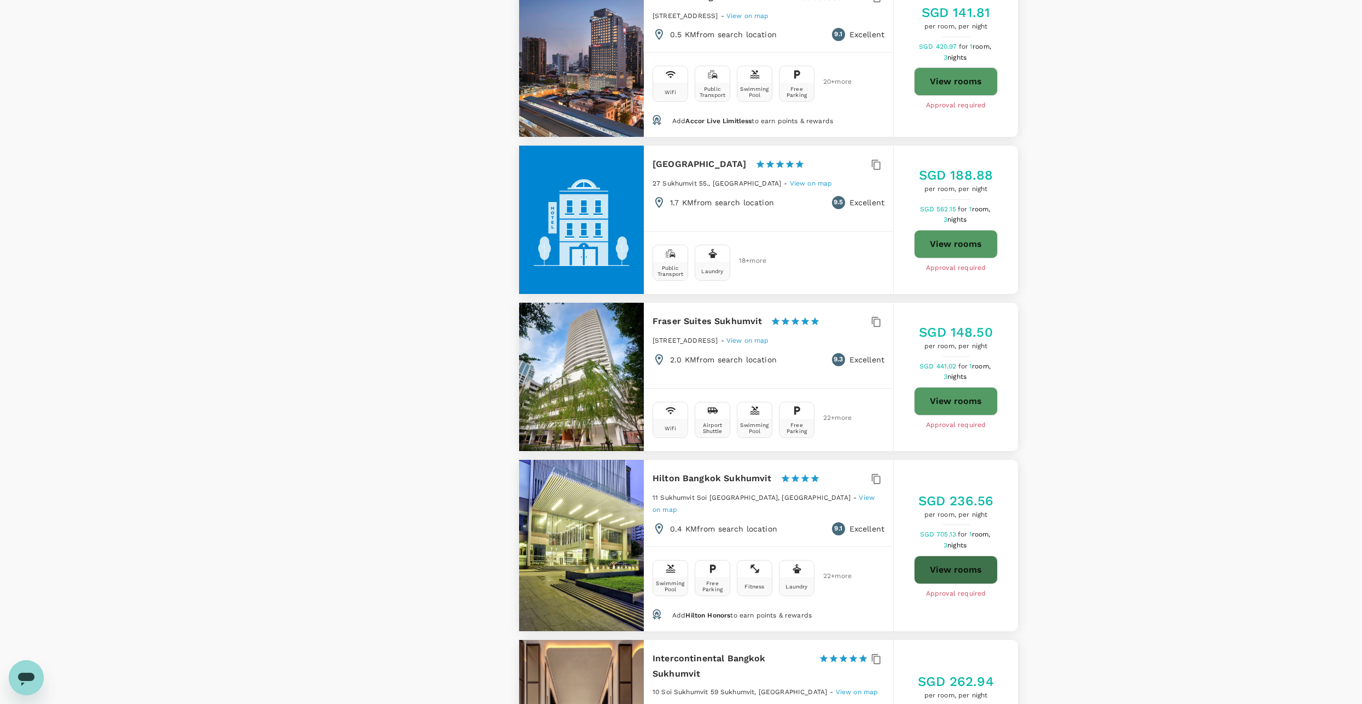
click at [957, 555] on button "View rooms" at bounding box center [956, 569] width 84 height 28
type input "499.46"
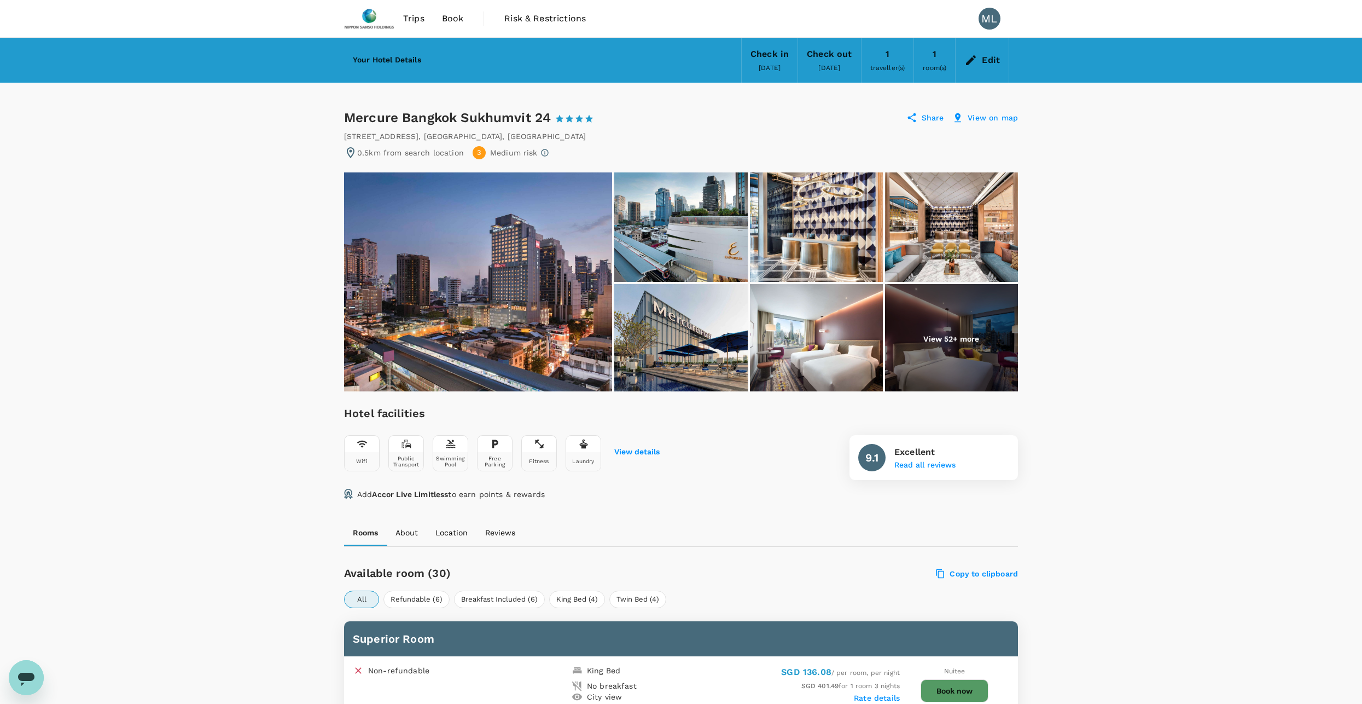
drag, startPoint x: 357, startPoint y: 495, endPoint x: 608, endPoint y: 486, distance: 251.3
click at [608, 486] on div "Hotel facilities Wifi Public Transport Swimming Pool Free Parking Fitness Laund…" at bounding box center [681, 452] width 674 height 97
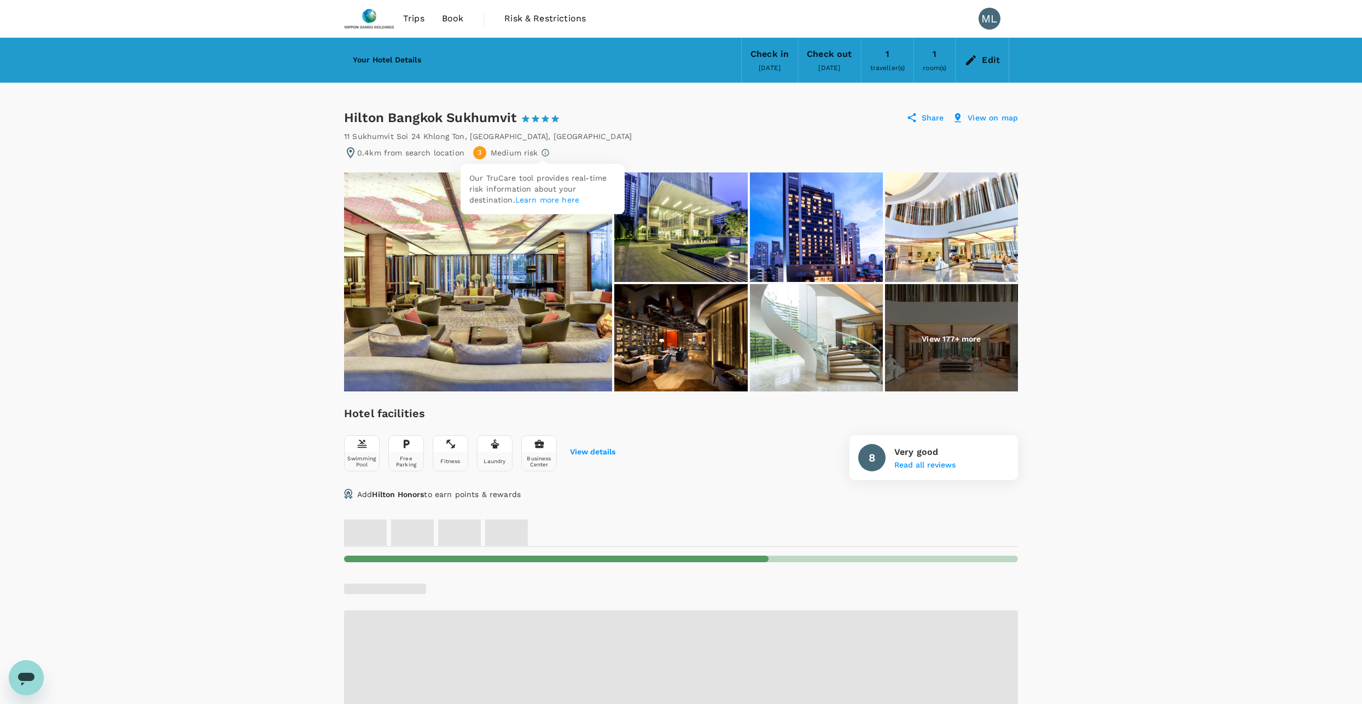
click at [541, 152] on icon at bounding box center [545, 152] width 9 height 9
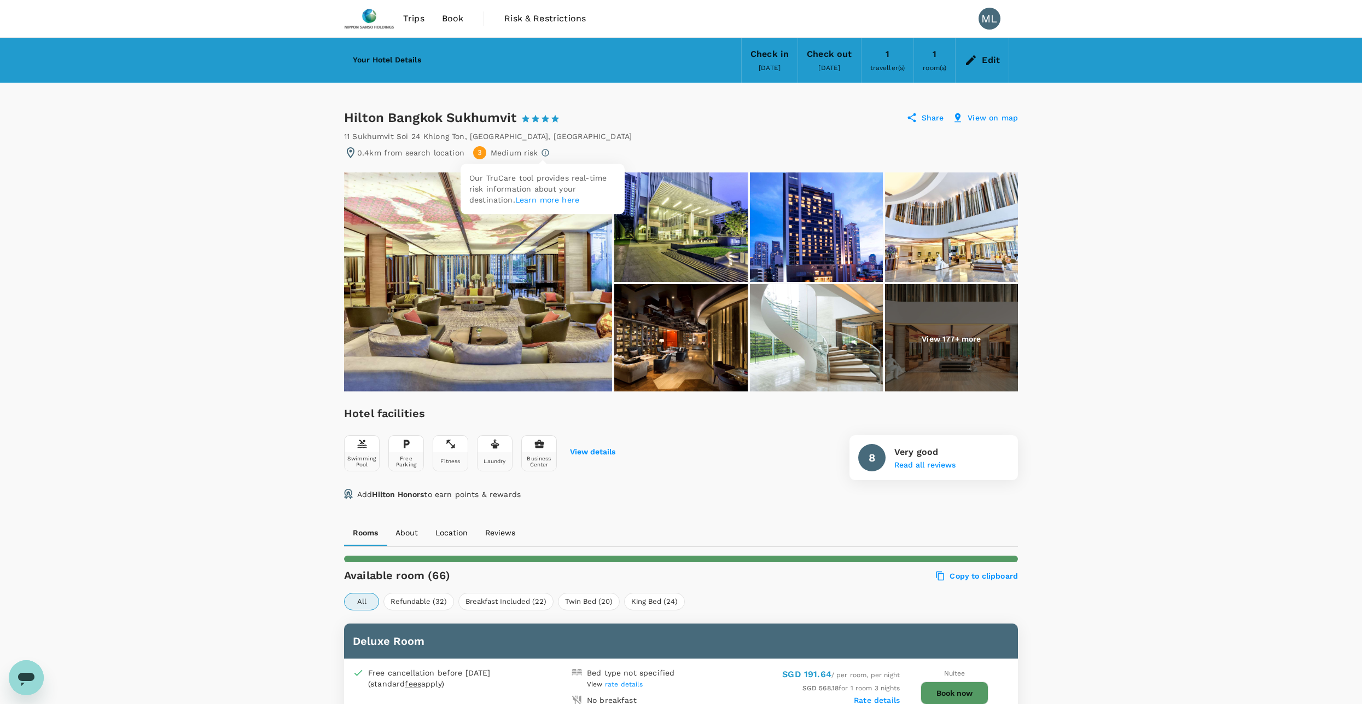
click at [555, 200] on link "Learn more here" at bounding box center [547, 199] width 64 height 9
